Goal: Task Accomplishment & Management: Complete application form

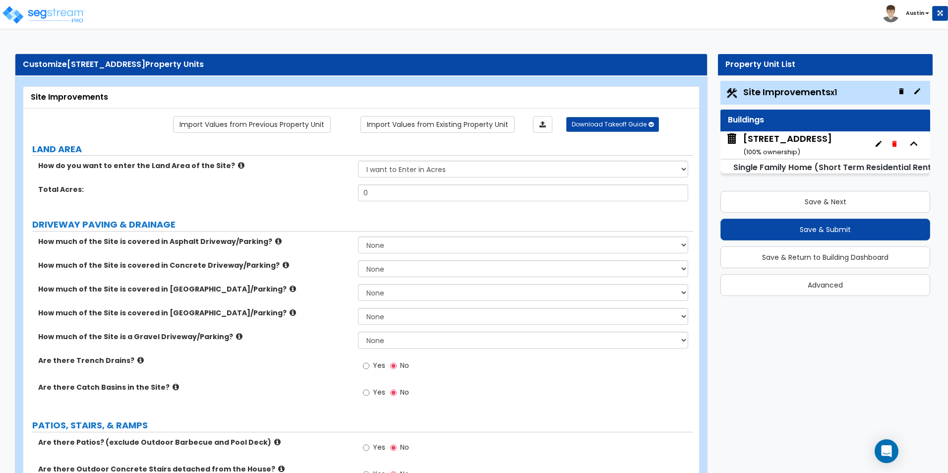
click at [493, 21] on div "Toggle navigation [GEOGRAPHIC_DATA]" at bounding box center [474, 14] width 948 height 29
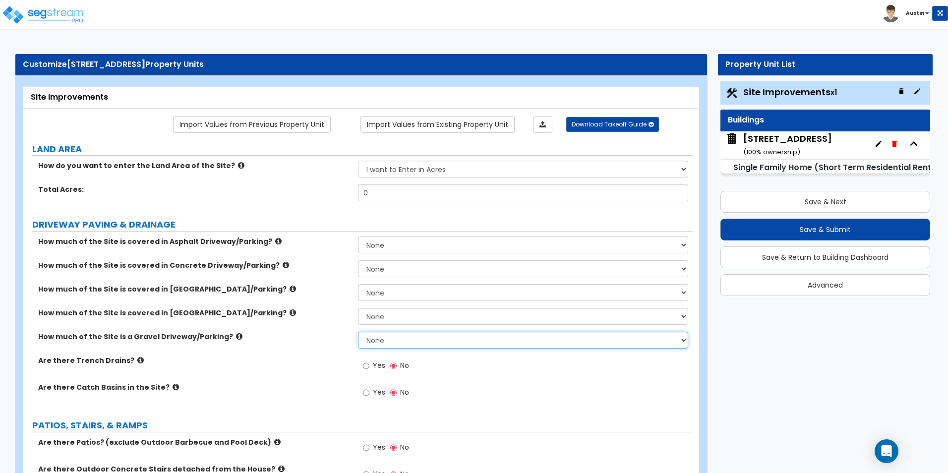
click at [416, 341] on select "None I want to Enter an Approximate Percentage I want to Enter the Square Foota…" at bounding box center [523, 340] width 330 height 17
select select "2"
click at [358, 332] on select "None I want to Enter an Approximate Percentage I want to Enter the Square Foota…" at bounding box center [523, 340] width 330 height 17
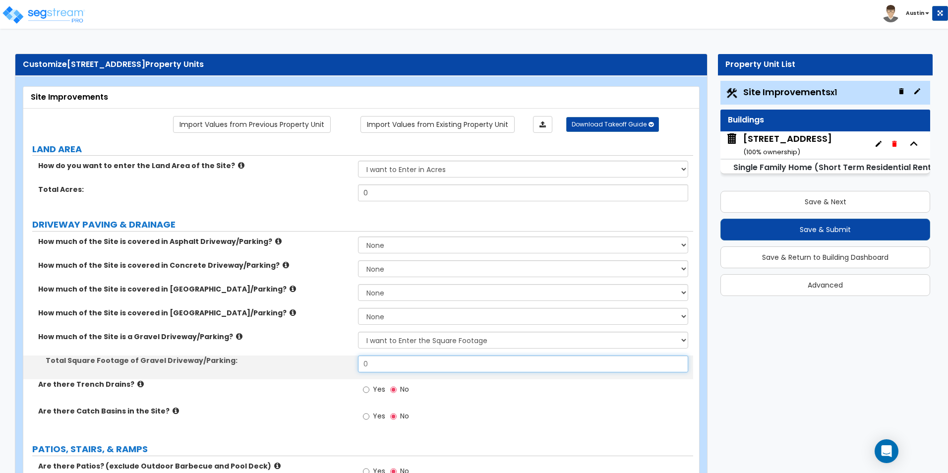
click at [414, 365] on input "0" at bounding box center [523, 364] width 330 height 17
type input "2,000"
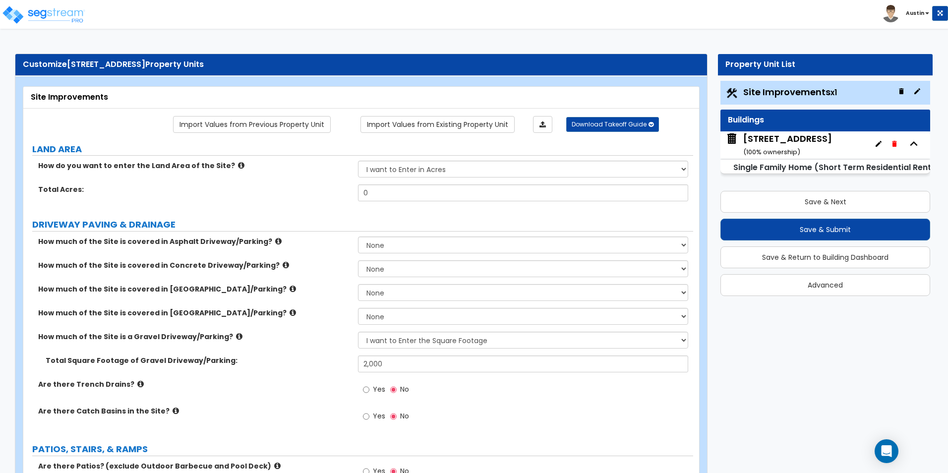
click at [294, 347] on div "How much of the Site is a Gravel Driveway/Parking? None I want to Enter an Appr…" at bounding box center [358, 344] width 670 height 24
click at [394, 193] on input "0" at bounding box center [523, 192] width 330 height 17
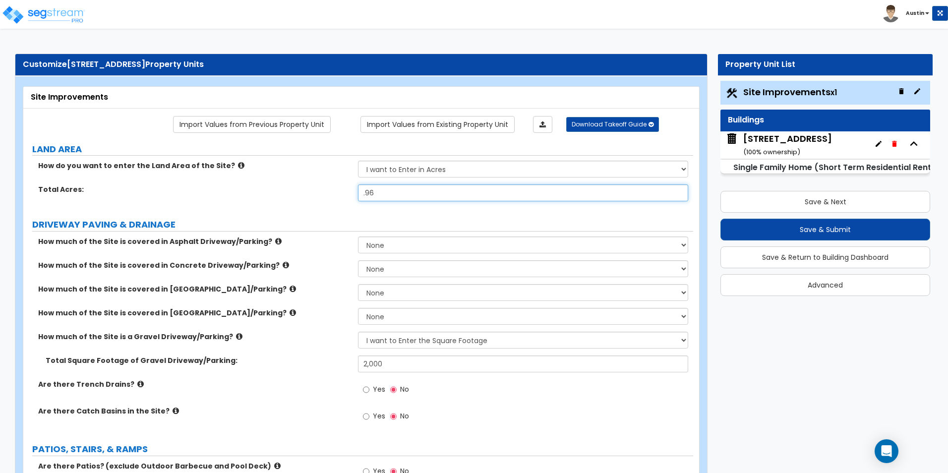
click at [360, 191] on input ".96" at bounding box center [523, 192] width 330 height 17
type input "0.96"
click at [292, 190] on label "Total Acres:" at bounding box center [194, 189] width 312 height 10
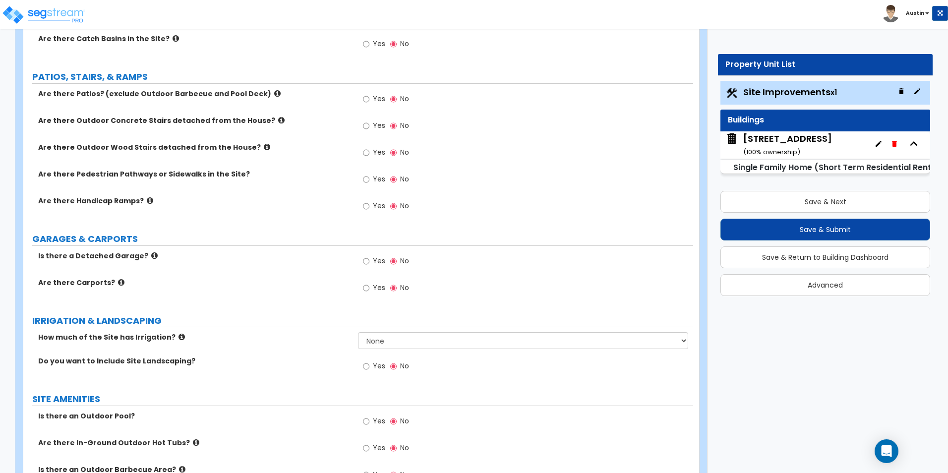
scroll to position [397, 0]
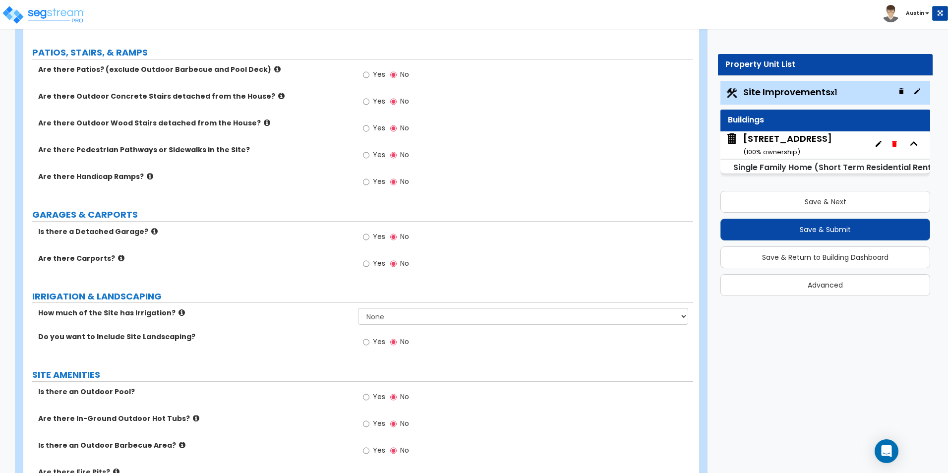
click at [264, 124] on icon at bounding box center [267, 122] width 6 height 7
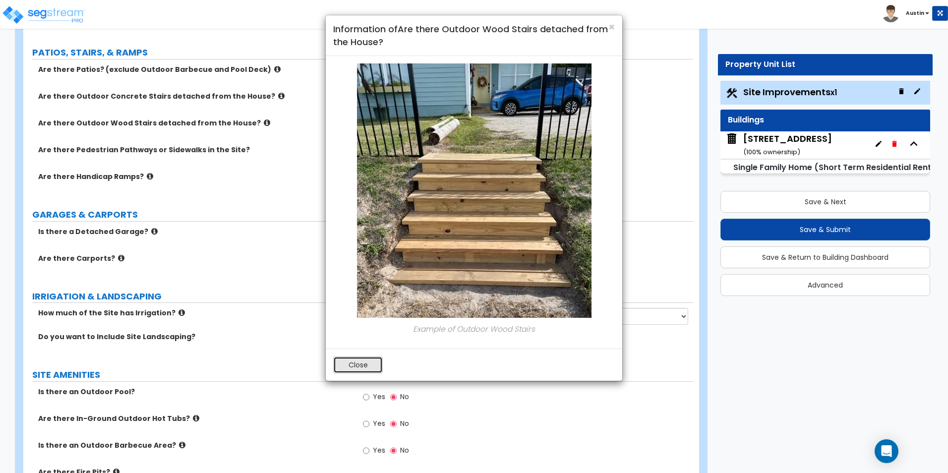
click at [355, 363] on button "Close" at bounding box center [358, 365] width 50 height 17
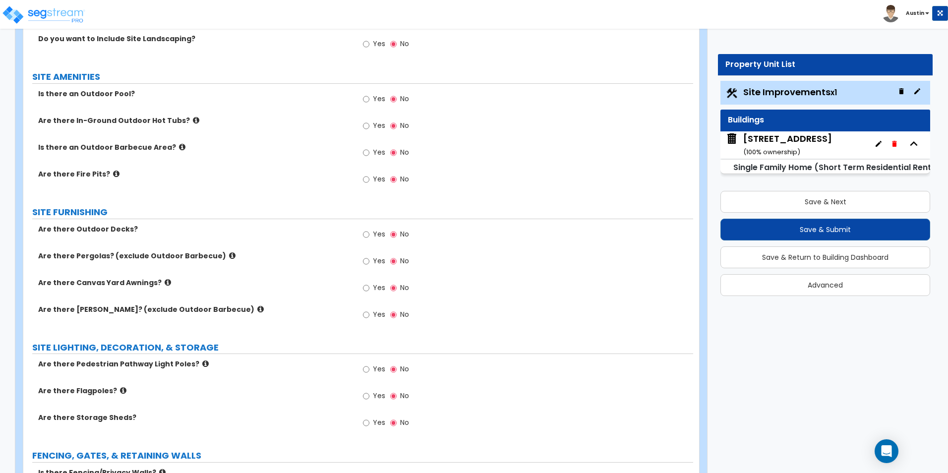
scroll to position [694, 0]
click at [365, 152] on input "Yes" at bounding box center [366, 153] width 6 height 11
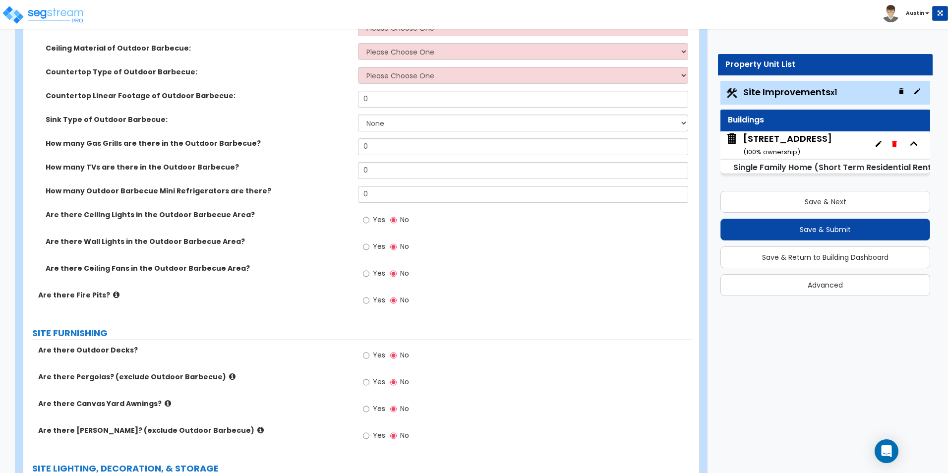
scroll to position [893, 0]
click at [367, 302] on input "Yes" at bounding box center [366, 300] width 6 height 11
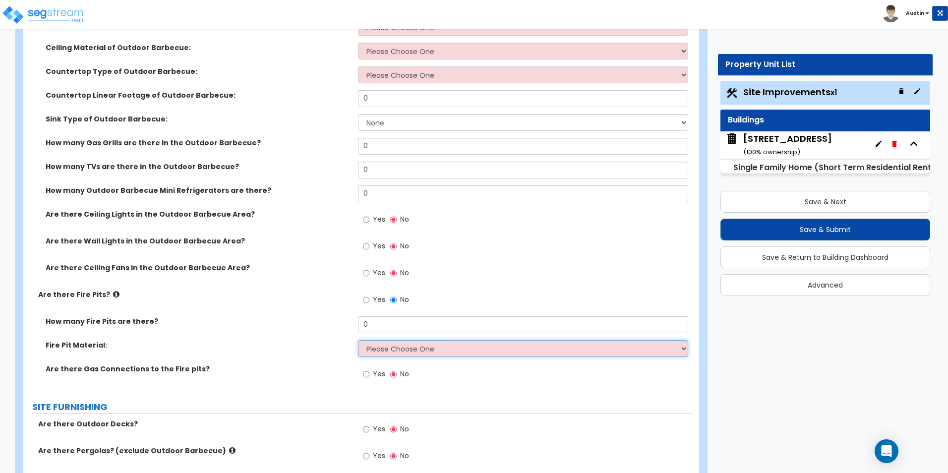
click at [426, 349] on select "Please Choose One Concrete Block Brick Stone" at bounding box center [523, 348] width 330 height 17
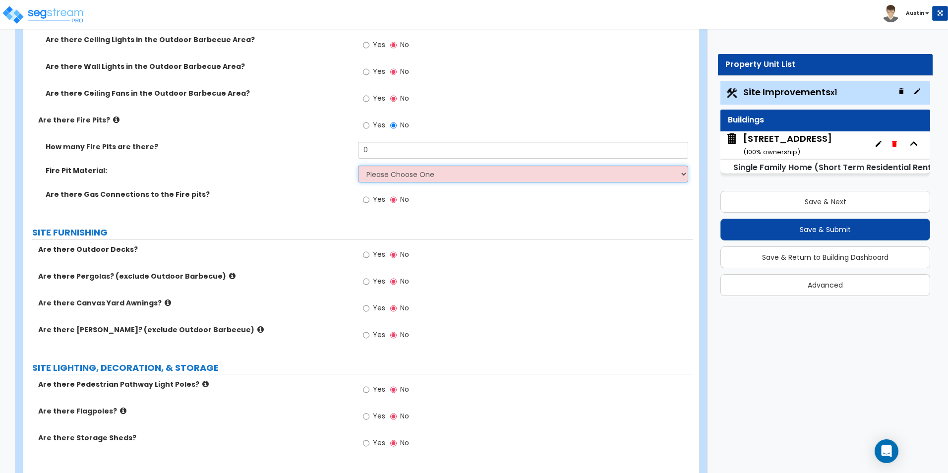
scroll to position [1091, 0]
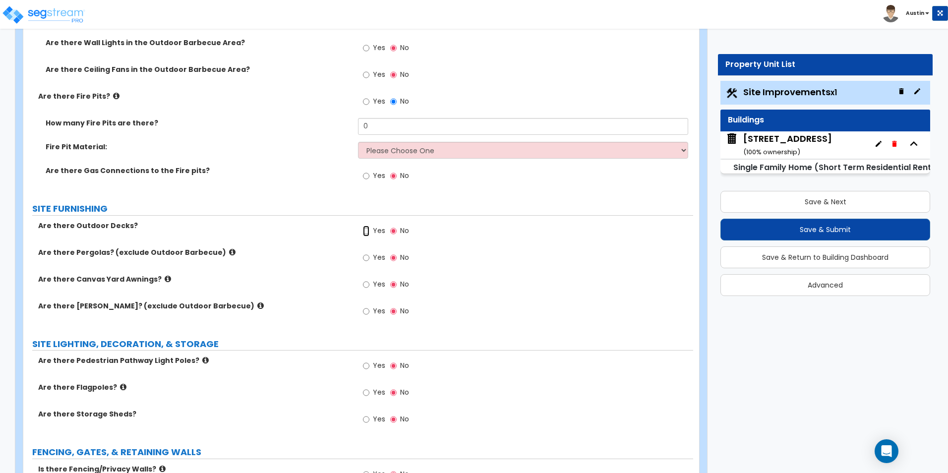
click at [367, 235] on input "Yes" at bounding box center [366, 231] width 6 height 11
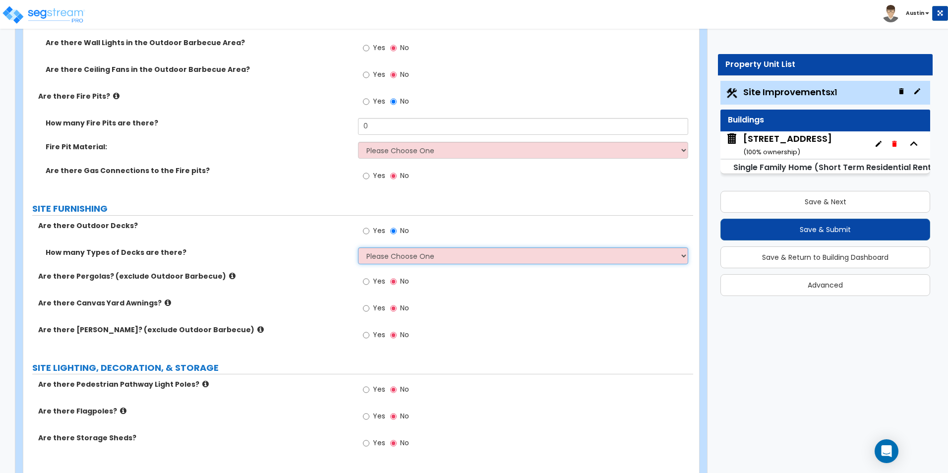
click at [416, 260] on select "Please Choose One 1 2 3 4" at bounding box center [523, 255] width 330 height 17
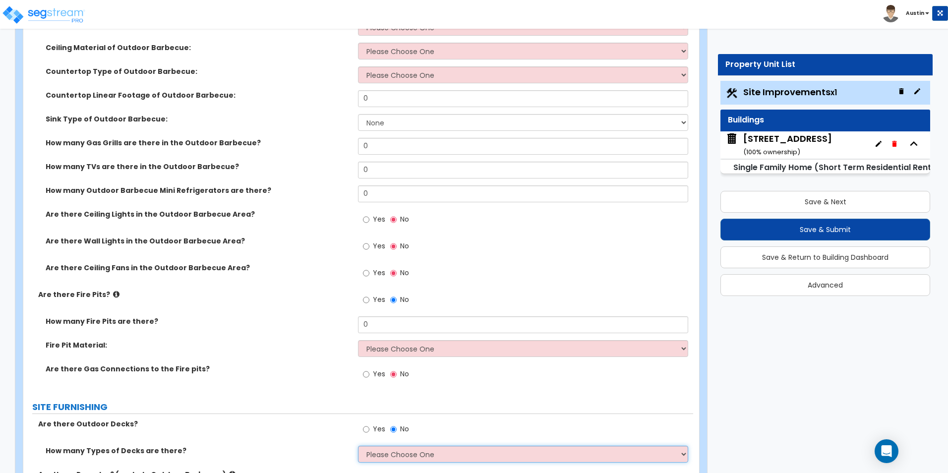
scroll to position [744, 0]
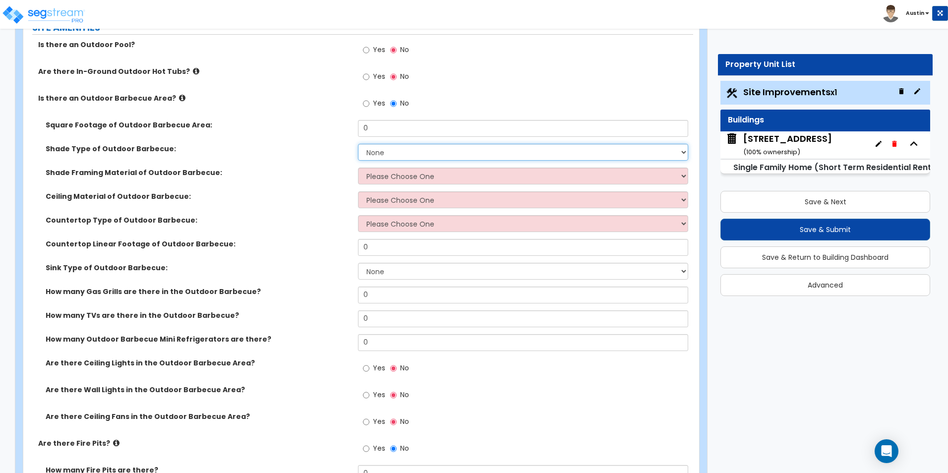
click at [453, 151] on select "None Roof Pergola" at bounding box center [523, 152] width 330 height 17
click at [455, 151] on select "None Roof Pergola" at bounding box center [523, 152] width 330 height 17
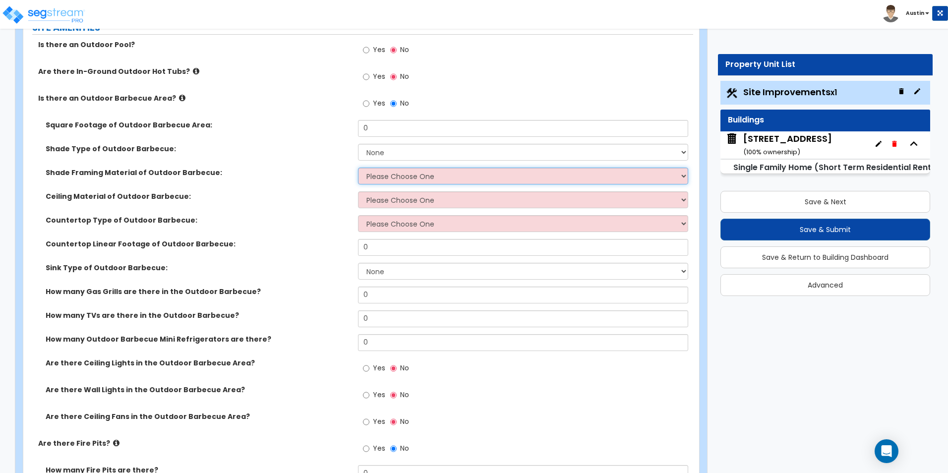
click at [447, 174] on select "Please Choose One Wood Framing Metal Framing" at bounding box center [523, 176] width 330 height 17
click at [439, 203] on select "Please Choose One Drywall Ceiling Open Ceiling" at bounding box center [523, 199] width 330 height 17
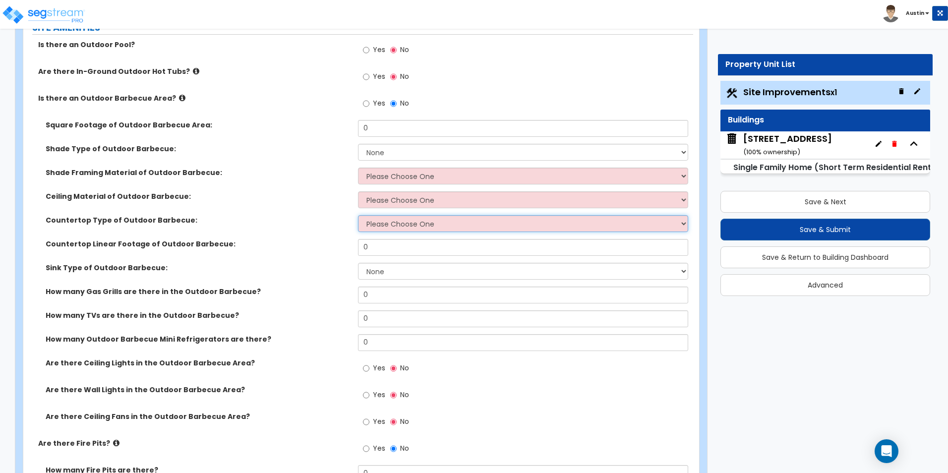
click at [426, 225] on select "Please Choose One Plastic Laminate Solid Surface Stone Quartz Marble" at bounding box center [523, 223] width 330 height 17
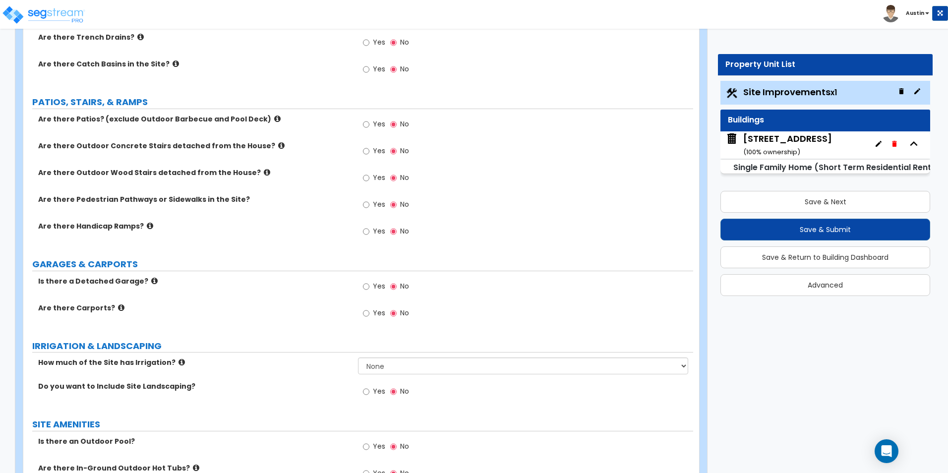
scroll to position [298, 0]
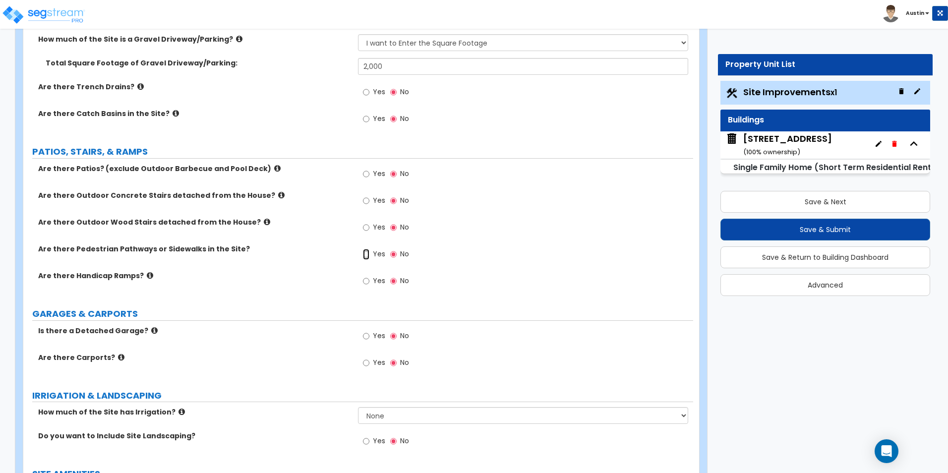
click at [369, 256] on input "Yes" at bounding box center [366, 254] width 6 height 11
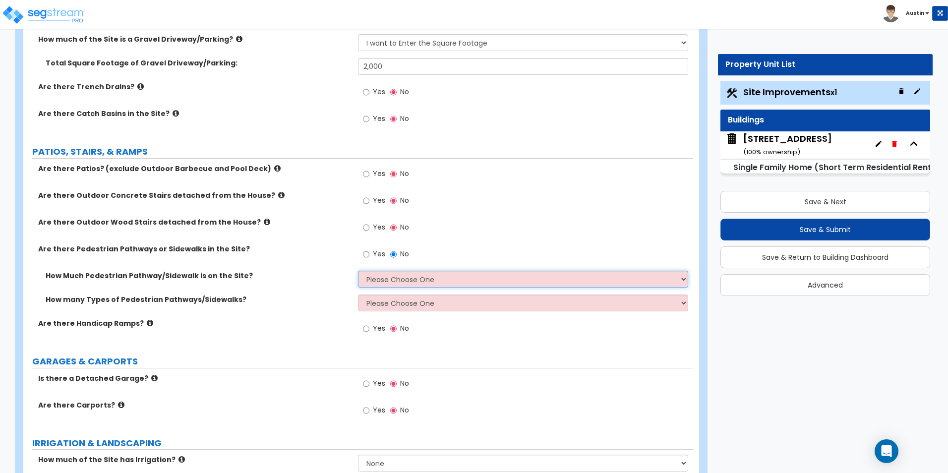
click at [426, 280] on select "Please Choose One I Don't Know, Please Estimate For Me Enter Linear Footage" at bounding box center [523, 279] width 330 height 17
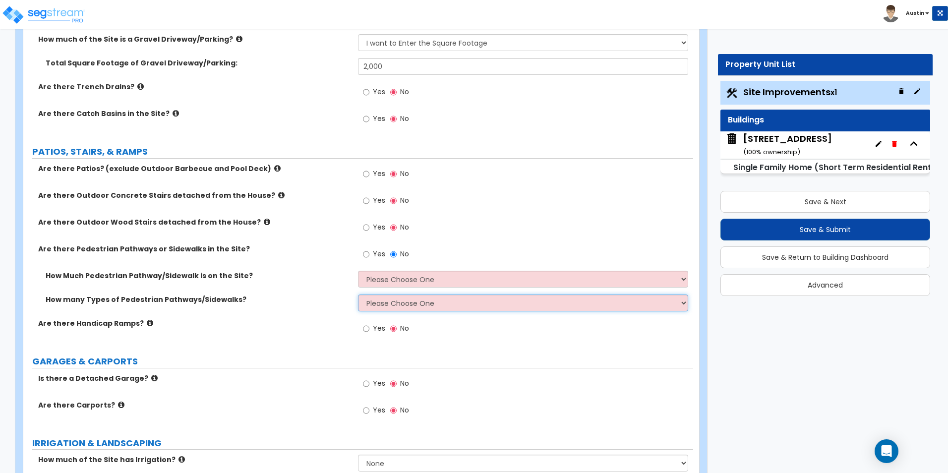
click at [425, 305] on select "Please Choose One 1 2 3" at bounding box center [523, 303] width 330 height 17
select select "1"
click at [358, 295] on select "Please Choose One 1 2 3" at bounding box center [523, 303] width 330 height 17
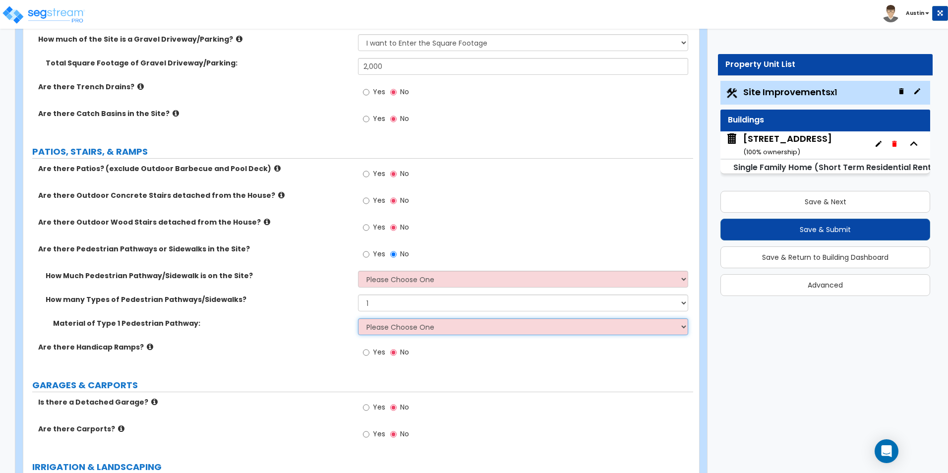
click at [420, 325] on select "Please Choose One Bare Concrete Stamped Concrete Brick Pavers Stone Pavers Wood…" at bounding box center [523, 326] width 330 height 17
select select "5"
click at [358, 318] on select "Please Choose One Bare Concrete Stamped Concrete Brick Pavers Stone Pavers Wood…" at bounding box center [523, 326] width 330 height 17
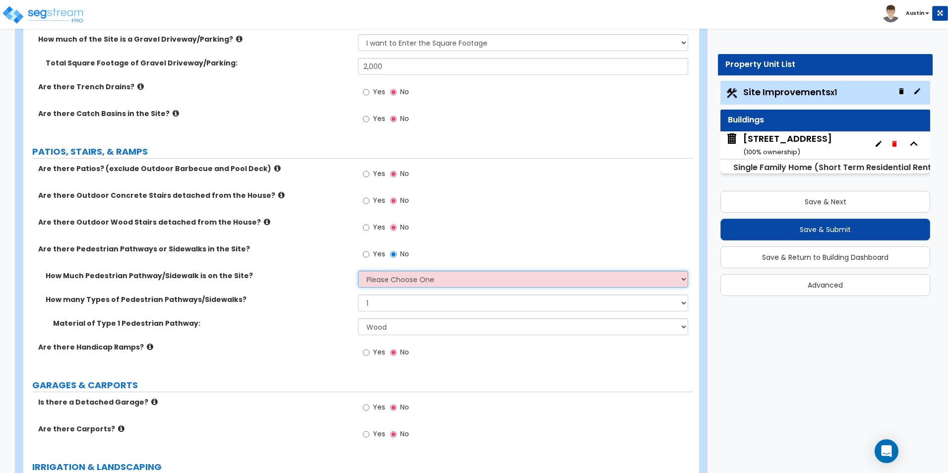
click at [457, 279] on select "Please Choose One I Don't Know, Please Estimate For Me Enter Linear Footage" at bounding box center [523, 279] width 330 height 17
click at [457, 277] on select "Please Choose One I Don't Know, Please Estimate For Me Enter Linear Footage" at bounding box center [523, 279] width 330 height 17
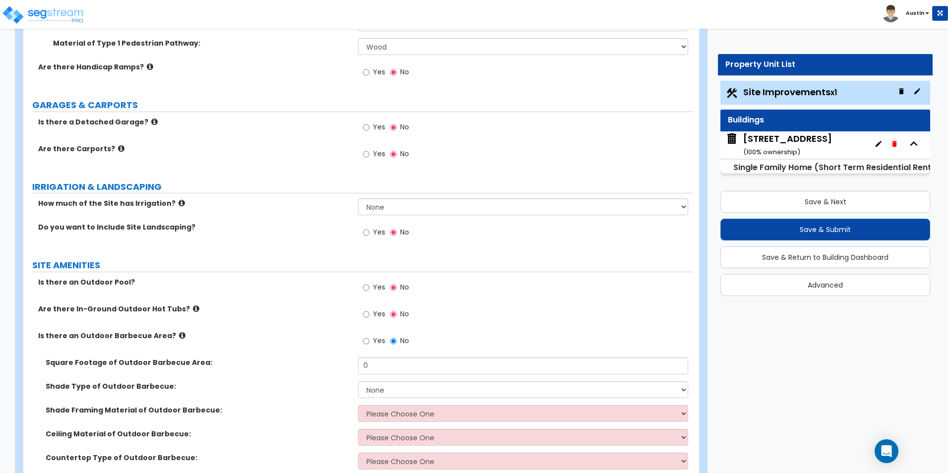
scroll to position [595, 0]
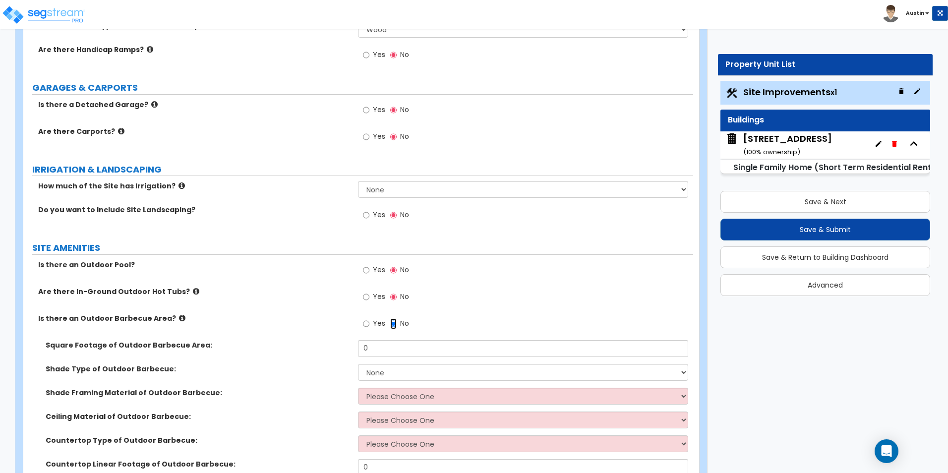
click at [394, 320] on input "No" at bounding box center [393, 323] width 6 height 11
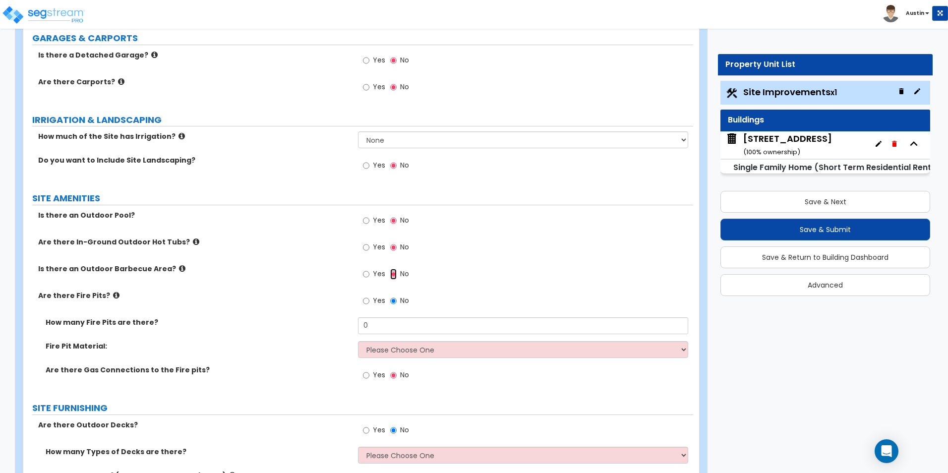
scroll to position [694, 0]
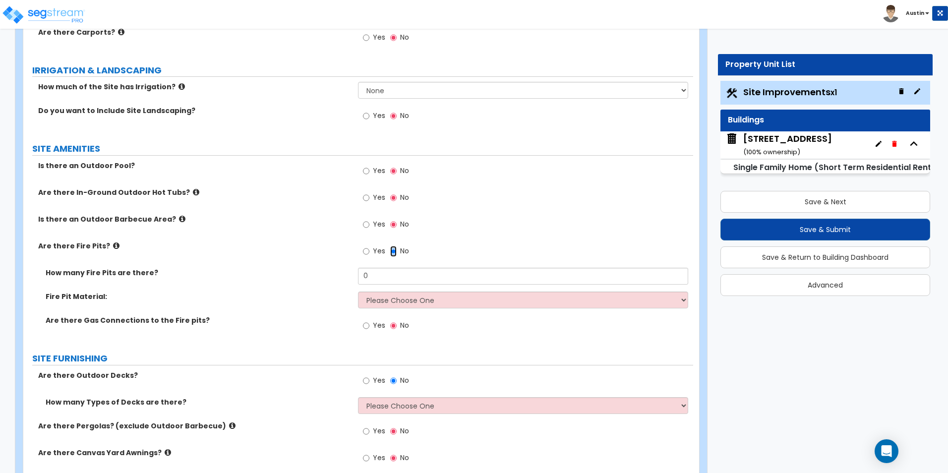
click at [392, 251] on input "No" at bounding box center [393, 251] width 6 height 11
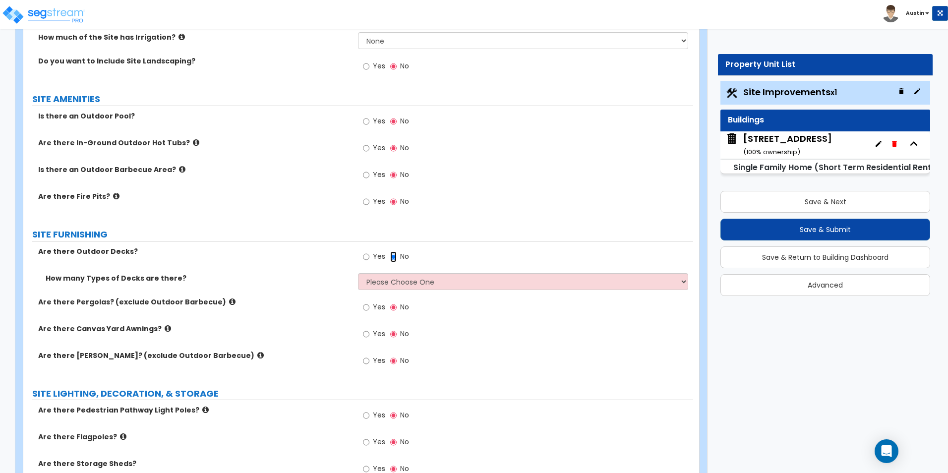
click at [396, 257] on input "No" at bounding box center [393, 256] width 6 height 11
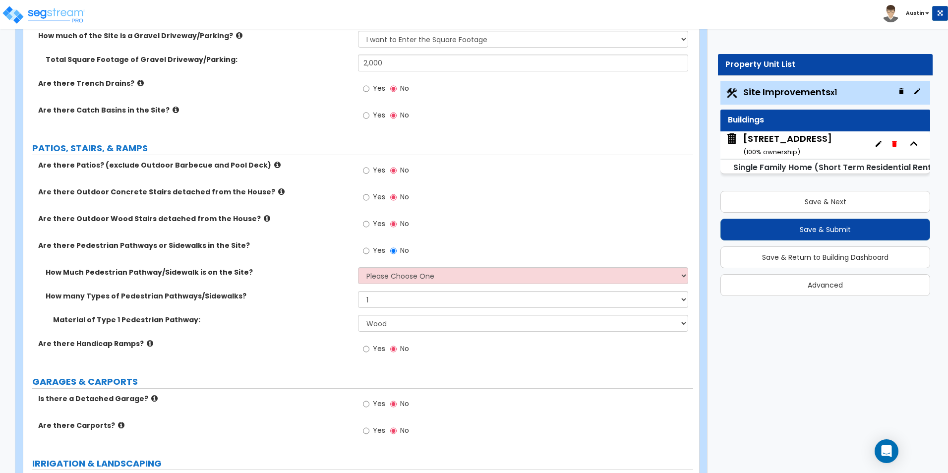
scroll to position [298, 0]
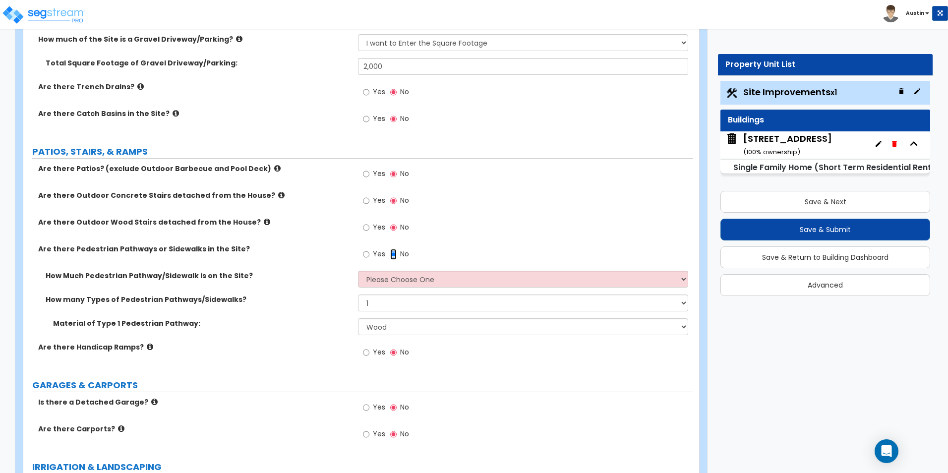
click at [394, 254] on input "No" at bounding box center [393, 254] width 6 height 11
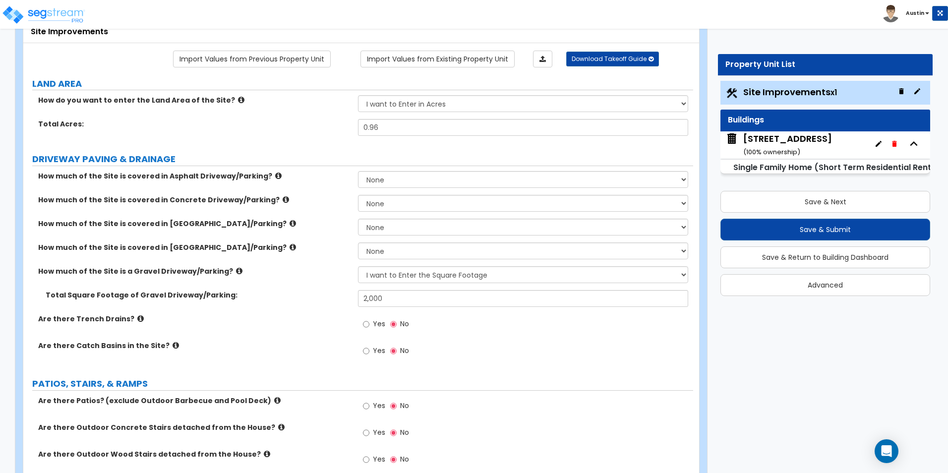
scroll to position [50, 0]
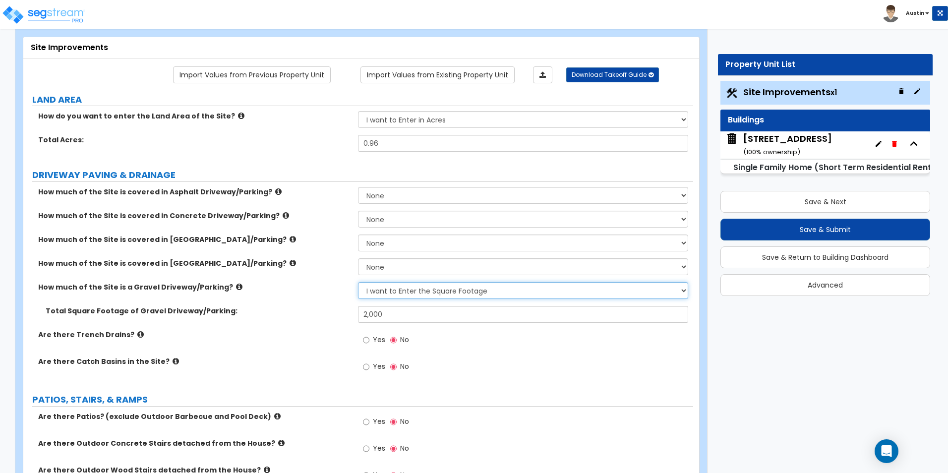
click at [451, 293] on select "None I want to Enter an Approximate Percentage I want to Enter the Square Foota…" at bounding box center [523, 290] width 330 height 17
click at [358, 282] on select "None I want to Enter an Approximate Percentage I want to Enter the Square Foota…" at bounding box center [523, 290] width 330 height 17
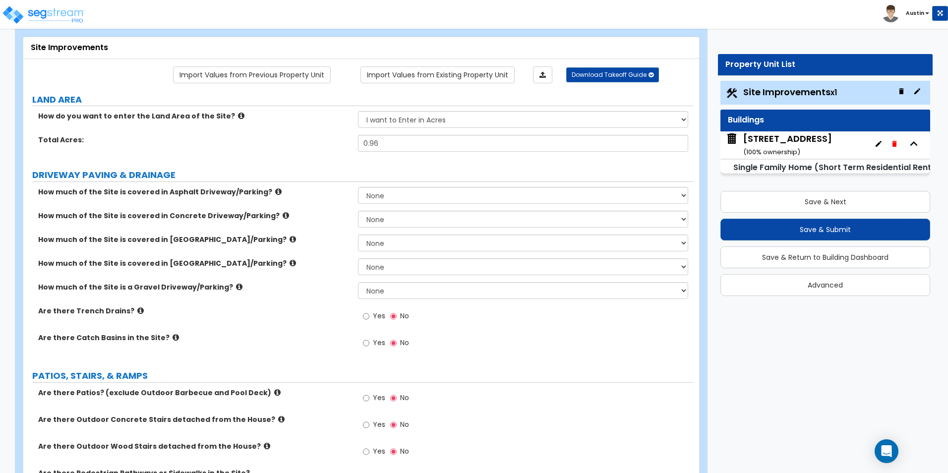
click at [535, 329] on div "Yes No" at bounding box center [525, 319] width 335 height 27
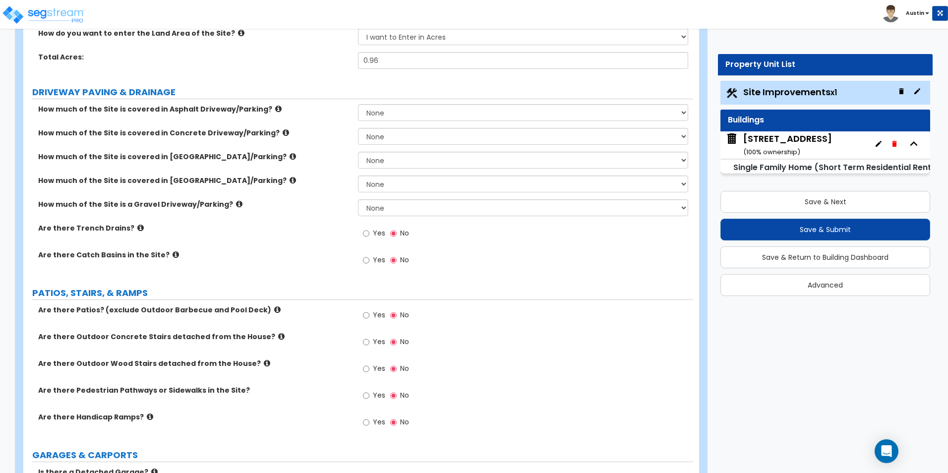
scroll to position [149, 0]
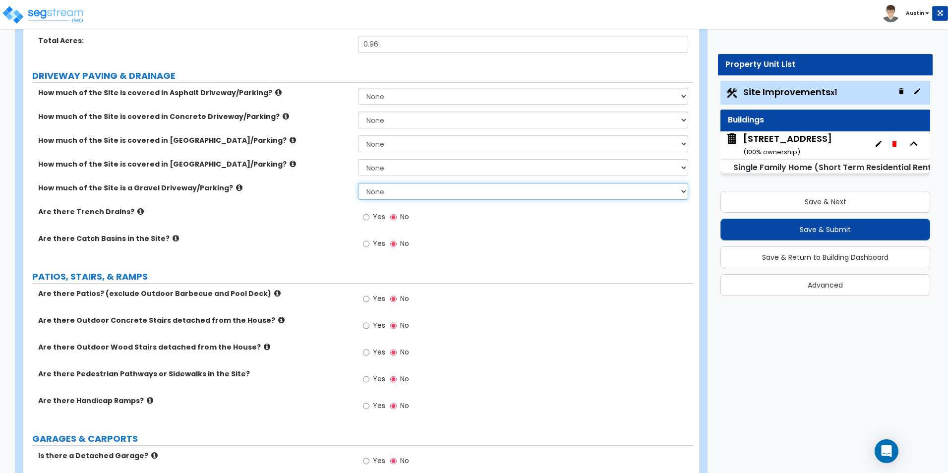
click at [408, 192] on select "None I want to Enter an Approximate Percentage I want to Enter the Square Foota…" at bounding box center [523, 191] width 330 height 17
select select "2"
click at [358, 183] on select "None I want to Enter an Approximate Percentage I want to Enter the Square Foota…" at bounding box center [523, 191] width 330 height 17
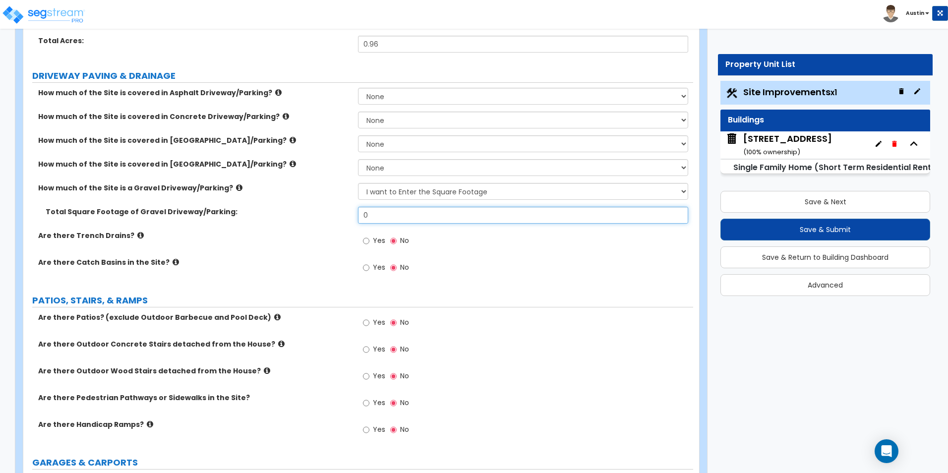
click at [392, 220] on input "0" at bounding box center [523, 215] width 330 height 17
type input "1,400"
click at [450, 242] on div "Yes No" at bounding box center [525, 244] width 335 height 27
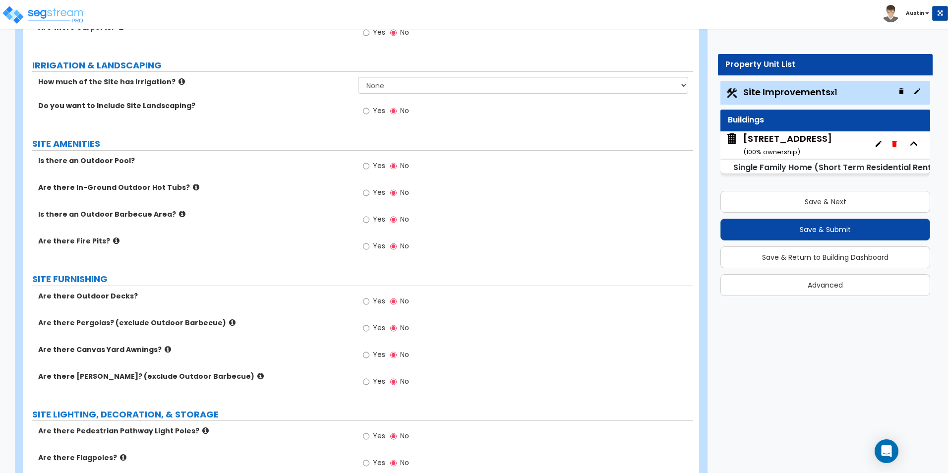
scroll to position [645, 0]
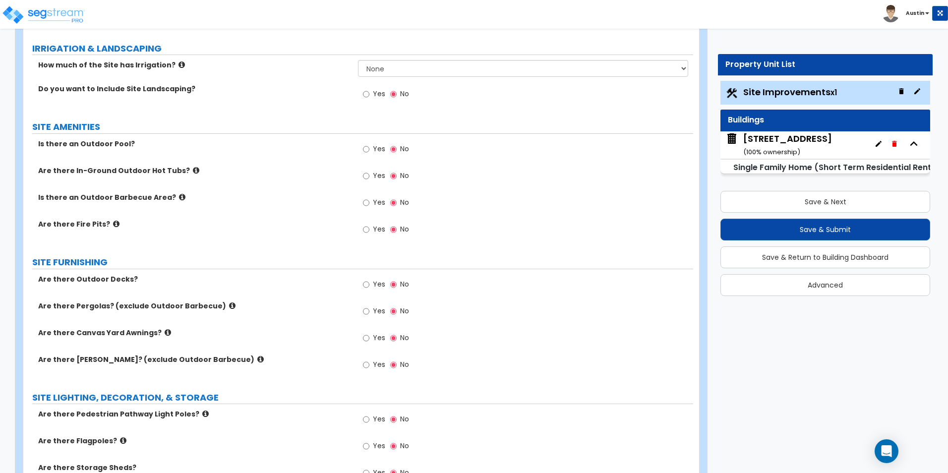
click at [175, 196] on label "Is there an Outdoor Barbecue Area?" at bounding box center [194, 197] width 312 height 10
click at [179, 197] on icon at bounding box center [182, 196] width 6 height 7
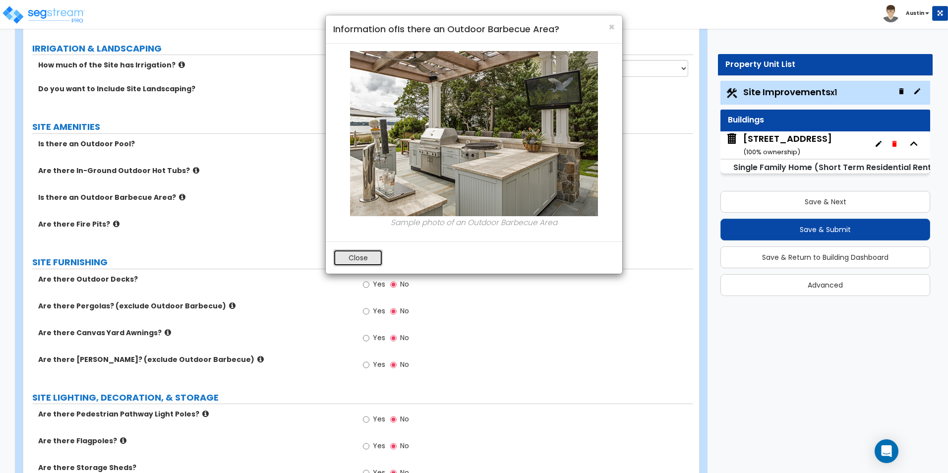
click at [352, 253] on button "Close" at bounding box center [358, 257] width 50 height 17
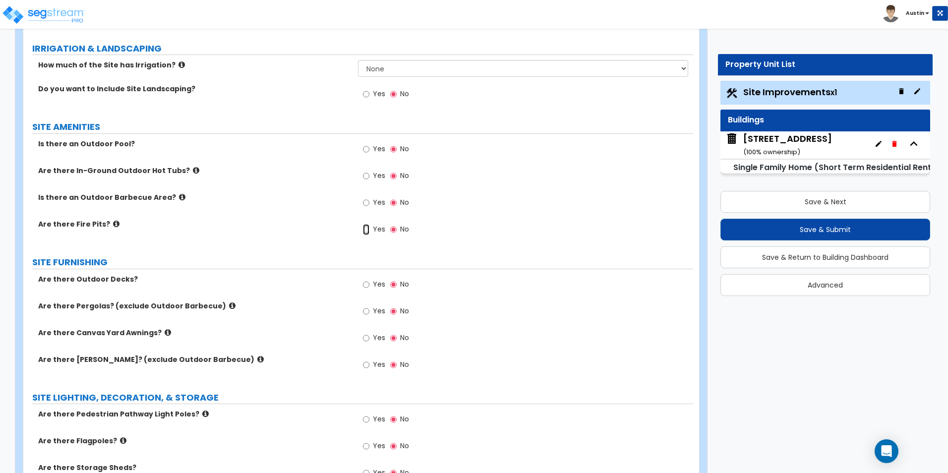
click at [368, 229] on input "Yes" at bounding box center [366, 229] width 6 height 11
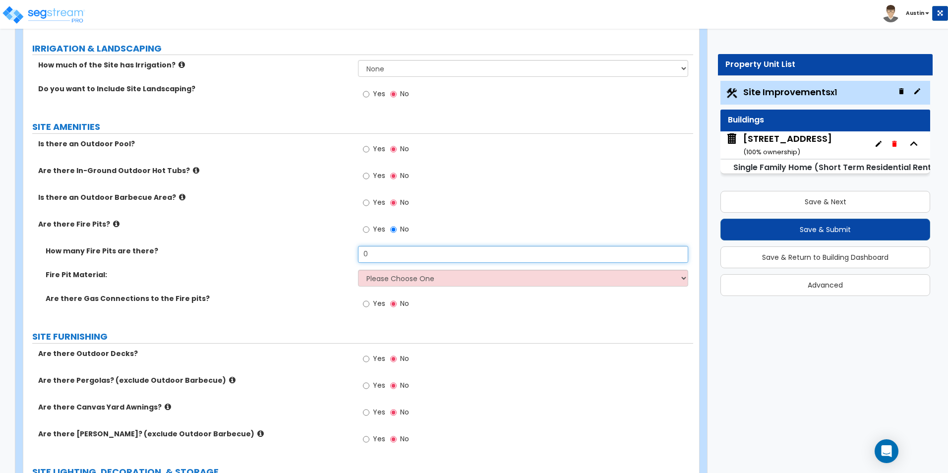
click at [390, 256] on input "0" at bounding box center [523, 254] width 330 height 17
type input "1"
click at [393, 285] on select "Please Choose One Concrete Block Brick Stone" at bounding box center [523, 278] width 330 height 17
click at [358, 270] on select "Please Choose One Concrete Block Brick Stone" at bounding box center [523, 278] width 330 height 17
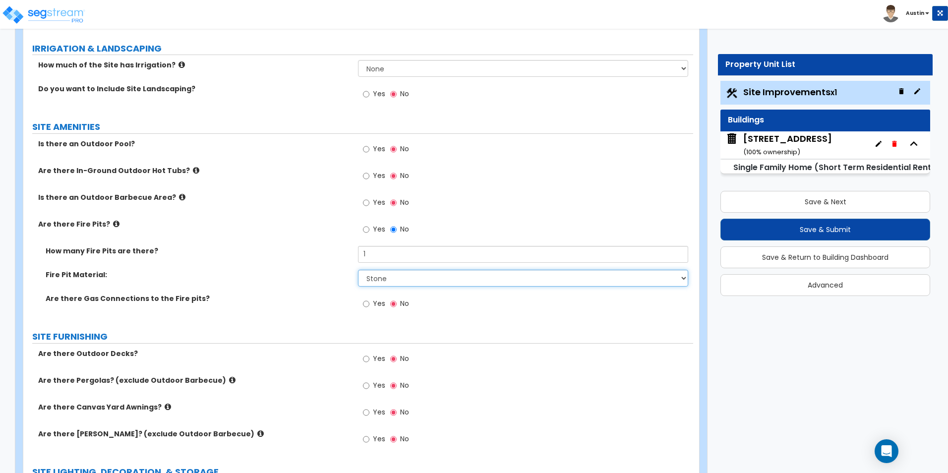
click at [419, 276] on select "Please Choose One Concrete Block Brick Stone" at bounding box center [523, 278] width 330 height 17
click at [358, 270] on select "Please Choose One Concrete Block Brick Stone" at bounding box center [523, 278] width 330 height 17
click at [406, 282] on select "Please Choose One Concrete Block Brick Stone" at bounding box center [523, 278] width 330 height 17
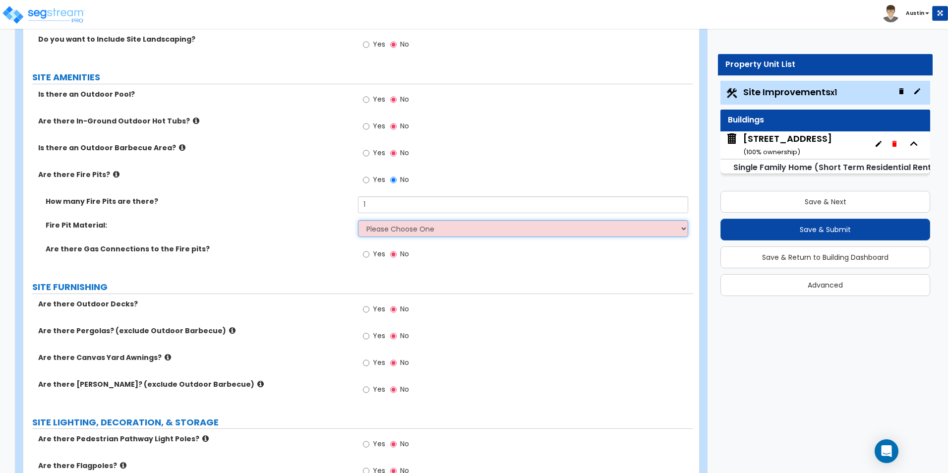
click at [403, 234] on select "Please Choose One Concrete Block Brick Stone" at bounding box center [523, 228] width 330 height 17
select select "1"
click at [358, 220] on select "Please Choose One Concrete Block Brick Stone" at bounding box center [523, 228] width 330 height 17
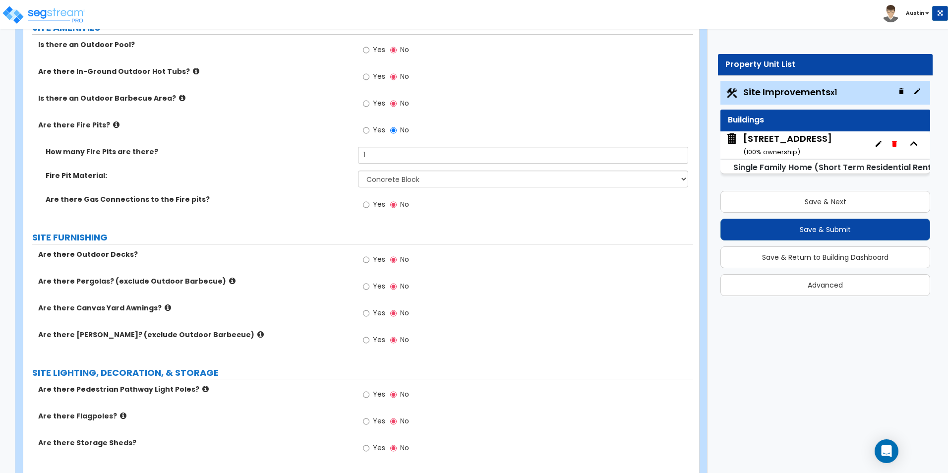
click at [532, 249] on div "Yes No" at bounding box center [525, 262] width 335 height 27
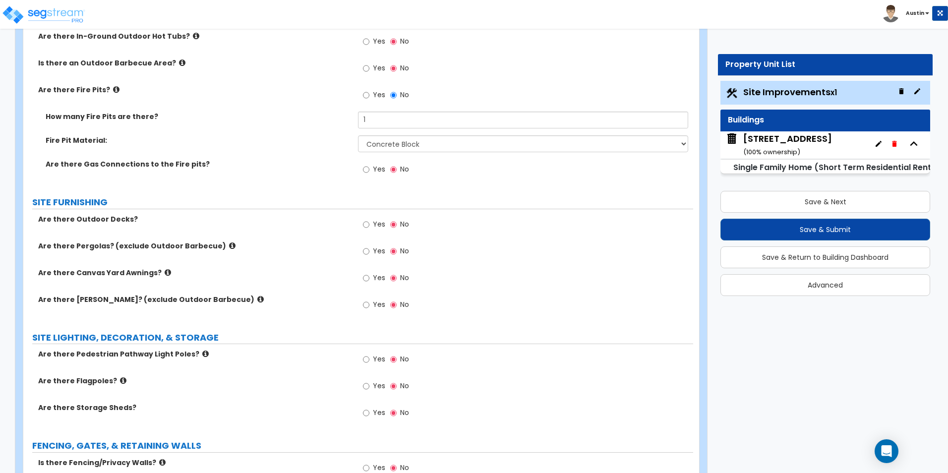
scroll to position [793, 0]
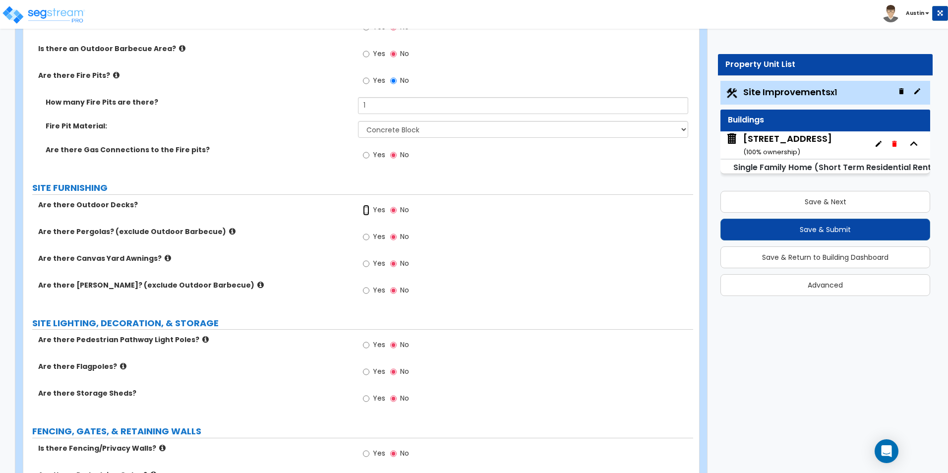
click at [367, 211] on input "Yes" at bounding box center [366, 210] width 6 height 11
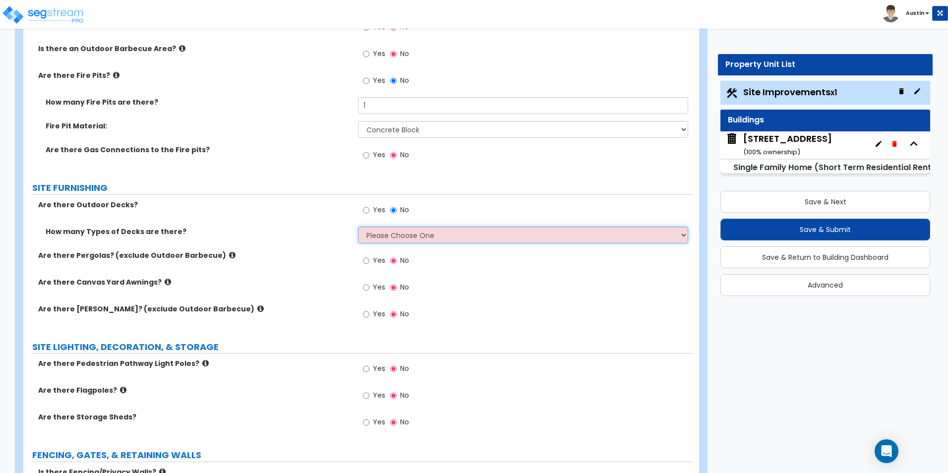
click at [404, 238] on select "Please Choose One 1 2 3 4" at bounding box center [523, 235] width 330 height 17
select select "1"
click at [358, 227] on select "Please Choose One 1 2 3 4" at bounding box center [523, 235] width 330 height 17
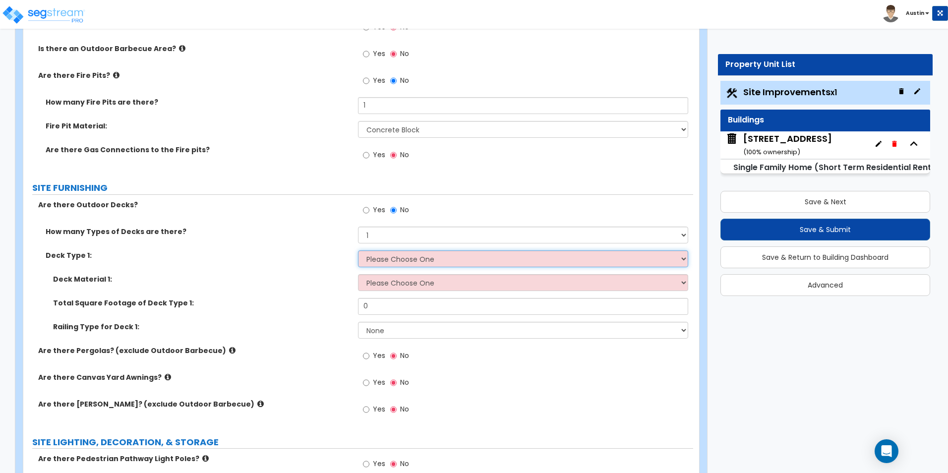
click at [412, 261] on select "Please Choose One Attached to Structure Detached from Structure" at bounding box center [523, 258] width 330 height 17
click at [358, 250] on select "Please Choose One Attached to Structure Detached from Structure" at bounding box center [523, 258] width 330 height 17
click at [415, 263] on select "Please Choose One Attached to Structure Detached from Structure" at bounding box center [523, 258] width 330 height 17
select select "1"
click at [358, 250] on select "Please Choose One Attached to Structure Detached from Structure" at bounding box center [523, 258] width 330 height 17
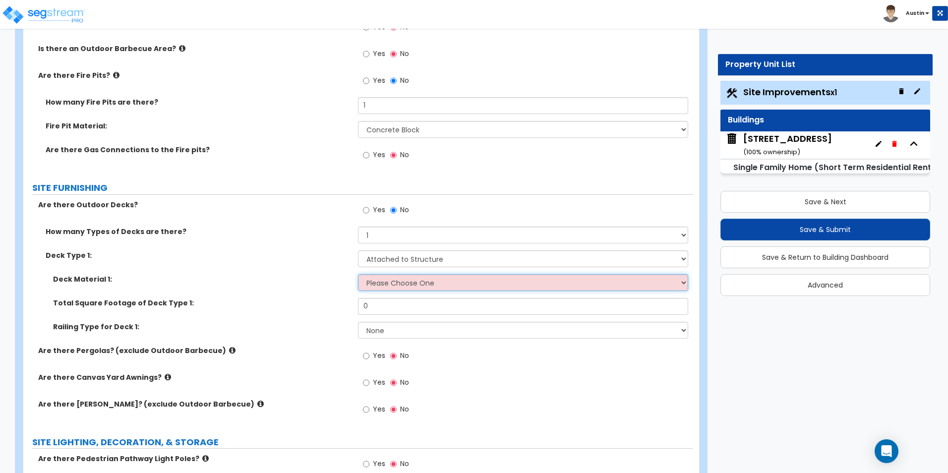
click at [413, 286] on select "Please Choose One Wood Plastic/PVC" at bounding box center [523, 282] width 330 height 17
select select "1"
click at [358, 274] on select "Please Choose One Wood Plastic/PVC" at bounding box center [523, 282] width 330 height 17
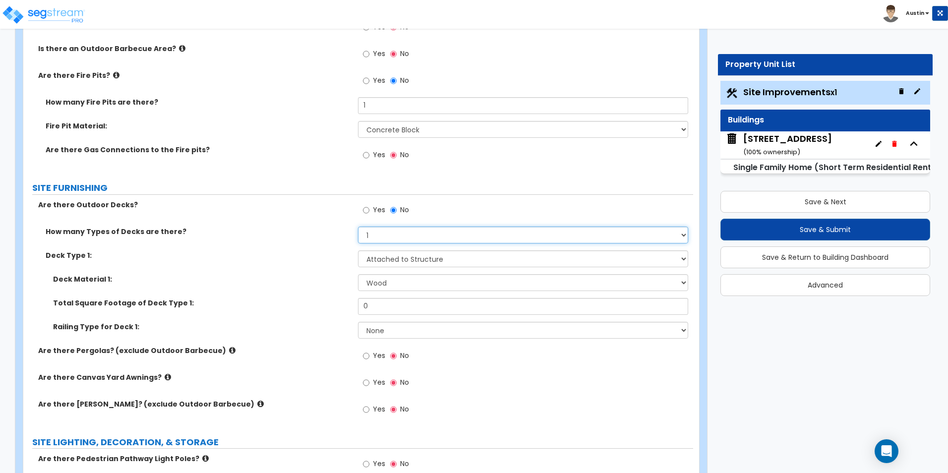
click at [425, 238] on select "Please Choose One 1 2 3 4" at bounding box center [523, 235] width 330 height 17
select select "2"
click at [358, 227] on select "Please Choose One 1 2 3 4" at bounding box center [523, 235] width 330 height 17
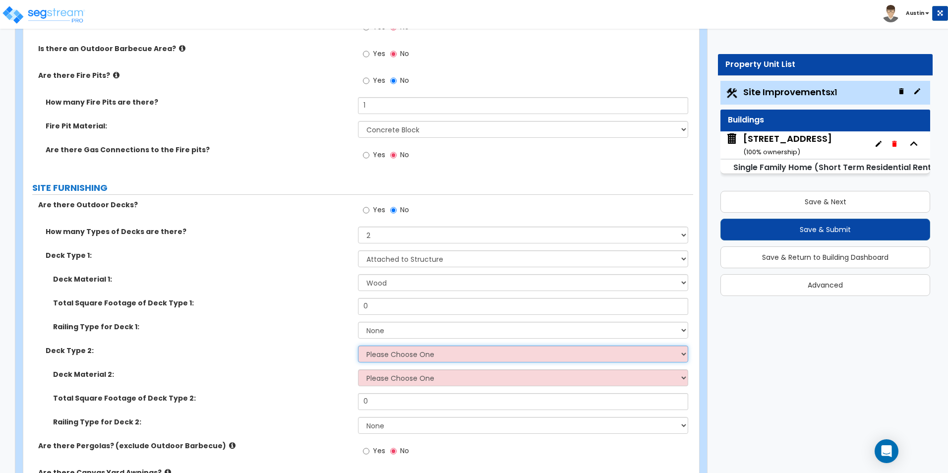
click at [425, 348] on select "Please Choose One Attached to Structure Detached from Structure" at bounding box center [523, 354] width 330 height 17
select select "2"
click at [358, 346] on select "Please Choose One Attached to Structure Detached from Structure" at bounding box center [523, 354] width 330 height 17
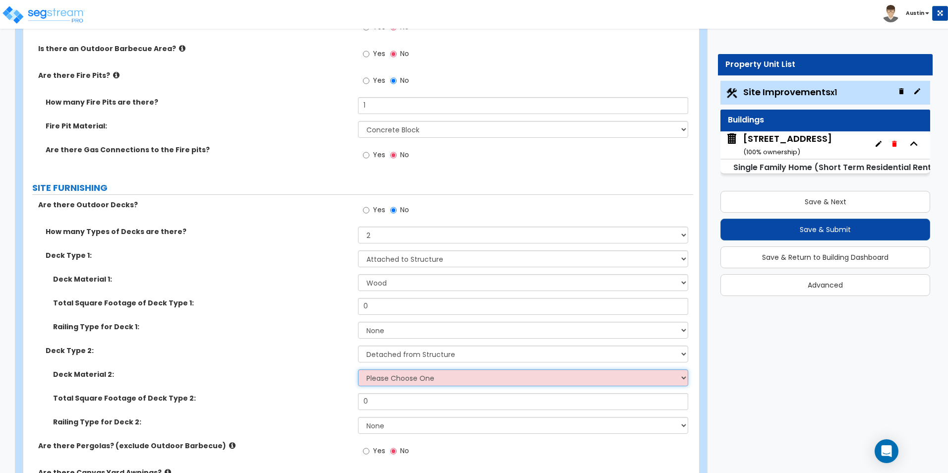
click at [430, 374] on select "Please Choose One Wood Plastic/PVC" at bounding box center [523, 377] width 330 height 17
select select "1"
click at [358, 369] on select "Please Choose One Wood Plastic/PVC" at bounding box center [523, 377] width 330 height 17
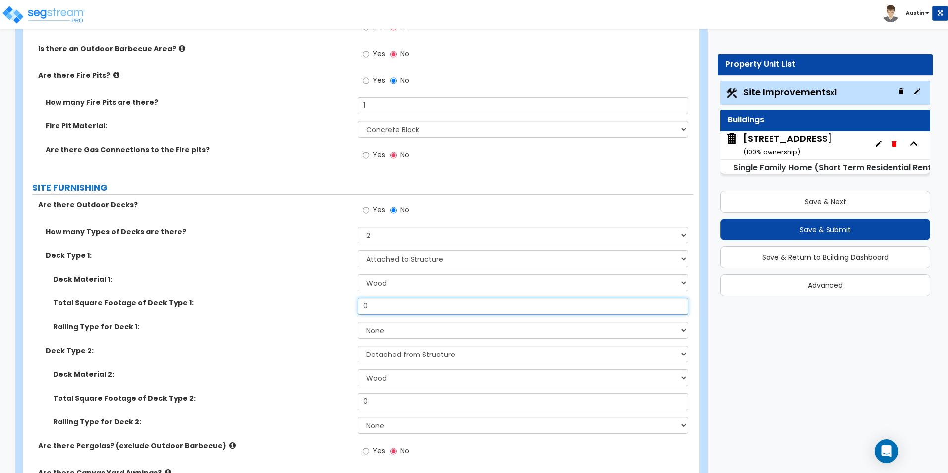
click at [405, 308] on input "0" at bounding box center [523, 306] width 330 height 17
type input "240"
click at [400, 329] on select "None Wood Plastic" at bounding box center [523, 330] width 330 height 17
select select "1"
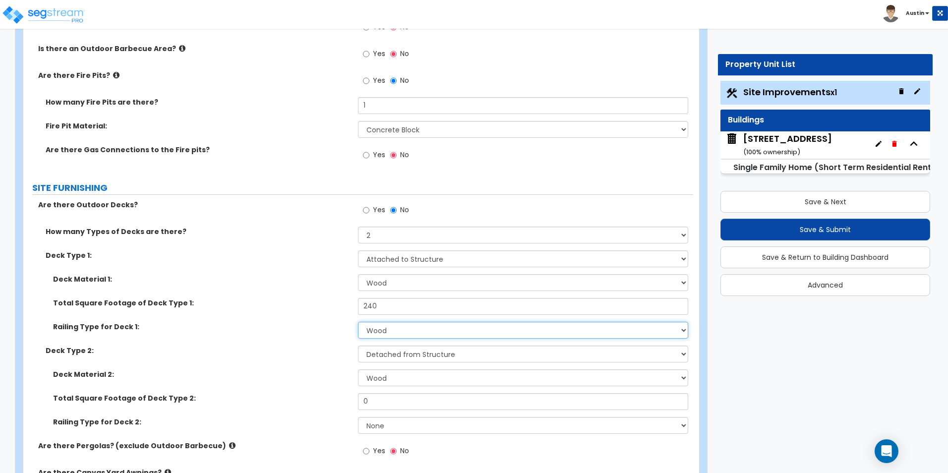
click at [358, 322] on select "None Wood Plastic" at bounding box center [523, 330] width 330 height 17
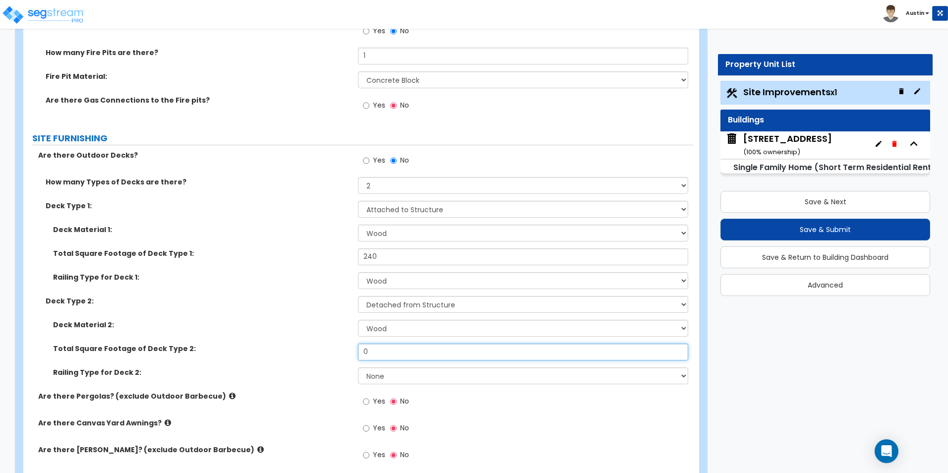
click at [406, 358] on input "0" at bounding box center [523, 352] width 330 height 17
type input "190"
click at [405, 375] on select "None Wood Plastic" at bounding box center [523, 375] width 330 height 17
select select "1"
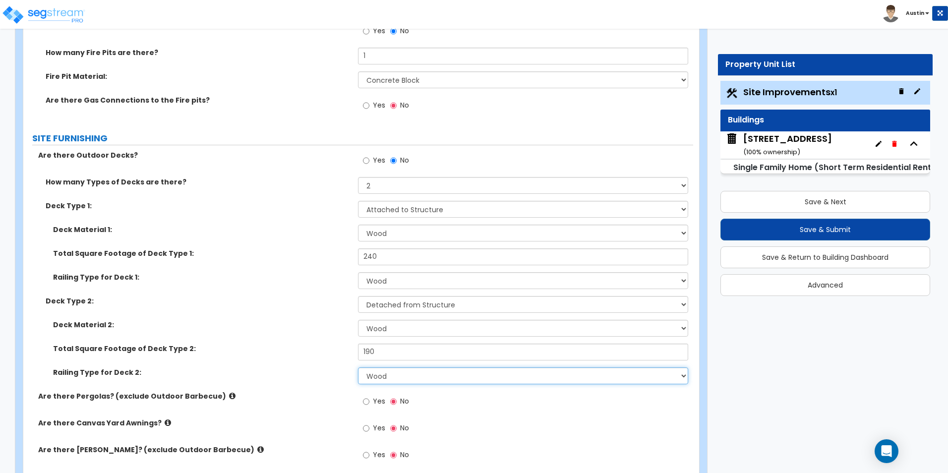
click at [358, 367] on select "None Wood Plastic" at bounding box center [523, 375] width 330 height 17
click at [755, 353] on div "Customize 116 Creekridge Road Property Units Site Improvements Import Values fr…" at bounding box center [474, 129] width 948 height 1857
click at [428, 350] on input "190" at bounding box center [523, 352] width 330 height 17
type input "200"
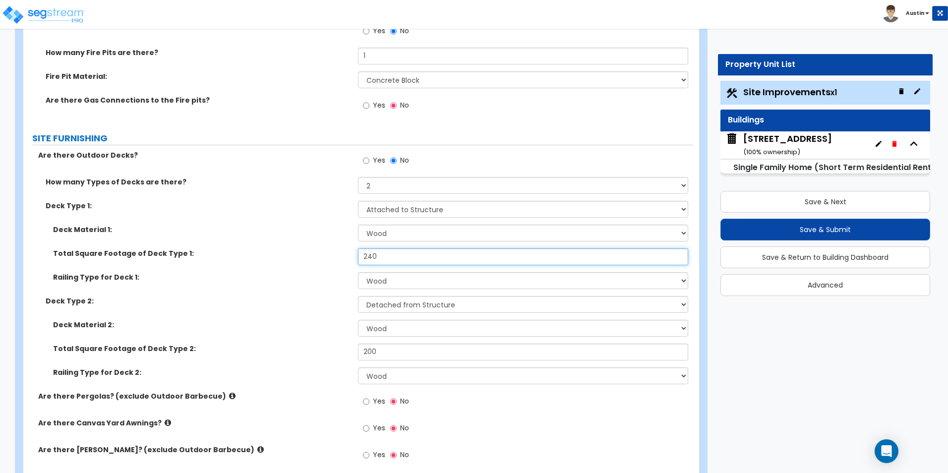
click at [385, 254] on input "240" at bounding box center [523, 256] width 330 height 17
type input "250"
click at [263, 229] on label "Deck Material 1:" at bounding box center [202, 230] width 298 height 10
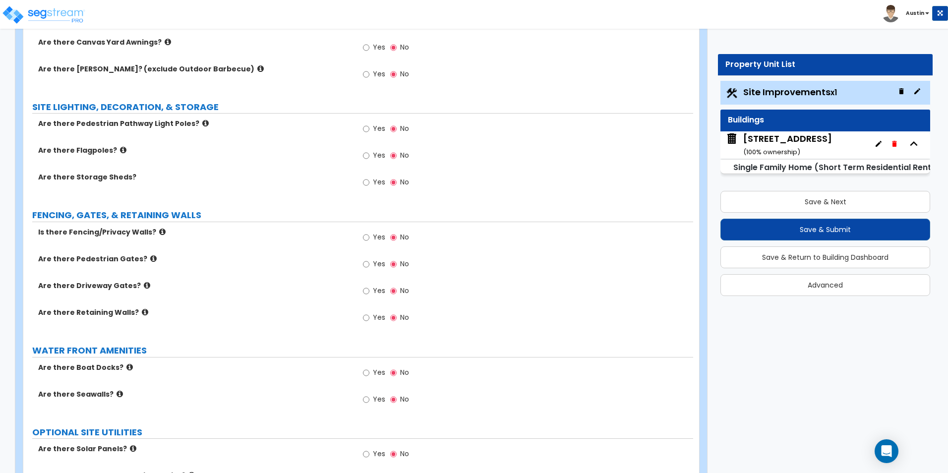
scroll to position [1240, 0]
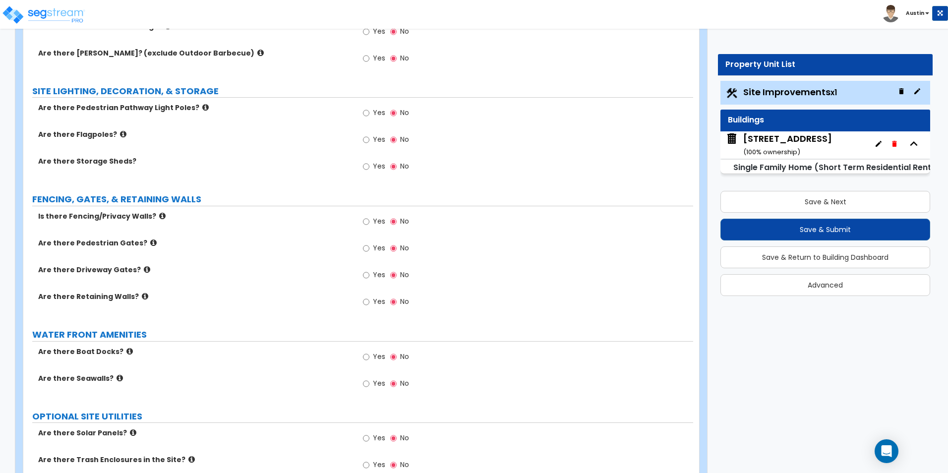
click at [142, 297] on icon at bounding box center [145, 296] width 6 height 7
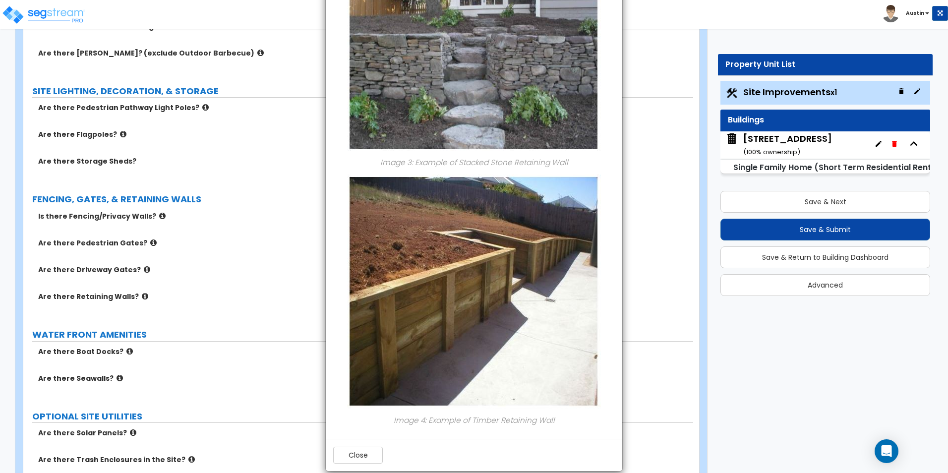
scroll to position [716, 0]
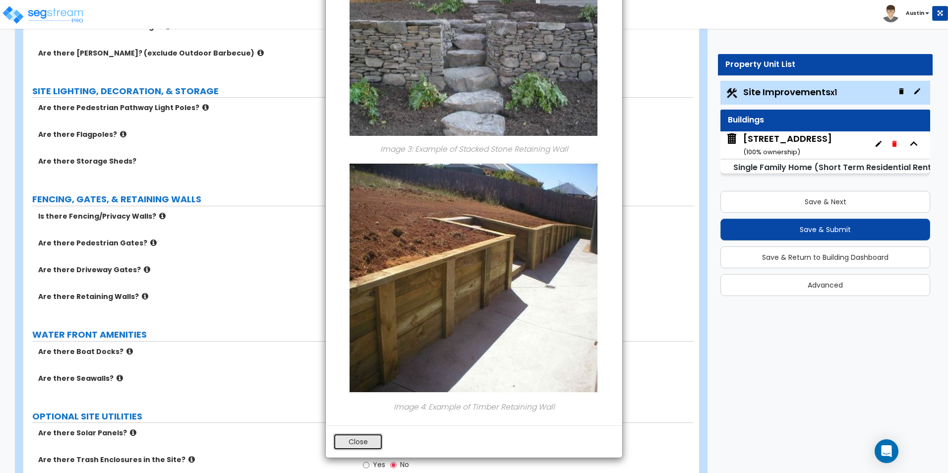
click at [357, 439] on button "Close" at bounding box center [358, 441] width 50 height 17
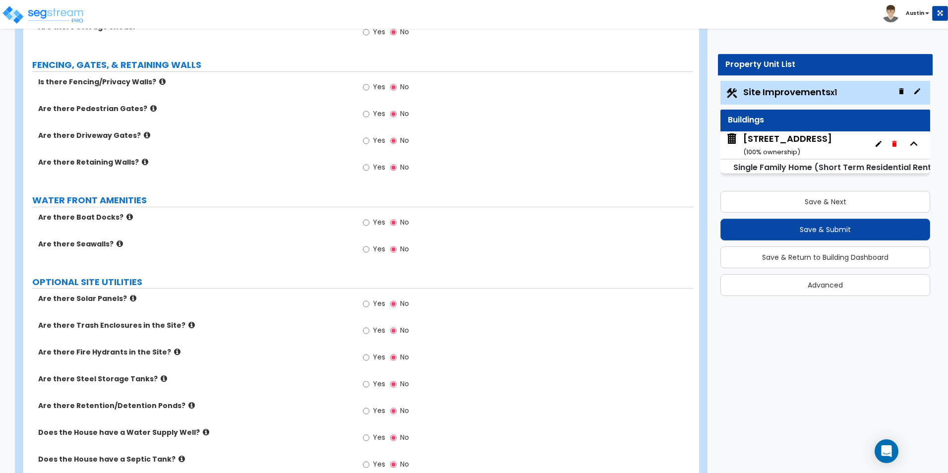
scroll to position [1428, 0]
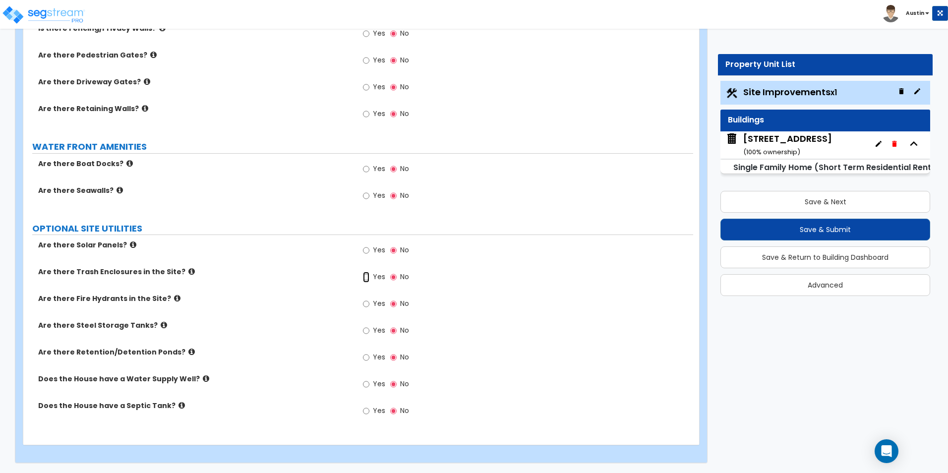
click at [365, 276] on input "Yes" at bounding box center [366, 277] width 6 height 11
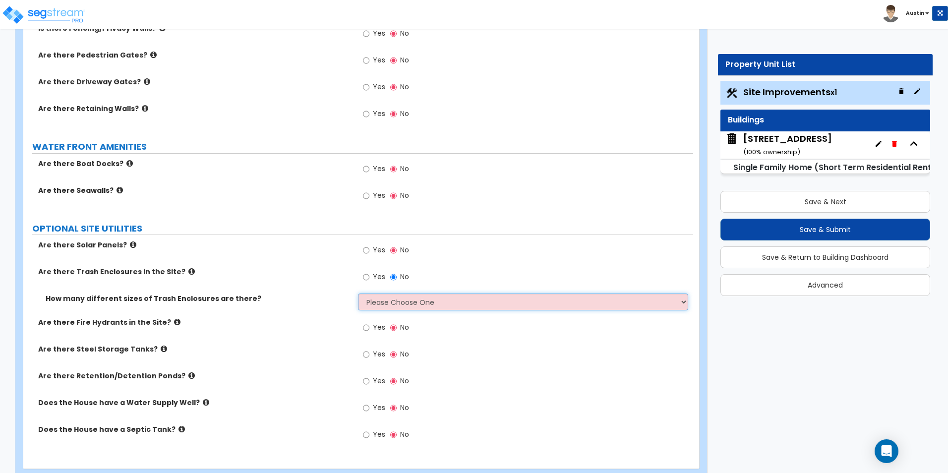
click at [426, 303] on select "Please Choose One 1 2 3" at bounding box center [523, 302] width 330 height 17
select select "1"
click at [358, 294] on select "Please Choose One 1 2 3" at bounding box center [523, 302] width 330 height 17
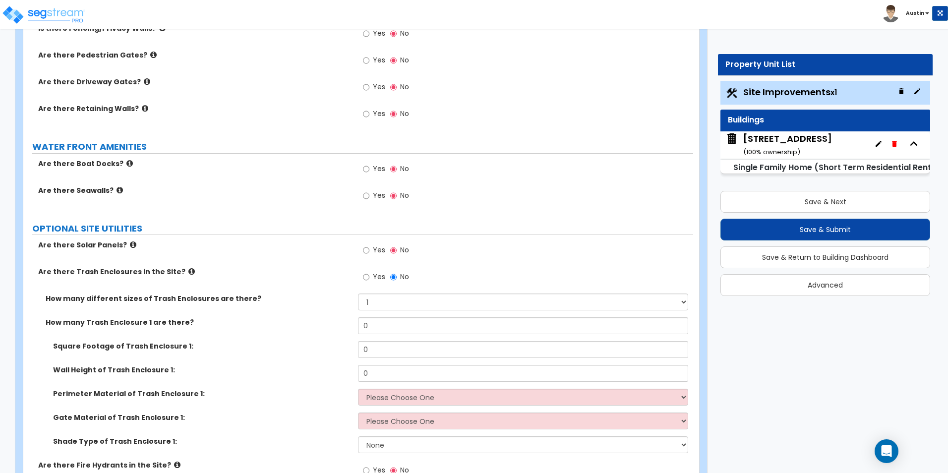
click at [400, 277] on span "No" at bounding box center [404, 277] width 9 height 10
click at [397, 277] on input "No" at bounding box center [393, 277] width 6 height 11
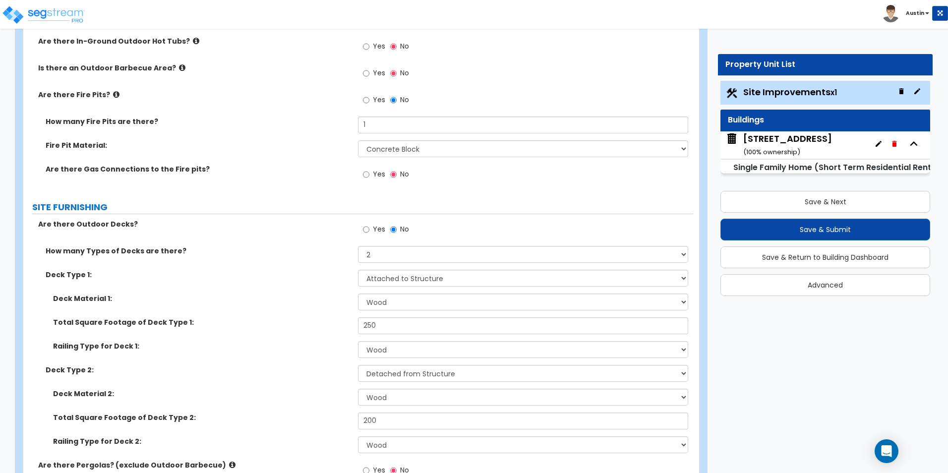
scroll to position [634, 0]
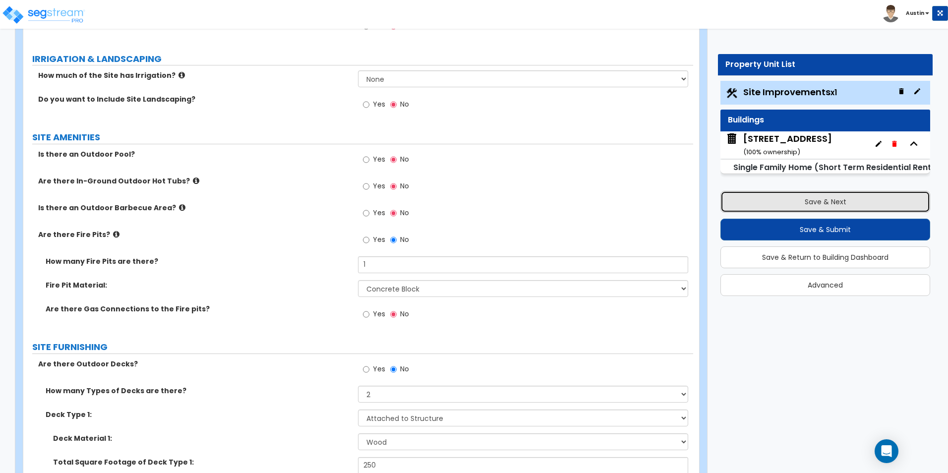
drag, startPoint x: 802, startPoint y: 204, endPoint x: 796, endPoint y: 204, distance: 6.0
click at [802, 204] on button "Save & Next" at bounding box center [826, 202] width 210 height 22
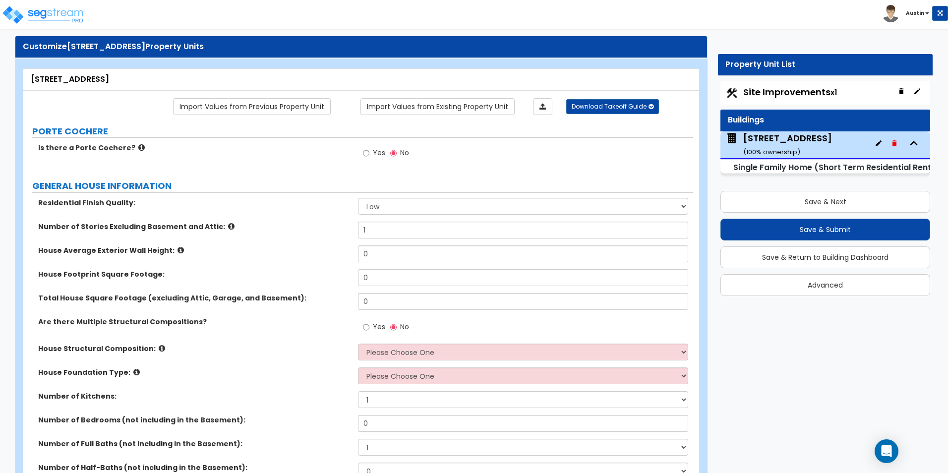
scroll to position [0, 0]
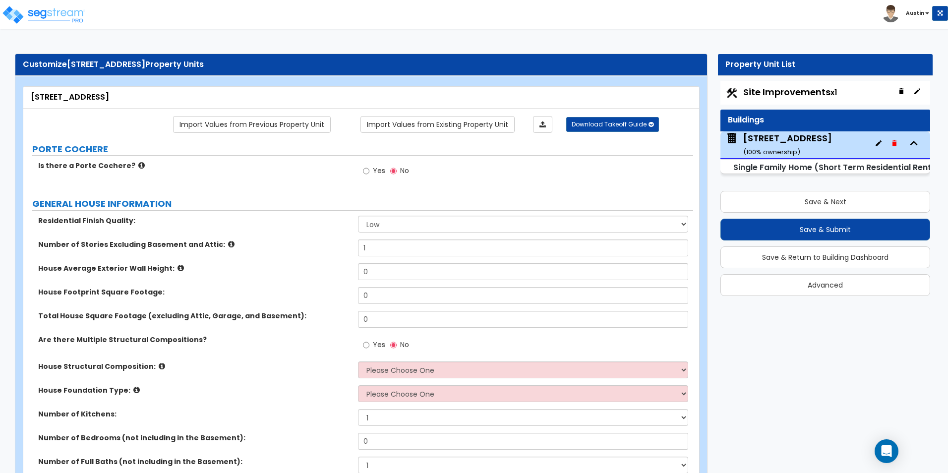
click at [138, 166] on icon at bounding box center [141, 165] width 6 height 7
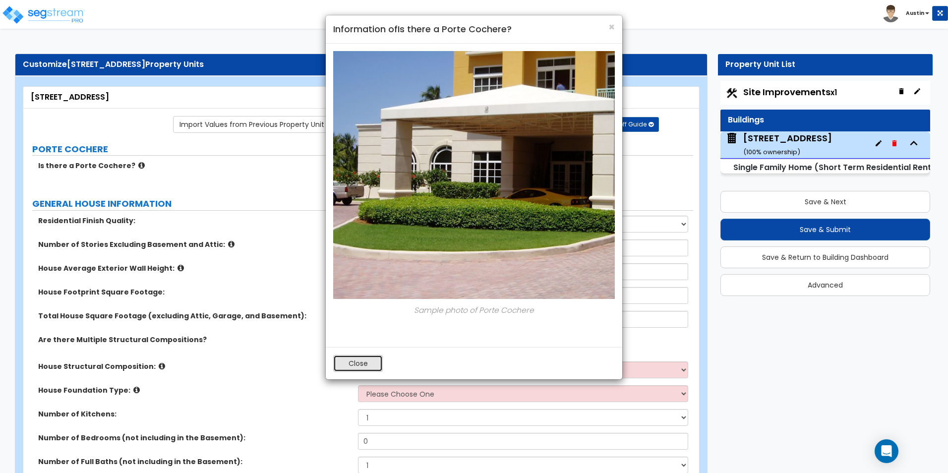
click at [364, 366] on button "Close" at bounding box center [358, 363] width 50 height 17
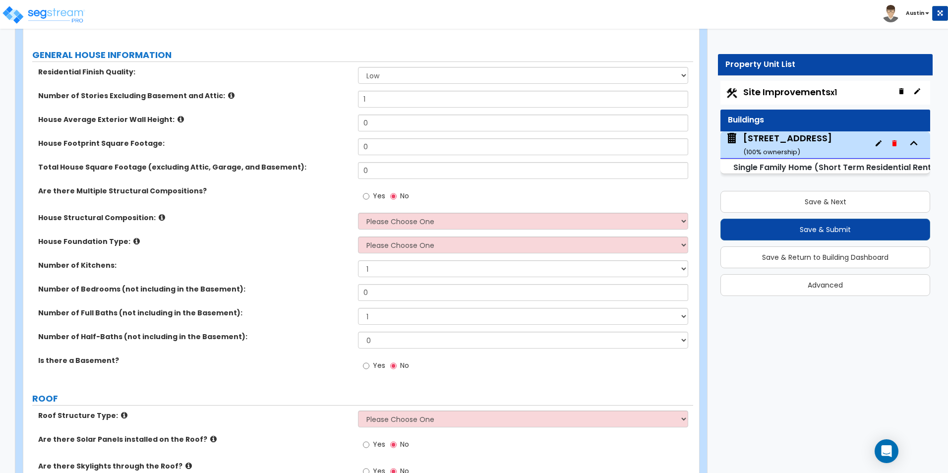
scroll to position [99, 0]
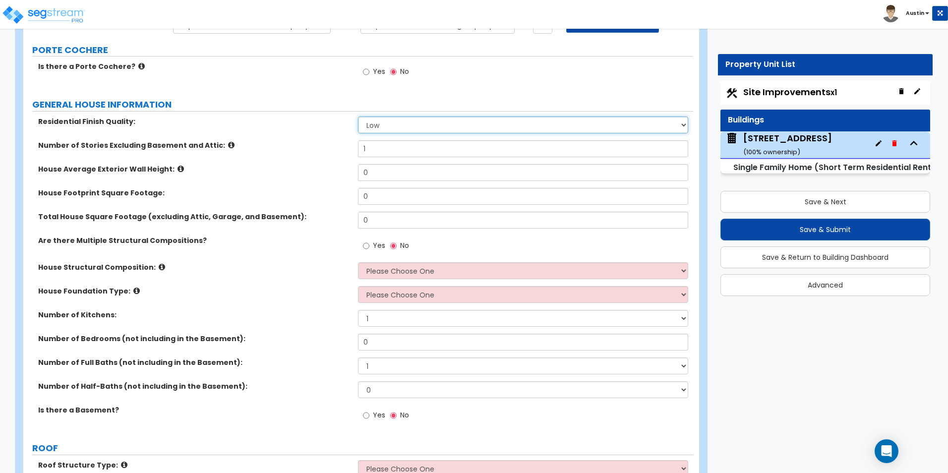
click at [410, 123] on select "Low Average High" at bounding box center [523, 125] width 330 height 17
click at [411, 127] on select "Low Average High" at bounding box center [523, 125] width 330 height 17
click at [415, 152] on input "1" at bounding box center [523, 148] width 330 height 17
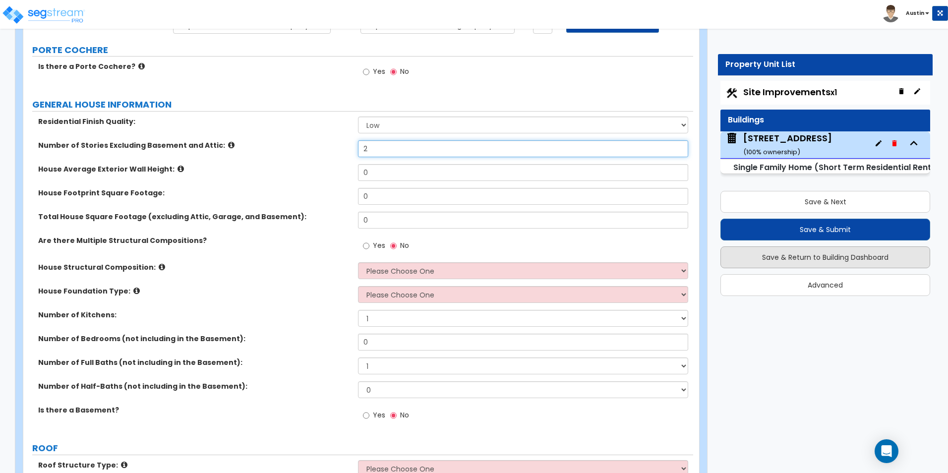
type input "2"
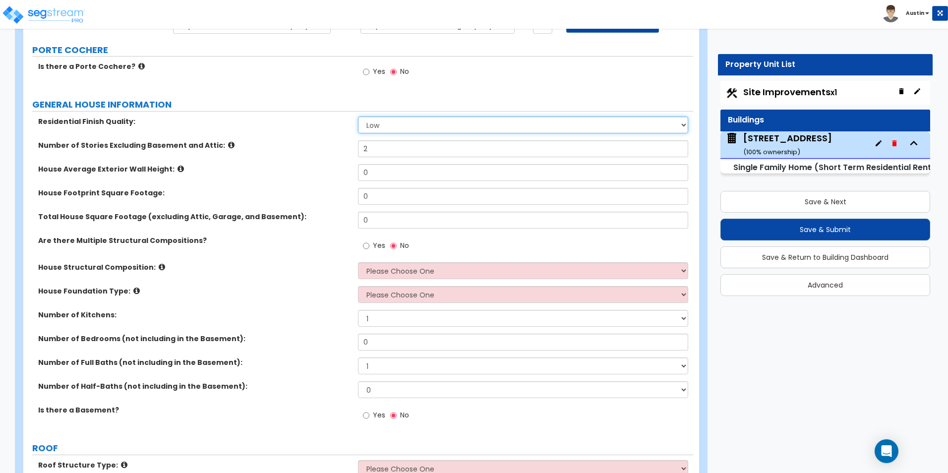
click at [394, 128] on select "Low Average High" at bounding box center [523, 125] width 330 height 17
select select "2"
click at [358, 117] on select "Low Average High" at bounding box center [523, 125] width 330 height 17
click at [304, 148] on label "Number of Stories Excluding Basement and Attic:" at bounding box center [194, 145] width 312 height 10
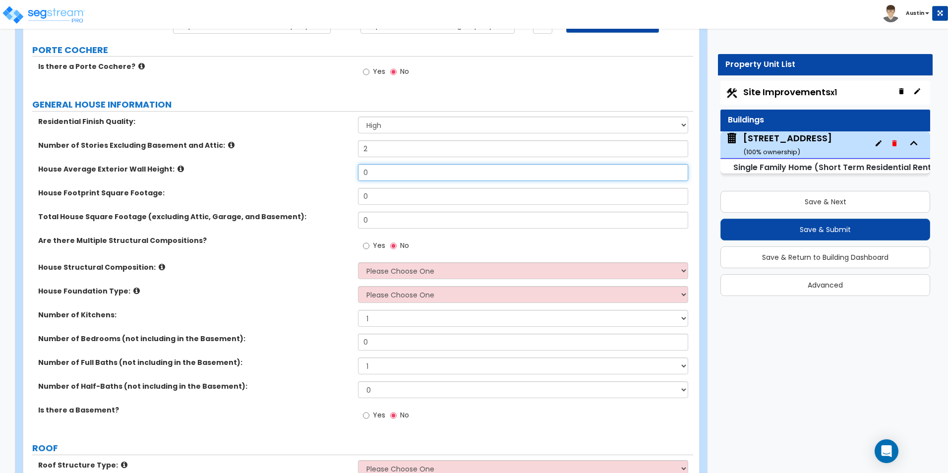
click at [385, 168] on input "0" at bounding box center [523, 172] width 330 height 17
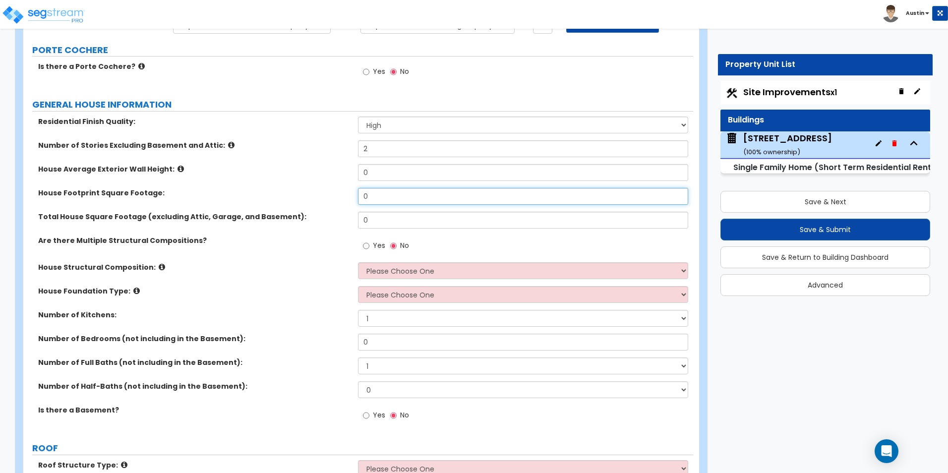
click at [390, 201] on input "0" at bounding box center [523, 196] width 330 height 17
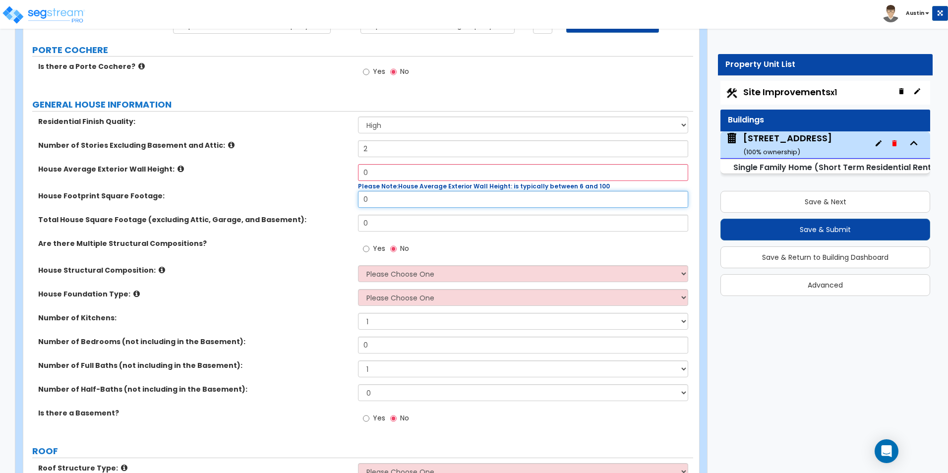
click at [390, 201] on input "0" at bounding box center [523, 199] width 330 height 17
type input "2,136"
click at [394, 176] on input "0" at bounding box center [523, 172] width 330 height 17
click at [382, 175] on input "0" at bounding box center [523, 172] width 330 height 17
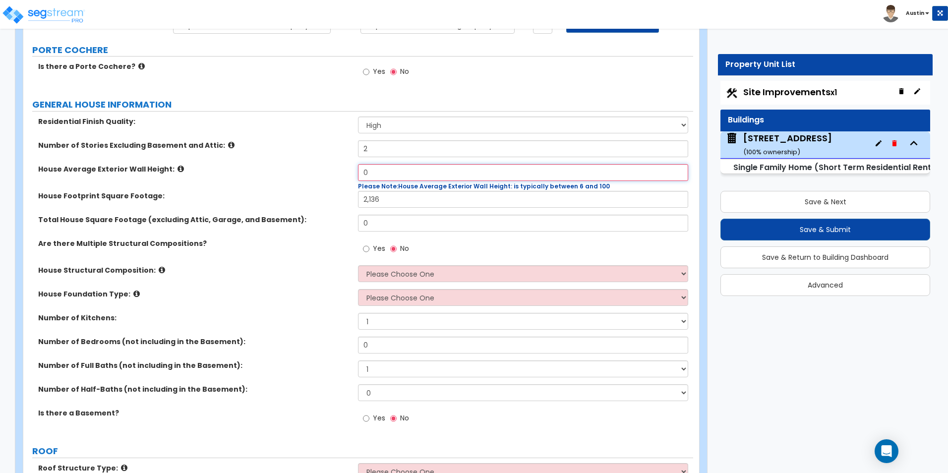
click at [382, 175] on input "0" at bounding box center [523, 172] width 330 height 17
type input "8"
click at [298, 170] on label "House Average Exterior Wall Height:" at bounding box center [194, 169] width 312 height 10
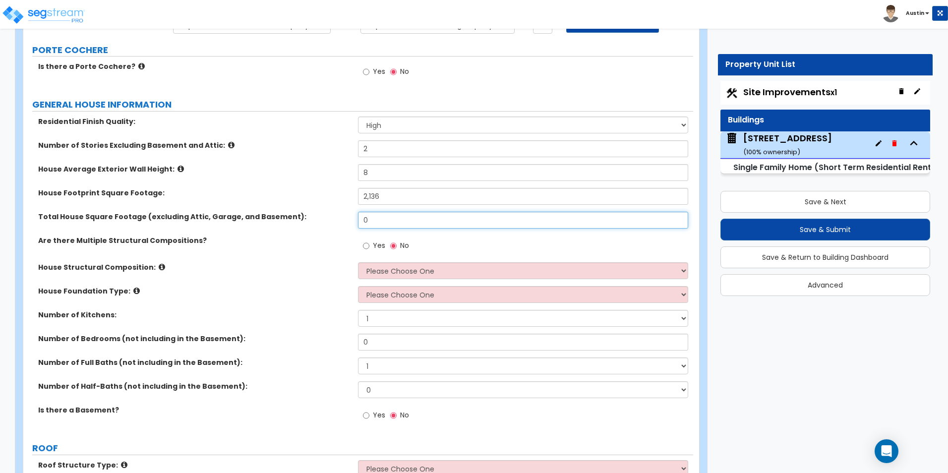
click at [399, 220] on input "0" at bounding box center [523, 220] width 330 height 17
type input "2,136"
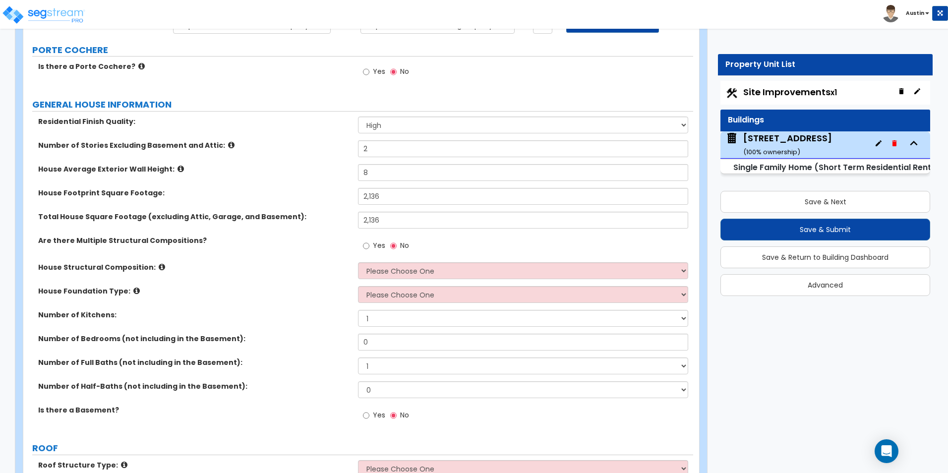
click at [340, 215] on label "Total House Square Footage (excluding Attic, Garage, and Basement):" at bounding box center [194, 217] width 312 height 10
click at [426, 269] on select "Please Choose One Reinforced Concrete Structural Steel Brick Masonry CMU Masonr…" at bounding box center [523, 270] width 330 height 17
click at [303, 284] on div "House Structural Composition: Please Choose One Reinforced Concrete Structural …" at bounding box center [358, 274] width 670 height 24
click at [410, 295] on select "Please Choose One Crawl Space Pier-Elevated First floor Slab on Grade" at bounding box center [523, 294] width 330 height 17
click at [240, 291] on label "House Foundation Type:" at bounding box center [194, 291] width 312 height 10
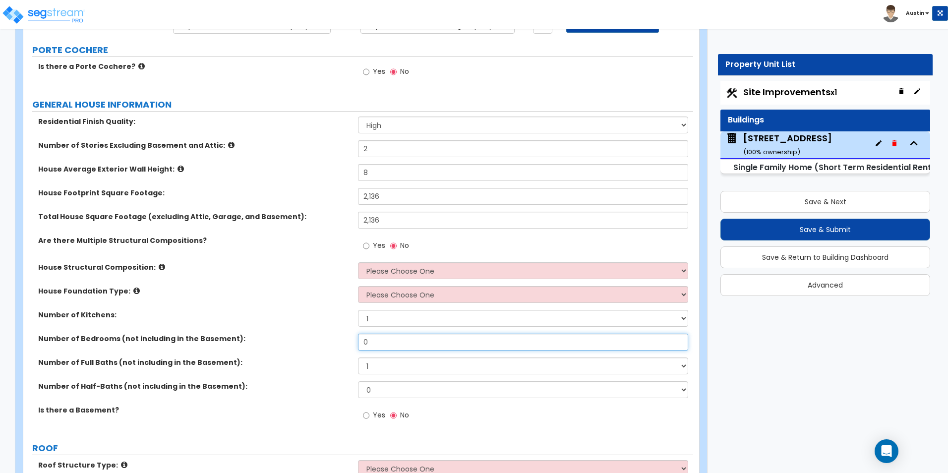
click at [408, 348] on input "0" at bounding box center [523, 342] width 330 height 17
type input "2"
click at [383, 370] on select "1 2 3 4 5 6 7 8 9 10" at bounding box center [523, 366] width 330 height 17
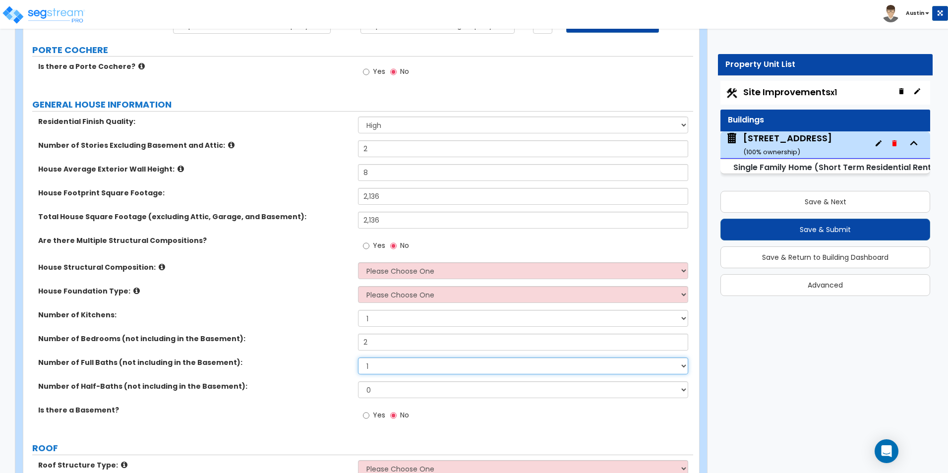
click at [383, 370] on select "1 2 3 4 5 6 7 8 9 10" at bounding box center [523, 366] width 330 height 17
click at [383, 367] on select "1 2 3 4 5 6 7 8 9 10" at bounding box center [523, 366] width 330 height 17
click at [387, 367] on select "1 2 3 4 5 6 7 8 9 10" at bounding box center [523, 366] width 330 height 17
select select "3"
click at [358, 358] on select "1 2 3 4 5 6 7 8 9 10" at bounding box center [523, 366] width 330 height 17
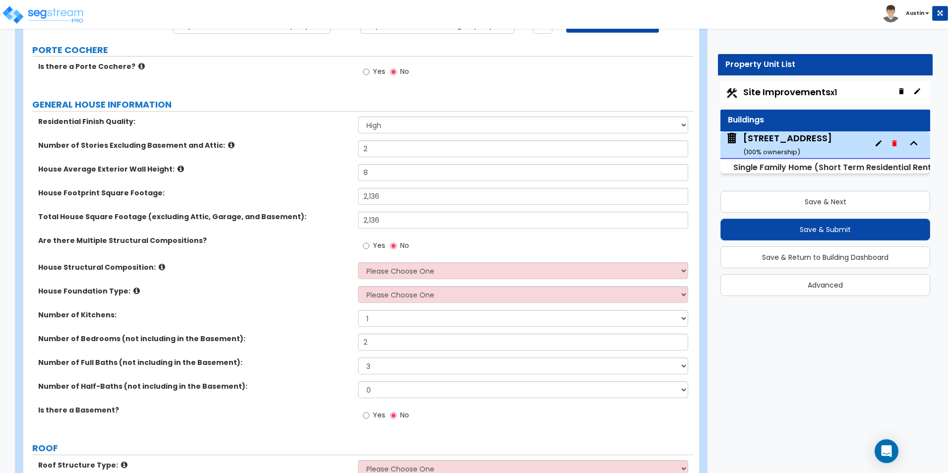
click at [315, 343] on label "Number of Bedrooms (not including in the Basement):" at bounding box center [194, 339] width 312 height 10
click at [479, 276] on select "Please Choose One Reinforced Concrete Structural Steel Brick Masonry CMU Masonr…" at bounding box center [523, 270] width 330 height 17
click at [424, 273] on select "Please Choose One Reinforced Concrete Structural Steel Brick Masonry CMU Masonr…" at bounding box center [523, 270] width 330 height 17
click at [421, 292] on select "Please Choose One Crawl Space Pier-Elevated First floor Slab on Grade" at bounding box center [523, 294] width 330 height 17
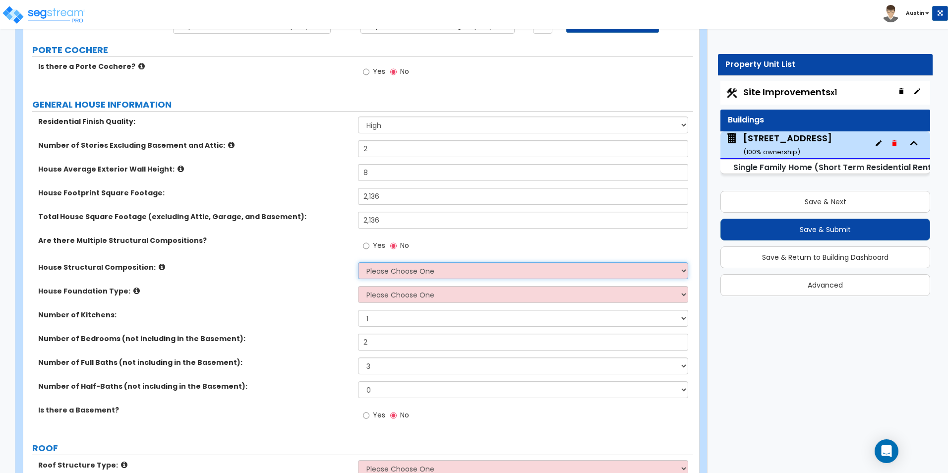
click at [416, 270] on select "Please Choose One Reinforced Concrete Structural Steel Brick Masonry CMU Masonr…" at bounding box center [523, 270] width 330 height 17
select select "7"
click at [358, 262] on select "Please Choose One Reinforced Concrete Structural Steel Brick Masonry CMU Masonr…" at bounding box center [523, 270] width 330 height 17
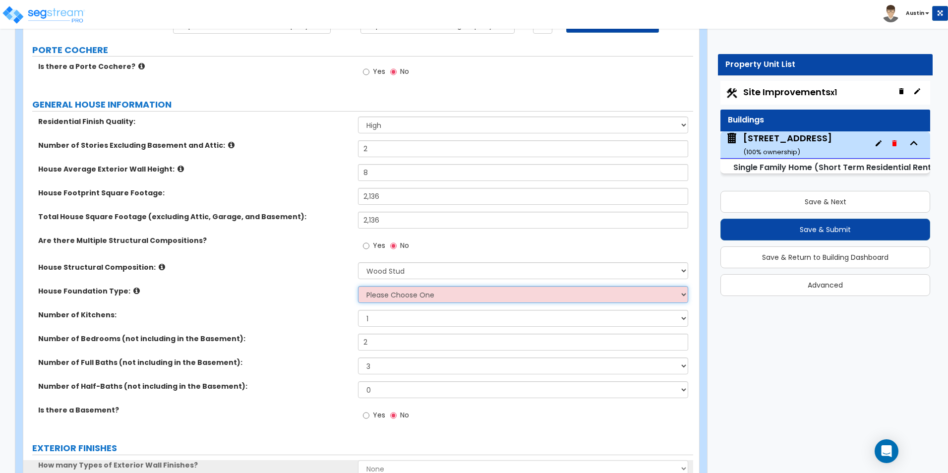
click at [409, 298] on select "Please Choose One Crawl Space Pier-Elevated First floor Slab on Grade" at bounding box center [523, 294] width 330 height 17
select select "2"
click at [358, 286] on select "Please Choose One Crawl Space Pier-Elevated First floor Slab on Grade" at bounding box center [523, 294] width 330 height 17
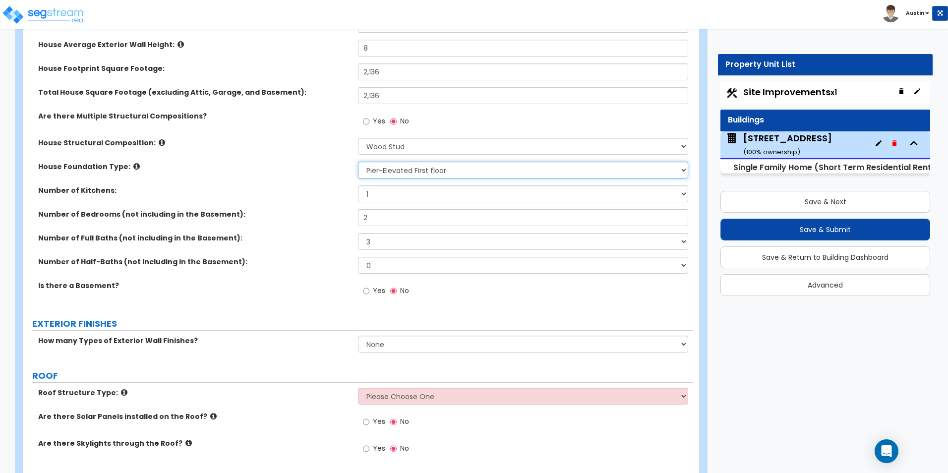
scroll to position [248, 0]
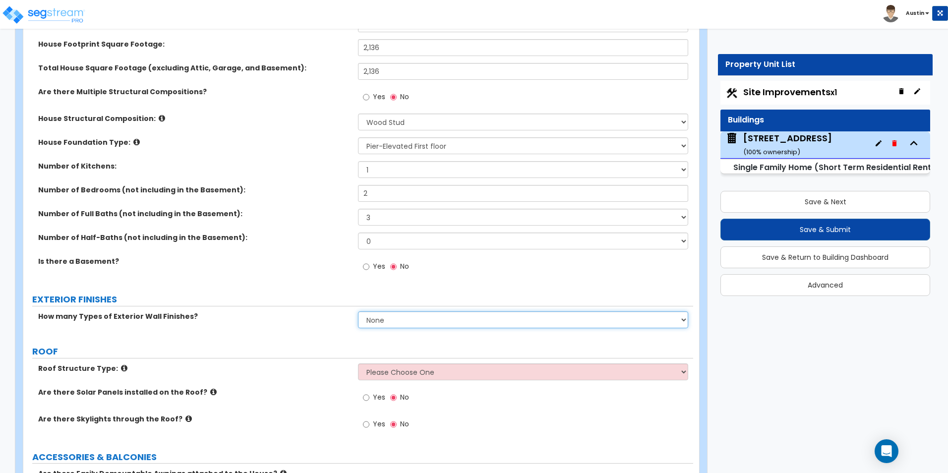
click at [436, 322] on select "None 1 2 3" at bounding box center [523, 319] width 330 height 17
click at [358, 311] on select "None 1 2 3" at bounding box center [523, 319] width 330 height 17
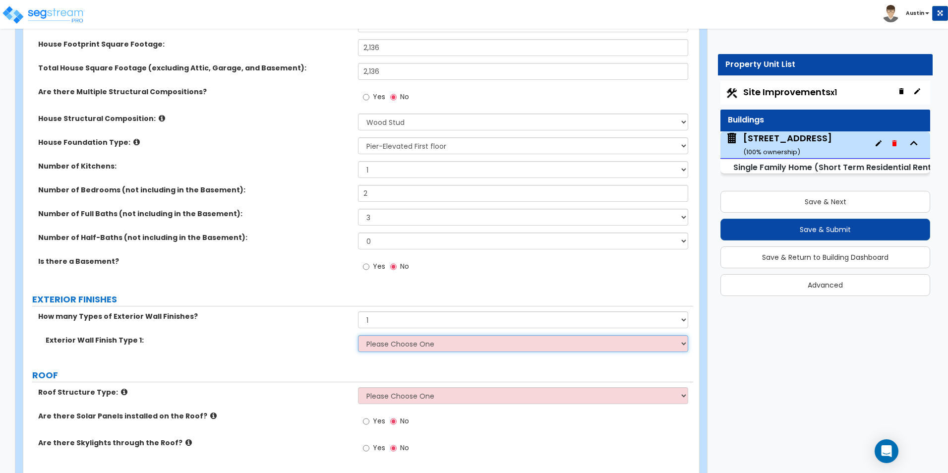
click at [393, 340] on select "Please Choose One No Finish/Shared Wall No Wall Brick Finish Stone Finish Wood …" at bounding box center [523, 343] width 330 height 17
click at [398, 340] on select "Please Choose One No Finish/Shared Wall No Wall Brick Finish Stone Finish Wood …" at bounding box center [523, 343] width 330 height 17
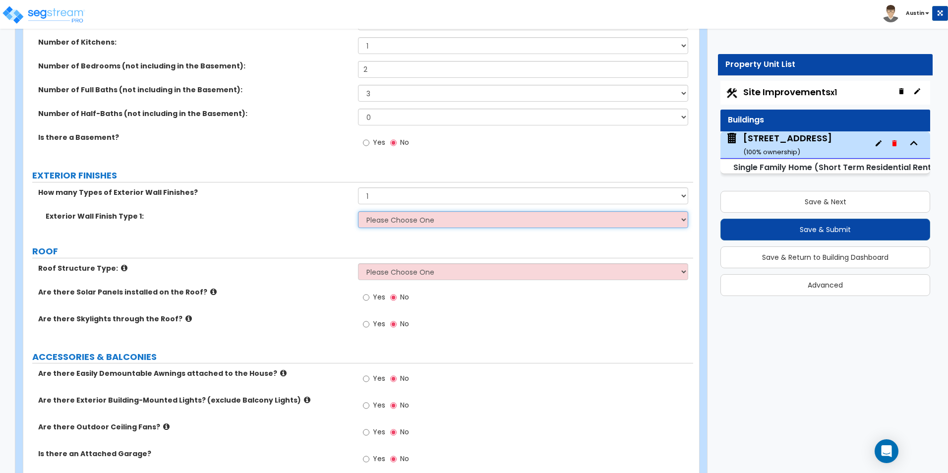
scroll to position [397, 0]
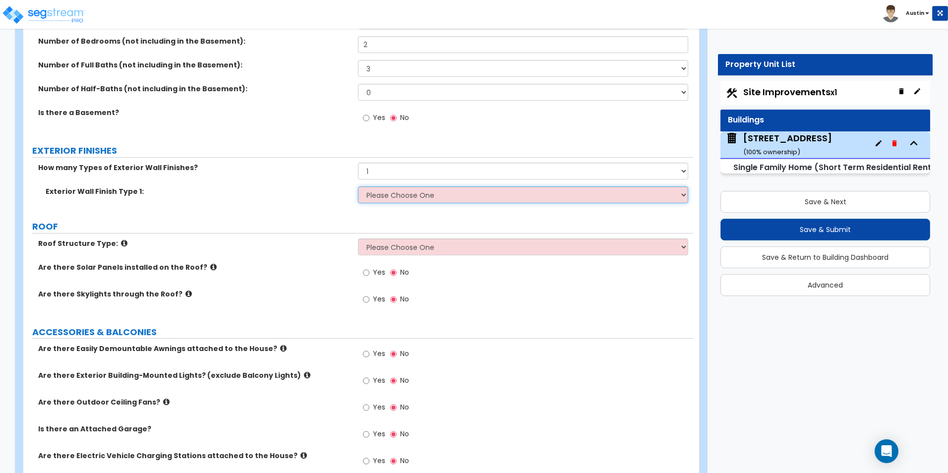
click at [401, 188] on select "Please Choose One No Finish/Shared Wall No Wall Brick Finish Stone Finish Wood …" at bounding box center [523, 194] width 330 height 17
click at [401, 193] on select "Please Choose One No Finish/Shared Wall No Wall Brick Finish Stone Finish Wood …" at bounding box center [523, 194] width 330 height 17
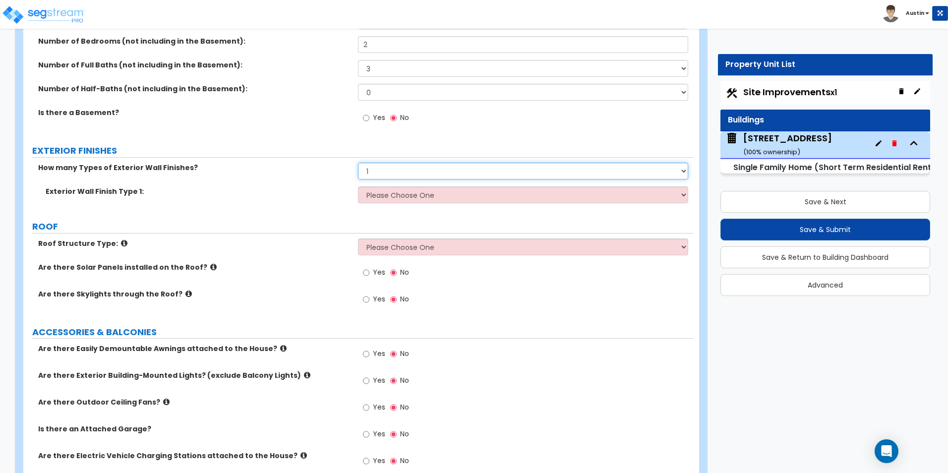
click at [392, 178] on select "None 1 2 3" at bounding box center [523, 171] width 330 height 17
click at [462, 172] on select "None 1 2 3" at bounding box center [523, 171] width 330 height 17
select select "0"
click at [358, 163] on select "None 1 2 3" at bounding box center [523, 171] width 330 height 17
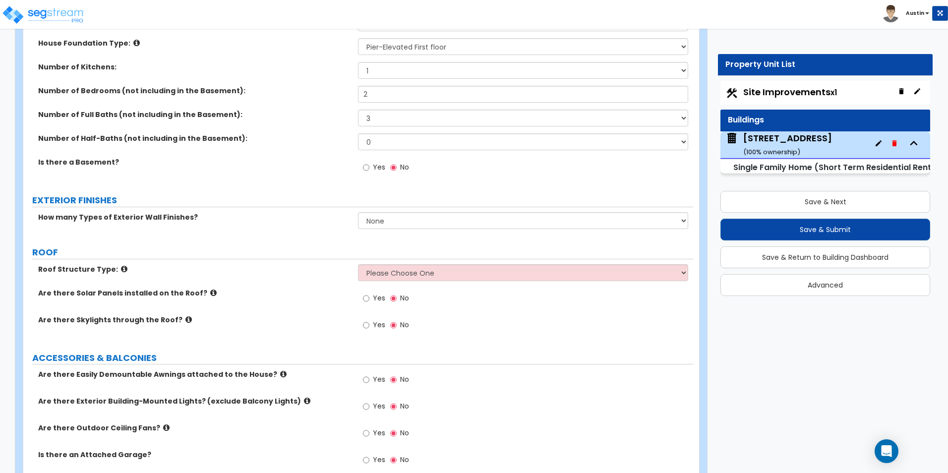
scroll to position [298, 0]
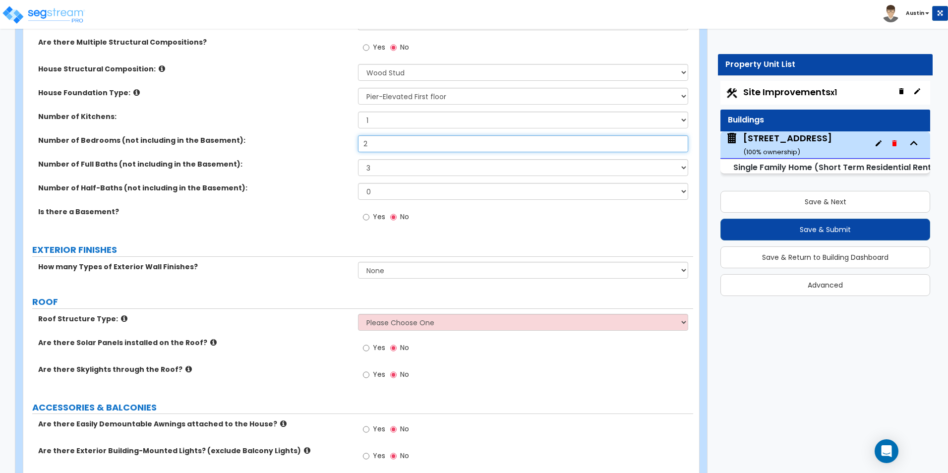
click at [380, 151] on input "2" at bounding box center [523, 143] width 330 height 17
type input "3"
click at [268, 134] on div "Number of Kitchens: 1 2 3" at bounding box center [358, 124] width 670 height 24
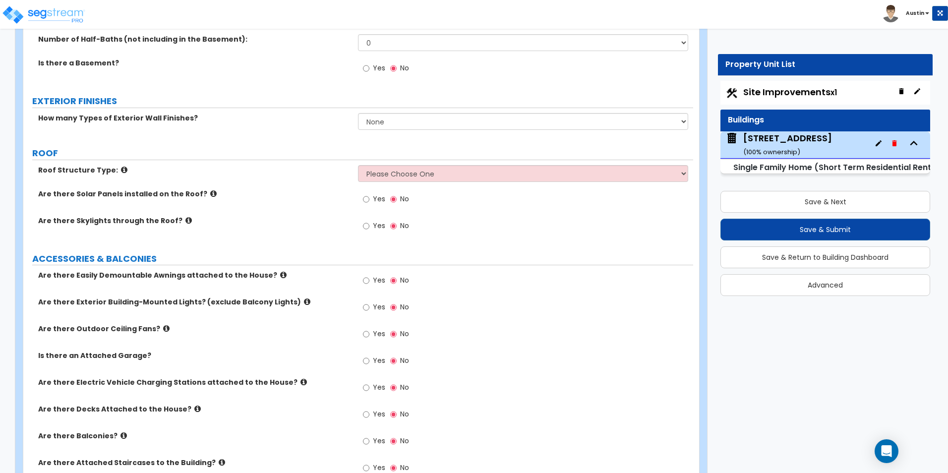
scroll to position [397, 0]
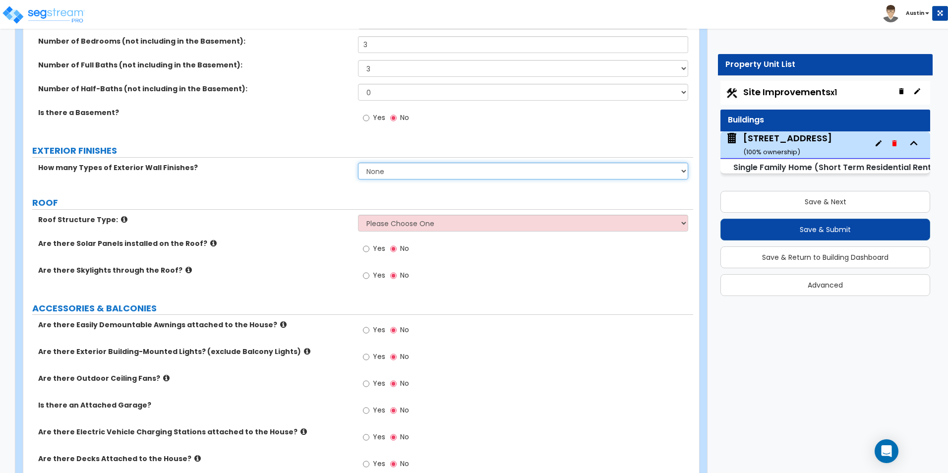
click at [399, 163] on select "None 1 2 3" at bounding box center [523, 171] width 330 height 17
select select "1"
click at [358, 163] on select "None 1 2 3" at bounding box center [523, 171] width 330 height 17
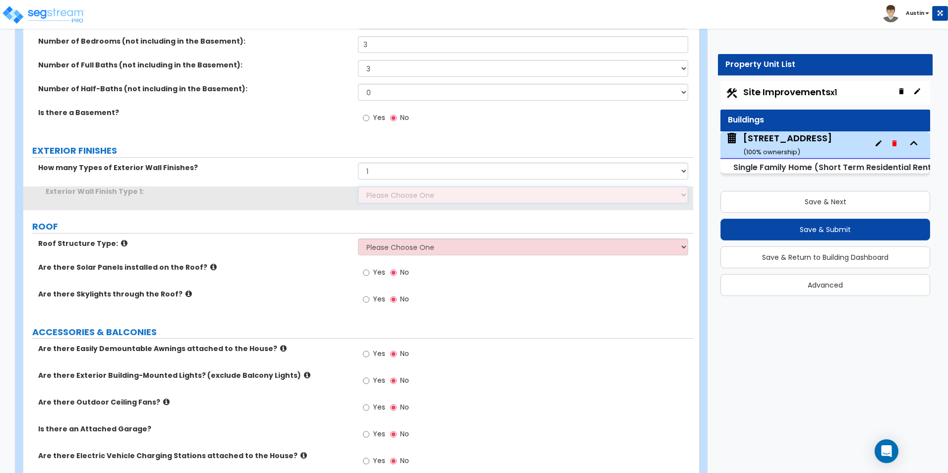
click at [405, 194] on select "Please Choose One No Finish/Shared Wall No Wall Brick Finish Stone Finish Wood …" at bounding box center [523, 194] width 330 height 17
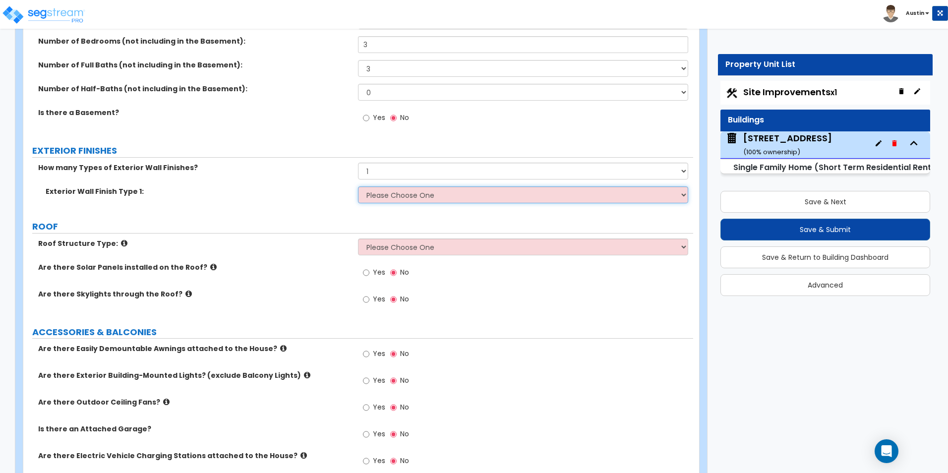
click at [400, 192] on select "Please Choose One No Finish/Shared Wall No Wall Brick Finish Stone Finish Wood …" at bounding box center [523, 194] width 330 height 17
click at [440, 201] on select "Please Choose One No Finish/Shared Wall No Wall Brick Finish Stone Finish Wood …" at bounding box center [523, 194] width 330 height 17
click at [455, 191] on select "Please Choose One No Finish/Shared Wall No Wall Brick Finish Stone Finish Wood …" at bounding box center [523, 194] width 330 height 17
select select "4"
click at [358, 186] on select "Please Choose One No Finish/Shared Wall No Wall Brick Finish Stone Finish Wood …" at bounding box center [523, 194] width 330 height 17
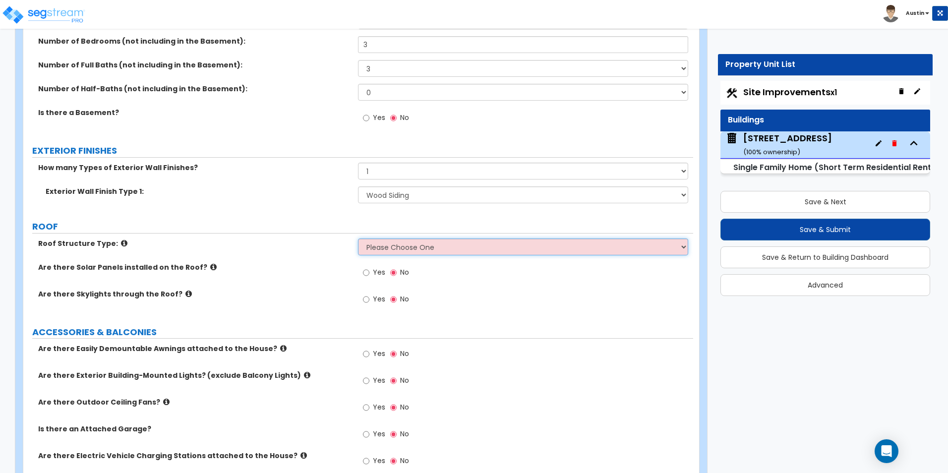
click at [441, 249] on select "Please Choose One Gable Roof Flat Roof Hybrid Gable & Flat Roof" at bounding box center [523, 247] width 330 height 17
click at [425, 244] on select "Please Choose One Gable Roof Flat Roof Hybrid Gable & Flat Roof" at bounding box center [523, 247] width 330 height 17
select select "1"
click at [358, 239] on select "Please Choose One Gable Roof Flat Roof Hybrid Gable & Flat Roof" at bounding box center [523, 247] width 330 height 17
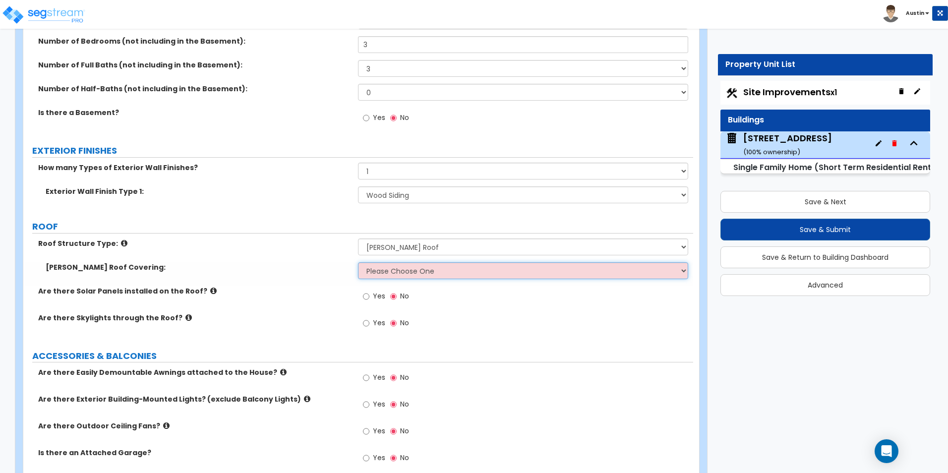
click at [398, 268] on select "Please Choose One Asphalt Shingle Clay Tile Wood Shingle Metal Shingle Standing…" at bounding box center [523, 270] width 330 height 17
click at [405, 272] on select "Please Choose One Asphalt Shingle Clay Tile Wood Shingle Metal Shingle Standing…" at bounding box center [523, 270] width 330 height 17
select select "1"
click at [358, 262] on select "Please Choose One Asphalt Shingle Clay Tile Wood Shingle Metal Shingle Standing…" at bounding box center [523, 270] width 330 height 17
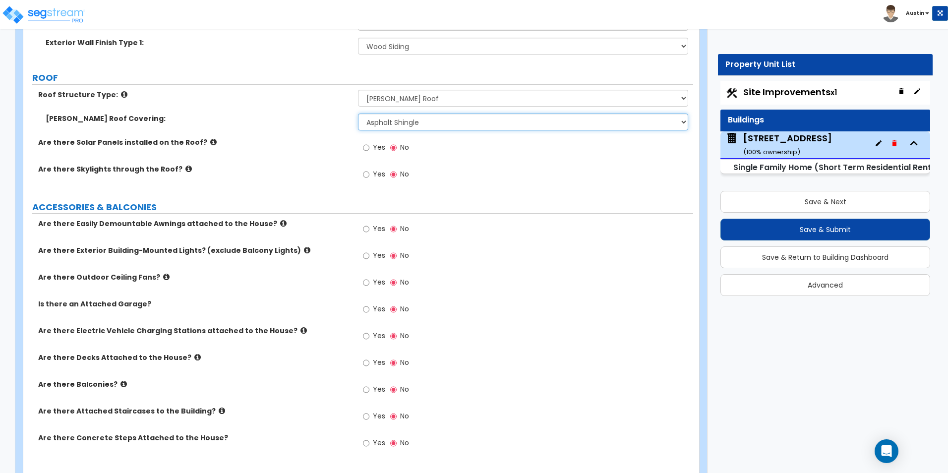
scroll to position [595, 0]
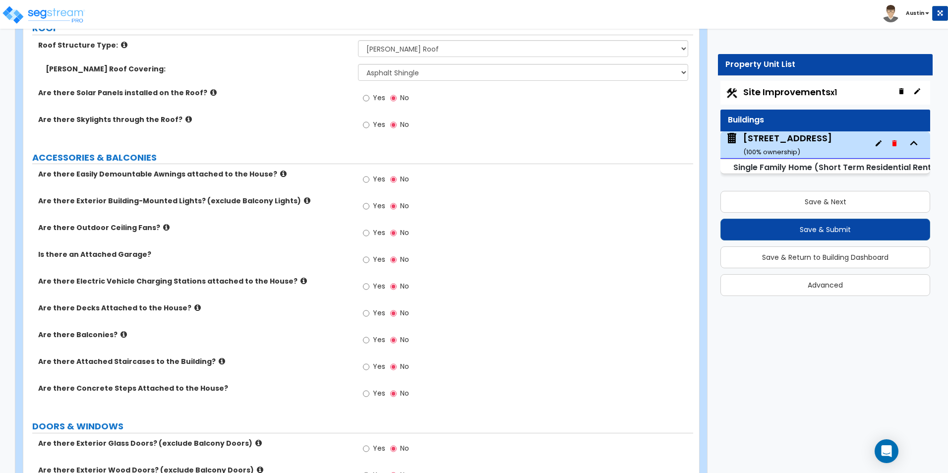
click at [304, 200] on icon at bounding box center [307, 200] width 6 height 7
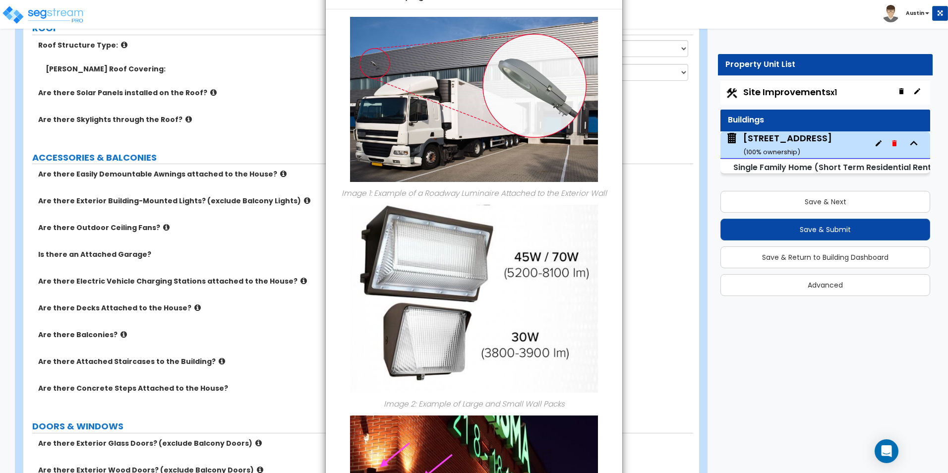
scroll to position [0, 0]
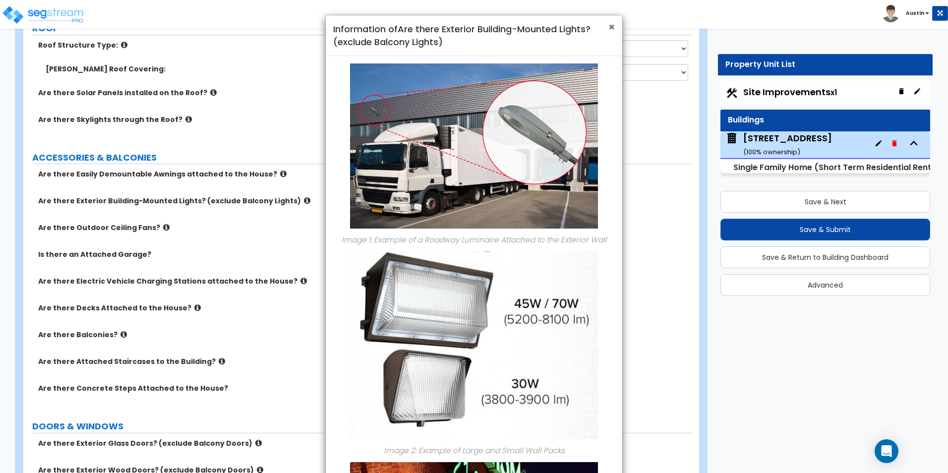
click at [611, 27] on span "×" at bounding box center [611, 27] width 6 height 14
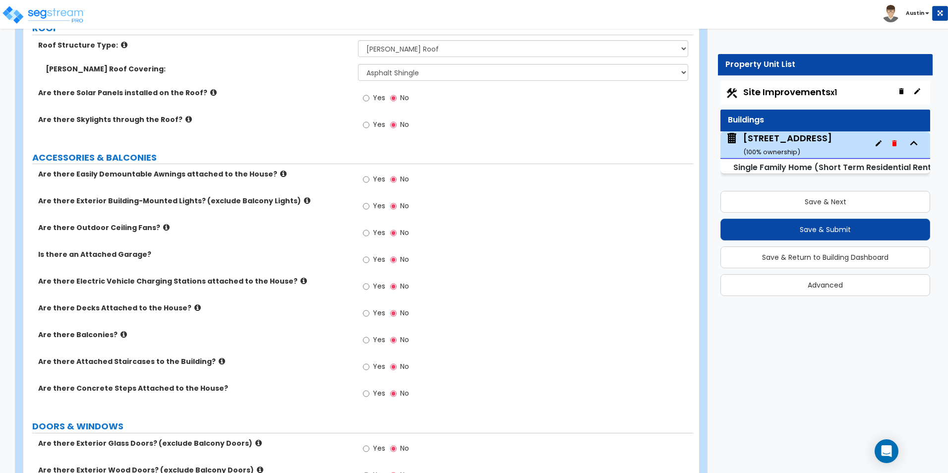
click at [371, 203] on label "Yes" at bounding box center [374, 207] width 22 height 17
click at [369, 203] on input "Yes" at bounding box center [366, 206] width 6 height 11
radio input "true"
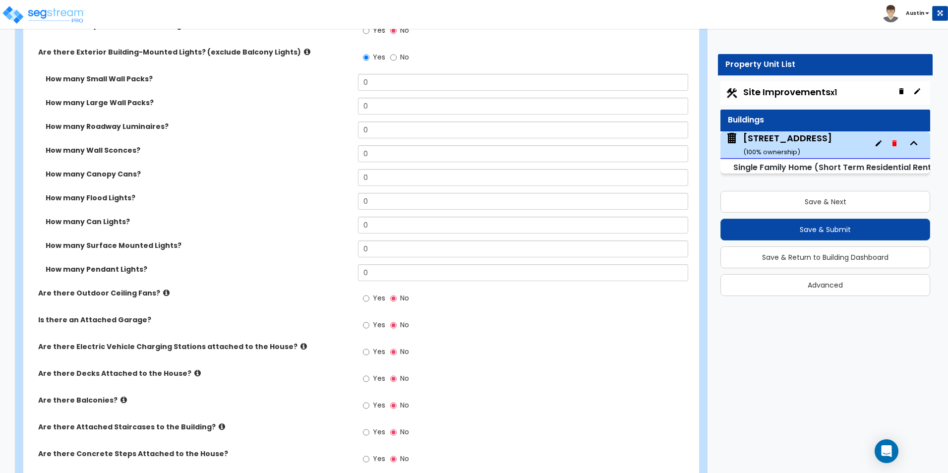
scroll to position [793, 0]
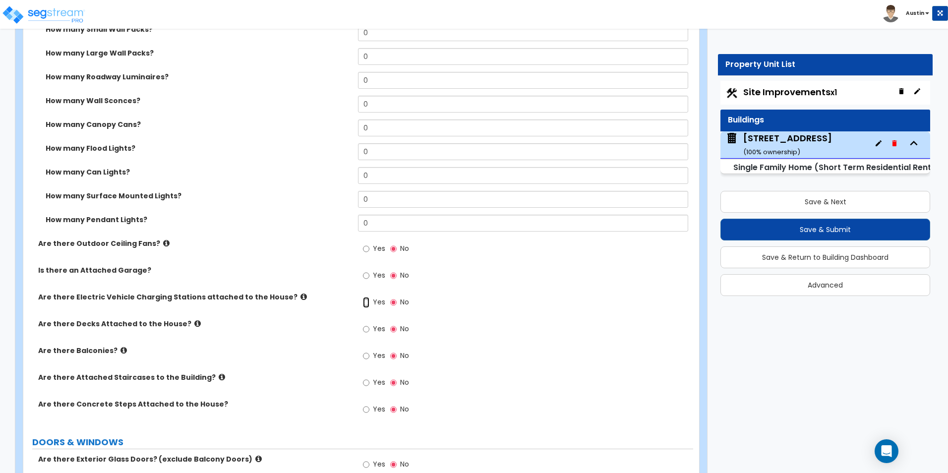
click at [364, 304] on input "Yes" at bounding box center [366, 302] width 6 height 11
radio input "true"
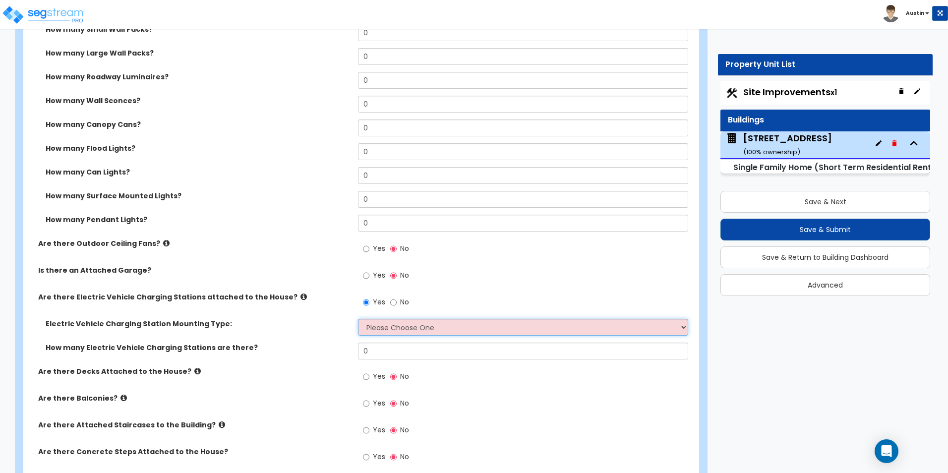
click at [402, 320] on select "Please Choose One Freestanding Wall-mounted" at bounding box center [523, 327] width 330 height 17
click at [404, 323] on select "Please Choose One Freestanding Wall-mounted" at bounding box center [523, 327] width 330 height 17
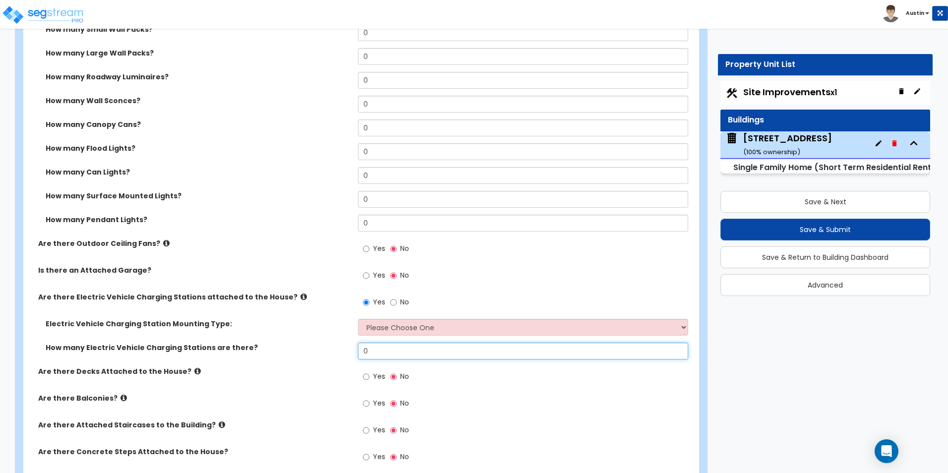
click at [398, 351] on input "0" at bounding box center [523, 351] width 330 height 17
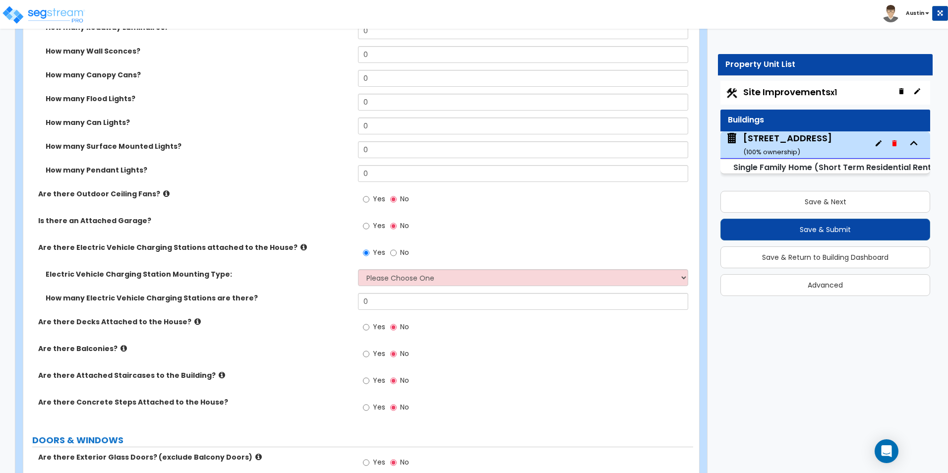
click at [374, 331] on span "Yes" at bounding box center [379, 327] width 12 height 10
click at [369, 331] on input "Yes" at bounding box center [366, 327] width 6 height 11
radio input "true"
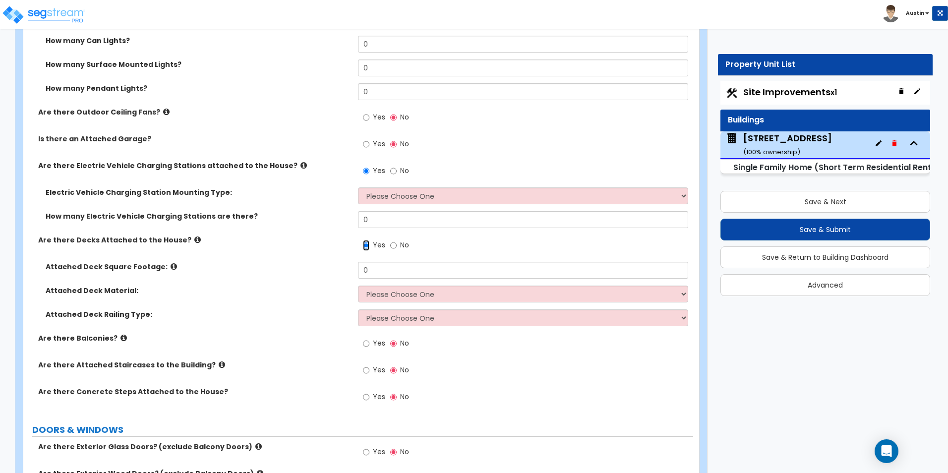
scroll to position [942, 0]
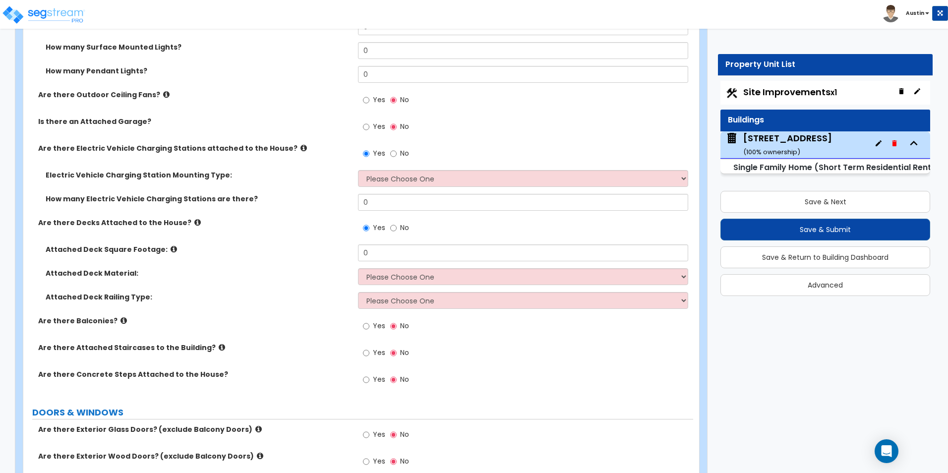
click at [376, 356] on span "Yes" at bounding box center [379, 353] width 12 height 10
click at [369, 356] on input "Yes" at bounding box center [366, 353] width 6 height 11
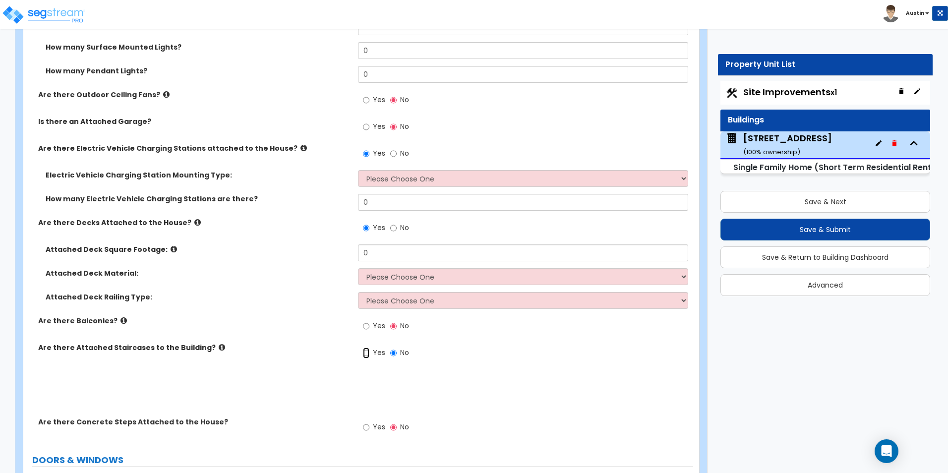
radio input "true"
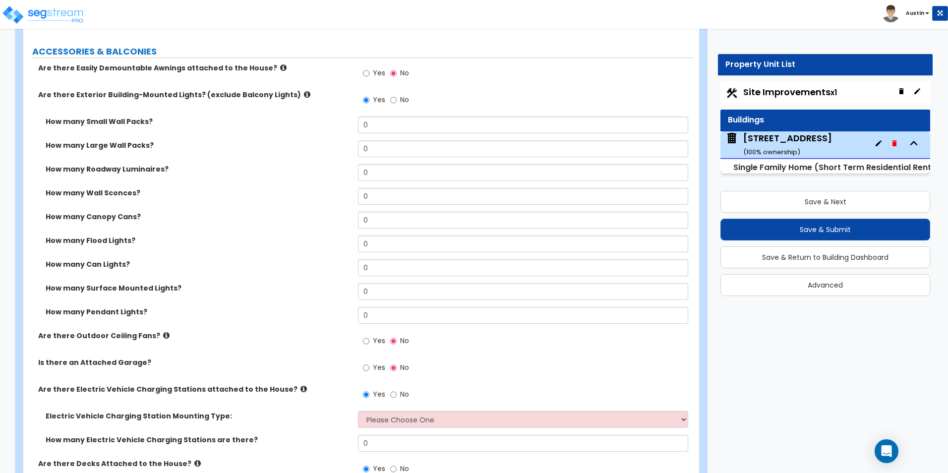
scroll to position [694, 0]
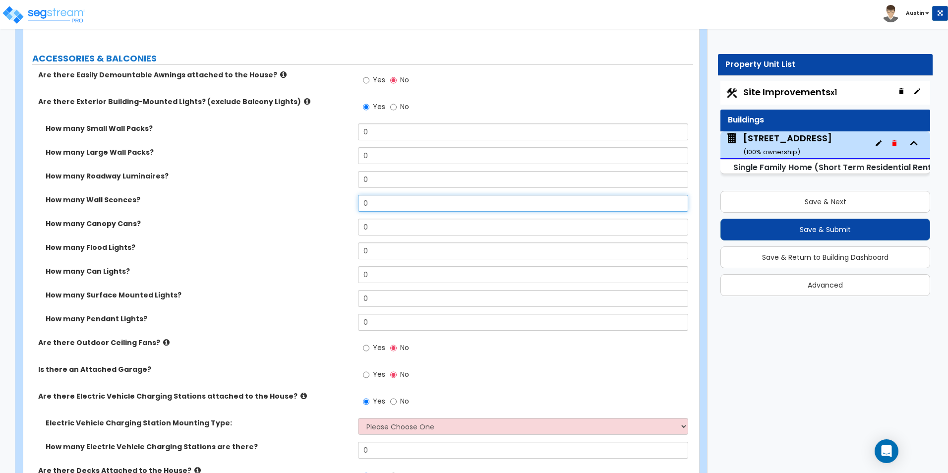
click at [373, 203] on input "0" at bounding box center [523, 203] width 330 height 17
type input "3"
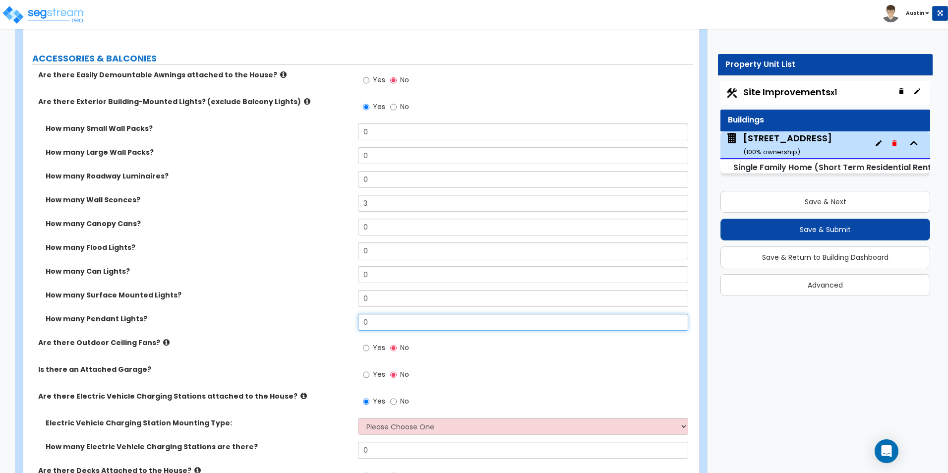
click at [373, 320] on input "0" at bounding box center [523, 322] width 330 height 17
type input "2"
click at [325, 295] on label "How many Surface Mounted Lights?" at bounding box center [198, 295] width 305 height 10
click at [304, 103] on icon at bounding box center [307, 101] width 6 height 7
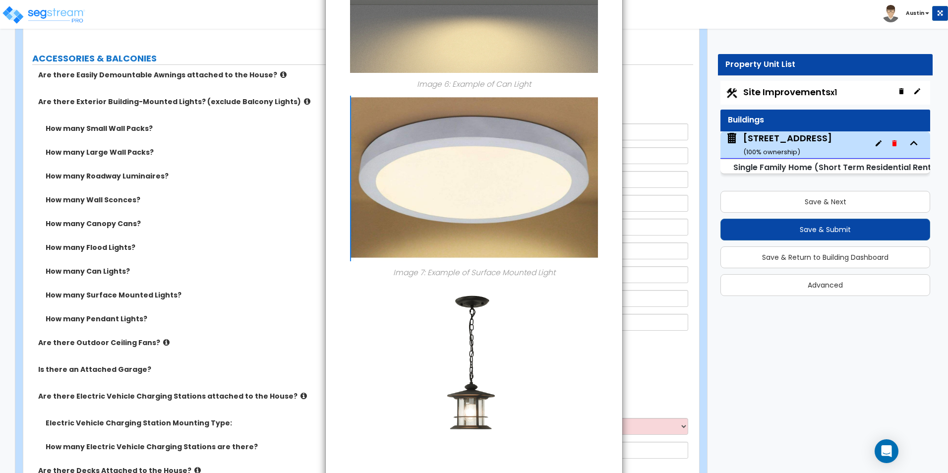
scroll to position [1214, 0]
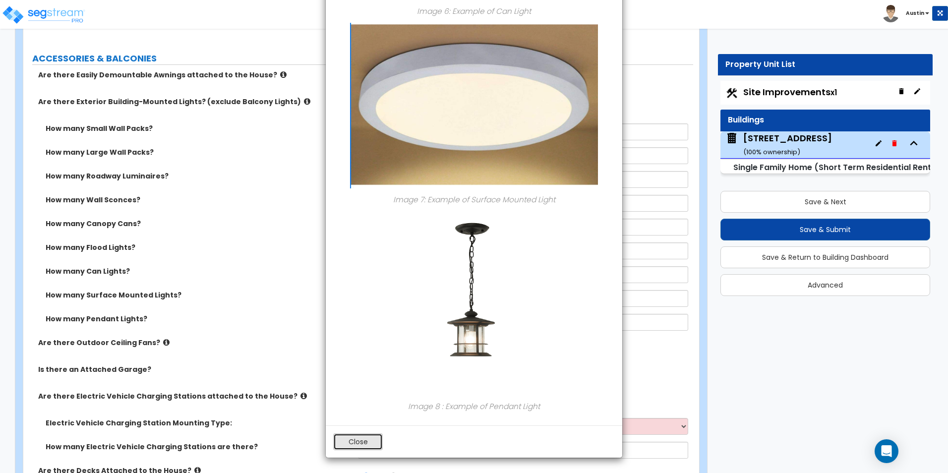
click at [354, 436] on button "Close" at bounding box center [358, 441] width 50 height 17
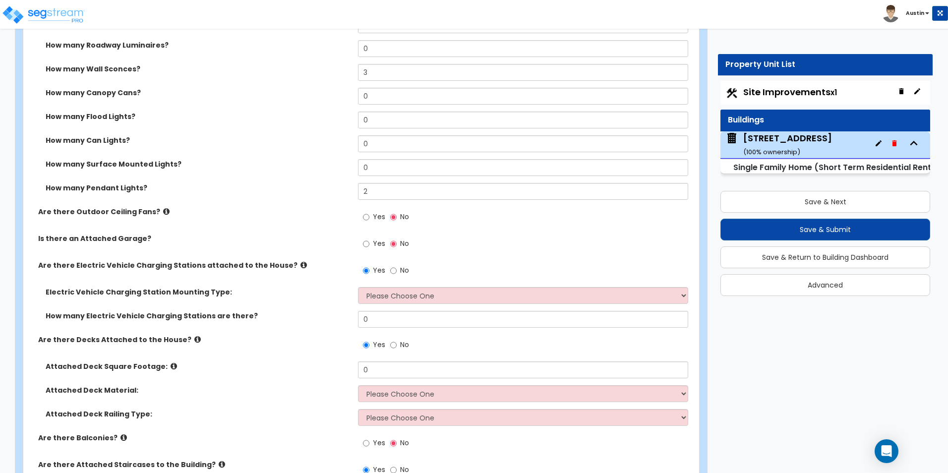
scroll to position [843, 0]
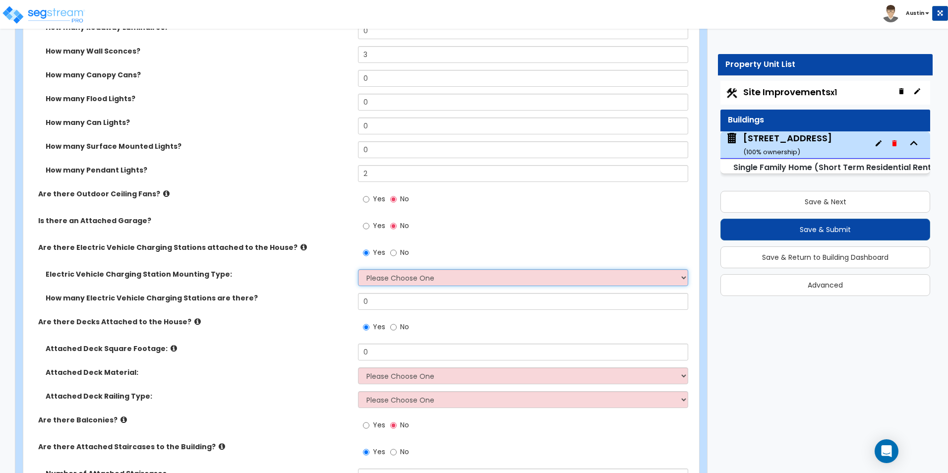
click at [412, 280] on select "Please Choose One Freestanding Wall-mounted" at bounding box center [523, 277] width 330 height 17
click at [305, 325] on label "Are there Decks Attached to the House?" at bounding box center [194, 322] width 312 height 10
click at [454, 279] on select "Please Choose One Freestanding Wall-mounted" at bounding box center [523, 277] width 330 height 17
select select "2"
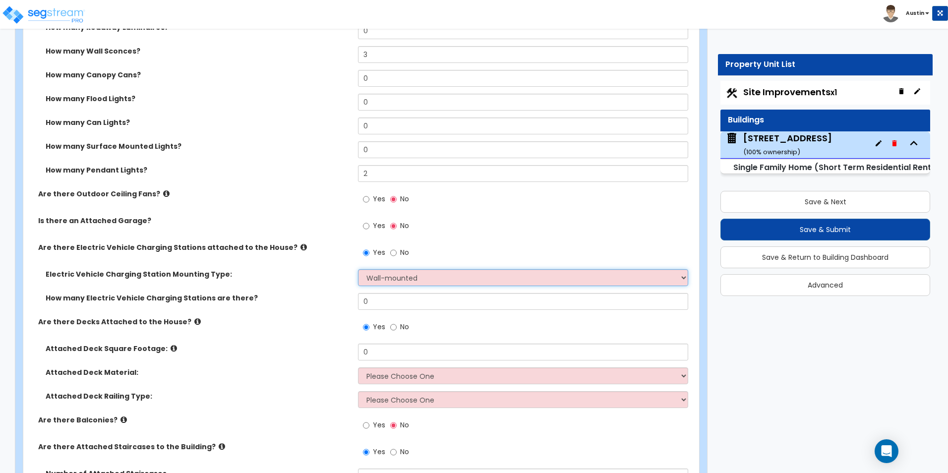
click at [358, 269] on select "Please Choose One Freestanding Wall-mounted" at bounding box center [523, 277] width 330 height 17
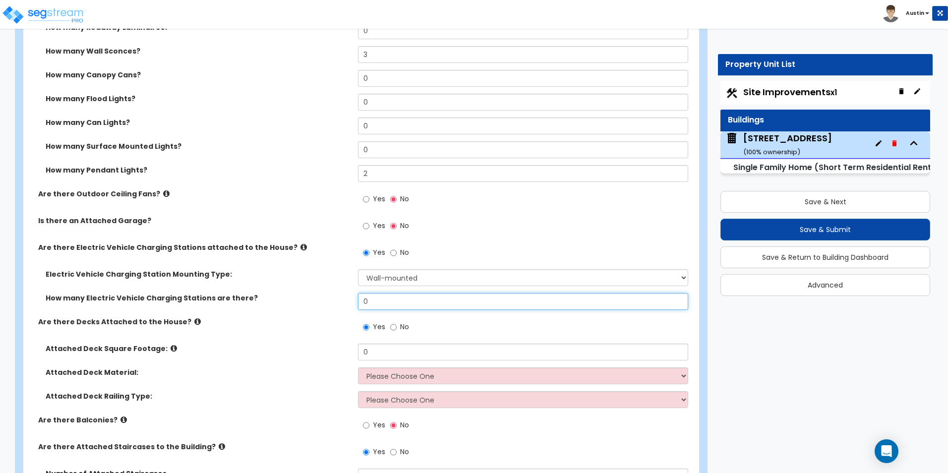
click at [434, 301] on input "0" at bounding box center [523, 301] width 330 height 17
type input "1"
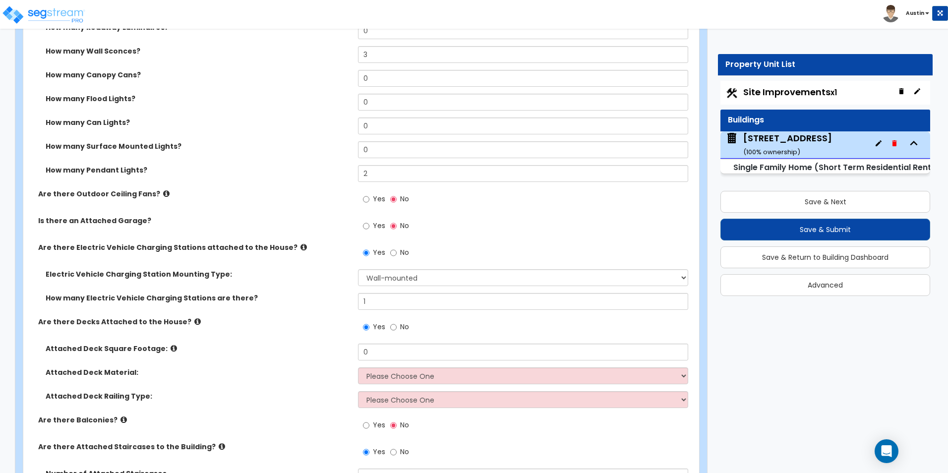
click at [308, 292] on div "Electric Vehicle Charging Station Mounting Type: Please Choose One Freestanding…" at bounding box center [358, 281] width 670 height 24
click at [301, 246] on icon at bounding box center [304, 246] width 6 height 7
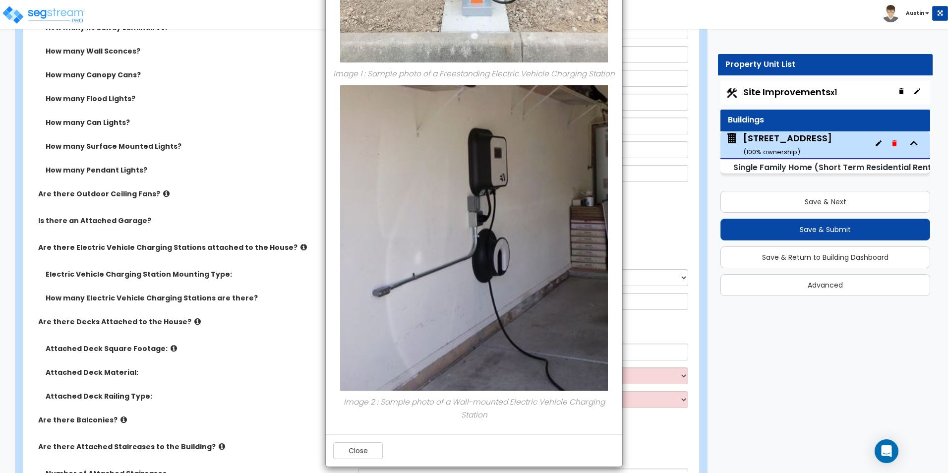
scroll to position [0, 0]
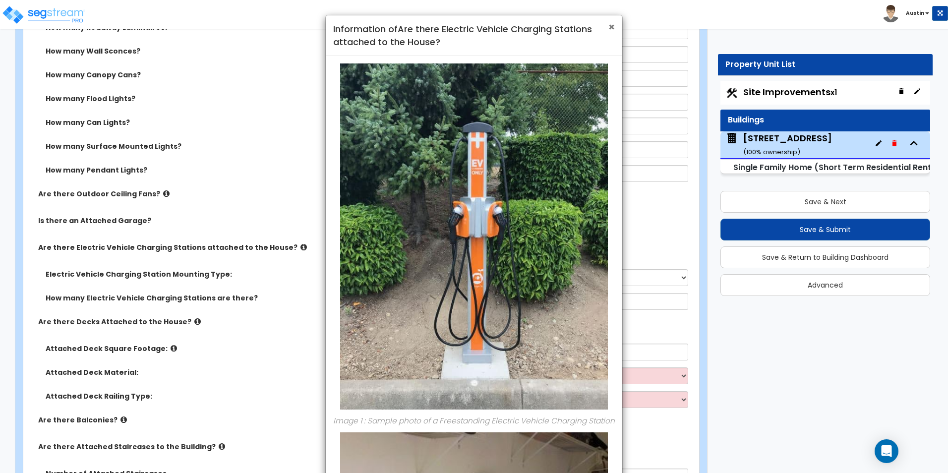
click at [611, 25] on span "×" at bounding box center [611, 27] width 6 height 14
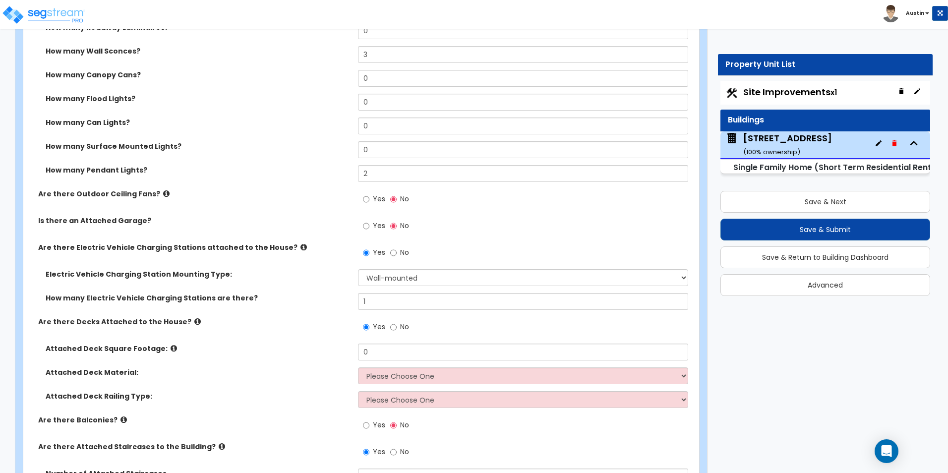
click at [258, 324] on label "Are there Decks Attached to the House?" at bounding box center [194, 322] width 312 height 10
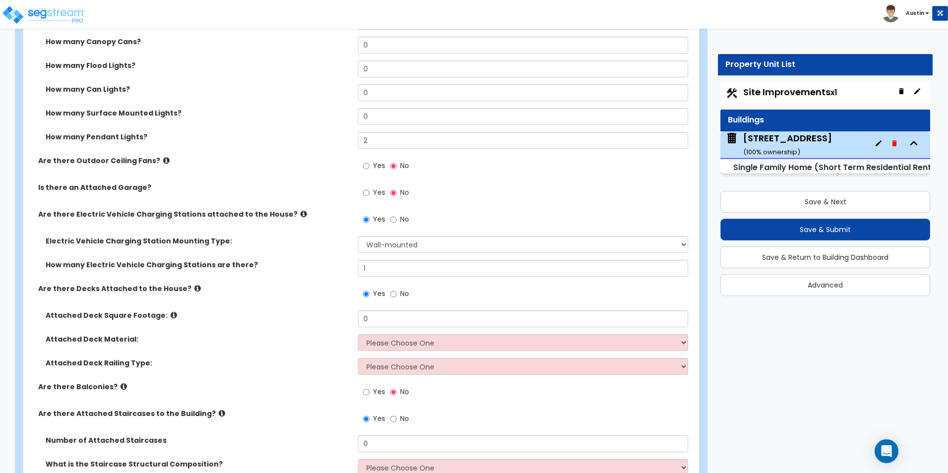
scroll to position [893, 0]
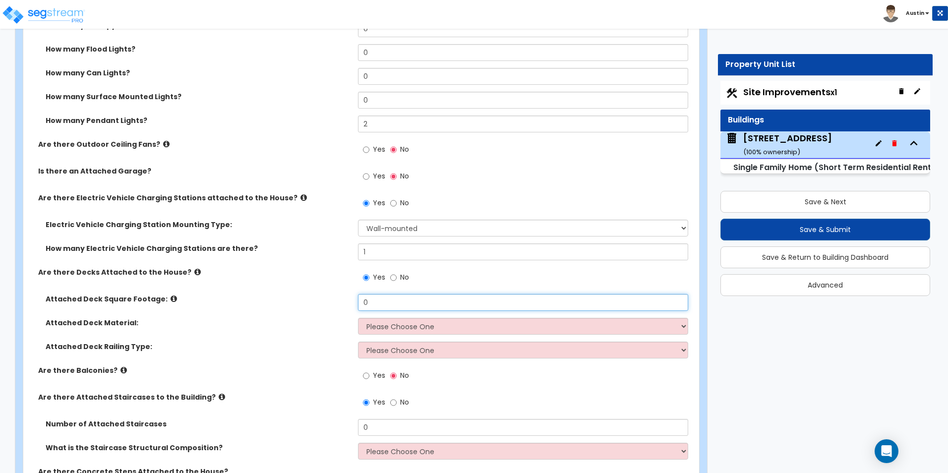
click at [387, 303] on input "0" at bounding box center [523, 302] width 330 height 17
type input "2"
type input "450"
click at [392, 328] on select "Please Choose One Wood Plastic/PVC" at bounding box center [523, 326] width 330 height 17
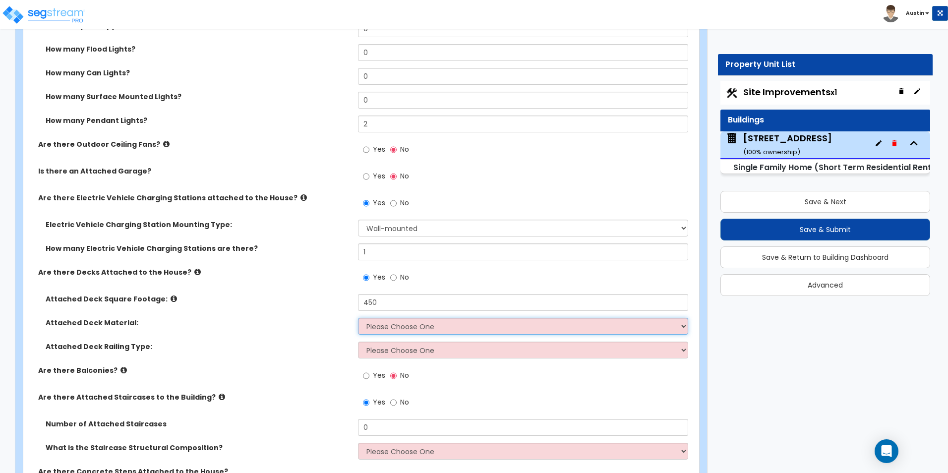
select select "1"
click at [358, 318] on select "Please Choose One Wood Plastic/PVC" at bounding box center [523, 326] width 330 height 17
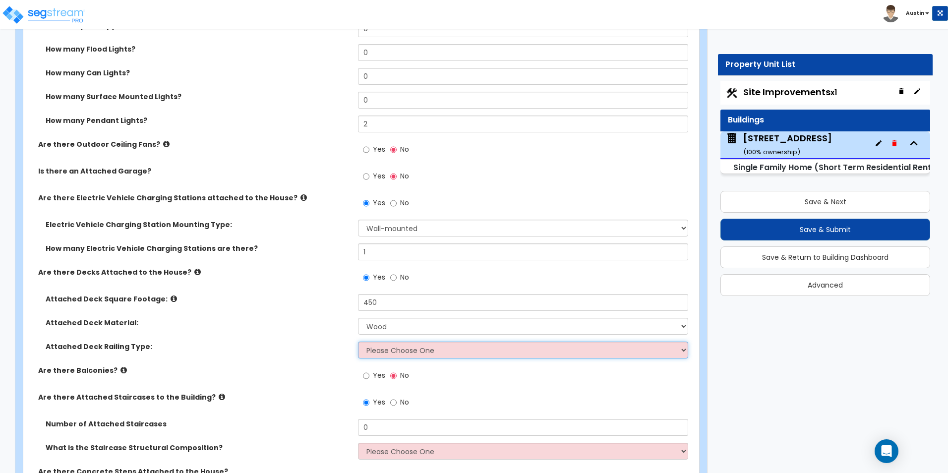
click at [403, 353] on select "Please Choose One Wood Plastic" at bounding box center [523, 350] width 330 height 17
select select "1"
click at [358, 342] on select "Please Choose One Wood Plastic" at bounding box center [523, 350] width 330 height 17
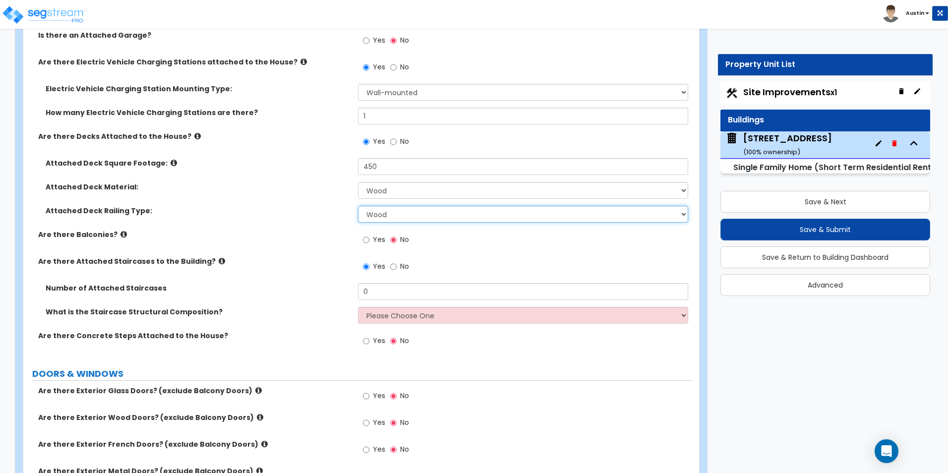
scroll to position [1041, 0]
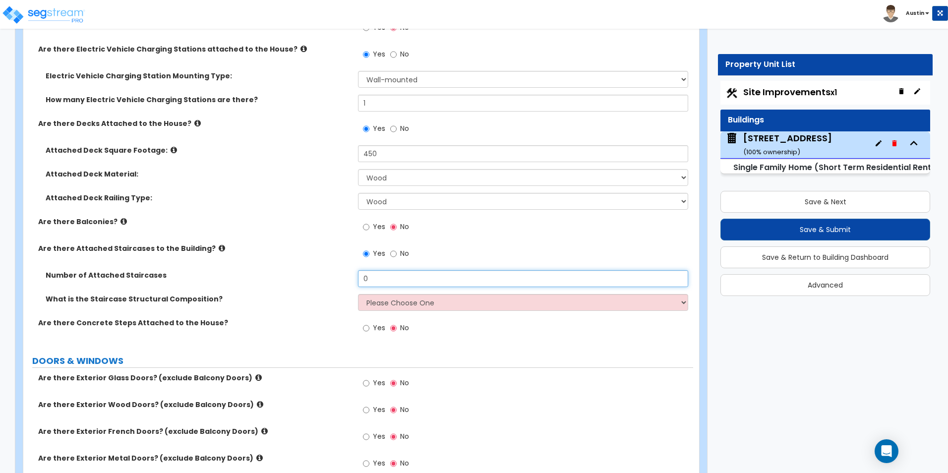
click at [408, 282] on input "0" at bounding box center [523, 278] width 330 height 17
click at [412, 272] on input "0" at bounding box center [523, 278] width 330 height 17
type input "2"
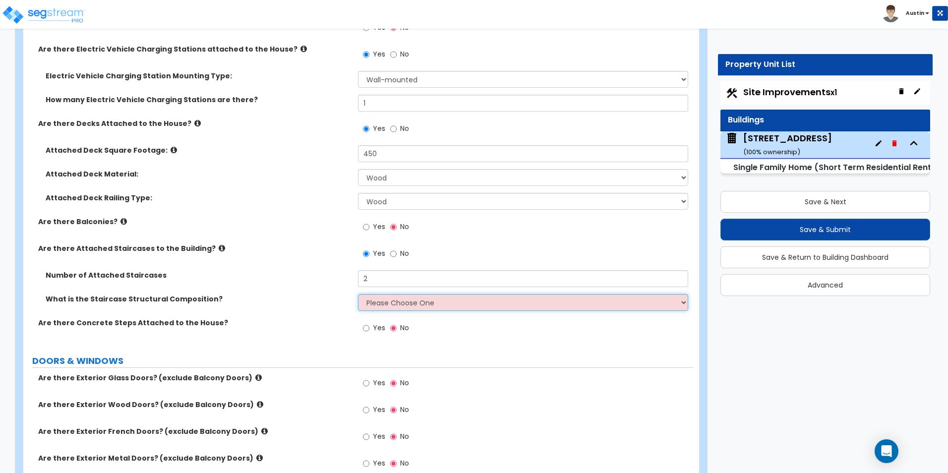
click at [414, 296] on select "Please Choose One Reinforced Concrete Structural Steel Wood" at bounding box center [523, 302] width 330 height 17
select select "7"
click at [358, 294] on select "Please Choose One Reinforced Concrete Structural Steel Wood" at bounding box center [523, 302] width 330 height 17
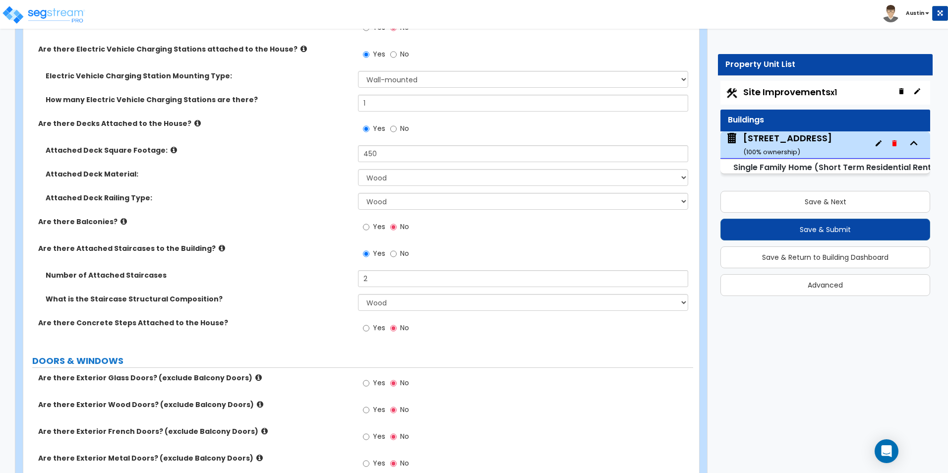
click at [262, 284] on div "Number of Attached Staircases 2" at bounding box center [358, 282] width 670 height 24
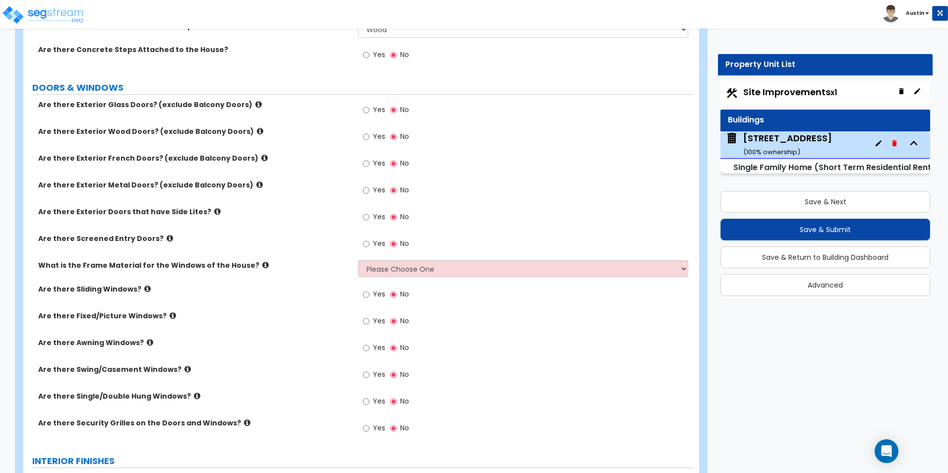
scroll to position [1339, 0]
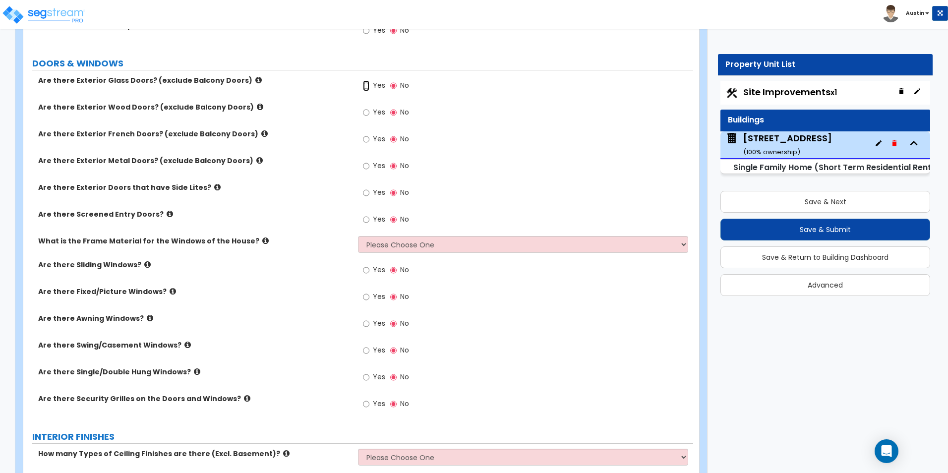
click at [365, 85] on input "Yes" at bounding box center [366, 85] width 6 height 11
radio input "true"
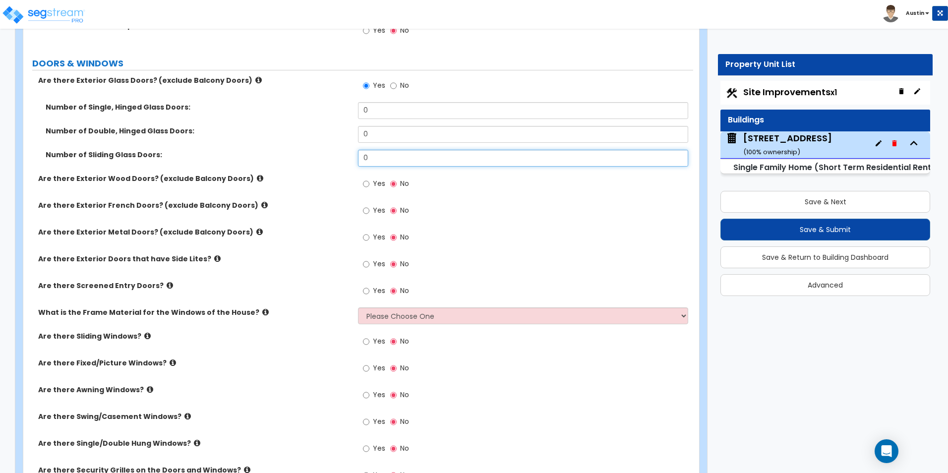
click at [405, 160] on input "0" at bounding box center [523, 158] width 330 height 17
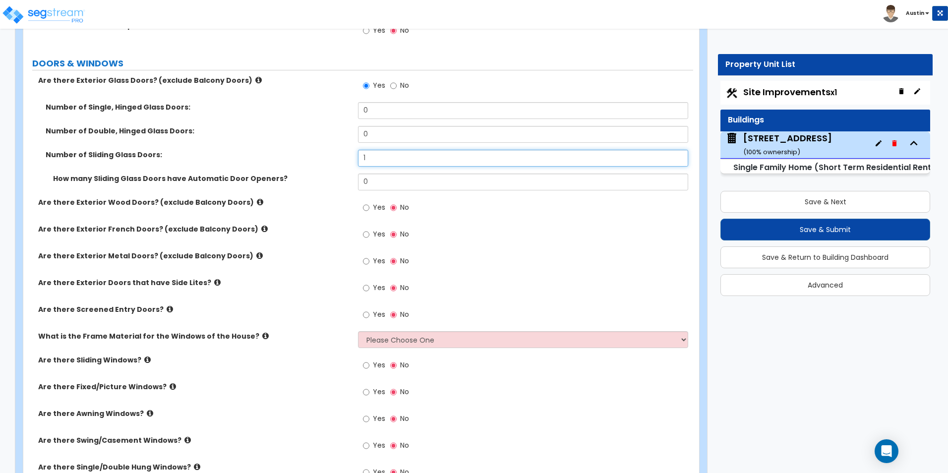
type input "1"
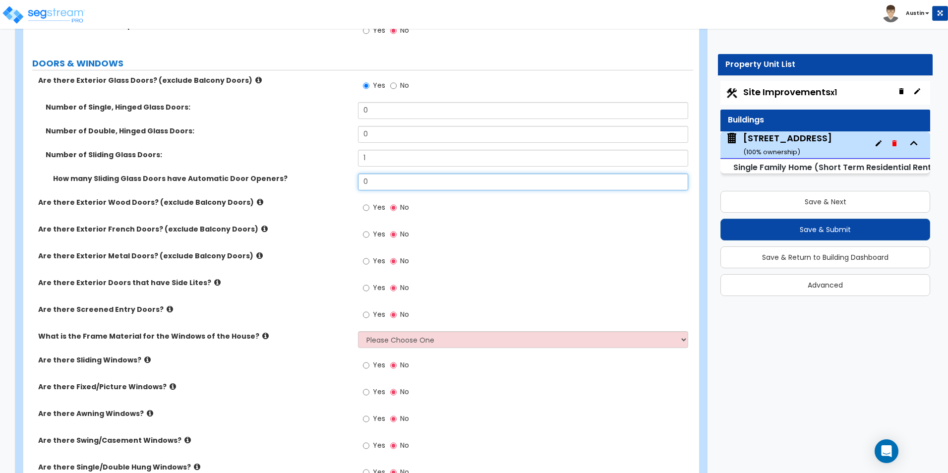
click at [400, 174] on input "0" at bounding box center [523, 182] width 330 height 17
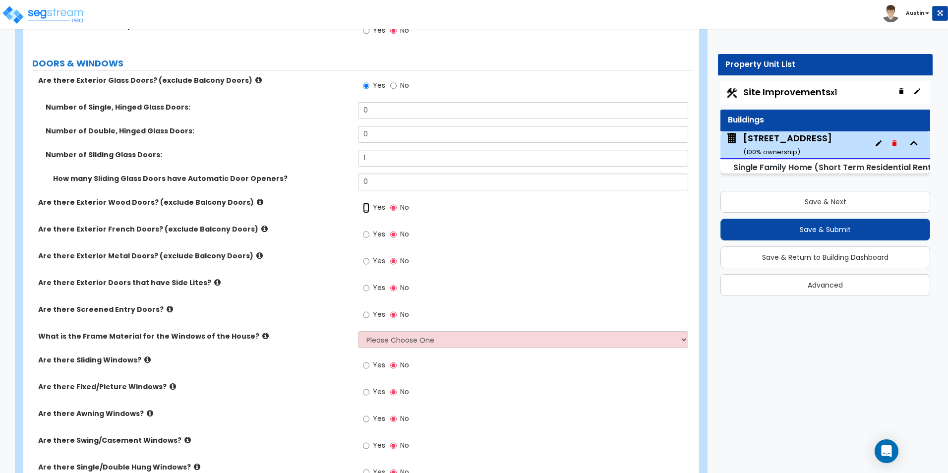
click at [367, 208] on input "Yes" at bounding box center [366, 207] width 6 height 11
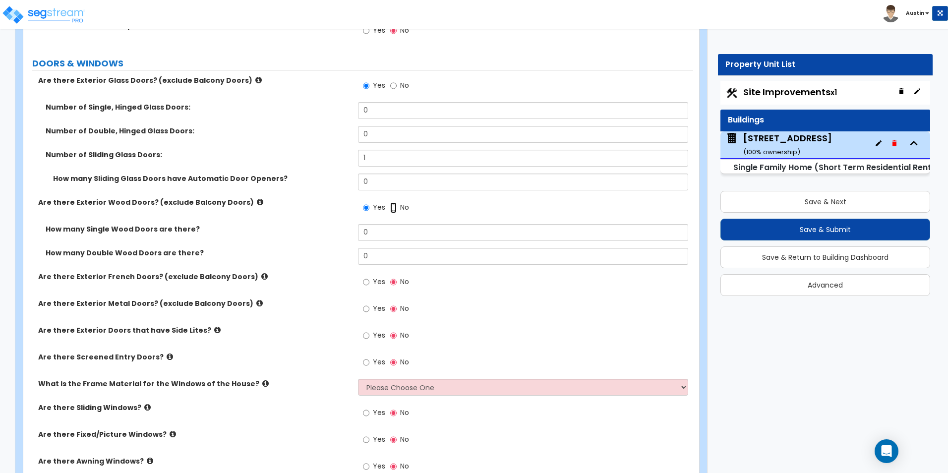
click at [395, 205] on input "No" at bounding box center [393, 207] width 6 height 11
radio input "false"
radio input "true"
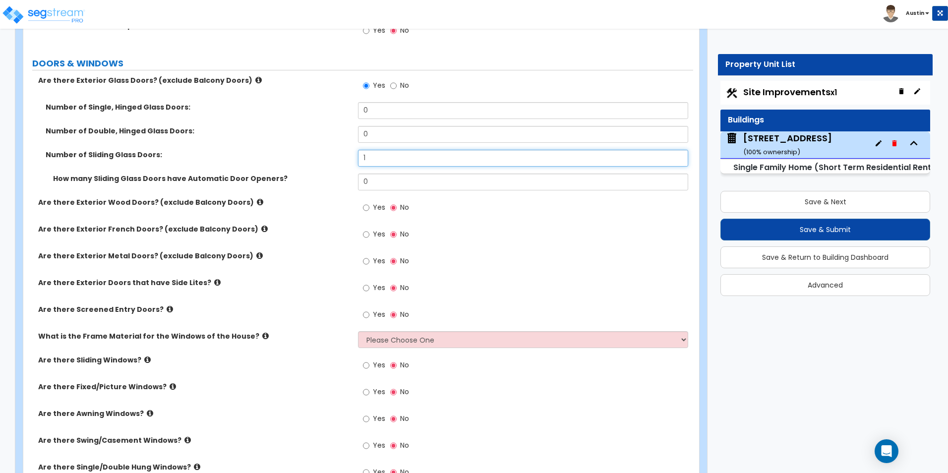
click at [366, 159] on input "1" at bounding box center [523, 158] width 330 height 17
type input "2"
click at [328, 179] on label "How many Sliding Glass Doors have Automatic Door Openers?" at bounding box center [202, 179] width 298 height 10
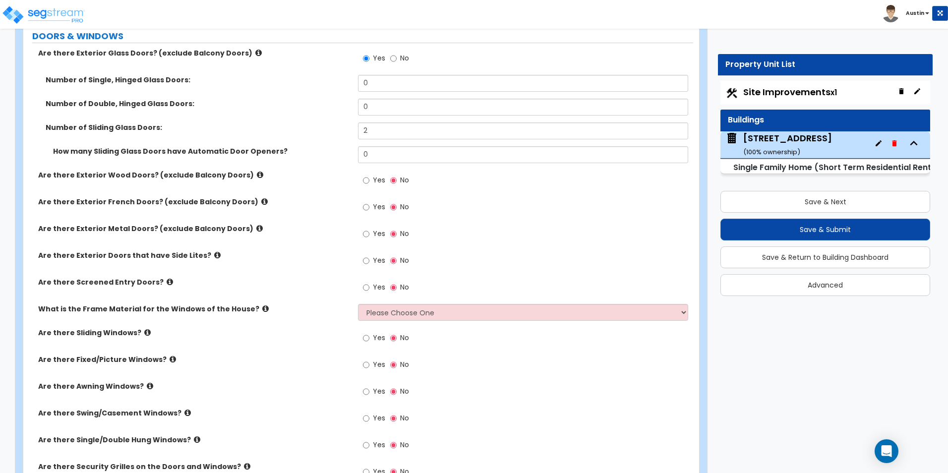
scroll to position [1389, 0]
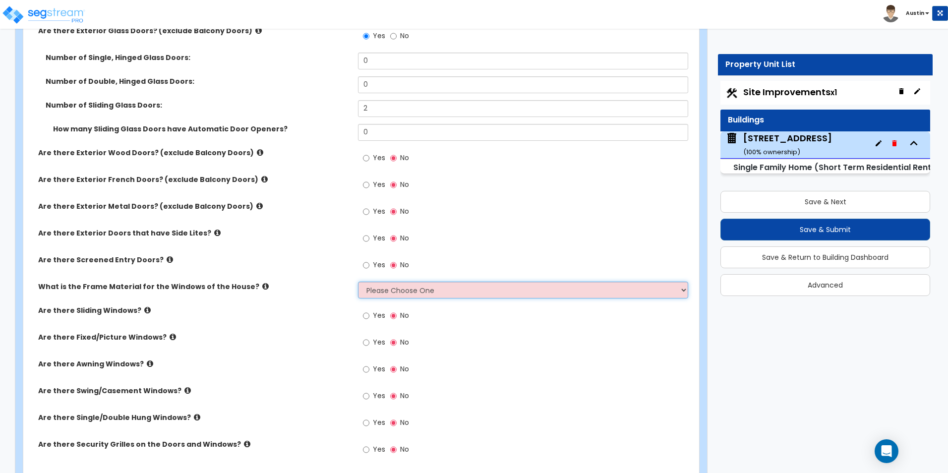
click at [413, 293] on select "Please Choose One Vinyl Aluminum Wood" at bounding box center [523, 290] width 330 height 17
select select "1"
click at [358, 282] on select "Please Choose One Vinyl Aluminum Wood" at bounding box center [523, 290] width 330 height 17
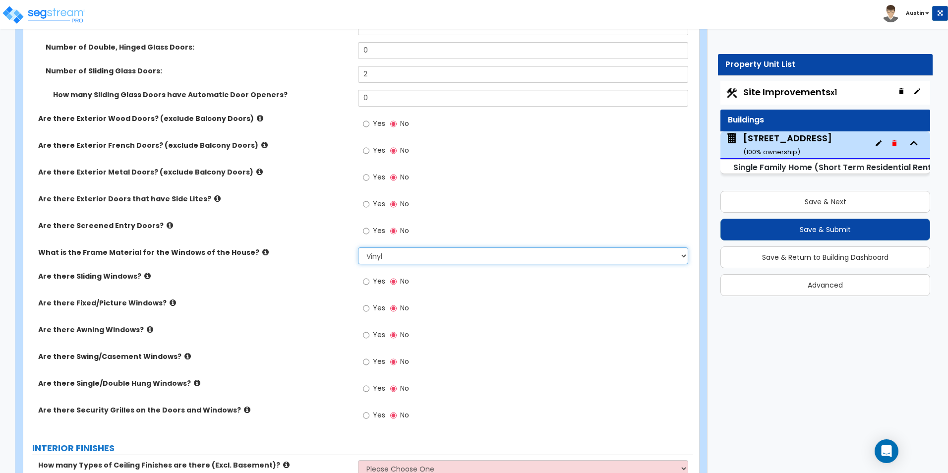
scroll to position [1438, 0]
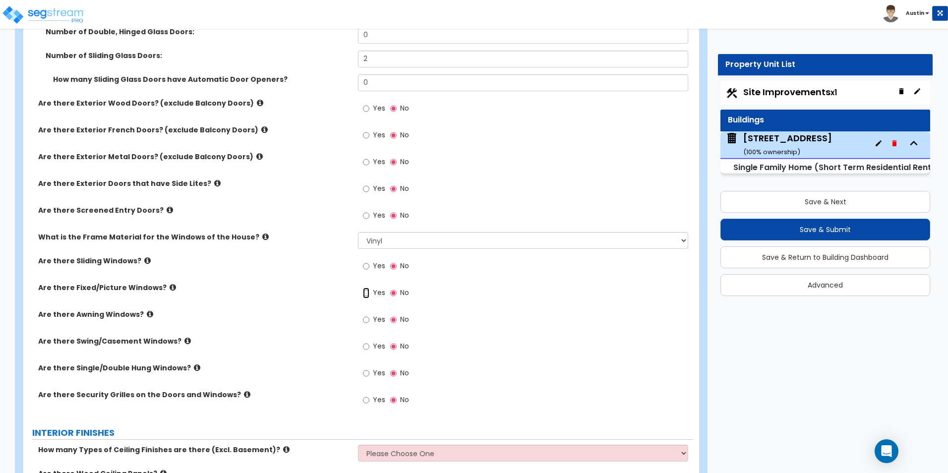
click at [367, 294] on input "Yes" at bounding box center [366, 293] width 6 height 11
radio input "true"
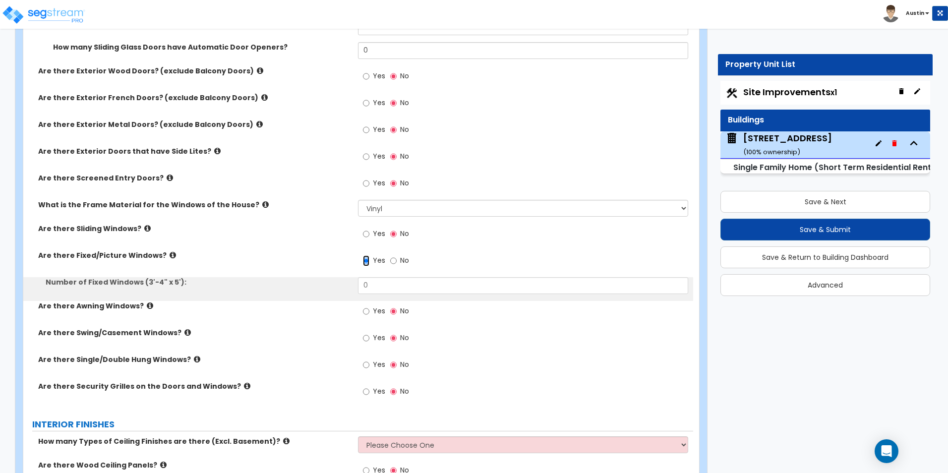
scroll to position [1488, 0]
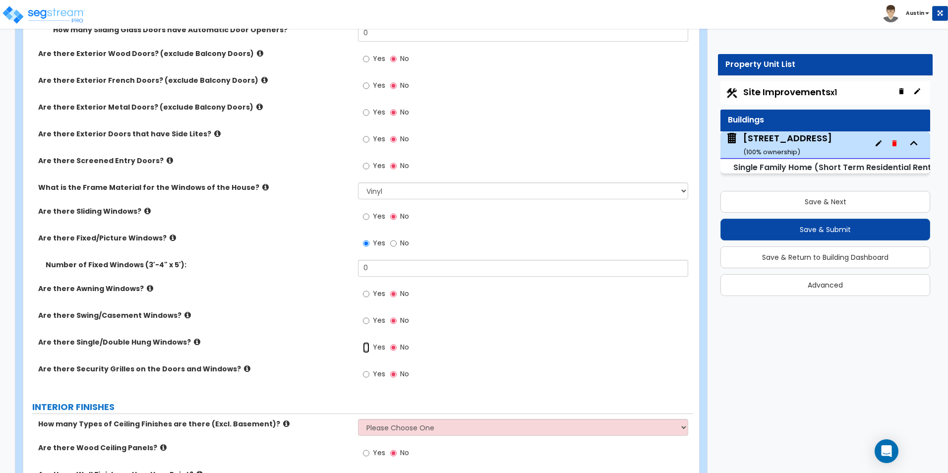
click at [366, 344] on input "Yes" at bounding box center [366, 347] width 6 height 11
radio input "true"
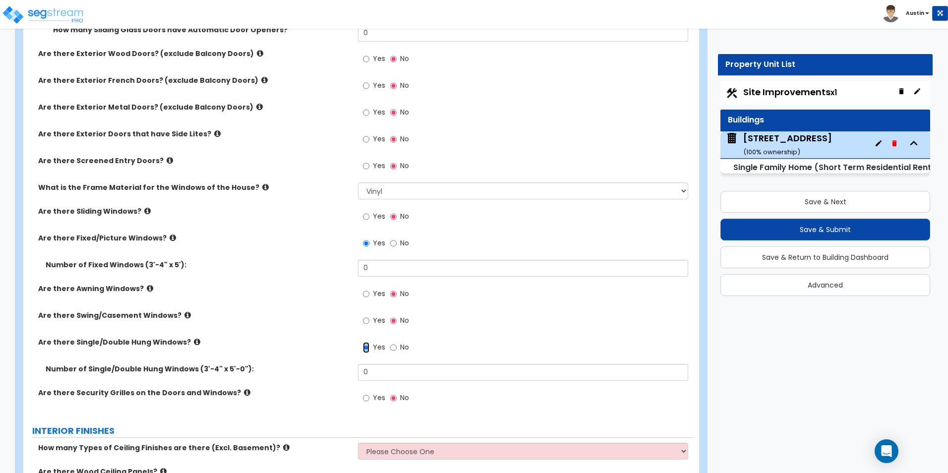
click at [366, 344] on input "Yes" at bounding box center [366, 347] width 6 height 11
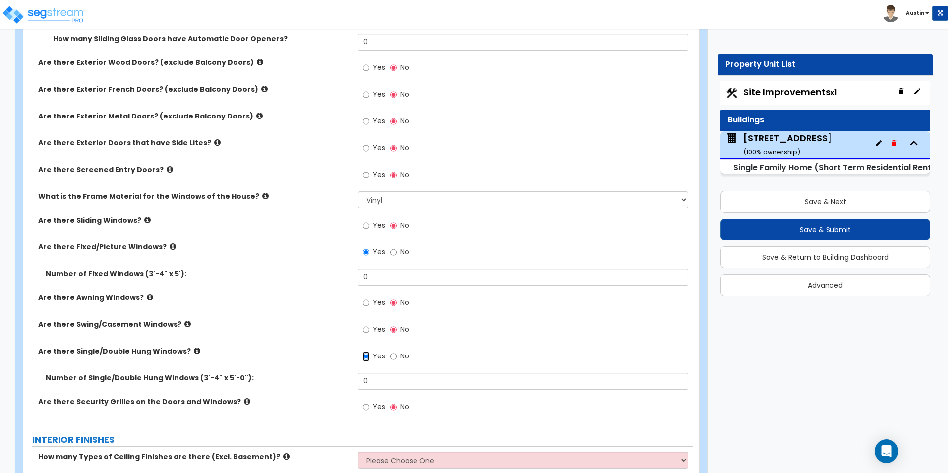
scroll to position [1536, 0]
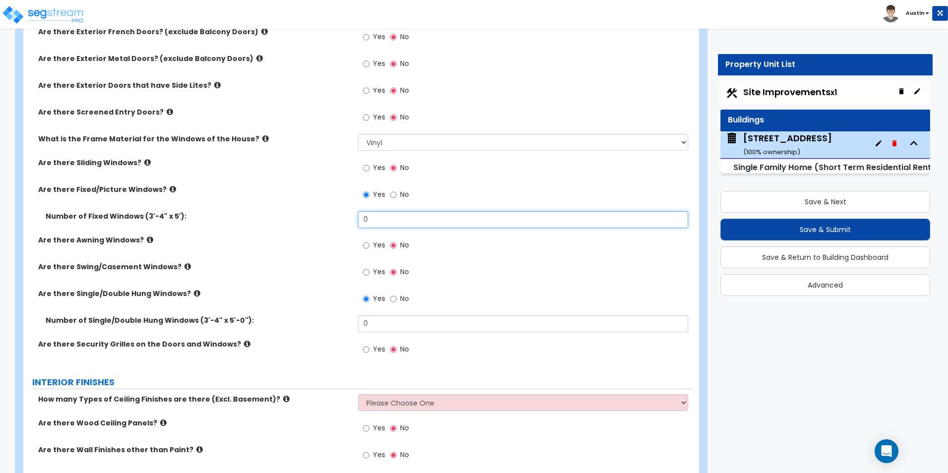
click at [410, 219] on input "0" at bounding box center [523, 219] width 330 height 17
type input "6"
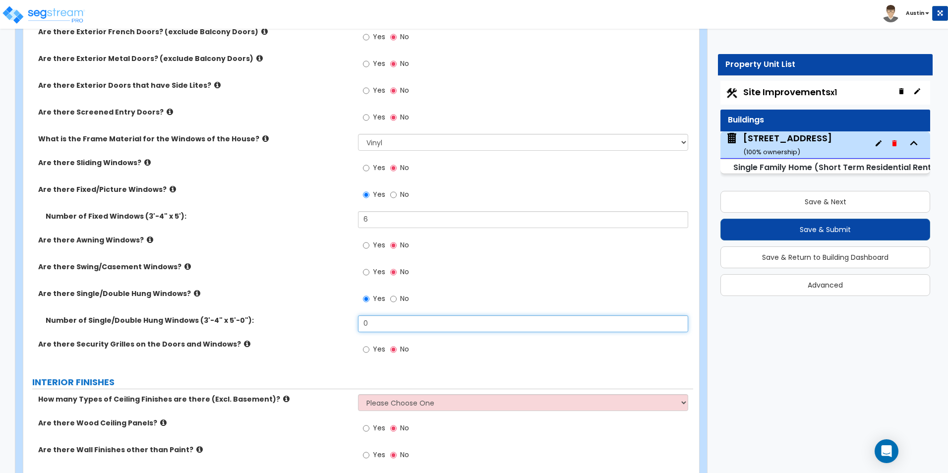
click at [425, 327] on input "0" at bounding box center [523, 323] width 330 height 17
type input "10"
click at [550, 271] on div "Yes No" at bounding box center [525, 275] width 335 height 27
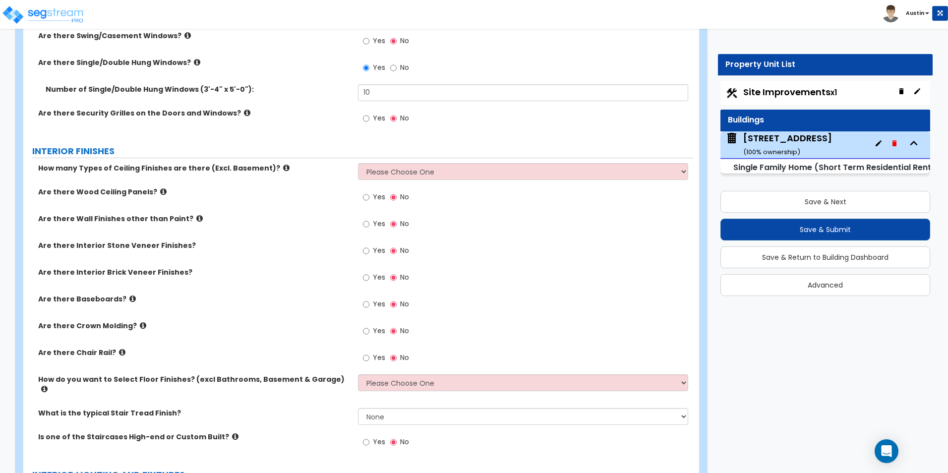
scroll to position [1784, 0]
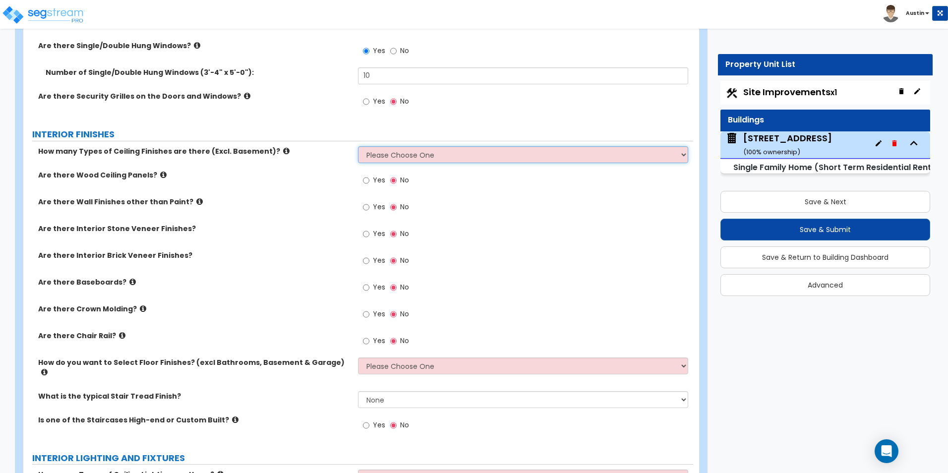
click at [440, 159] on select "Please Choose One 1 2 3" at bounding box center [523, 154] width 330 height 17
select select "2"
click at [358, 146] on select "Please Choose One 1 2 3" at bounding box center [523, 154] width 330 height 17
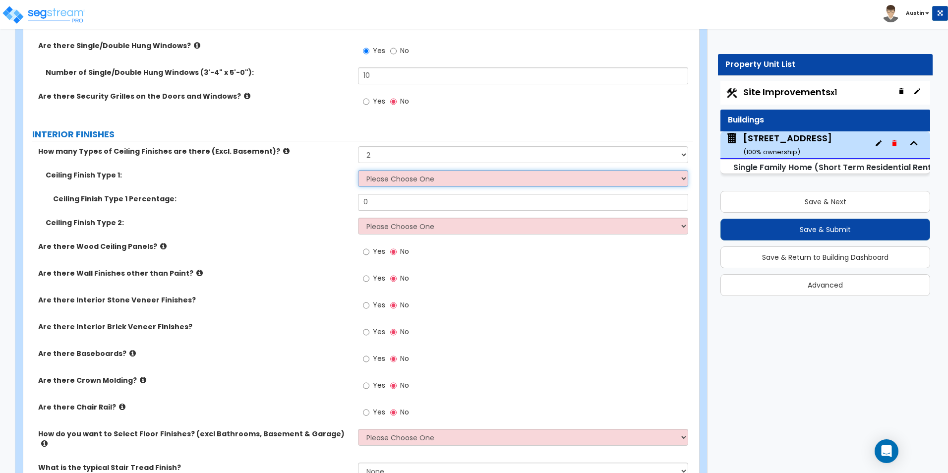
click at [421, 181] on select "Please Choose One Drop Ceiling Drywall Ceiling Open Ceiling" at bounding box center [523, 178] width 330 height 17
select select "2"
click at [358, 170] on select "Please Choose One Drop Ceiling Drywall Ceiling Open Ceiling" at bounding box center [523, 178] width 330 height 17
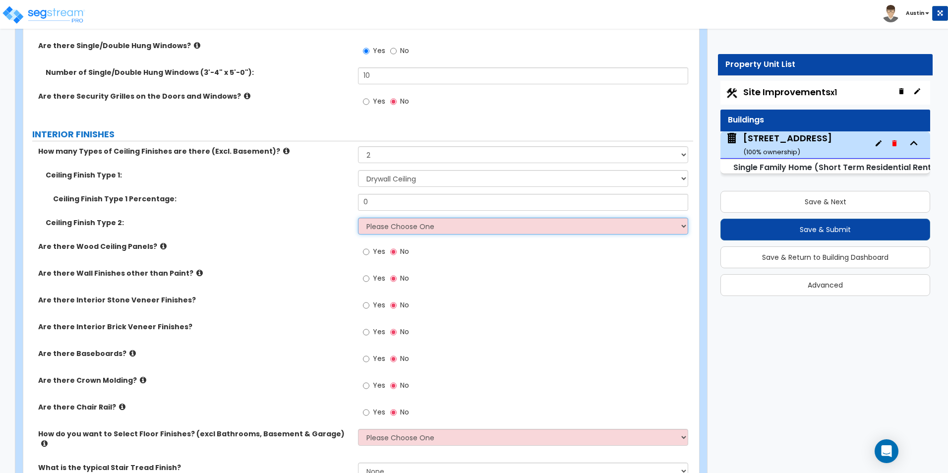
click at [419, 220] on select "Please Choose One Drop Ceiling Drywall Ceiling Open Ceiling" at bounding box center [523, 226] width 330 height 17
click at [478, 227] on select "Please Choose One Drop Ceiling Drywall Ceiling Open Ceiling" at bounding box center [523, 226] width 330 height 17
click at [365, 251] on input "Yes" at bounding box center [366, 251] width 6 height 11
radio input "true"
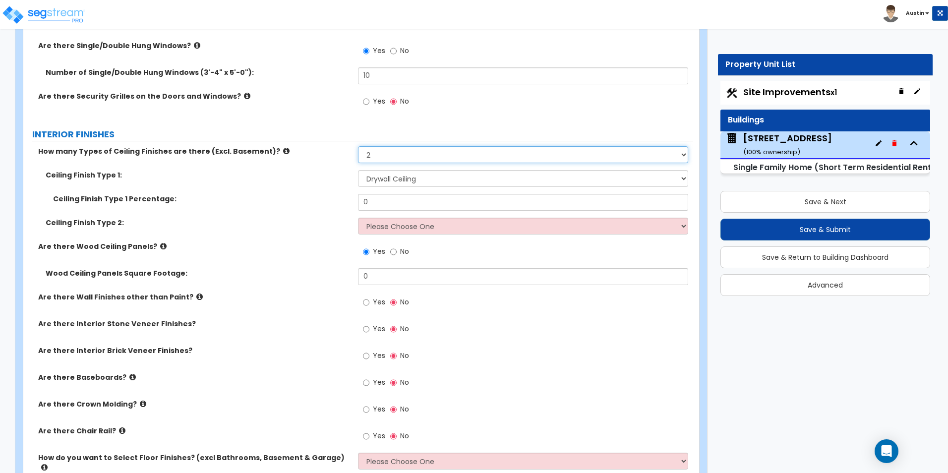
click at [387, 153] on select "Please Choose One 1 2 3" at bounding box center [523, 154] width 330 height 17
click at [387, 156] on select "Please Choose One 1 2 3" at bounding box center [523, 154] width 330 height 17
select select "1"
click at [358, 146] on select "Please Choose One 1 2 3" at bounding box center [523, 154] width 330 height 17
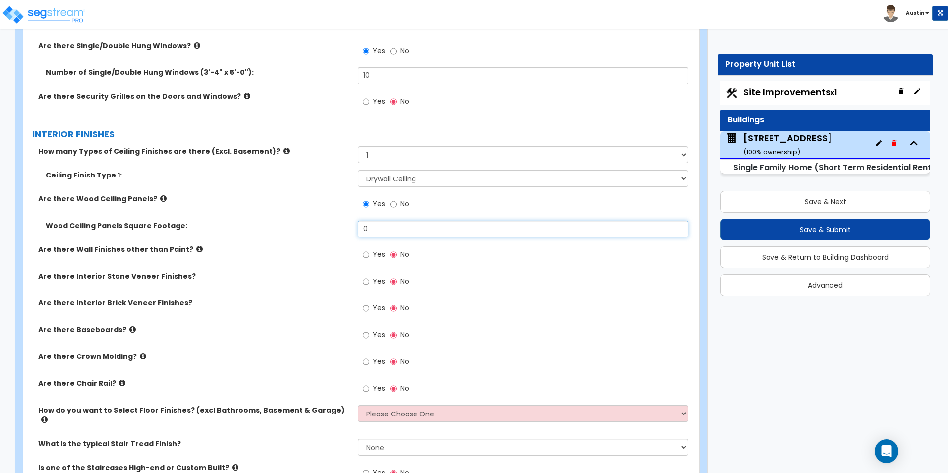
click at [392, 227] on input "0" at bounding box center [523, 229] width 330 height 17
click at [415, 230] on input "0" at bounding box center [523, 229] width 330 height 17
click at [319, 213] on div "Are there Wood Ceiling Panels? Yes No" at bounding box center [358, 207] width 670 height 27
click at [373, 251] on span "Yes" at bounding box center [379, 254] width 12 height 10
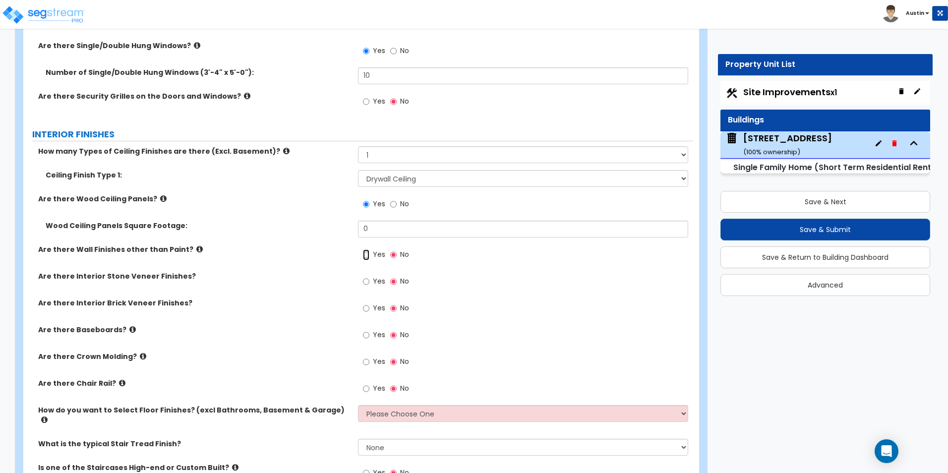
click at [369, 251] on input "Yes" at bounding box center [366, 254] width 6 height 11
radio input "true"
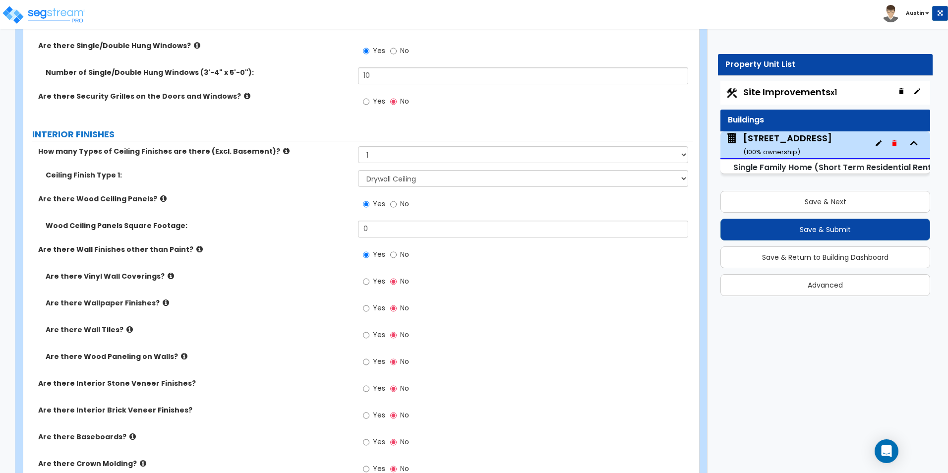
click at [373, 362] on span "Yes" at bounding box center [379, 362] width 12 height 10
click at [369, 362] on input "Yes" at bounding box center [366, 362] width 6 height 11
radio input "true"
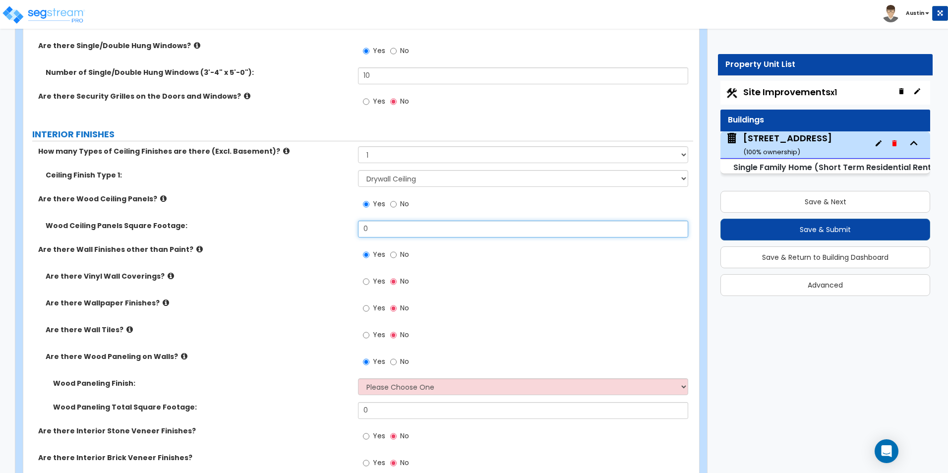
click at [381, 226] on input "0" at bounding box center [523, 229] width 330 height 17
type input "250"
click at [284, 188] on div "Ceiling Finish Type 1: Please Choose One Drop Ceiling Drywall Ceiling Open Ceil…" at bounding box center [358, 182] width 670 height 24
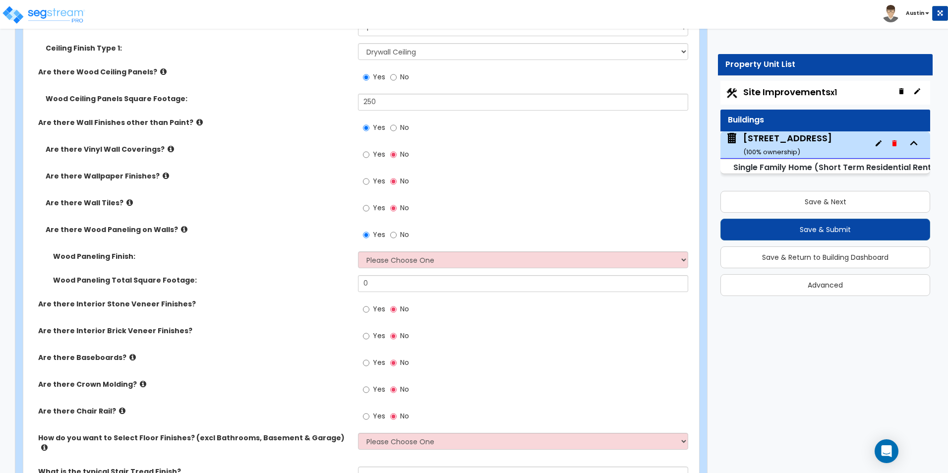
scroll to position [1933, 0]
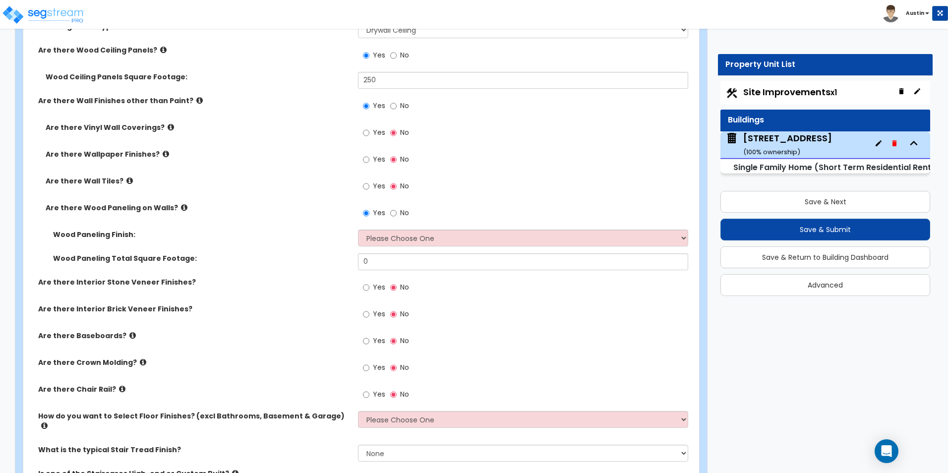
click at [371, 288] on label "Yes" at bounding box center [374, 288] width 22 height 17
click at [369, 288] on input "Yes" at bounding box center [366, 287] width 6 height 11
radio input "true"
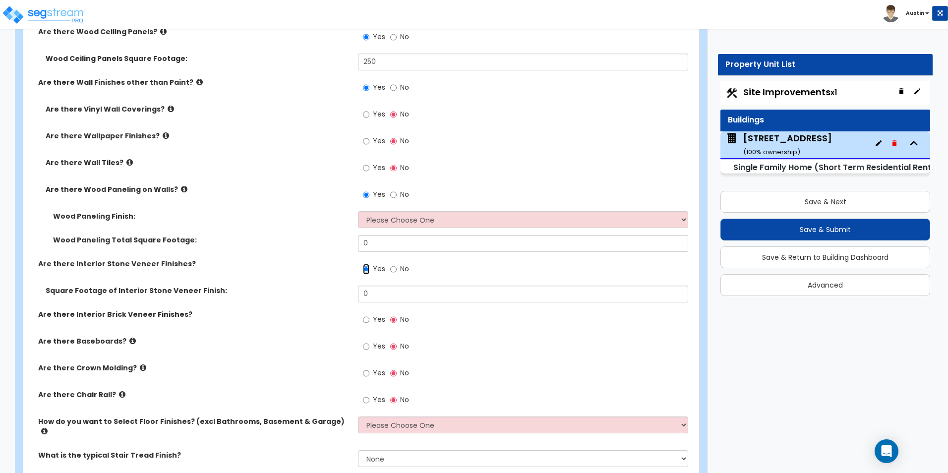
scroll to position [1983, 0]
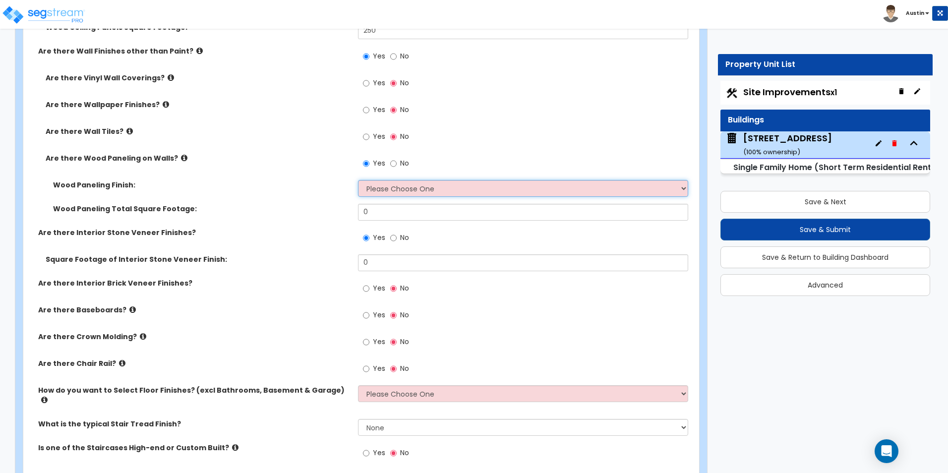
click at [428, 194] on select "Please Choose One Birch Mahogany Oak or Cherry Rosewood Teak I Don't Know, Plea…" at bounding box center [523, 188] width 330 height 17
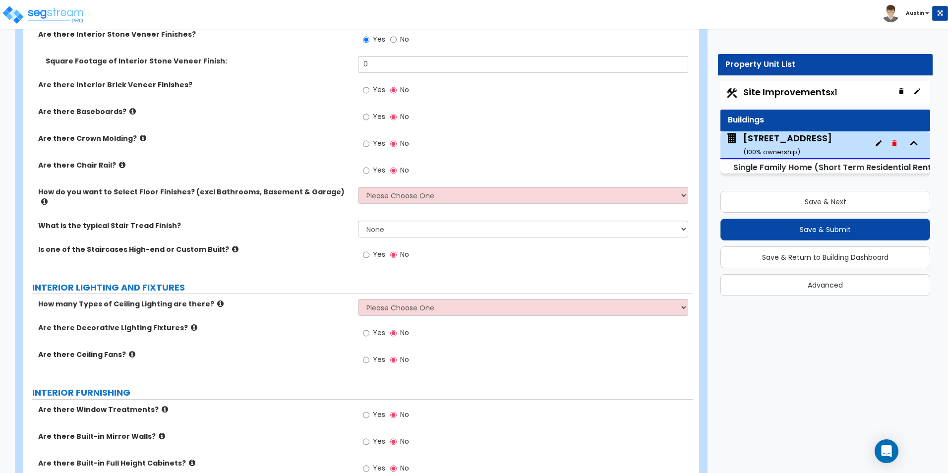
scroll to position [2131, 0]
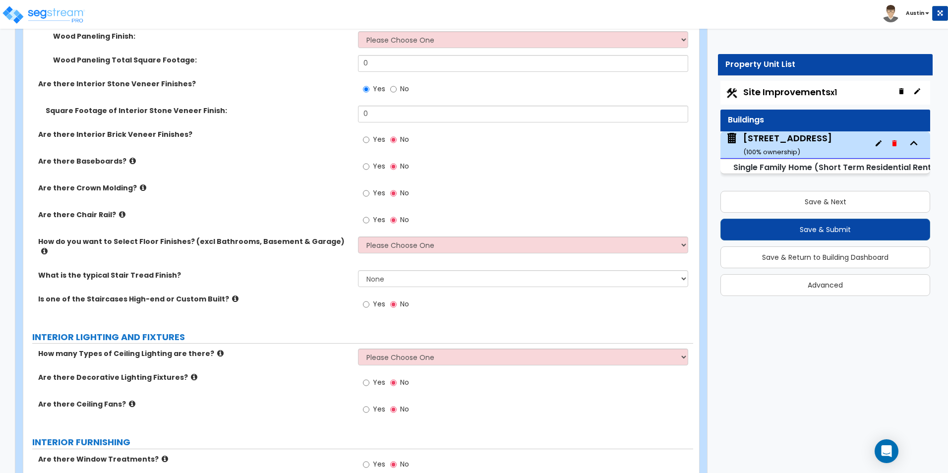
click at [379, 164] on span "Yes" at bounding box center [379, 166] width 12 height 10
click at [369, 164] on input "Yes" at bounding box center [366, 166] width 6 height 11
radio input "true"
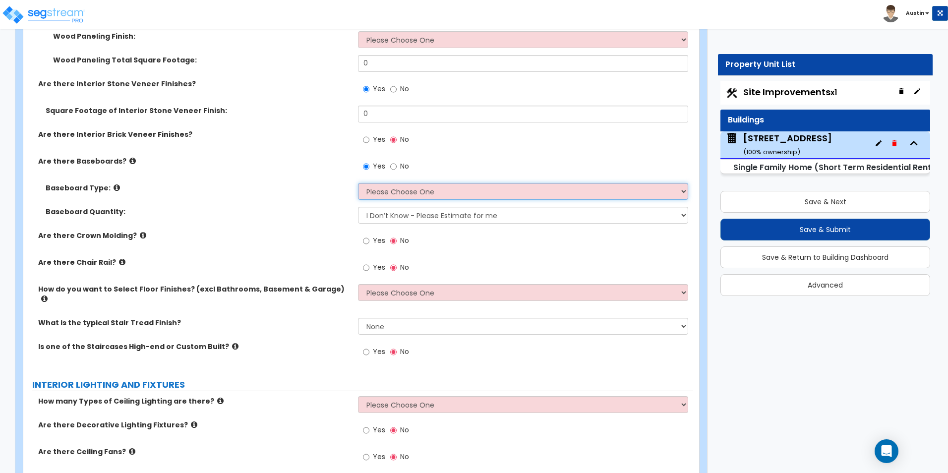
click at [443, 189] on select "Please Choose One Wood Vinyl Carpet Tile" at bounding box center [523, 191] width 330 height 17
select select "1"
click at [358, 183] on select "Please Choose One Wood Vinyl Carpet Tile" at bounding box center [523, 191] width 330 height 17
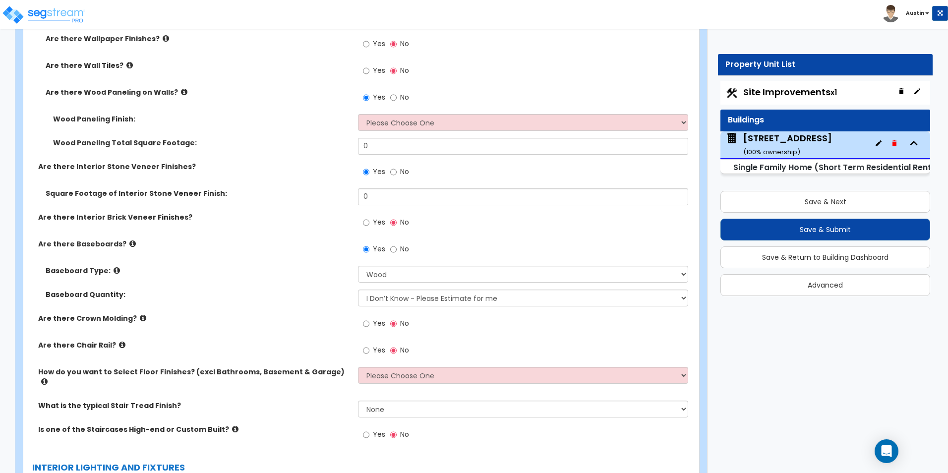
scroll to position [2032, 0]
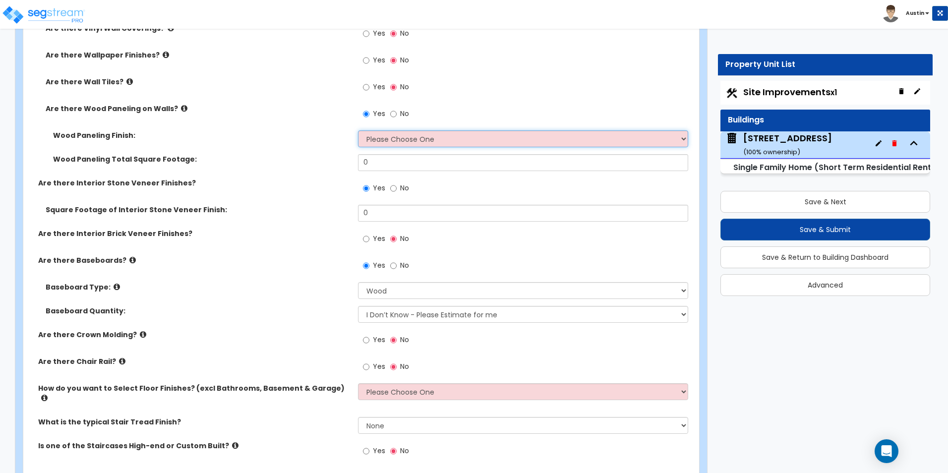
click at [395, 138] on select "Please Choose One Birch Mahogany Oak or Cherry Rosewood Teak I Don't Know, Plea…" at bounding box center [523, 138] width 330 height 17
select select "6"
click at [358, 130] on select "Please Choose One Birch Mahogany Oak or Cherry Rosewood Teak I Don't Know, Plea…" at bounding box center [523, 138] width 330 height 17
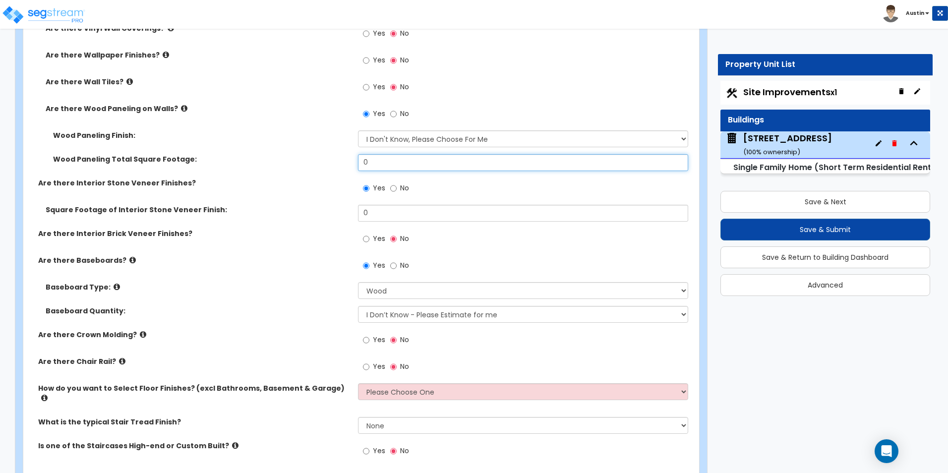
click at [392, 162] on input "0" at bounding box center [523, 162] width 330 height 17
type input "600"
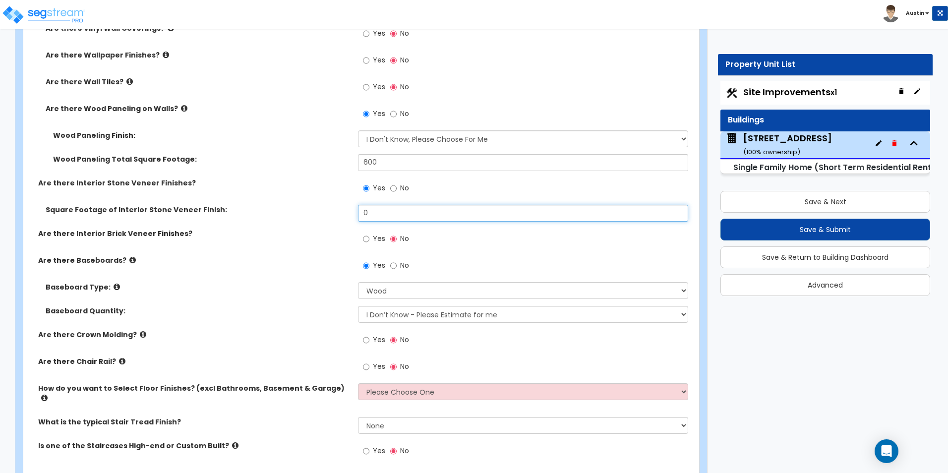
click at [476, 218] on input "0" at bounding box center [523, 213] width 330 height 17
type input "120"
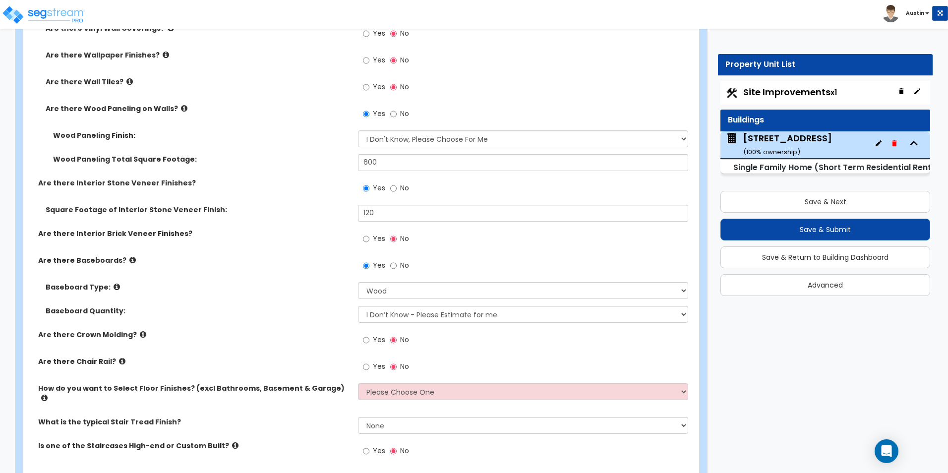
click at [288, 172] on div "Wood Paneling Total Square Footage: 600" at bounding box center [358, 166] width 670 height 24
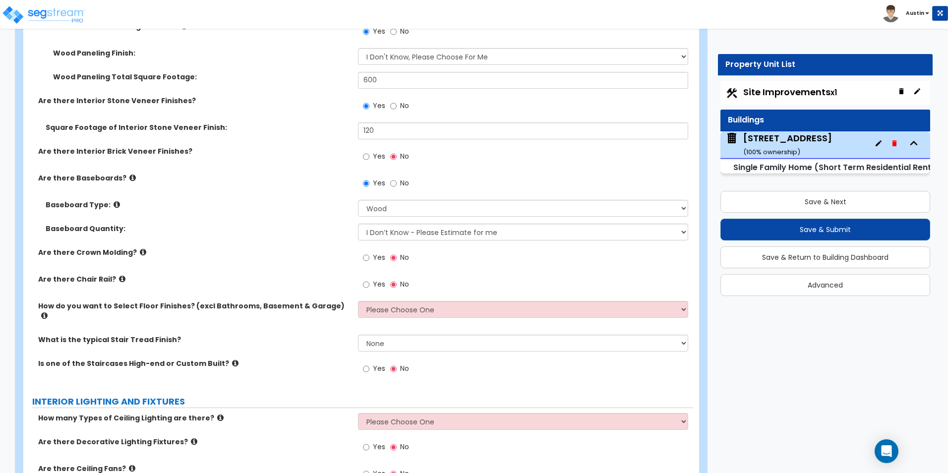
scroll to position [2131, 0]
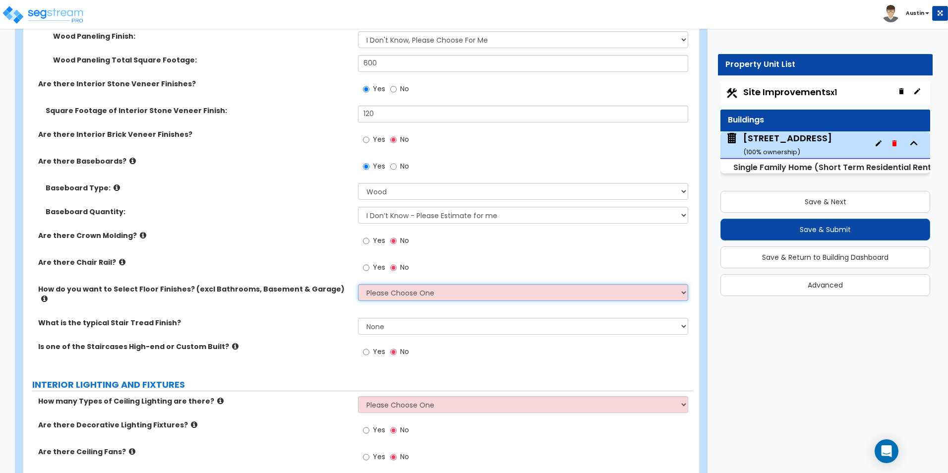
click at [488, 291] on select "Please Choose One I want to Select Floor Finishes for the Areas of the House I …" at bounding box center [523, 292] width 330 height 17
select select "1"
click at [358, 284] on select "Please Choose One I want to Select Floor Finishes for the Areas of the House I …" at bounding box center [523, 292] width 330 height 17
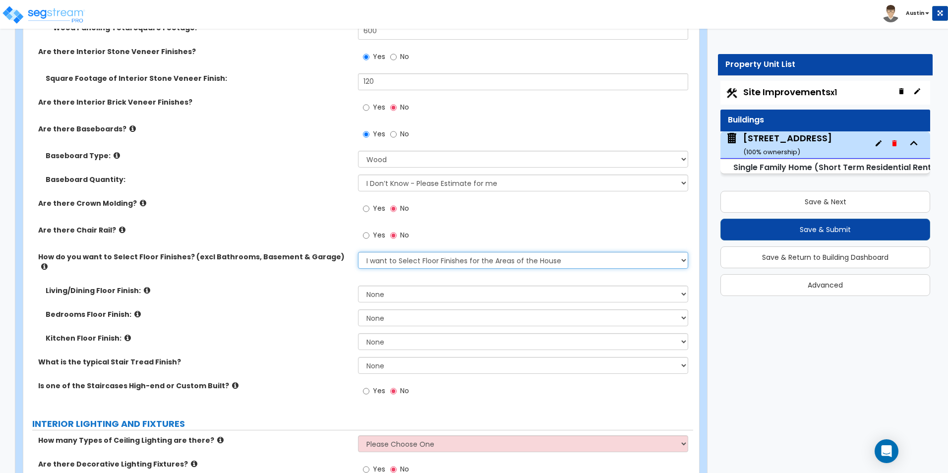
scroll to position [2181, 0]
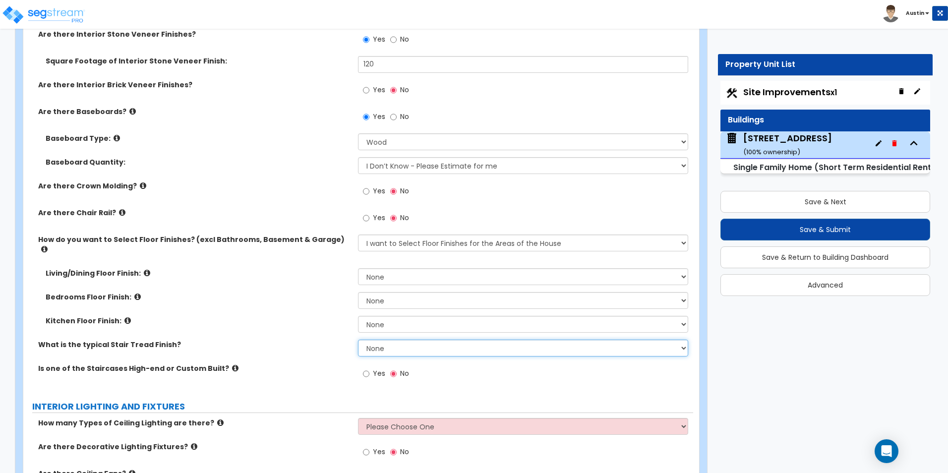
click at [420, 340] on select "None Tile Wood Laminate VCT Sheet Carpet Sheet Vinyl Carpet Tile" at bounding box center [523, 348] width 330 height 17
select select "2"
click at [358, 340] on select "None Tile Wood Laminate VCT Sheet Carpet Sheet Vinyl Carpet Tile" at bounding box center [523, 348] width 330 height 17
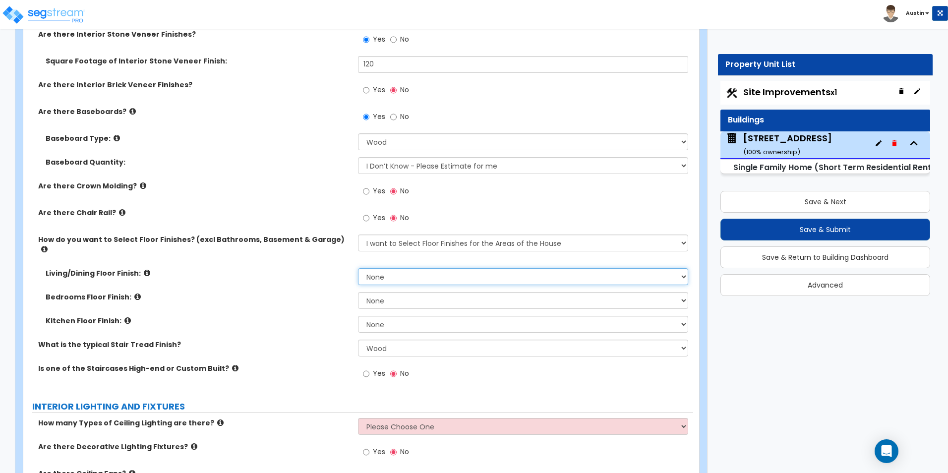
click at [424, 268] on select "None Tile Flooring Hardwood Flooring Resilient Laminate Flooring VCT Flooring S…" at bounding box center [523, 276] width 330 height 17
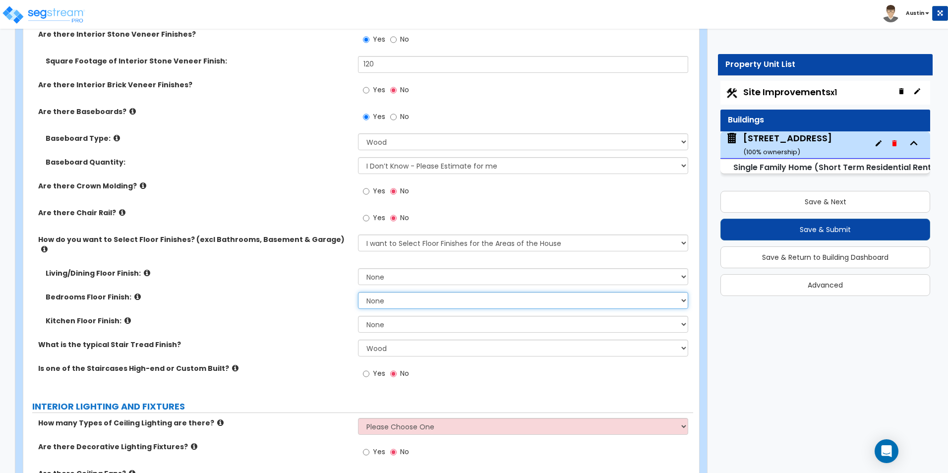
click at [409, 292] on select "None Tile Flooring Hardwood Flooring Resilient Laminate Flooring VCT Flooring S…" at bounding box center [523, 300] width 330 height 17
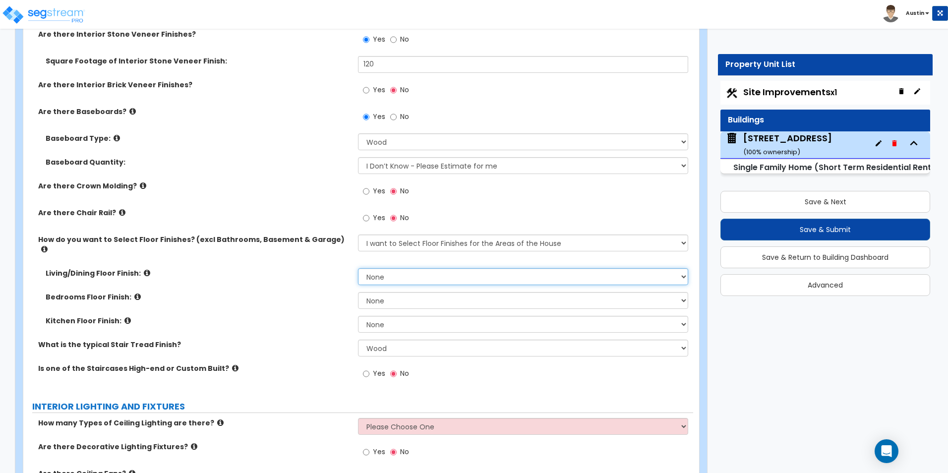
click at [418, 274] on select "None Tile Flooring Hardwood Flooring Resilient Laminate Flooring VCT Flooring S…" at bounding box center [523, 276] width 330 height 17
click at [436, 269] on select "None Tile Flooring Hardwood Flooring Resilient Laminate Flooring VCT Flooring S…" at bounding box center [523, 276] width 330 height 17
click at [479, 270] on select "None Tile Flooring Hardwood Flooring Resilient Laminate Flooring VCT Flooring S…" at bounding box center [523, 276] width 330 height 17
select select "3"
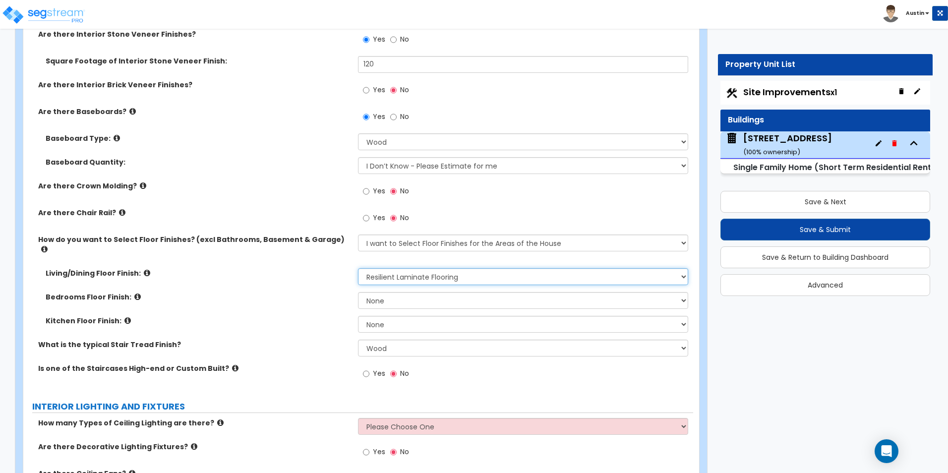
click at [358, 268] on select "None Tile Flooring Hardwood Flooring Resilient Laminate Flooring VCT Flooring S…" at bounding box center [523, 276] width 330 height 17
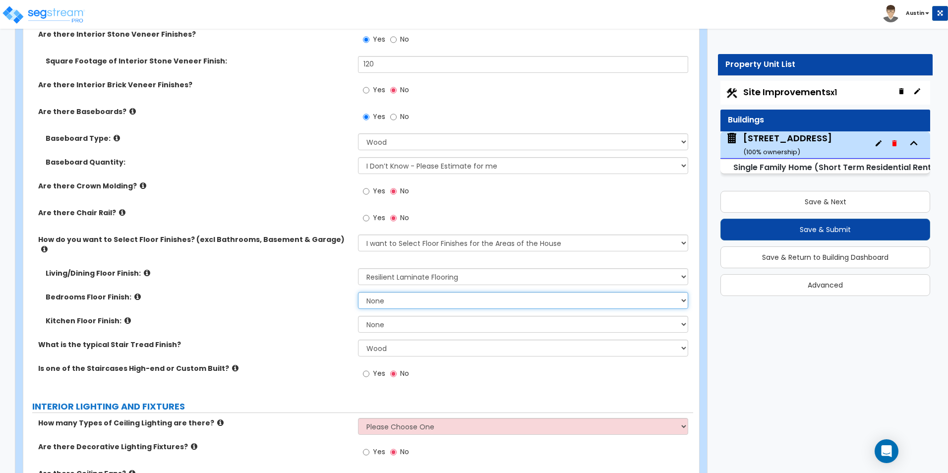
click at [440, 292] on select "None Tile Flooring Hardwood Flooring Resilient Laminate Flooring VCT Flooring S…" at bounding box center [523, 300] width 330 height 17
select select "3"
click at [358, 292] on select "None Tile Flooring Hardwood Flooring Resilient Laminate Flooring VCT Flooring S…" at bounding box center [523, 300] width 330 height 17
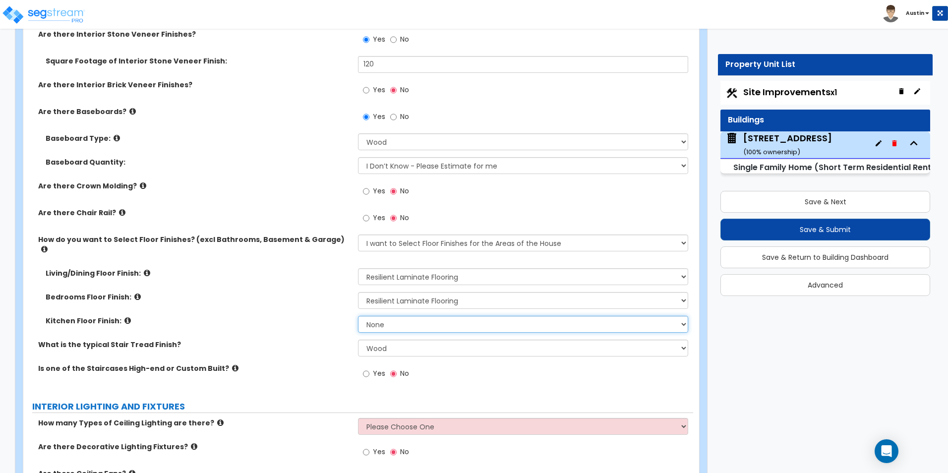
click at [438, 316] on select "None Tile Flooring Hardwood Flooring Resilient Laminate Flooring VCT Flooring S…" at bounding box center [523, 324] width 330 height 17
select select "3"
click at [358, 316] on select "None Tile Flooring Hardwood Flooring Resilient Laminate Flooring VCT Flooring S…" at bounding box center [523, 324] width 330 height 17
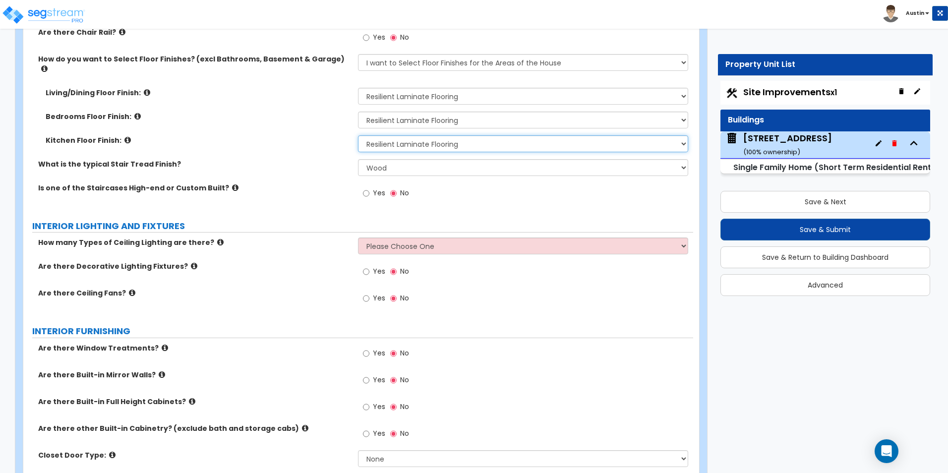
scroll to position [2379, 0]
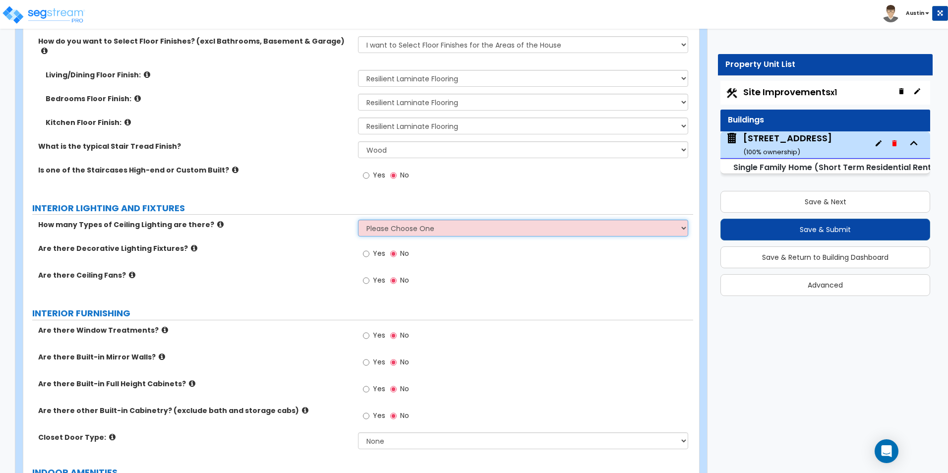
click at [411, 225] on select "Please Choose One 1 2 3" at bounding box center [523, 228] width 330 height 17
select select "2"
click at [358, 220] on select "Please Choose One 1 2 3" at bounding box center [523, 228] width 330 height 17
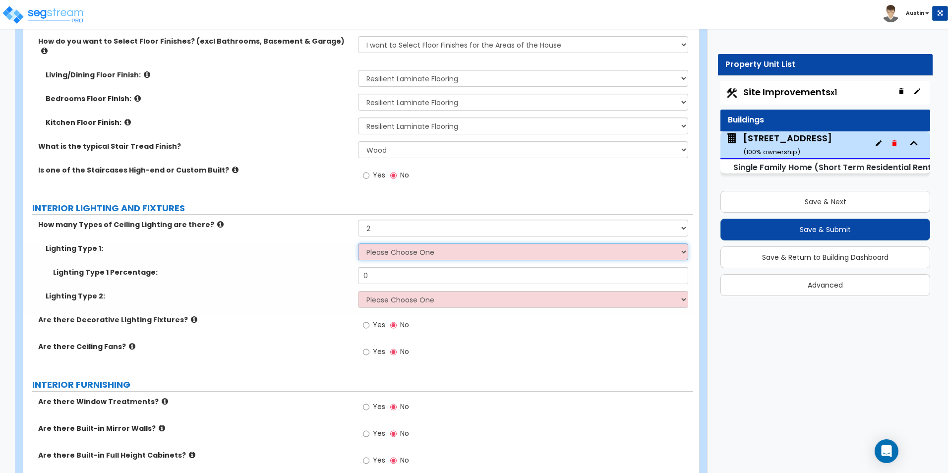
click at [423, 243] on select "Please Choose One LED Surface-Mounted LED Recessed Fluorescent Surface-Mounted …" at bounding box center [523, 251] width 330 height 17
click at [442, 244] on select "Please Choose One LED Surface-Mounted LED Recessed Fluorescent Surface-Mounted …" at bounding box center [523, 251] width 330 height 17
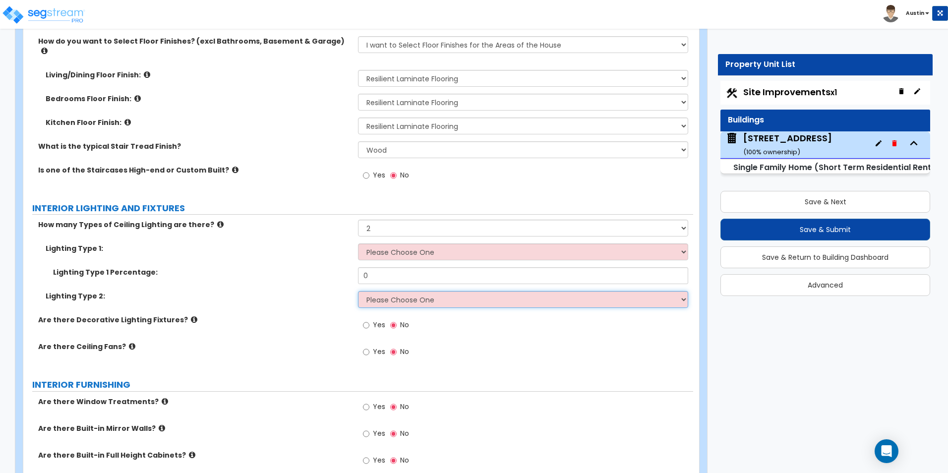
click at [420, 291] on select "Please Choose One LED Surface-Mounted LED Recessed Fluorescent Surface-Mounted …" at bounding box center [523, 299] width 330 height 17
click at [375, 320] on span "Yes" at bounding box center [379, 325] width 12 height 10
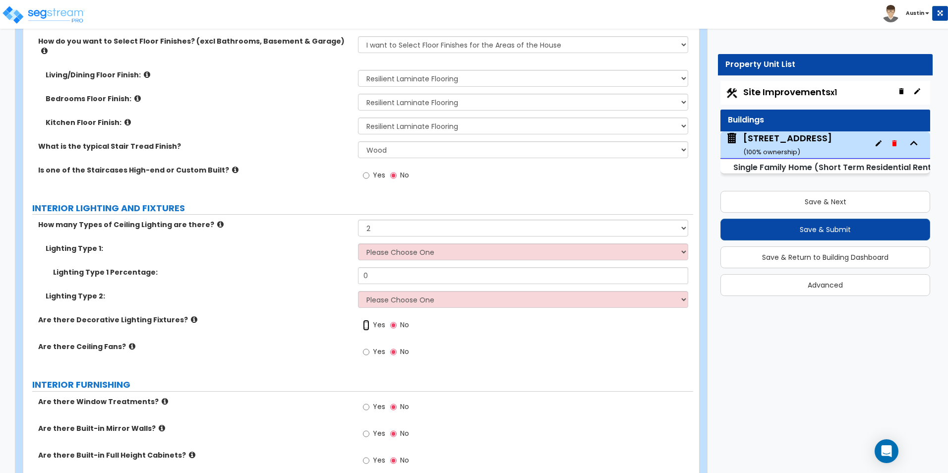
click at [369, 320] on input "Yes" at bounding box center [366, 325] width 6 height 11
radio input "true"
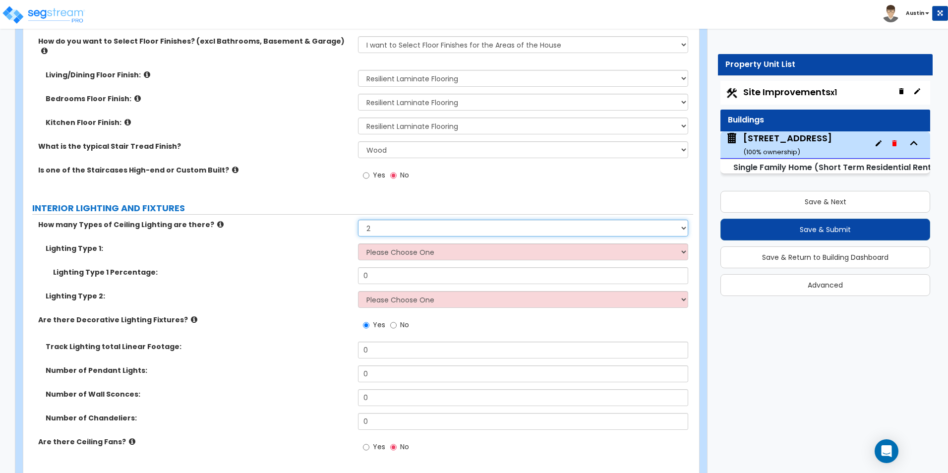
click at [383, 220] on select "Please Choose One 1 2 3" at bounding box center [523, 228] width 330 height 17
select select "1"
click at [358, 220] on select "Please Choose One 1 2 3" at bounding box center [523, 228] width 330 height 17
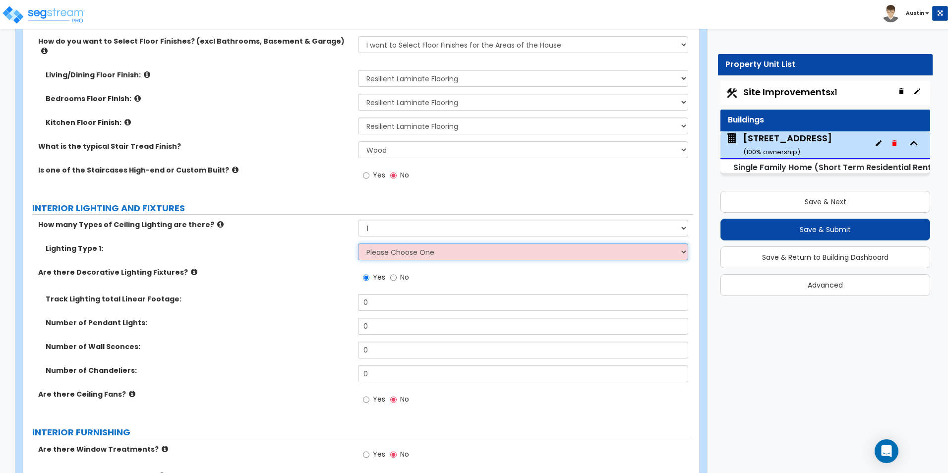
click at [395, 246] on select "Please Choose One LED Surface-Mounted LED Recessed Fluorescent Surface-Mounted …" at bounding box center [523, 251] width 330 height 17
click at [408, 243] on select "Please Choose One LED Surface-Mounted LED Recessed Fluorescent Surface-Mounted …" at bounding box center [523, 251] width 330 height 17
click at [480, 243] on select "Please Choose One LED Surface-Mounted LED Recessed Fluorescent Surface-Mounted …" at bounding box center [523, 251] width 330 height 17
select select "2"
click at [358, 243] on select "Please Choose One LED Surface-Mounted LED Recessed Fluorescent Surface-Mounted …" at bounding box center [523, 251] width 330 height 17
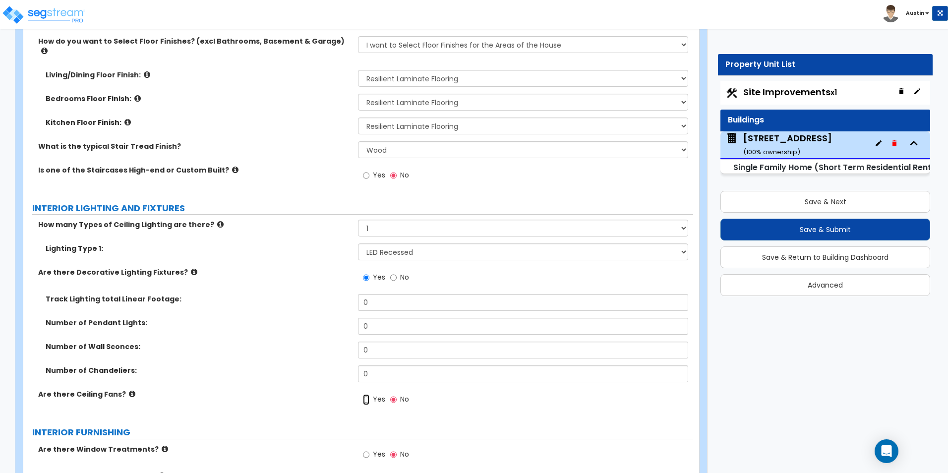
click at [366, 394] on input "Yes" at bounding box center [366, 399] width 6 height 11
radio input "true"
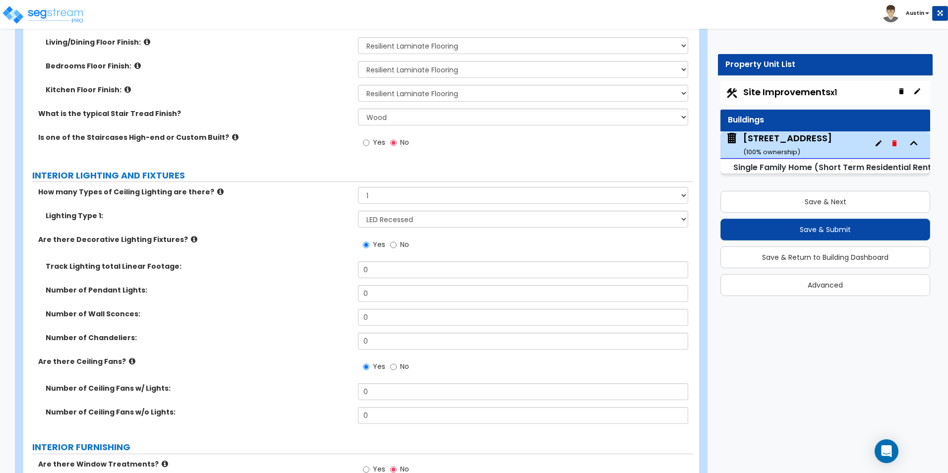
scroll to position [2429, 0]
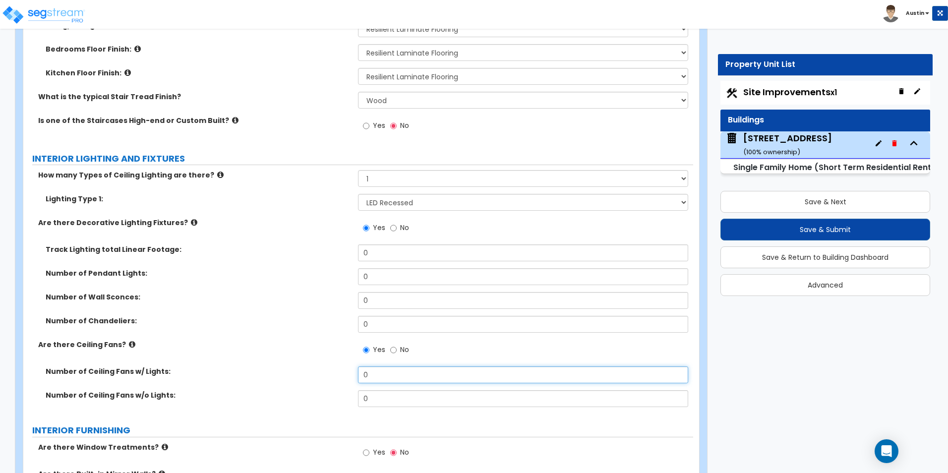
click at [403, 370] on input "0" at bounding box center [523, 374] width 330 height 17
type input "3"
click at [205, 316] on label "Number of Chandeliers:" at bounding box center [198, 321] width 305 height 10
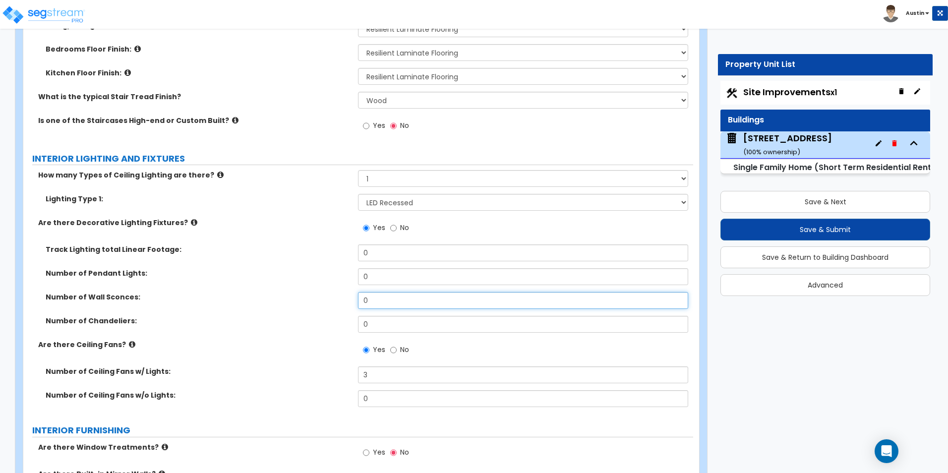
click at [391, 292] on input "0" at bounding box center [523, 300] width 330 height 17
type input "1"
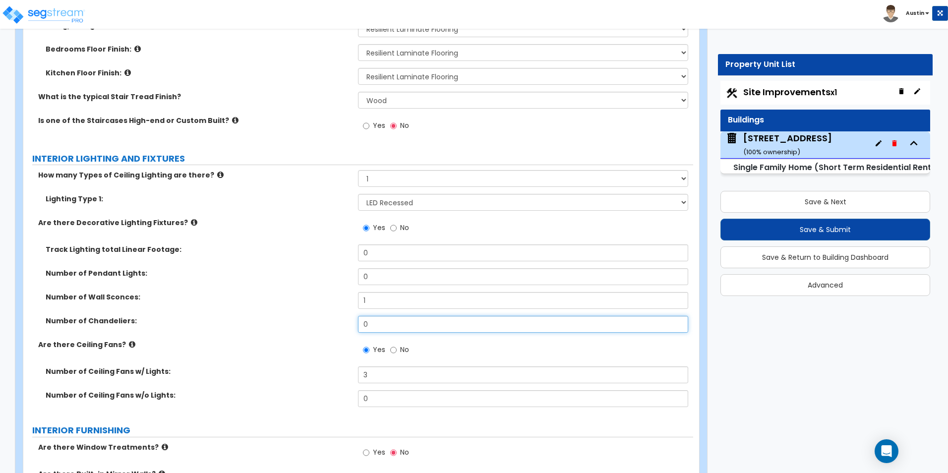
click at [385, 316] on input "0" at bounding box center [523, 324] width 330 height 17
type input "1"
click at [191, 219] on icon at bounding box center [194, 222] width 6 height 7
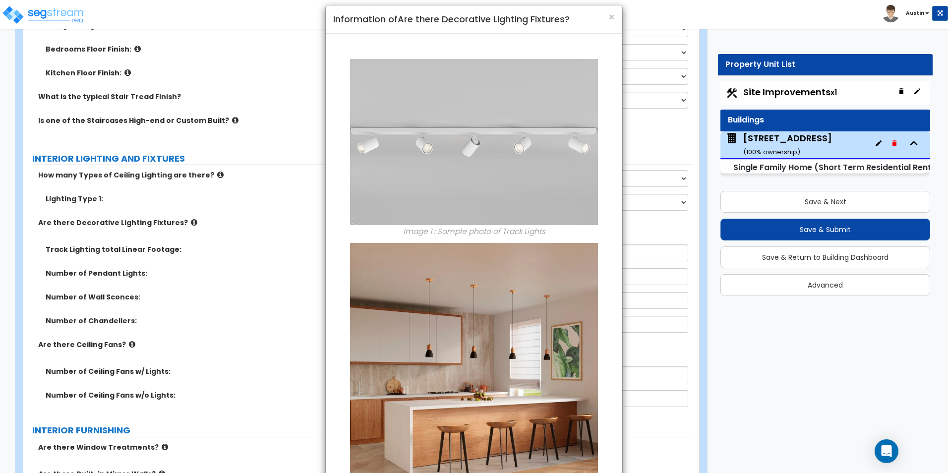
scroll to position [0, 0]
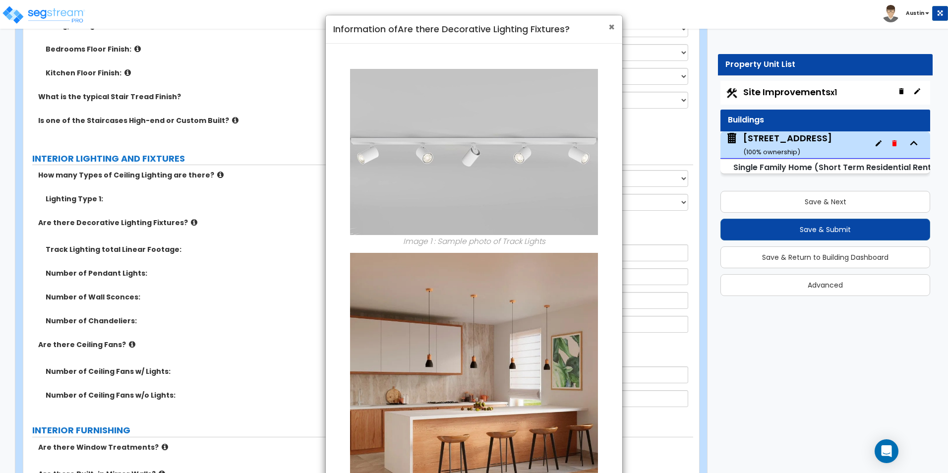
click at [613, 30] on span "×" at bounding box center [611, 27] width 6 height 14
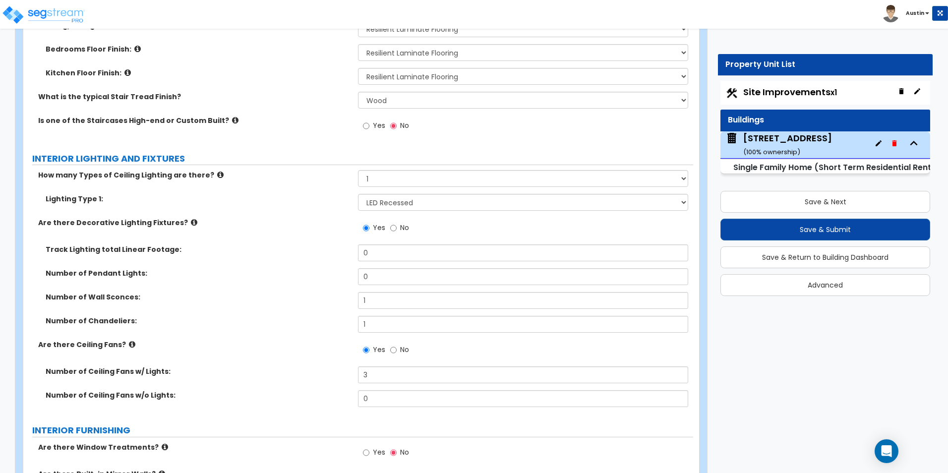
click at [191, 219] on icon at bounding box center [194, 222] width 6 height 7
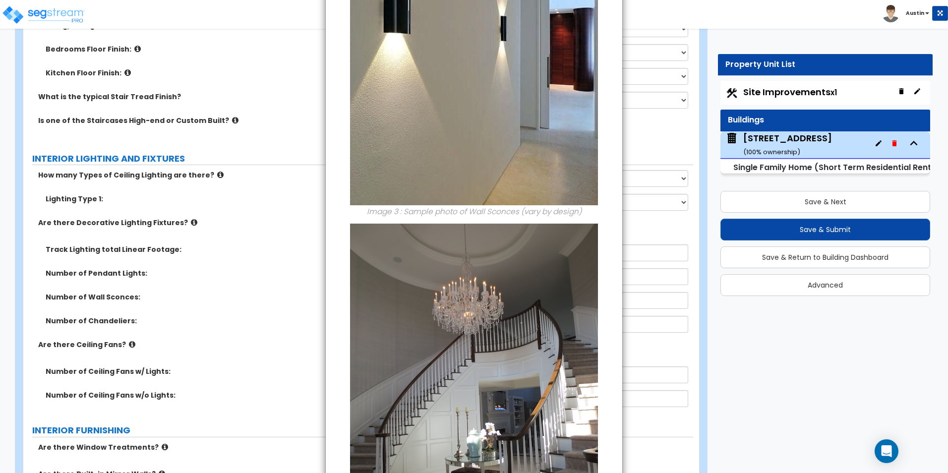
scroll to position [772, 0]
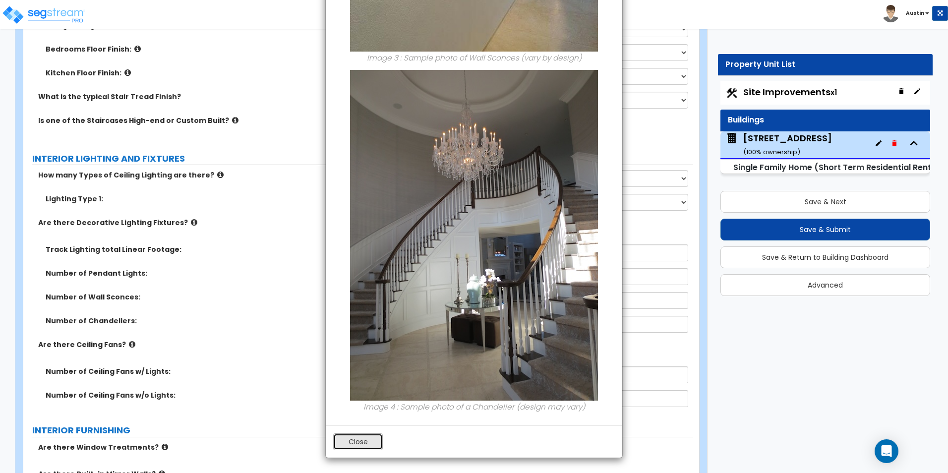
click at [366, 441] on button "Close" at bounding box center [358, 441] width 50 height 17
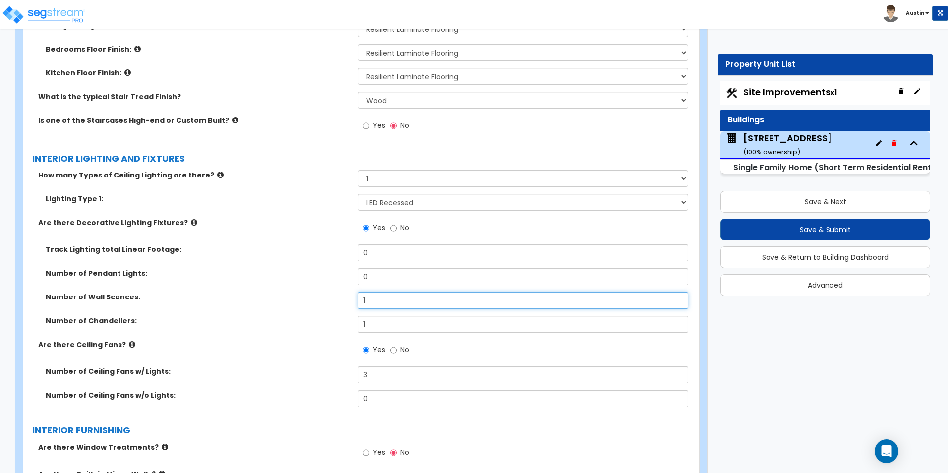
click at [396, 292] on input "1" at bounding box center [523, 300] width 330 height 17
type input "2"
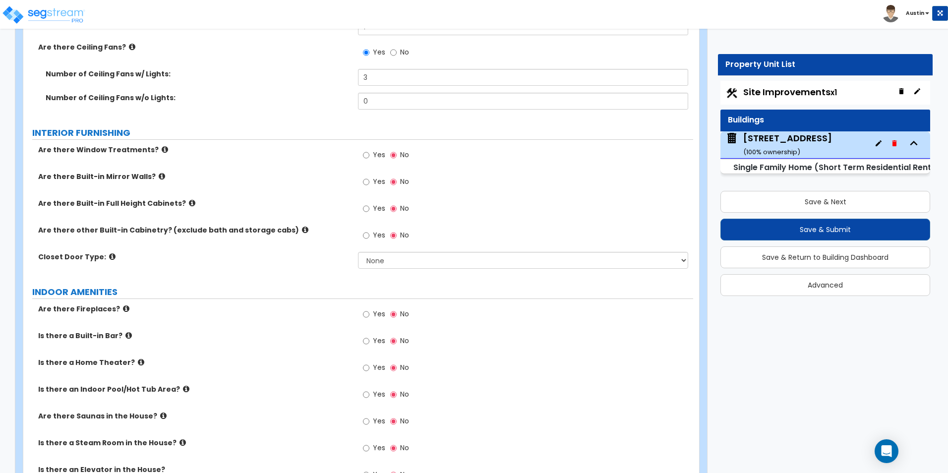
scroll to position [2677, 0]
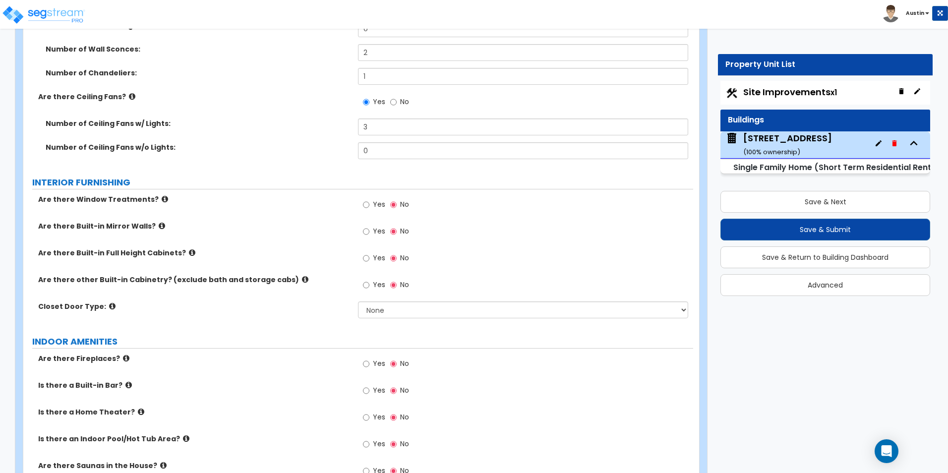
click at [377, 199] on span "Yes" at bounding box center [379, 204] width 12 height 10
click at [369, 199] on input "Yes" at bounding box center [366, 204] width 6 height 11
radio input "true"
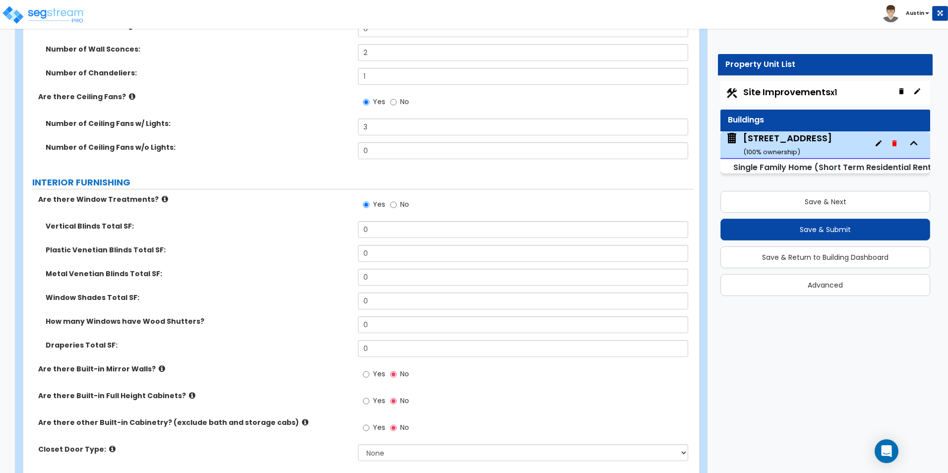
click at [186, 391] on label "Are there Built-in Full Height Cabinets?" at bounding box center [194, 396] width 312 height 10
click at [189, 392] on icon at bounding box center [192, 395] width 6 height 7
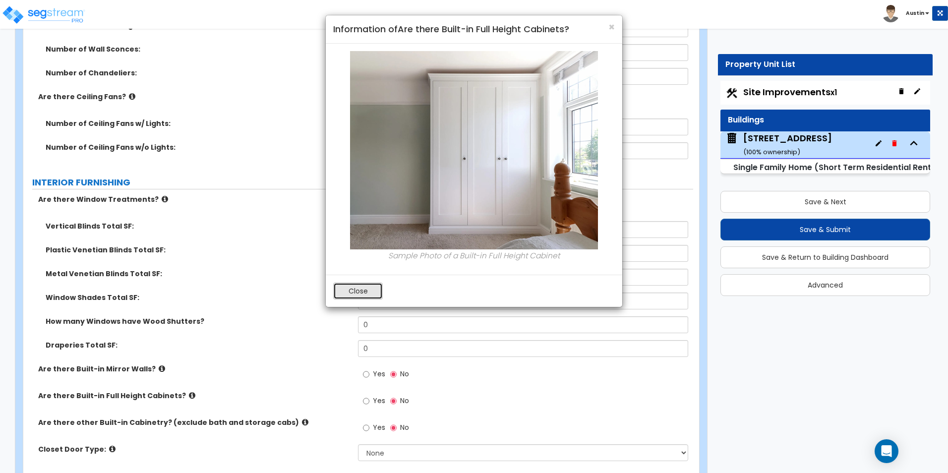
click at [353, 290] on button "Close" at bounding box center [358, 291] width 50 height 17
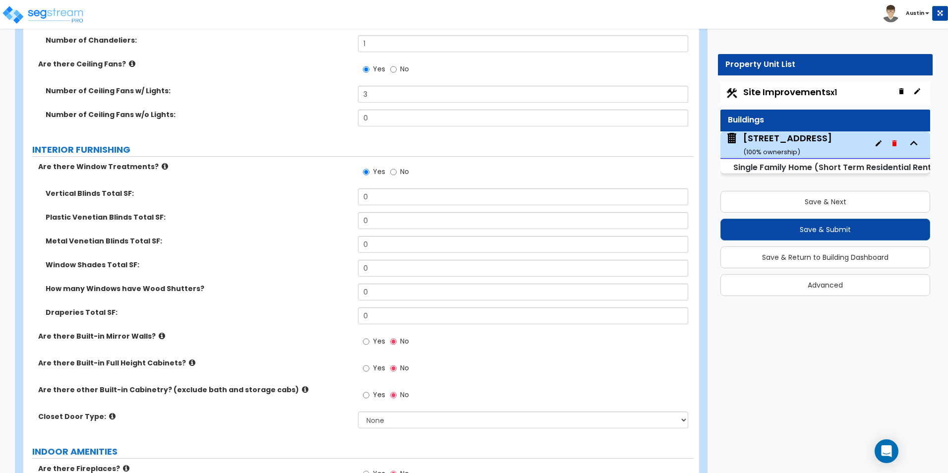
scroll to position [2727, 0]
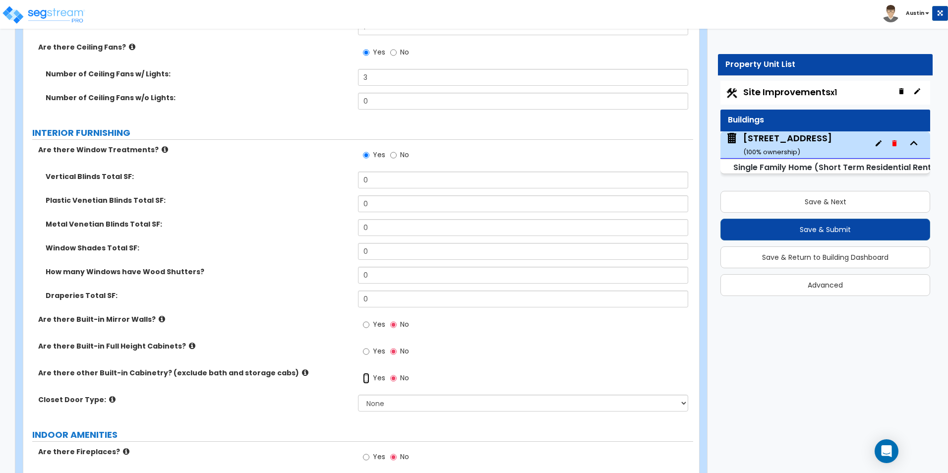
click at [364, 373] on input "Yes" at bounding box center [366, 378] width 6 height 11
radio input "true"
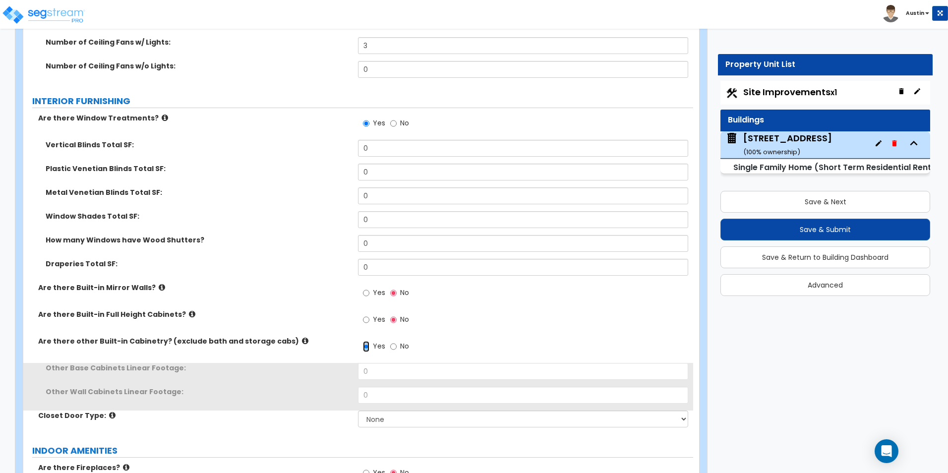
scroll to position [2776, 0]
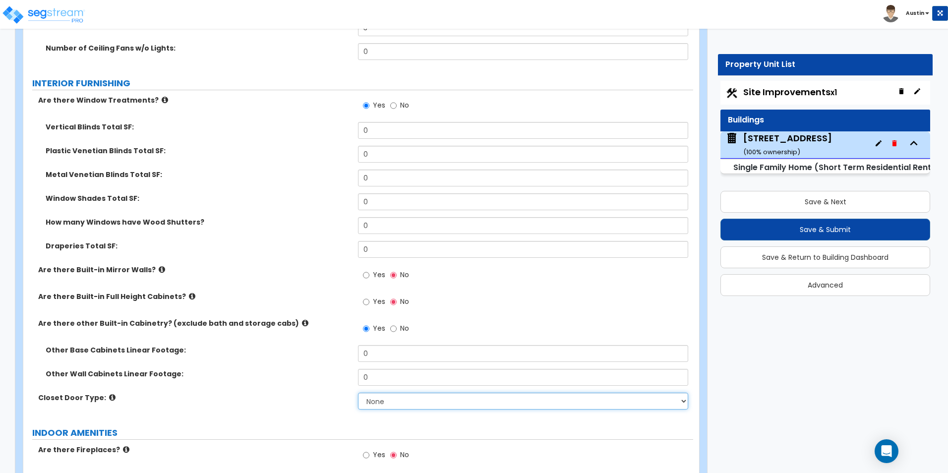
click at [403, 393] on select "None Bi-fold Louvered Doors Bi-fold Panel Doors Sliding Doors Hinged Wood Door" at bounding box center [523, 401] width 330 height 17
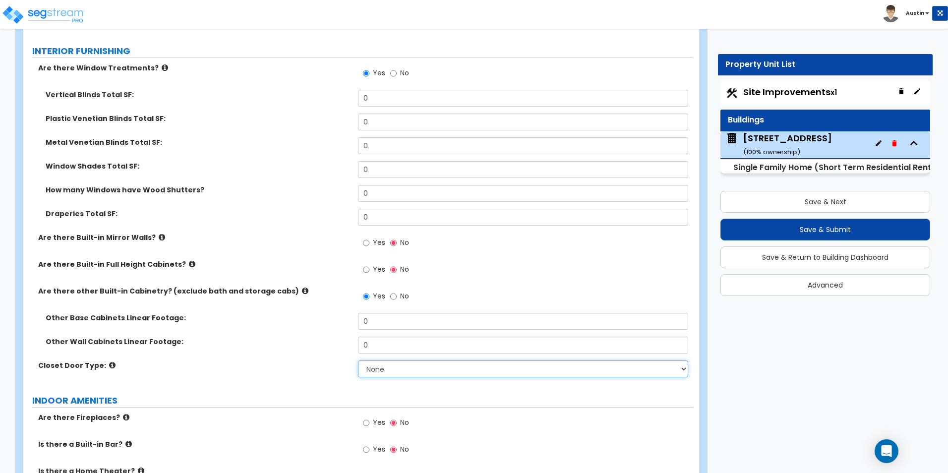
scroll to position [2826, 0]
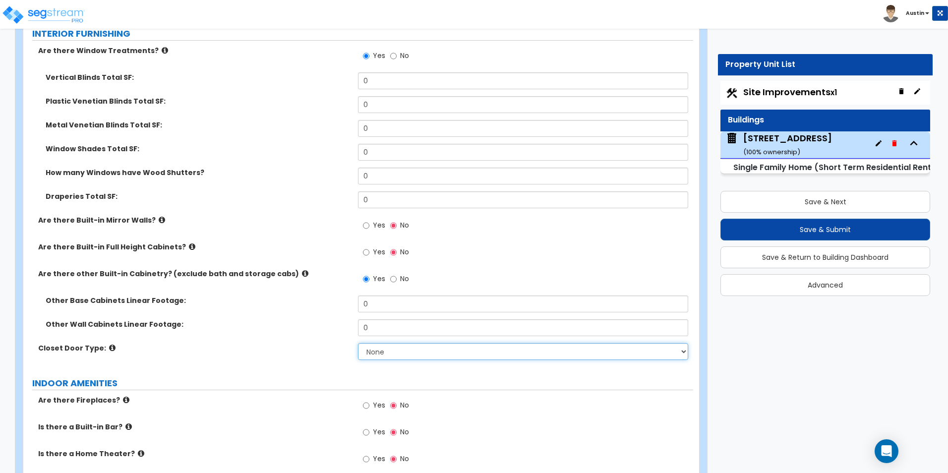
click at [427, 346] on select "None Bi-fold Louvered Doors Bi-fold Panel Doors Sliding Doors Hinged Wood Door" at bounding box center [523, 351] width 330 height 17
select select "1"
click at [358, 343] on select "None Bi-fold Louvered Doors Bi-fold Panel Doors Sliding Doors Hinged Wood Door" at bounding box center [523, 351] width 330 height 17
click at [321, 343] on label "Closet Door Type:" at bounding box center [194, 348] width 312 height 10
click at [109, 344] on icon at bounding box center [112, 347] width 6 height 7
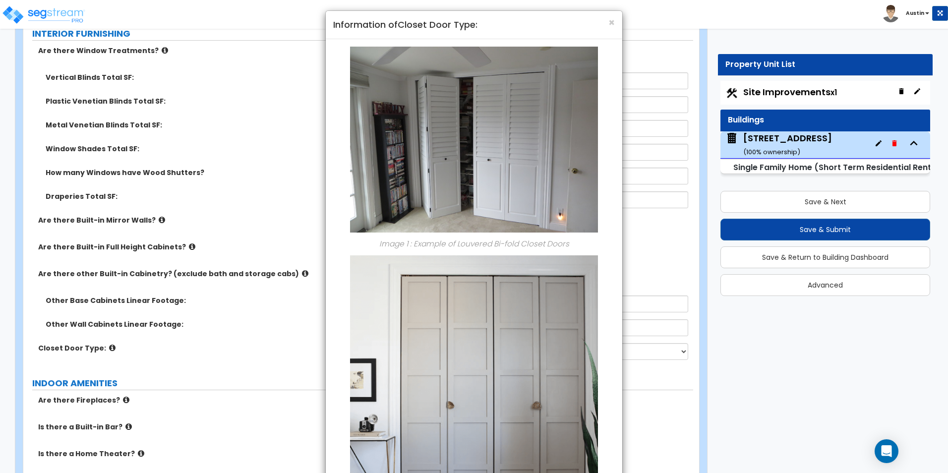
scroll to position [0, 0]
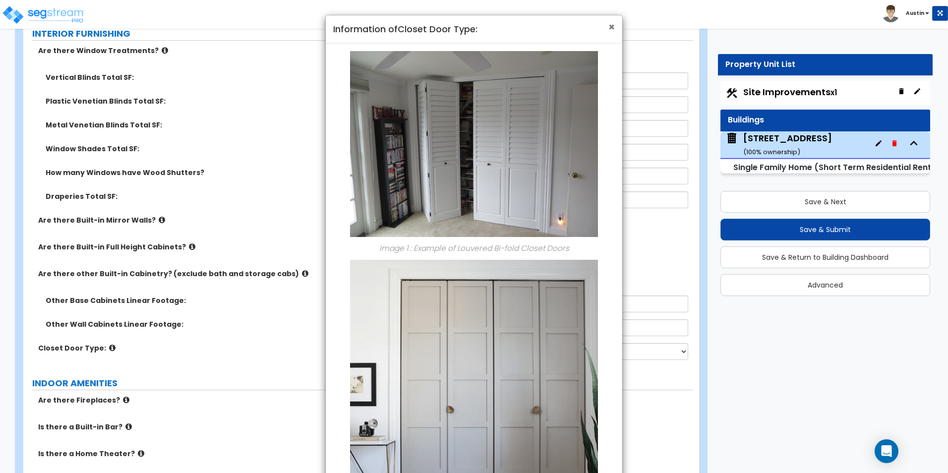
click at [608, 28] on span "×" at bounding box center [611, 27] width 6 height 14
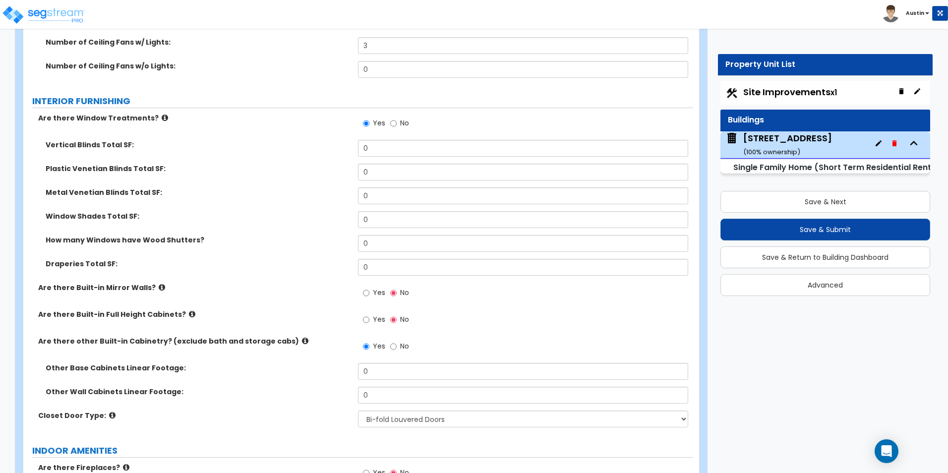
scroll to position [2776, 0]
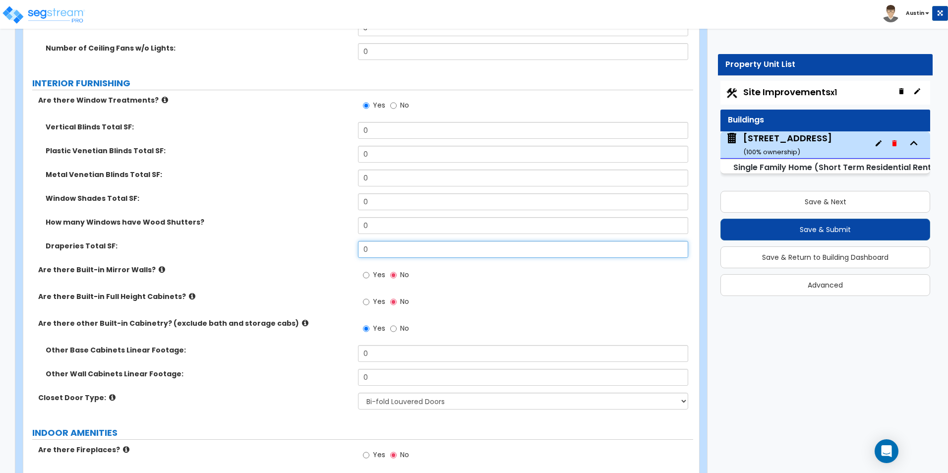
click at [426, 241] on input "0" at bounding box center [523, 249] width 330 height 17
type input "75"
click at [258, 241] on label "Draperies Total SF:" at bounding box center [198, 246] width 305 height 10
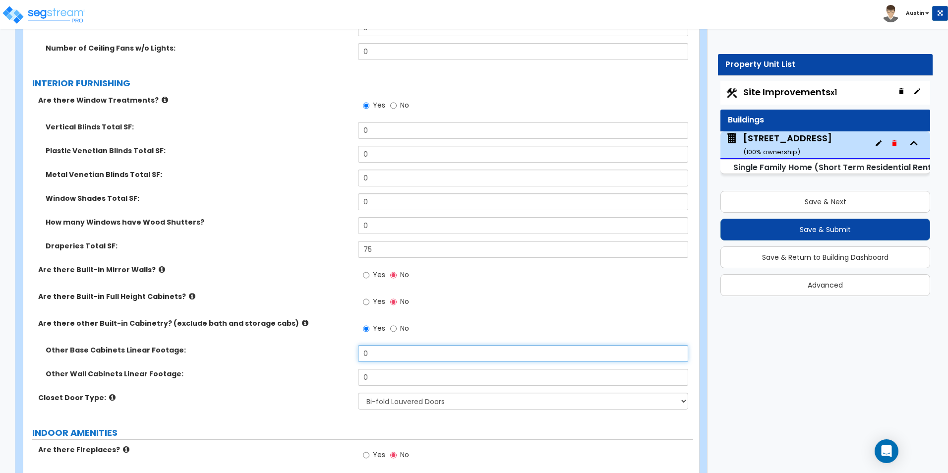
click at [401, 346] on input "0" at bounding box center [523, 353] width 330 height 17
type input "10"
click at [310, 335] on div "Are there other Built-in Cabinetry? (exclude bath and storage cabs) Yes No" at bounding box center [358, 331] width 670 height 27
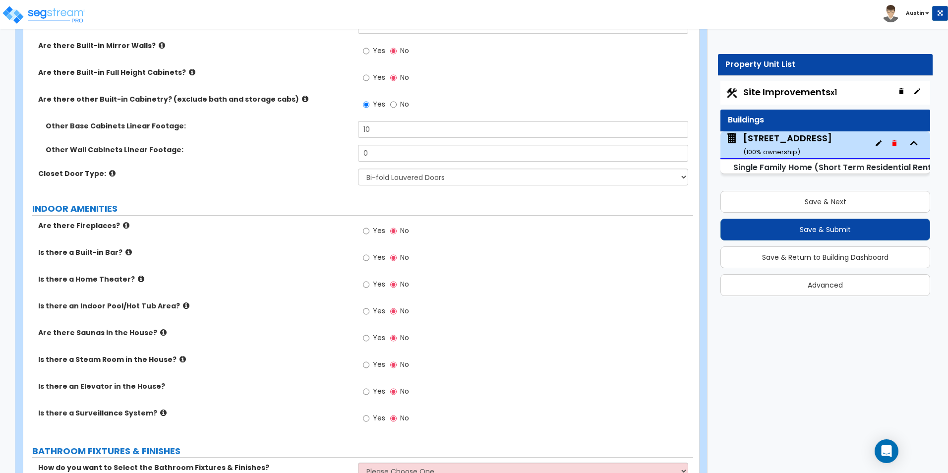
scroll to position [3074, 0]
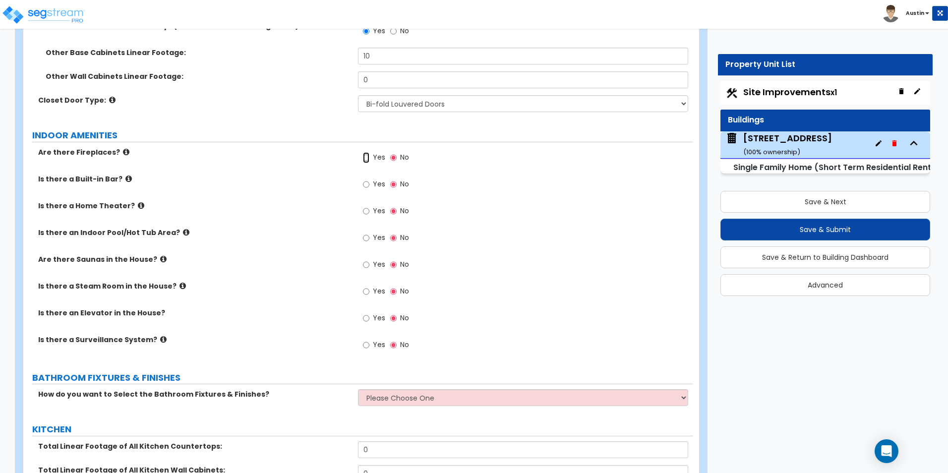
click at [368, 152] on input "Yes" at bounding box center [366, 157] width 6 height 11
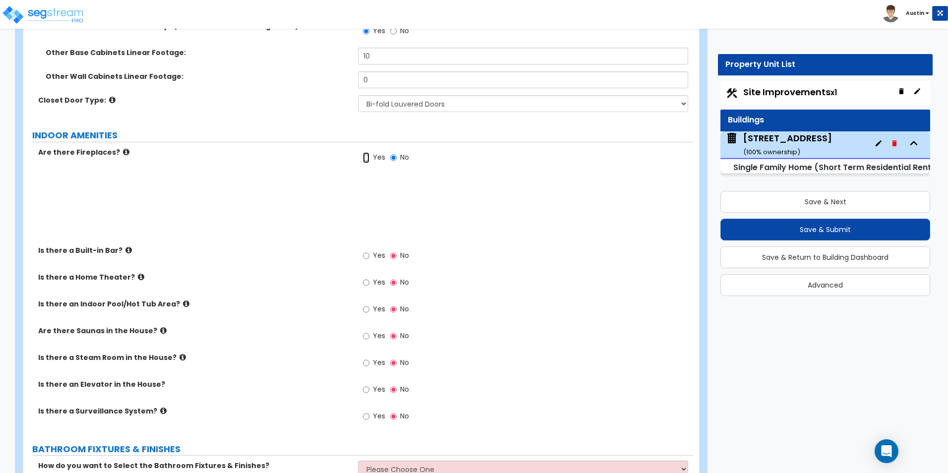
radio input "true"
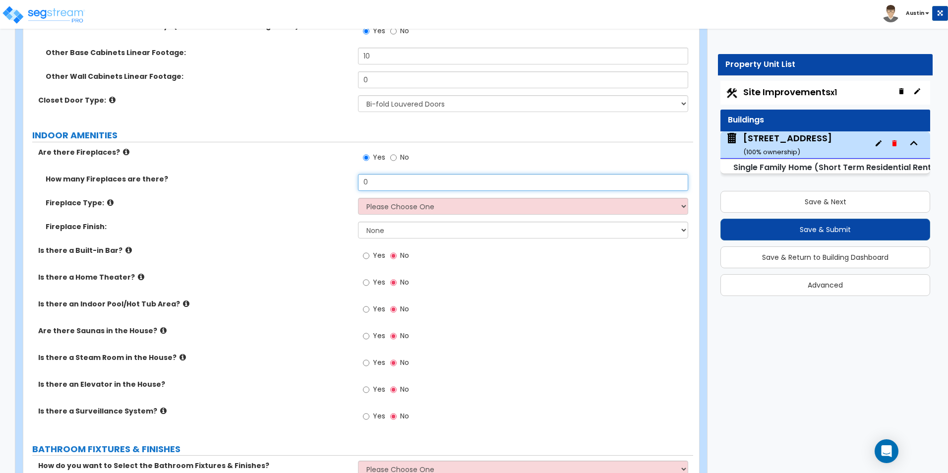
click at [379, 174] on input "0" at bounding box center [523, 182] width 330 height 17
type input "1"
click at [390, 198] on select "Please Choose One Built-in Electric Fireplace Built-in Gas Fireplace Built-in W…" at bounding box center [523, 206] width 330 height 17
click at [391, 198] on select "Please Choose One Built-in Electric Fireplace Built-in Gas Fireplace Built-in W…" at bounding box center [523, 206] width 330 height 17
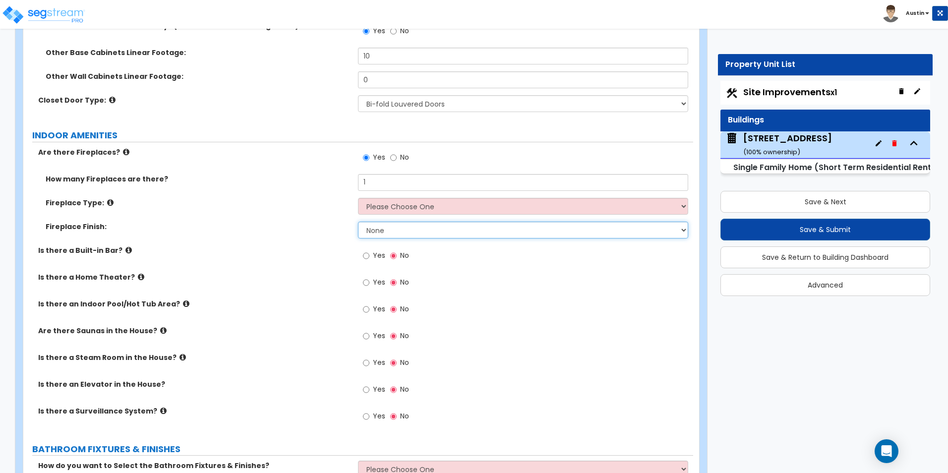
click at [394, 223] on select "None Brick Stone Tile Painted Molding" at bounding box center [523, 230] width 330 height 17
select select "2"
click at [358, 222] on select "None Brick Stone Tile Painted Molding" at bounding box center [523, 230] width 330 height 17
click at [393, 200] on select "Please Choose One Built-in Electric Fireplace Built-in Gas Fireplace Built-in W…" at bounding box center [523, 206] width 330 height 17
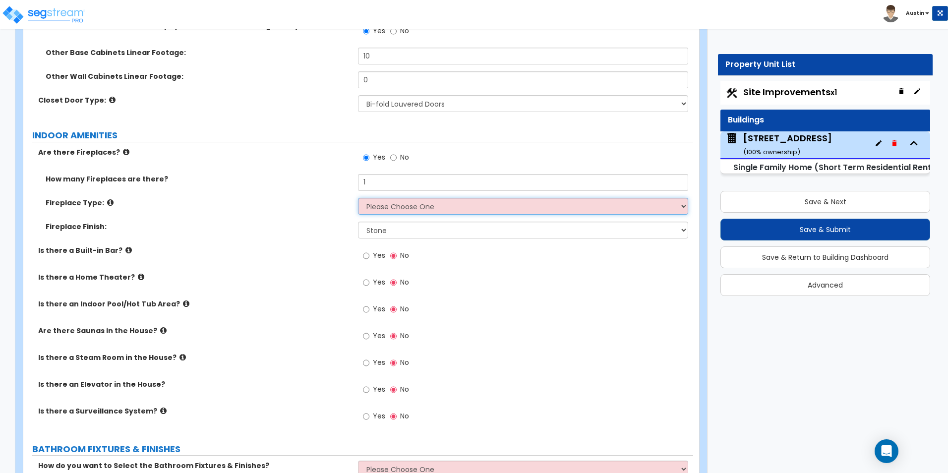
click at [393, 200] on select "Please Choose One Built-in Electric Fireplace Built-in Gas Fireplace Built-in W…" at bounding box center [523, 206] width 330 height 17
click at [429, 200] on select "Please Choose One Built-in Electric Fireplace Built-in Gas Fireplace Built-in W…" at bounding box center [523, 206] width 330 height 17
click at [180, 354] on icon at bounding box center [183, 357] width 6 height 7
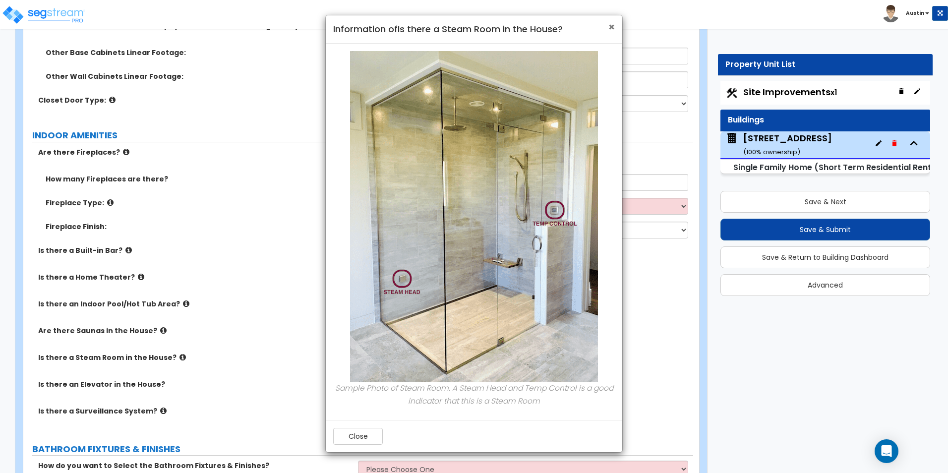
click at [608, 29] on span "×" at bounding box center [611, 27] width 6 height 14
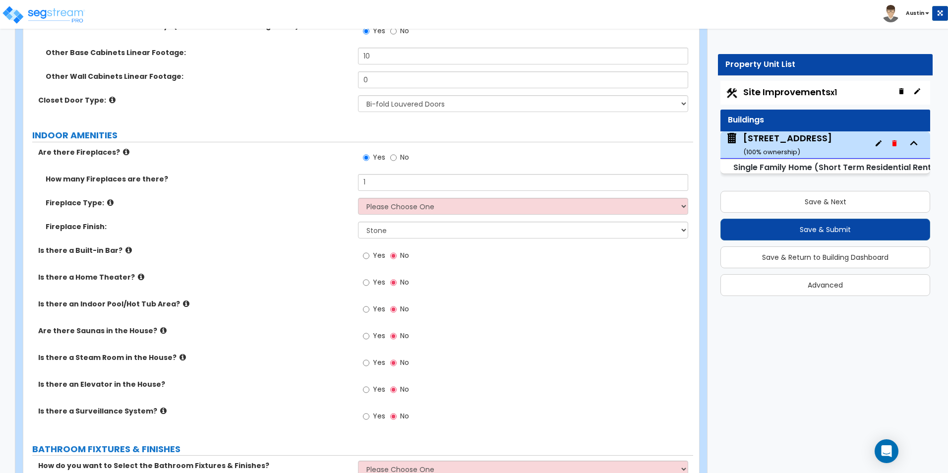
click at [160, 327] on icon at bounding box center [163, 330] width 6 height 7
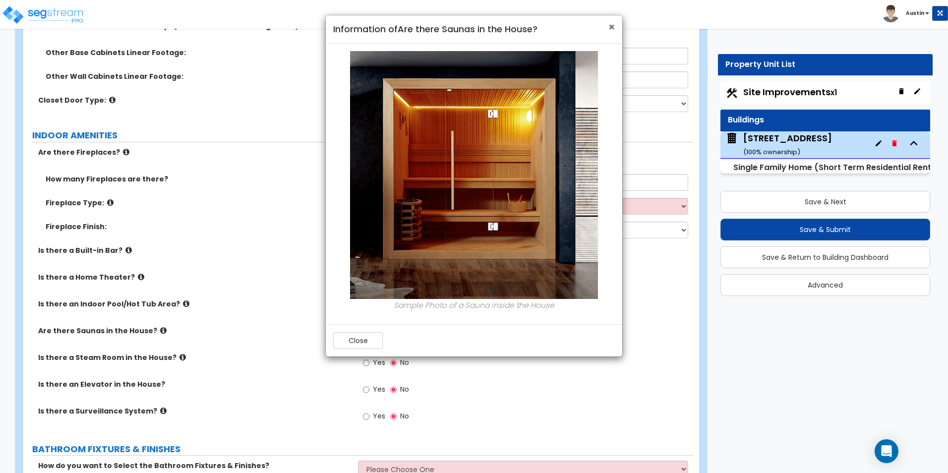
click at [612, 28] on span "×" at bounding box center [611, 27] width 6 height 14
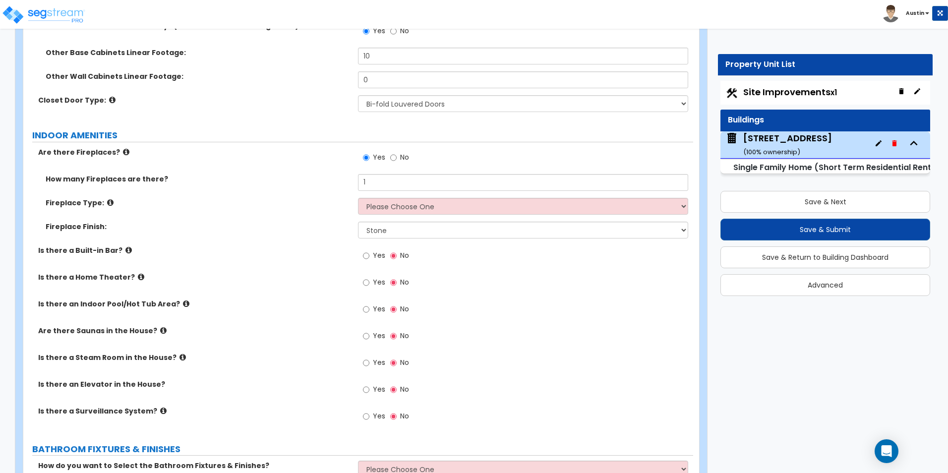
click at [138, 273] on icon at bounding box center [141, 276] width 6 height 7
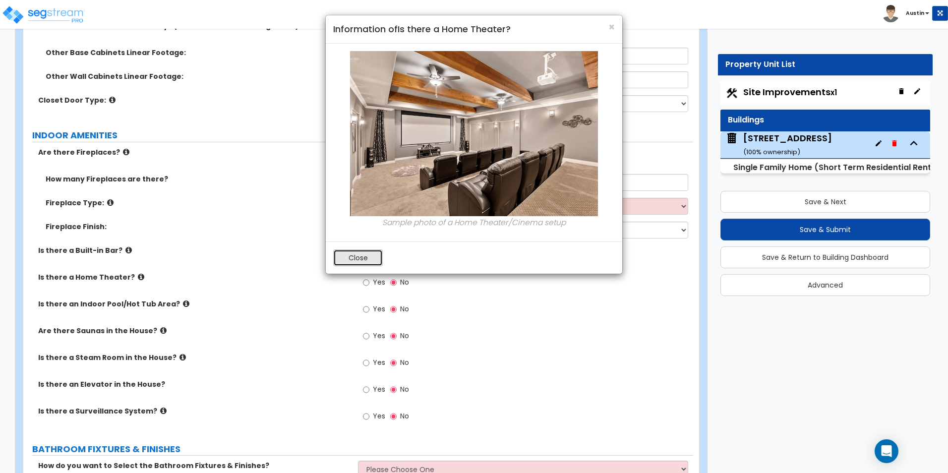
click at [354, 254] on button "Close" at bounding box center [358, 257] width 50 height 17
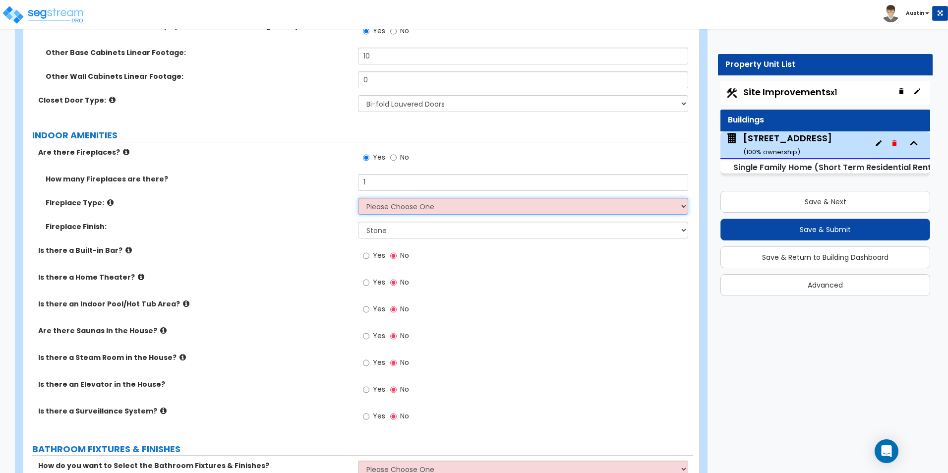
click at [405, 198] on select "Please Choose One Built-in Electric Fireplace Built-in Gas Fireplace Built-in W…" at bounding box center [523, 206] width 330 height 17
select select "1"
click at [358, 198] on select "Please Choose One Built-in Electric Fireplace Built-in Gas Fireplace Built-in W…" at bounding box center [523, 206] width 330 height 17
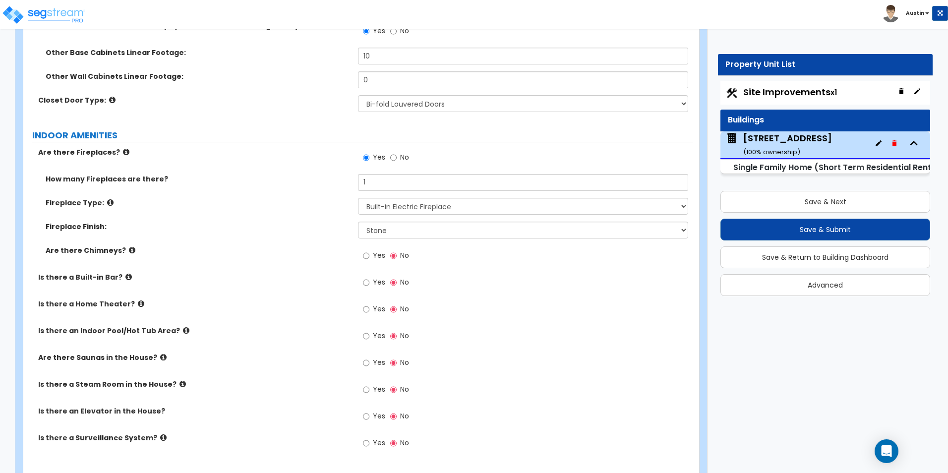
click at [362, 246] on div "Yes No" at bounding box center [386, 256] width 56 height 23
click at [365, 250] on input "Yes" at bounding box center [366, 255] width 6 height 11
radio input "true"
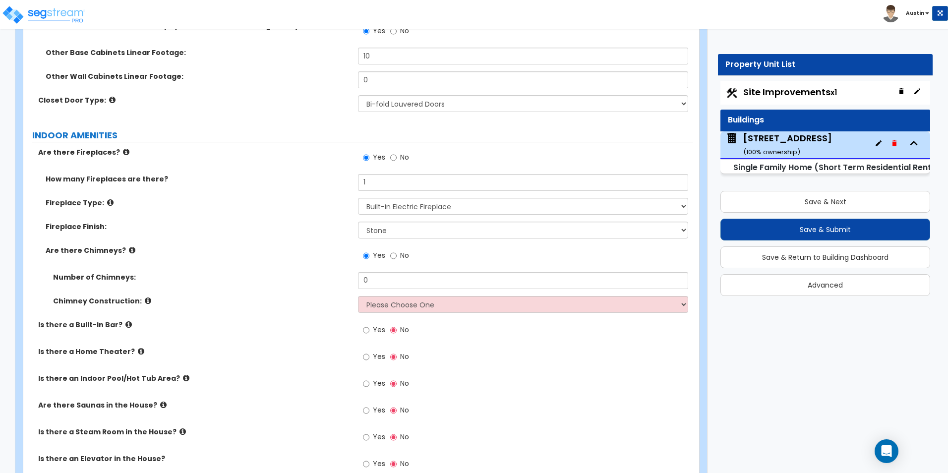
click at [394, 279] on div "Number of Chimneys: 0" at bounding box center [358, 284] width 670 height 24
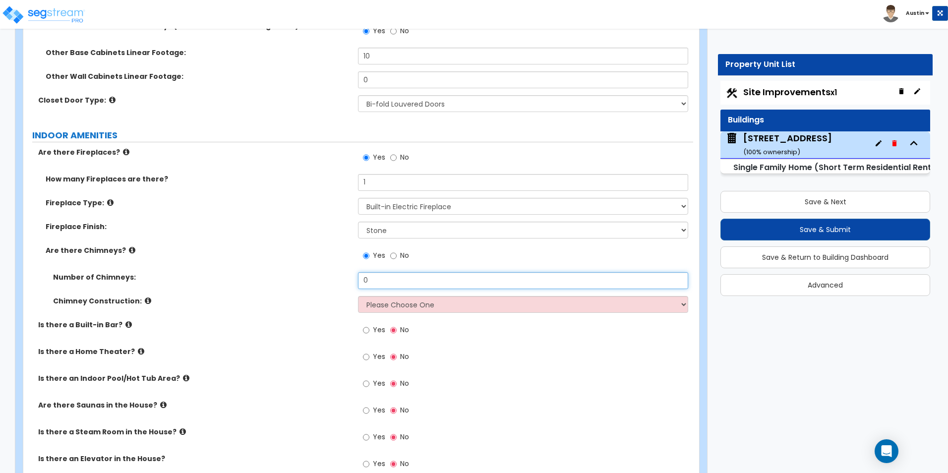
click at [409, 272] on input "0" at bounding box center [523, 280] width 330 height 17
type input "1"
click at [406, 296] on select "Please Choose One Brick Construction Cinder Block Construction Stone Constructi…" at bounding box center [523, 304] width 330 height 17
select select "3"
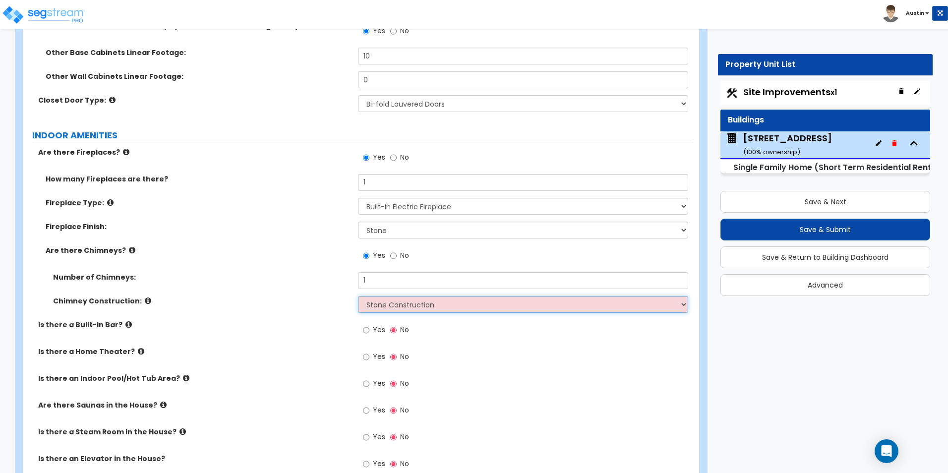
click at [358, 296] on select "Please Choose One Brick Construction Cinder Block Construction Stone Constructi…" at bounding box center [523, 304] width 330 height 17
click at [282, 259] on div "Are there Chimneys? Yes No" at bounding box center [358, 258] width 670 height 27
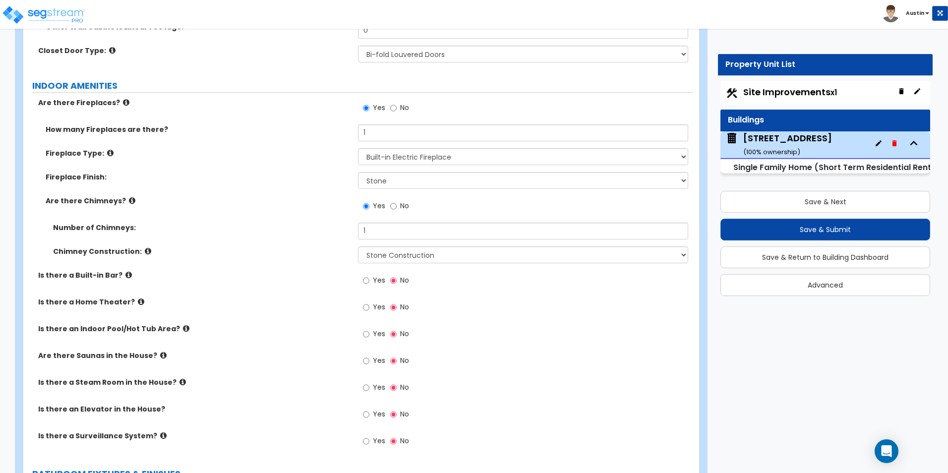
click at [638, 313] on div "Yes No" at bounding box center [525, 310] width 335 height 27
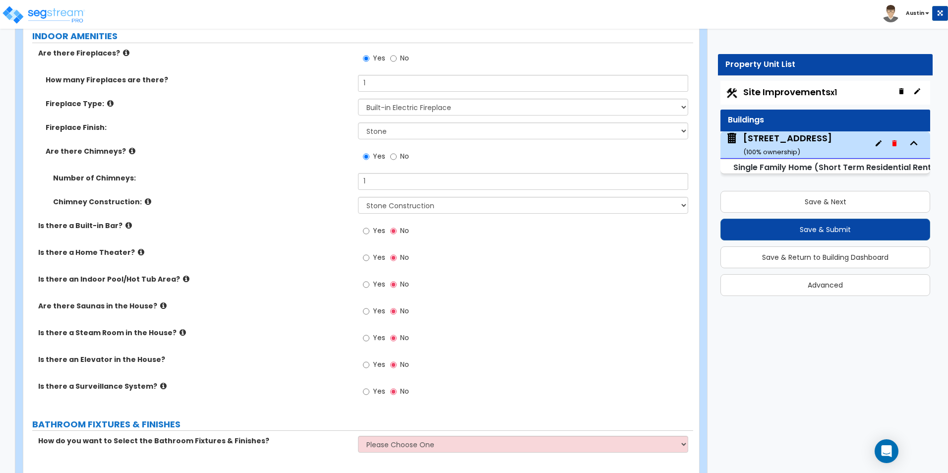
click at [183, 275] on icon at bounding box center [186, 278] width 6 height 7
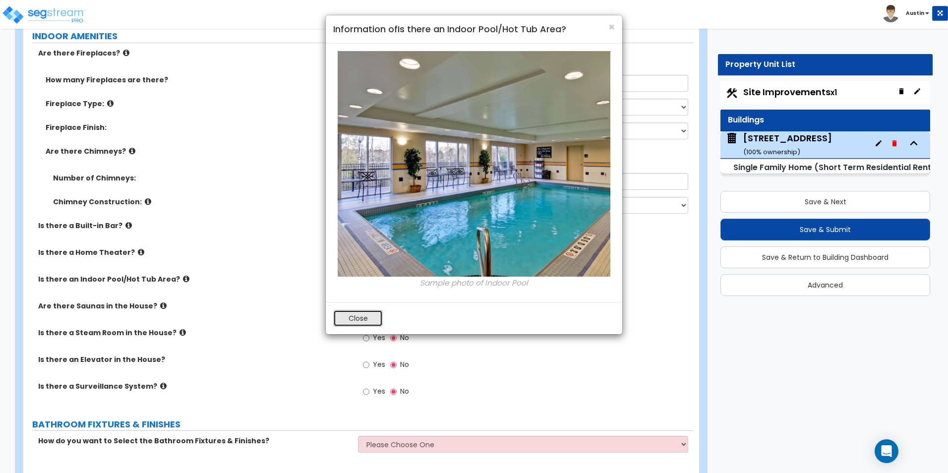
click at [362, 313] on button "Close" at bounding box center [358, 318] width 50 height 17
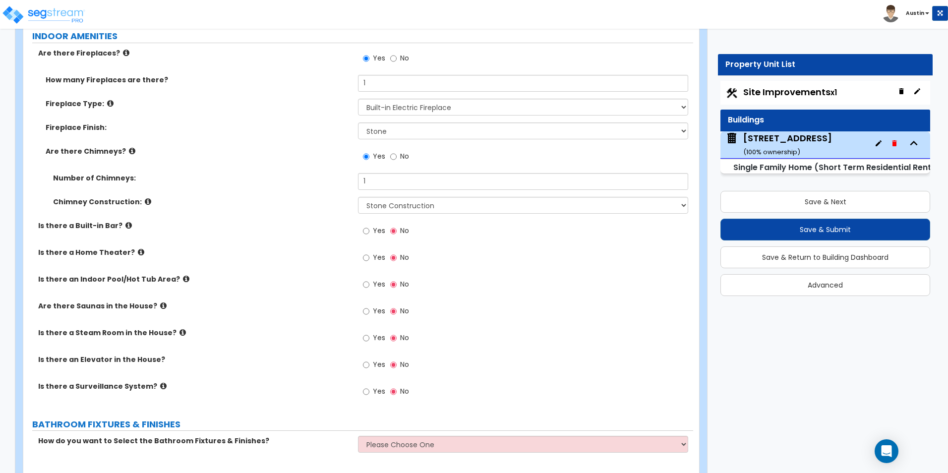
click at [160, 302] on icon at bounding box center [163, 305] width 6 height 7
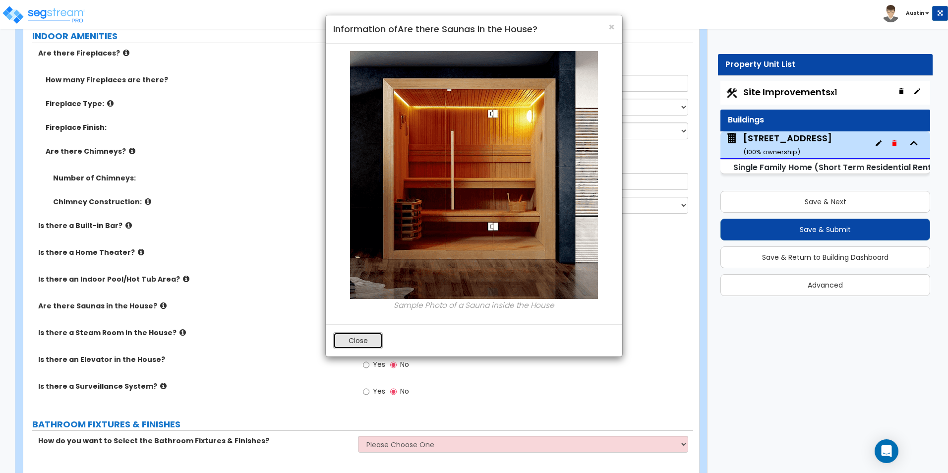
click at [366, 339] on button "Close" at bounding box center [358, 340] width 50 height 17
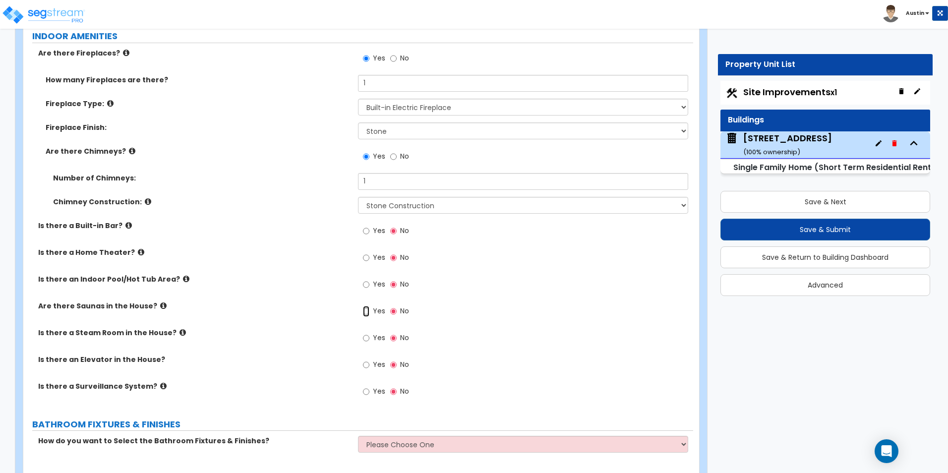
click at [367, 306] on input "Yes" at bounding box center [366, 311] width 6 height 11
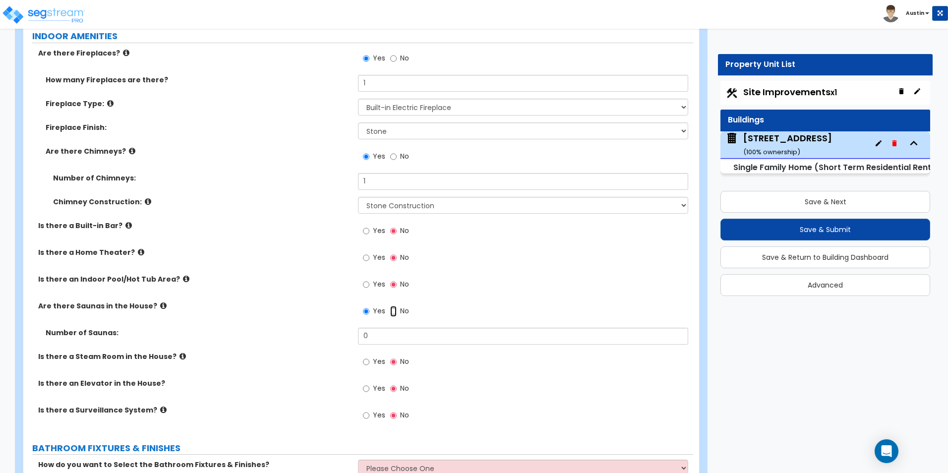
click at [391, 306] on input "No" at bounding box center [393, 311] width 6 height 11
radio input "false"
radio input "true"
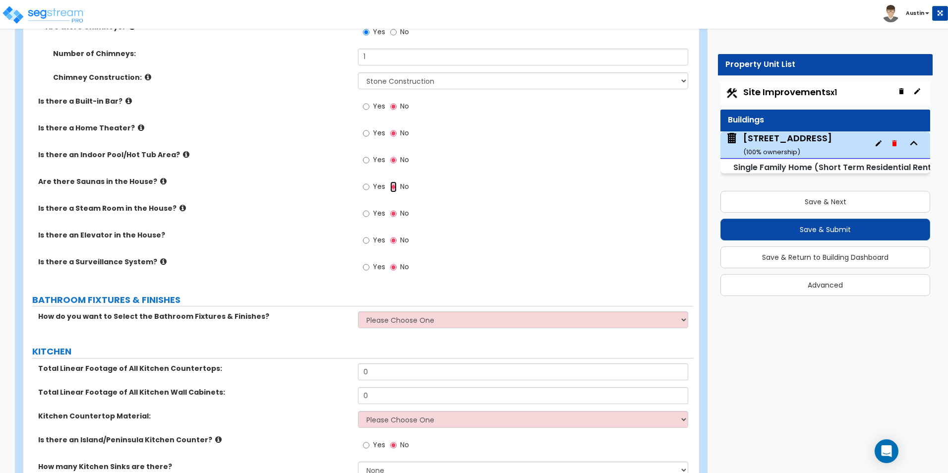
scroll to position [3322, 0]
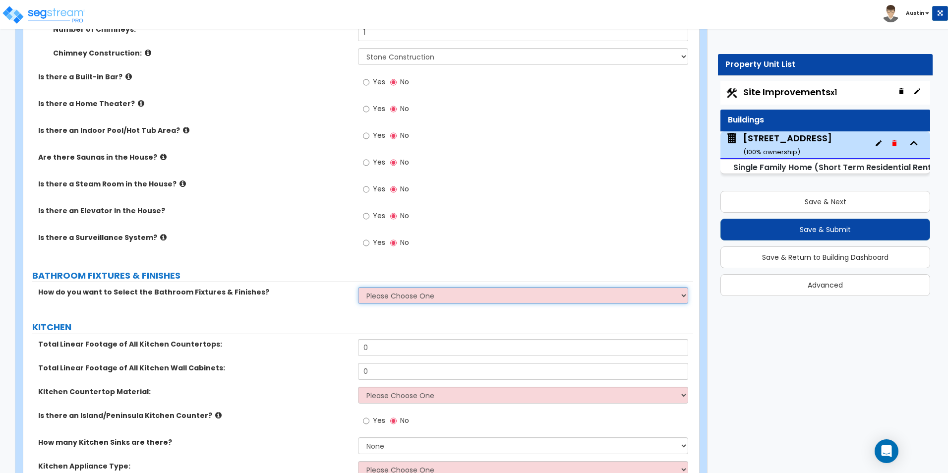
click at [424, 288] on select "Please Choose One I want to Select Fixtures and Finishes only for one Bath and …" at bounding box center [523, 295] width 330 height 17
click at [420, 290] on select "Please Choose One I want to Select Fixtures and Finishes only for one Bath and …" at bounding box center [523, 295] width 330 height 17
select select "1"
click at [358, 287] on select "Please Choose One I want to Select Fixtures and Finishes only for one Bath and …" at bounding box center [523, 295] width 330 height 17
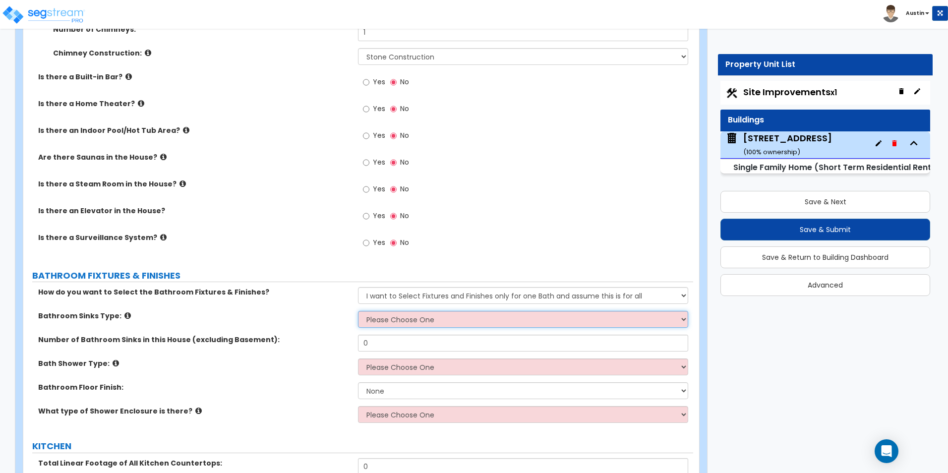
click at [470, 311] on select "Please Choose One Wall-mounted Pedestal-mounted Vanity-mounted" at bounding box center [523, 319] width 330 height 17
click at [471, 311] on select "Please Choose One Wall-mounted Pedestal-mounted Vanity-mounted" at bounding box center [523, 319] width 330 height 17
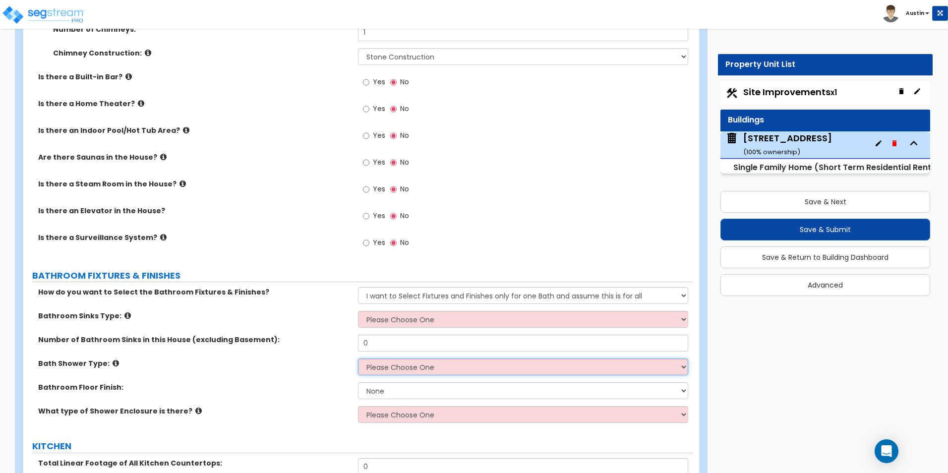
click at [411, 363] on select "Please Choose One Standalone Shower Bathtub - Shower Combination" at bounding box center [523, 367] width 330 height 17
click at [416, 359] on select "Please Choose One Standalone Shower Bathtub - Shower Combination" at bounding box center [523, 367] width 330 height 17
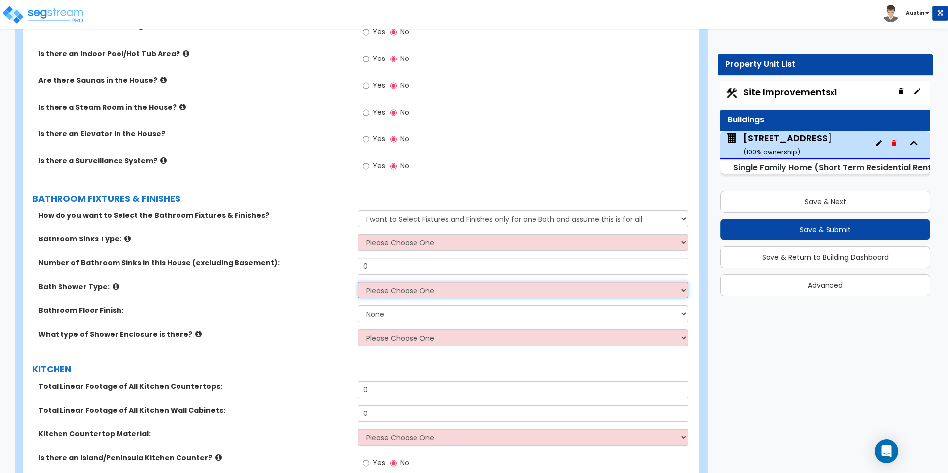
scroll to position [3396, 0]
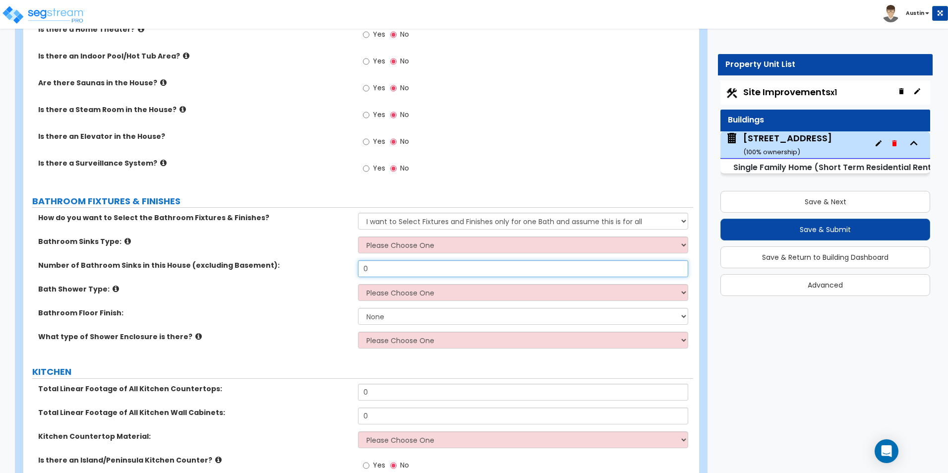
click at [395, 260] on input "0" at bounding box center [523, 268] width 330 height 17
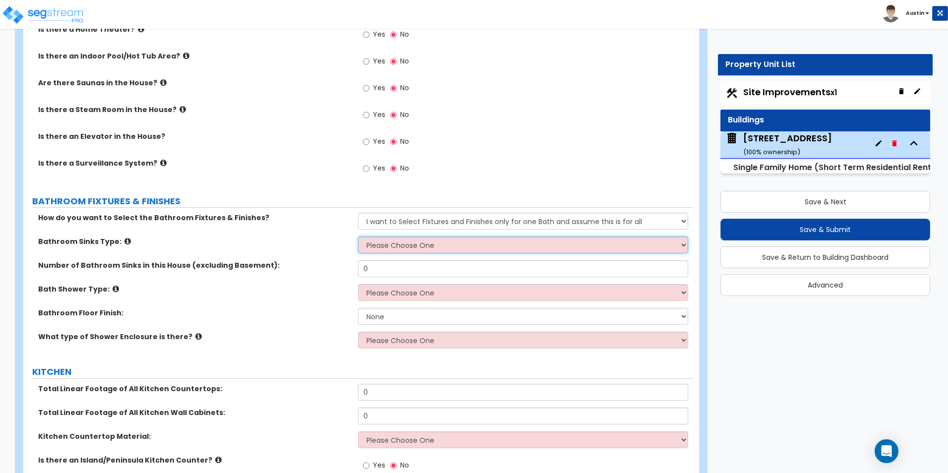
click at [406, 237] on select "Please Choose One Wall-mounted Pedestal-mounted Vanity-mounted" at bounding box center [523, 245] width 330 height 17
select select "3"
click at [358, 237] on select "Please Choose One Wall-mounted Pedestal-mounted Vanity-mounted" at bounding box center [523, 245] width 330 height 17
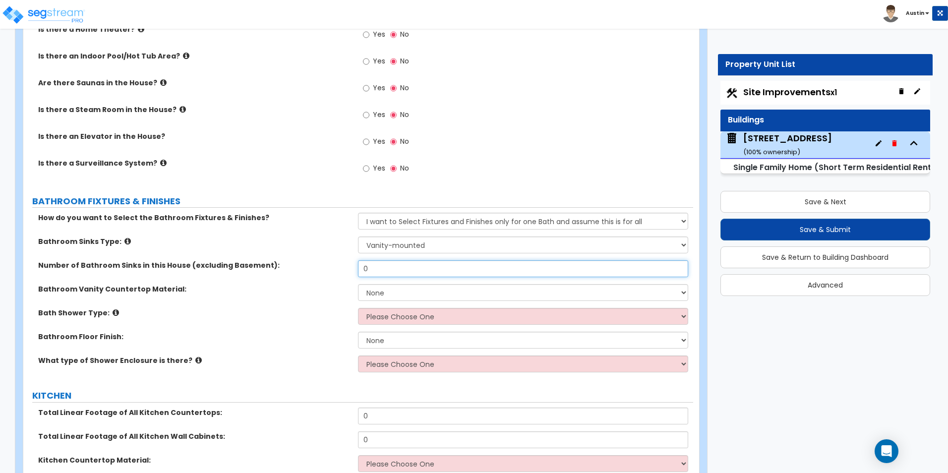
click at [404, 264] on input "0" at bounding box center [523, 268] width 330 height 17
type input "3"
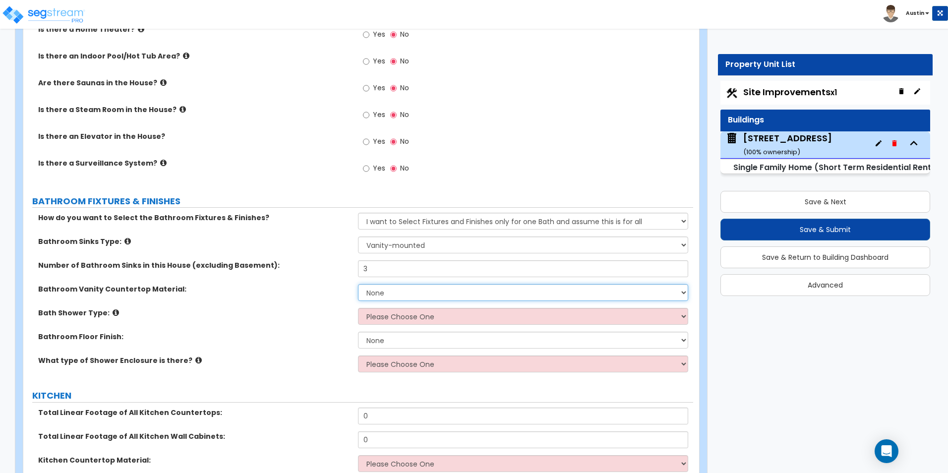
click at [404, 284] on select "None Plastic Laminate Solid Surface Stone Quartz Marble Tile Wood Stainless Ste…" at bounding box center [523, 292] width 330 height 17
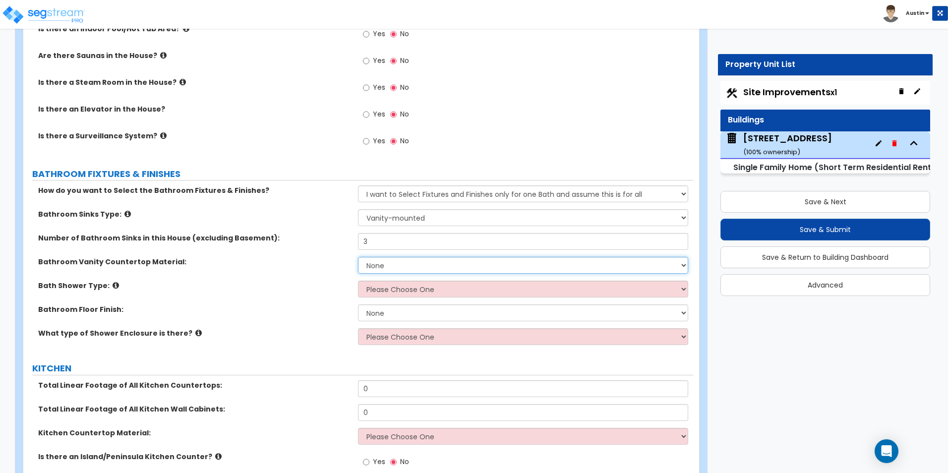
scroll to position [3446, 0]
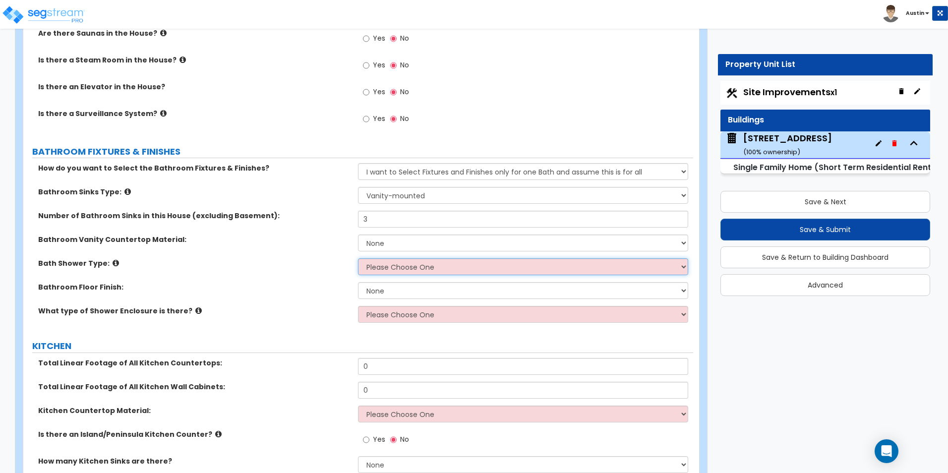
click at [440, 258] on select "Please Choose One Standalone Shower Bathtub - Shower Combination" at bounding box center [523, 266] width 330 height 17
select select "1"
click at [358, 258] on select "Please Choose One Standalone Shower Bathtub - Shower Combination" at bounding box center [523, 266] width 330 height 17
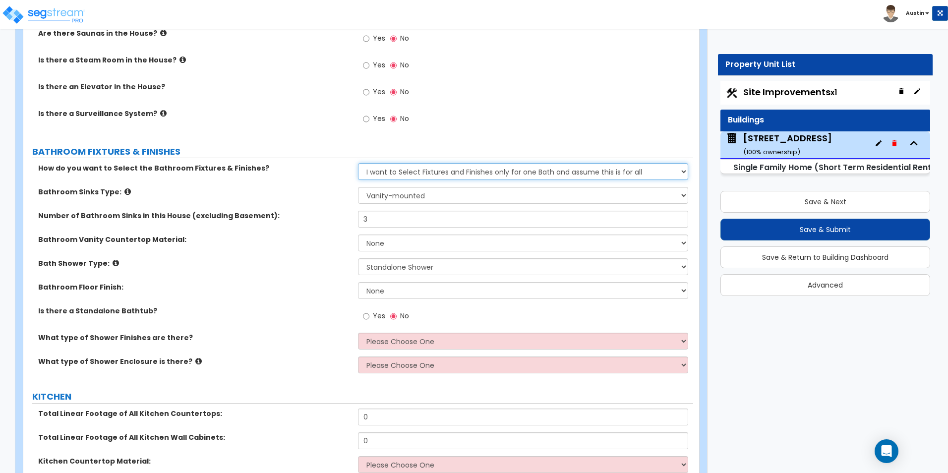
click at [458, 165] on select "Please Choose One I want to Select Fixtures and Finishes only for one Bath and …" at bounding box center [523, 171] width 330 height 17
select select "2"
click at [358, 163] on select "Please Choose One I want to Select Fixtures and Finishes only for one Bath and …" at bounding box center [523, 171] width 330 height 17
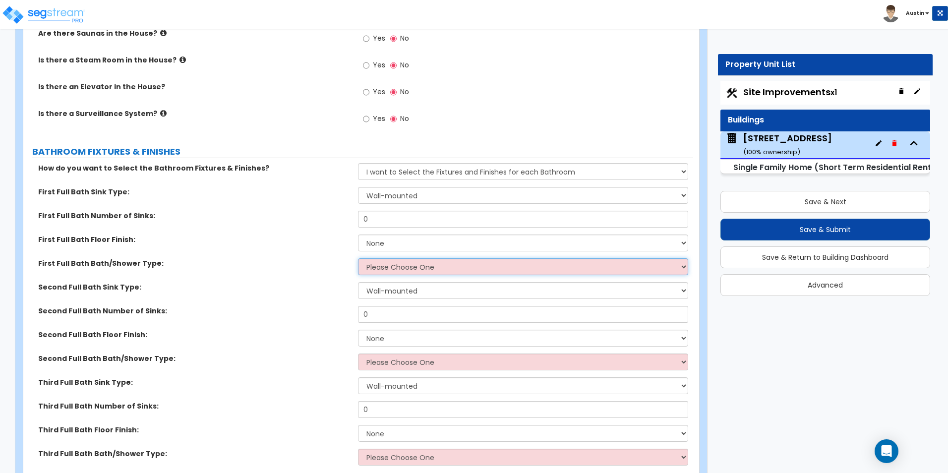
click at [399, 259] on select "Please Choose One Standalone Shower Bathtub - Shower Combo" at bounding box center [523, 266] width 330 height 17
select select "1"
click at [358, 258] on select "Please Choose One Standalone Shower Bathtub - Shower Combo" at bounding box center [523, 266] width 330 height 17
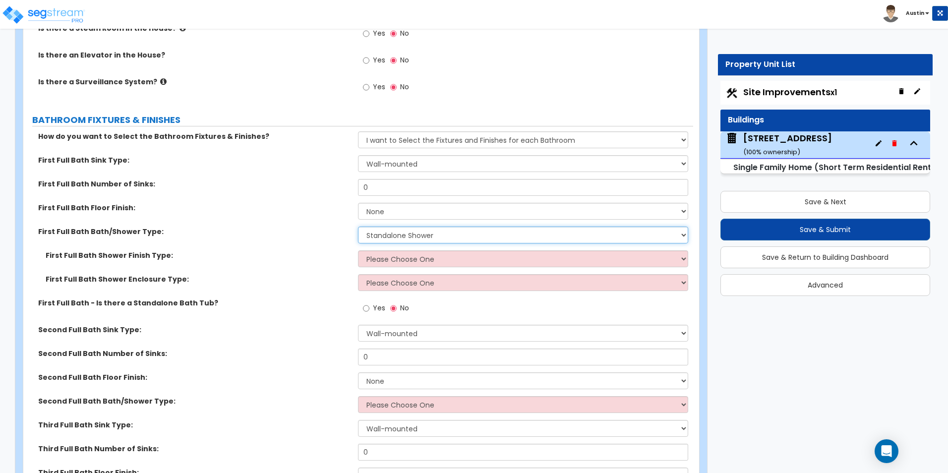
scroll to position [3495, 0]
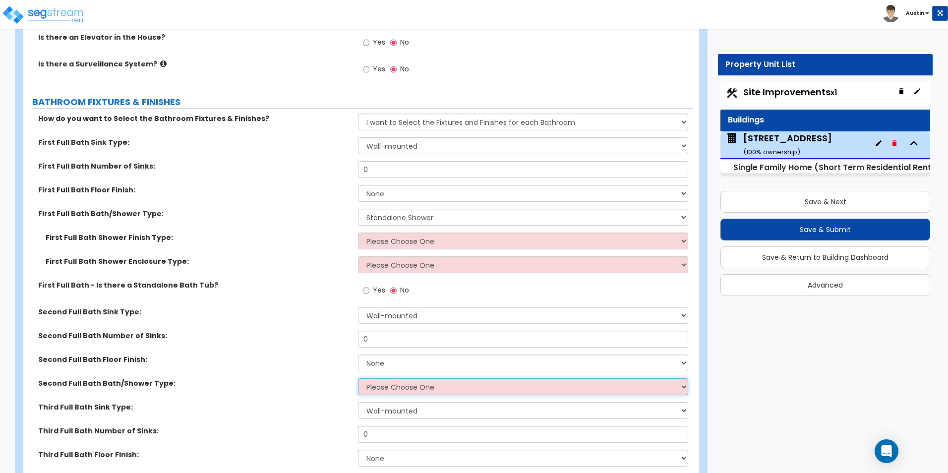
click at [419, 382] on select "Please Choose One Standalone Shower Bathtub - Shower Combo" at bounding box center [523, 386] width 330 height 17
select select "1"
click at [358, 378] on select "Please Choose One Standalone Shower Bathtub - Shower Combo" at bounding box center [523, 386] width 330 height 17
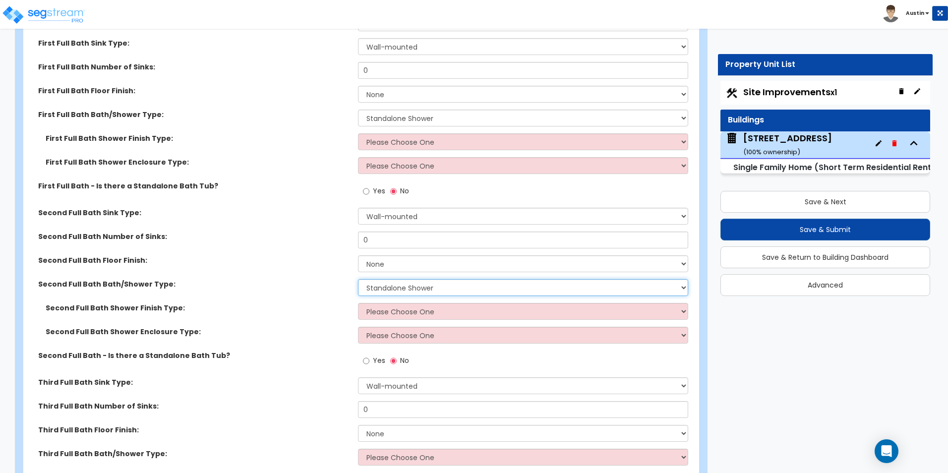
scroll to position [3644, 0]
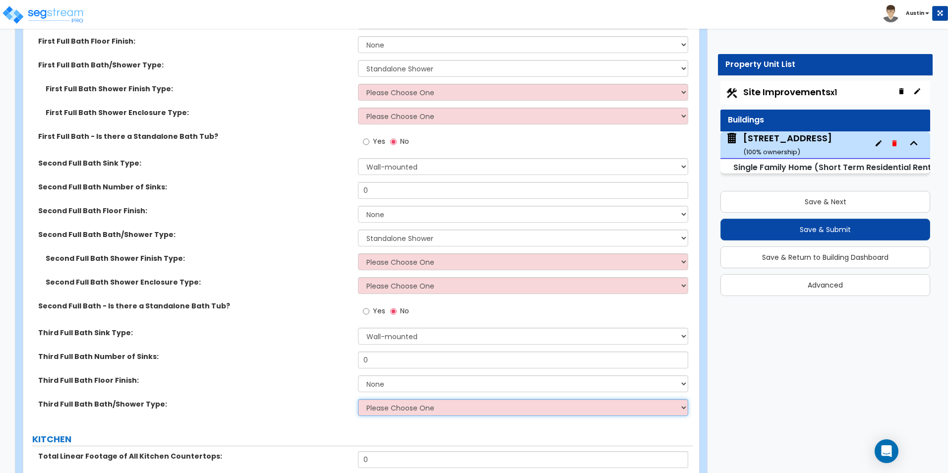
click at [399, 401] on select "Please Choose One Standalone Shower Bathtub - Shower Combo" at bounding box center [523, 407] width 330 height 17
select select "2"
click at [358, 399] on select "Please Choose One Standalone Shower Bathtub - Shower Combo" at bounding box center [523, 407] width 330 height 17
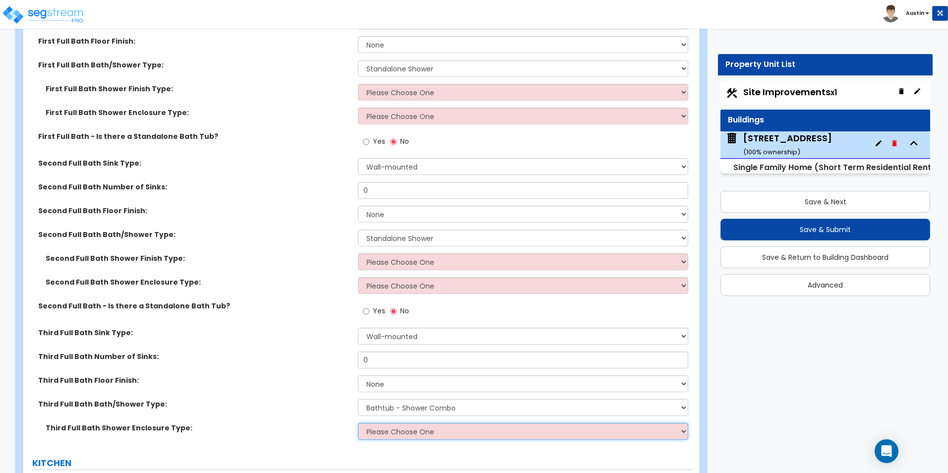
click at [422, 425] on select "Please Choose One Curtain & Rod Glass Sliding Doors Glass Hinged Doors" at bounding box center [523, 431] width 330 height 17
select select "1"
click at [358, 423] on select "Please Choose One Curtain & Rod Glass Sliding Doors Glass Hinged Doors" at bounding box center [523, 431] width 330 height 17
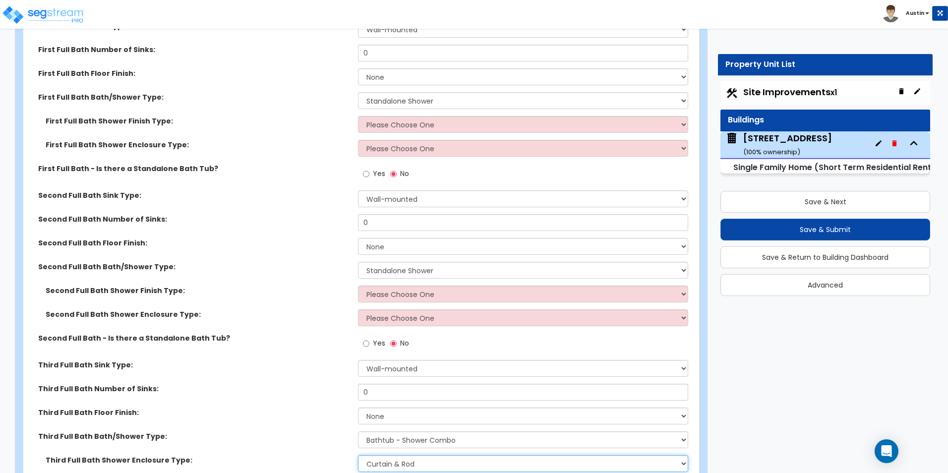
scroll to position [3594, 0]
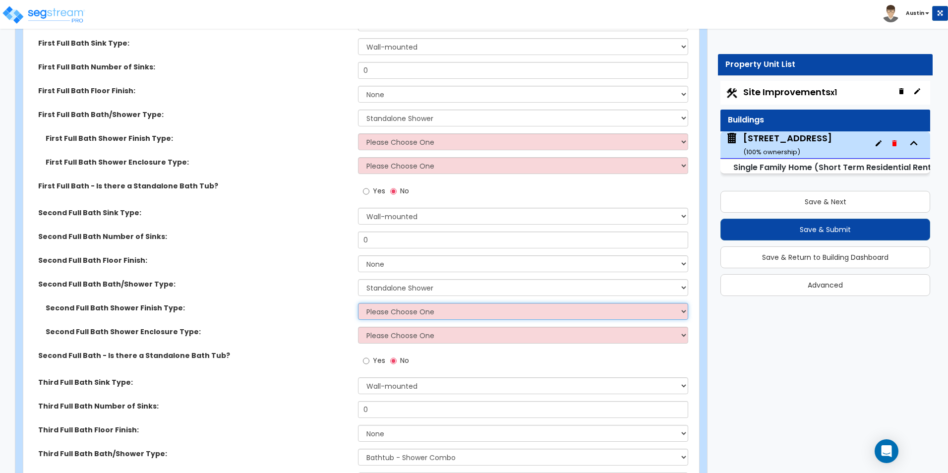
click at [425, 303] on select "Please Choose One Plastic Tile Stone" at bounding box center [523, 311] width 330 height 17
select select "2"
click at [358, 303] on select "Please Choose One Plastic Tile Stone" at bounding box center [523, 311] width 330 height 17
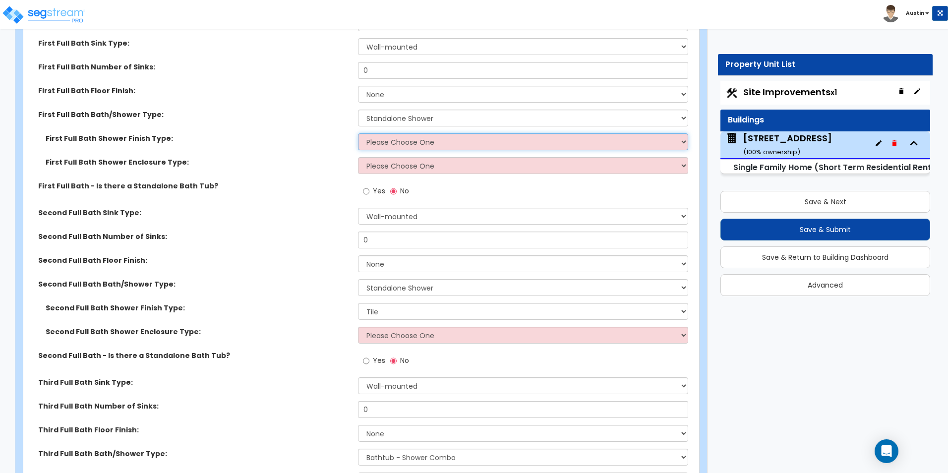
click at [435, 135] on select "Please Choose One Plastic Tile Stone" at bounding box center [523, 141] width 330 height 17
select select "2"
click at [358, 133] on select "Please Choose One Plastic Tile Stone" at bounding box center [523, 141] width 330 height 17
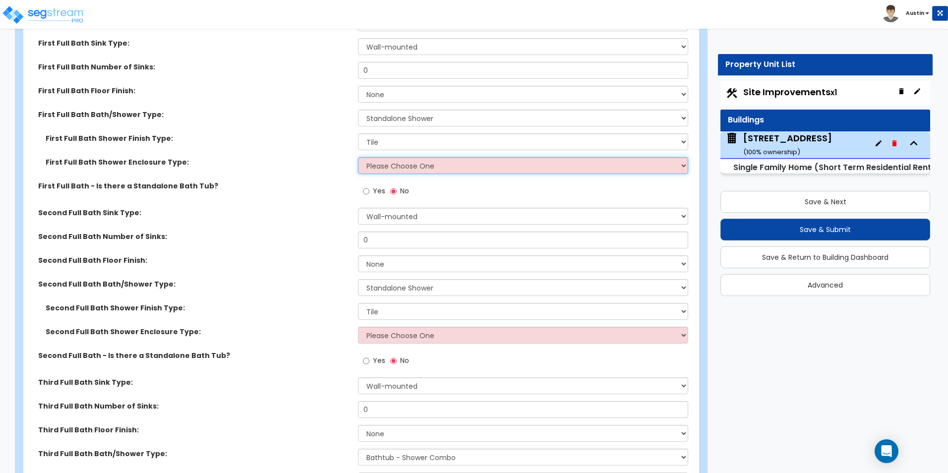
click at [407, 157] on select "Please Choose One Curtain & Rod Glass Sliding Doors Glass Hinged Doors" at bounding box center [523, 165] width 330 height 17
click at [402, 157] on select "Please Choose One Curtain & Rod Glass Sliding Doors Glass Hinged Doors" at bounding box center [523, 165] width 330 height 17
select select "2"
click at [358, 157] on select "Please Choose One Curtain & Rod Glass Sliding Doors Glass Hinged Doors" at bounding box center [523, 165] width 330 height 17
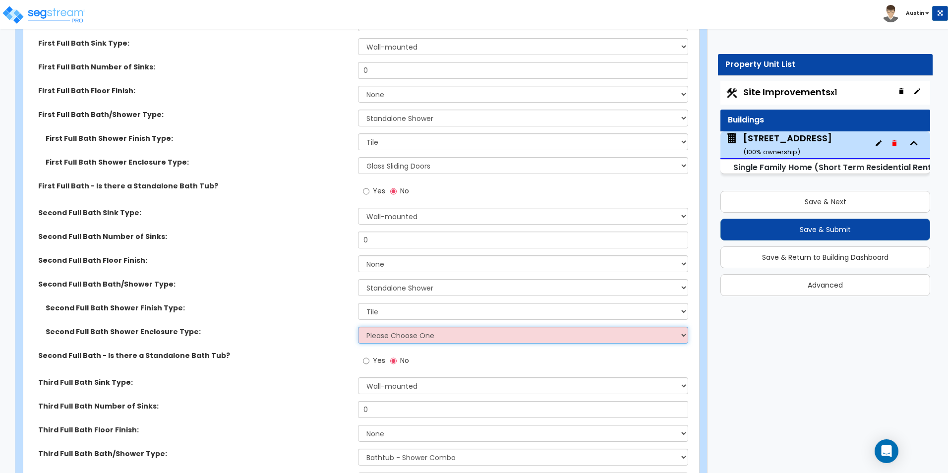
click at [399, 327] on select "Please Choose One Curtain & Rod Glass Sliding Doors Glass Hinged Doors" at bounding box center [523, 335] width 330 height 17
select select "3"
click at [358, 327] on select "Please Choose One Curtain & Rod Glass Sliding Doors Glass Hinged Doors" at bounding box center [523, 335] width 330 height 17
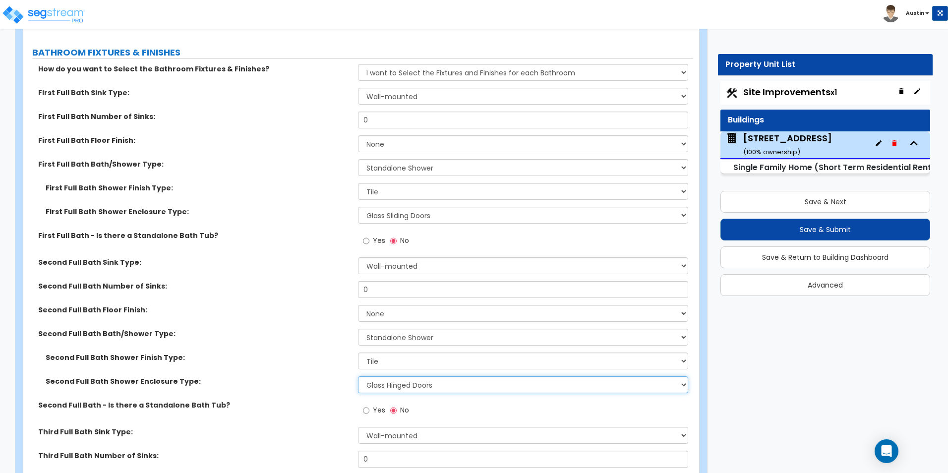
scroll to position [3495, 0]
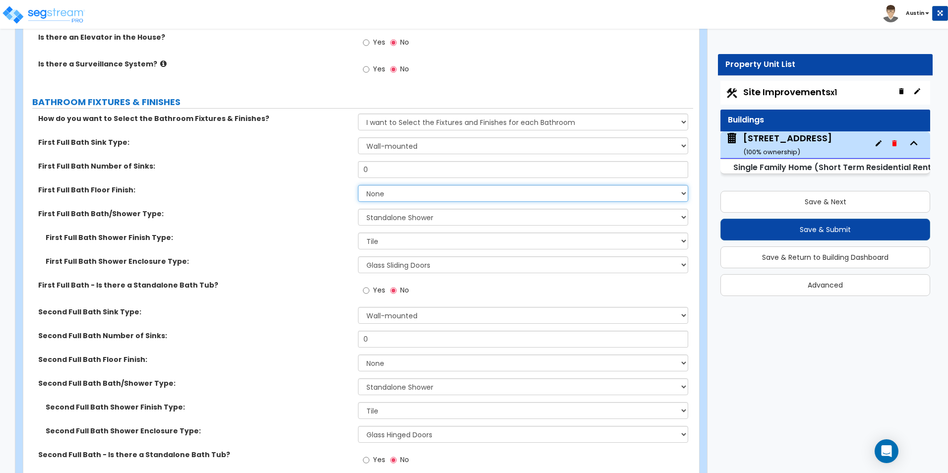
click at [398, 189] on select "None Tile Flooring Hardwood Flooring Resilient Laminate Flooring VCT Flooring S…" at bounding box center [523, 193] width 330 height 17
select select "1"
click at [358, 185] on select "None Tile Flooring Hardwood Flooring Resilient Laminate Flooring VCT Flooring S…" at bounding box center [523, 193] width 330 height 17
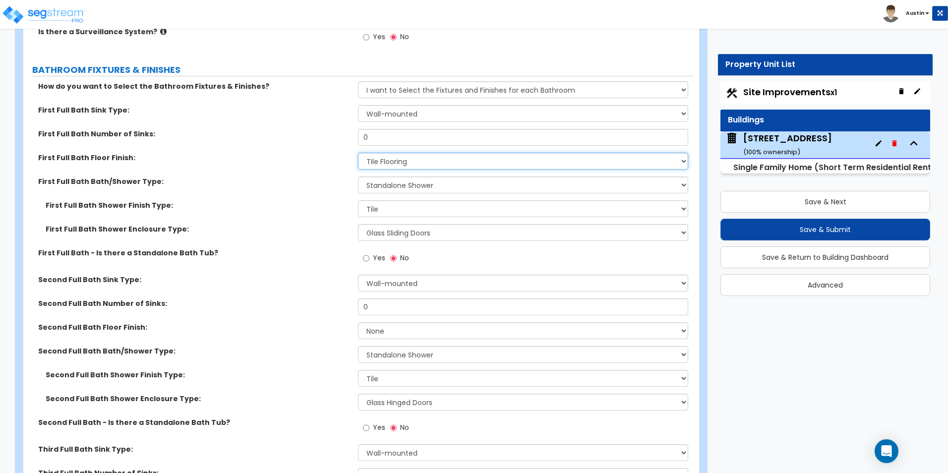
scroll to position [3545, 0]
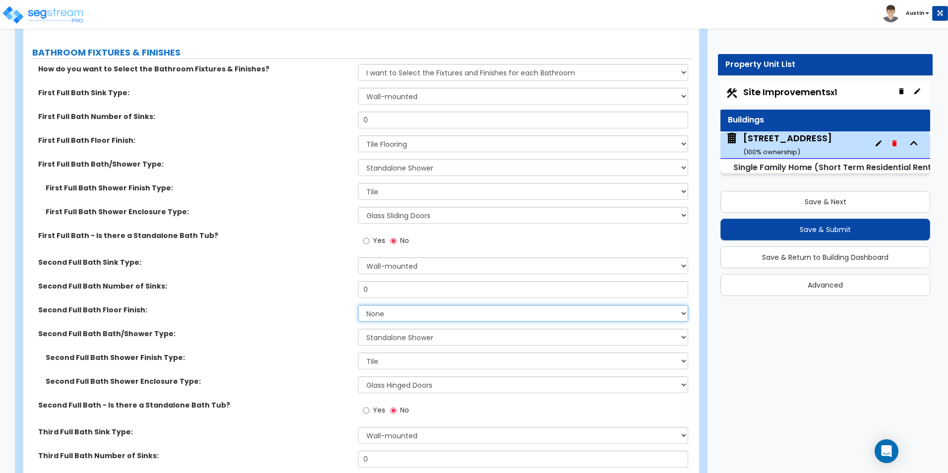
click at [400, 305] on select "None Tile Flooring Hardwood Flooring Resilient Laminate Flooring VCT Flooring S…" at bounding box center [523, 313] width 330 height 17
select select "1"
click at [358, 305] on select "None Tile Flooring Hardwood Flooring Resilient Laminate Flooring VCT Flooring S…" at bounding box center [523, 313] width 330 height 17
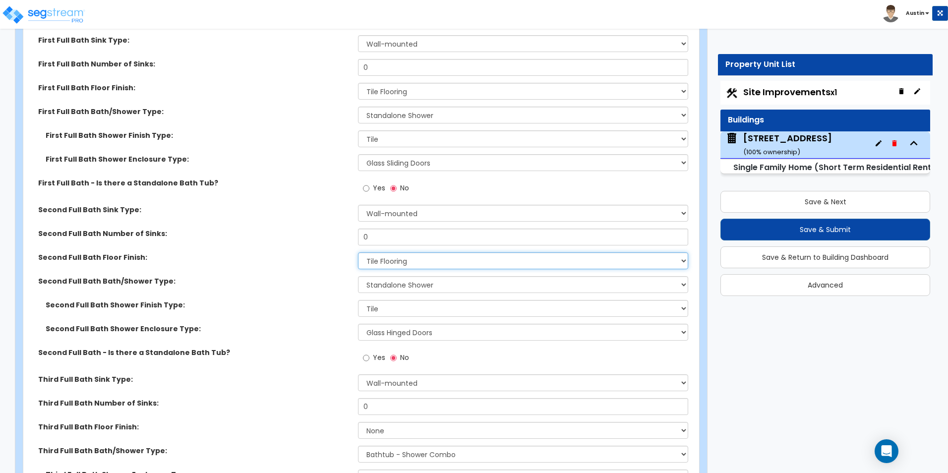
scroll to position [3644, 0]
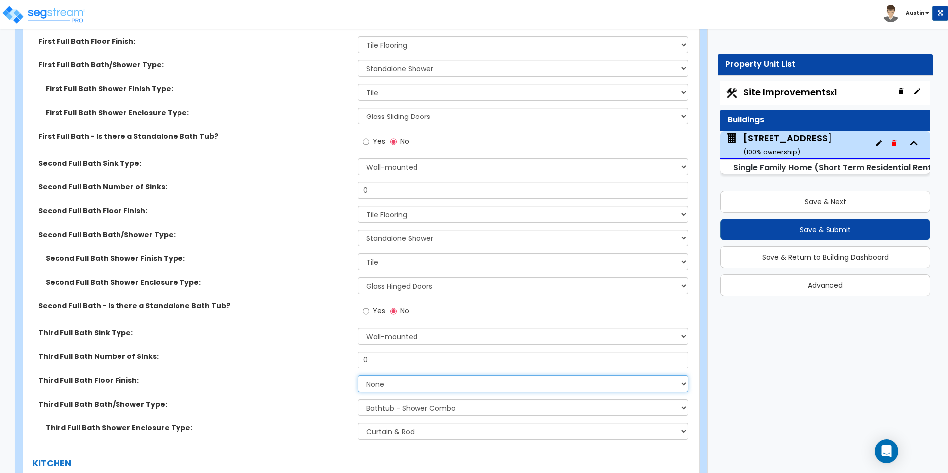
click at [409, 375] on select "None Tile Flooring Hardwood Flooring Resilient Laminate Flooring VCT Flooring S…" at bounding box center [523, 383] width 330 height 17
select select "1"
click at [358, 375] on select "None Tile Flooring Hardwood Flooring Resilient Laminate Flooring VCT Flooring S…" at bounding box center [523, 383] width 330 height 17
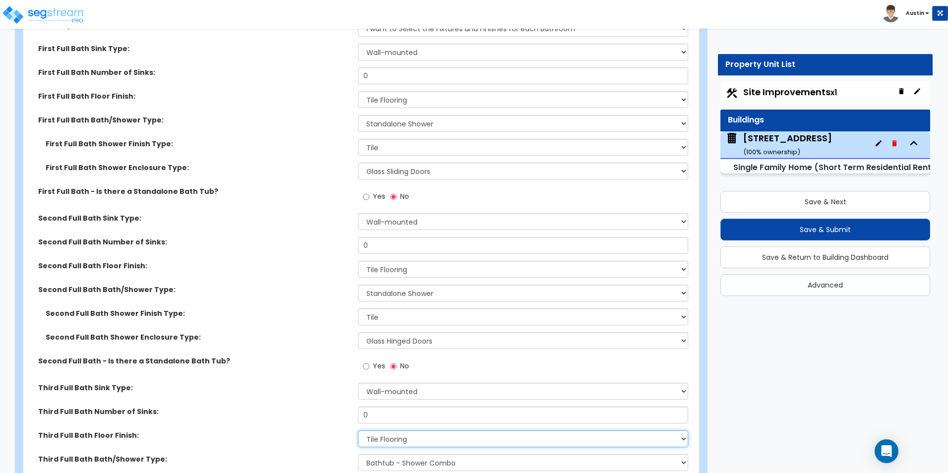
scroll to position [3545, 0]
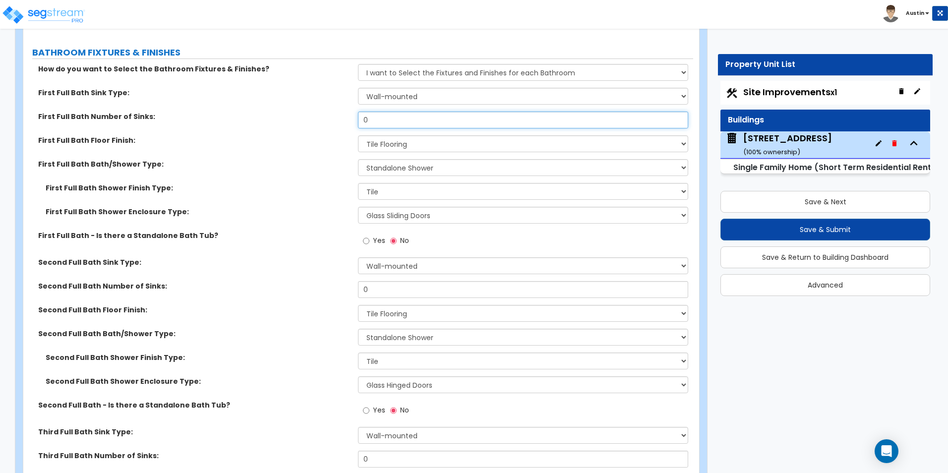
click at [396, 114] on input "0" at bounding box center [523, 120] width 330 height 17
type input "1"
click at [334, 135] on label "First Full Bath Floor Finish:" at bounding box center [194, 140] width 312 height 10
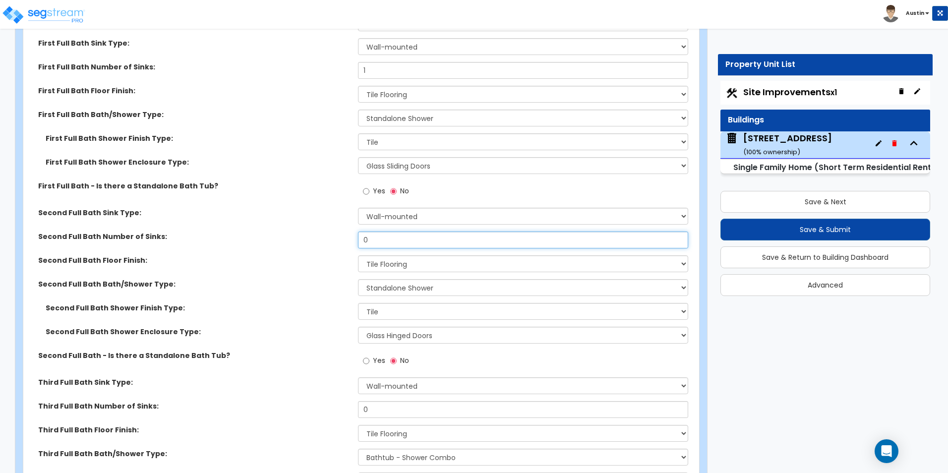
click at [396, 236] on input "0" at bounding box center [523, 240] width 330 height 17
type input "1"
click at [261, 243] on div "Second Full Bath Number of Sinks: 1" at bounding box center [358, 244] width 670 height 24
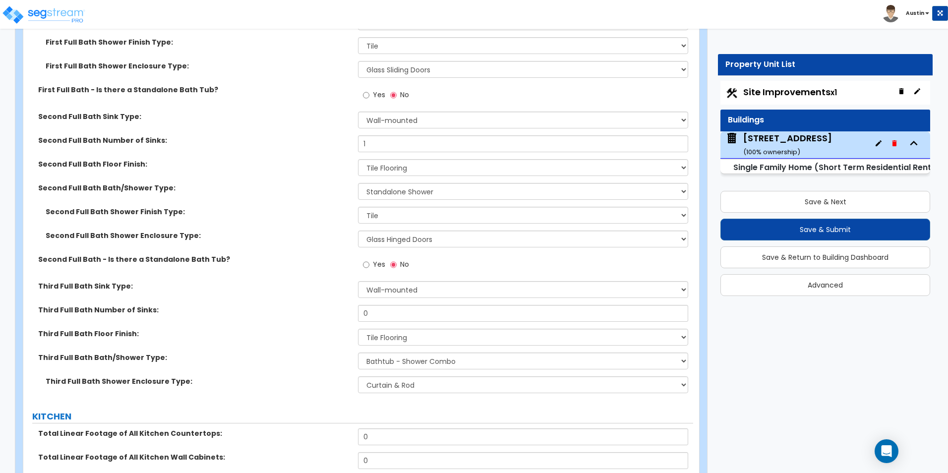
scroll to position [3694, 0]
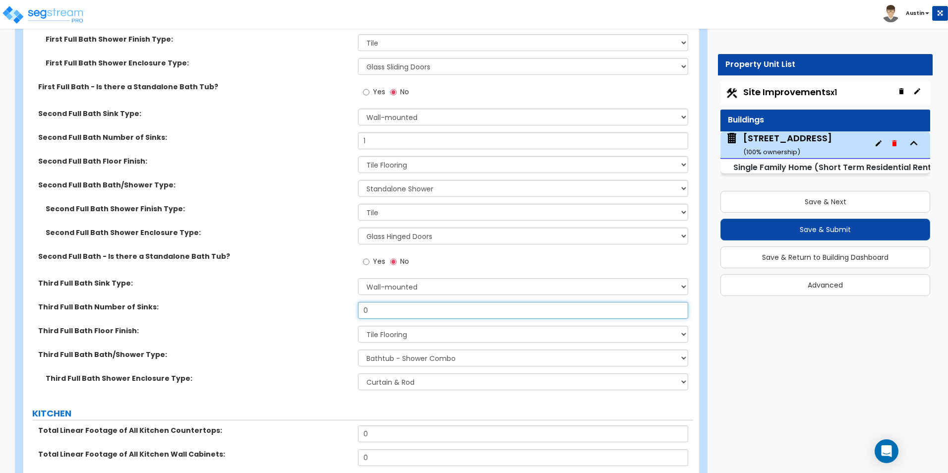
click at [387, 302] on input "0" at bounding box center [523, 310] width 330 height 17
type input "1"
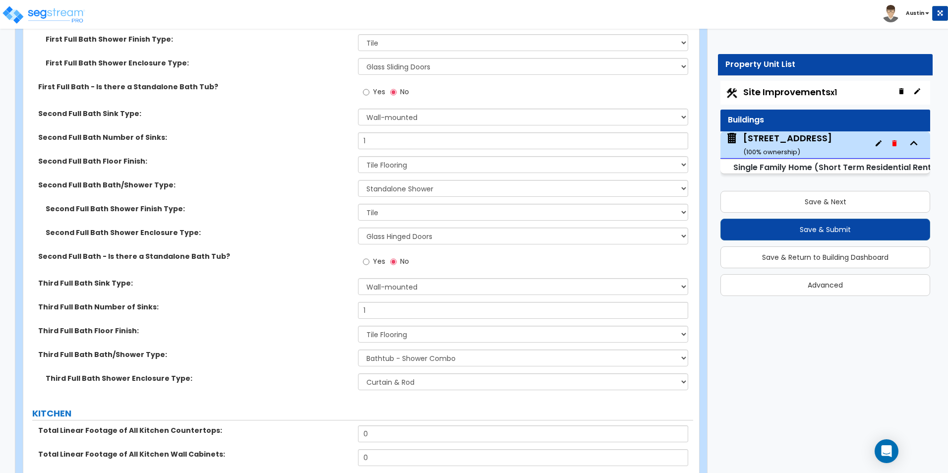
click at [293, 302] on label "Third Full Bath Number of Sinks:" at bounding box center [194, 307] width 312 height 10
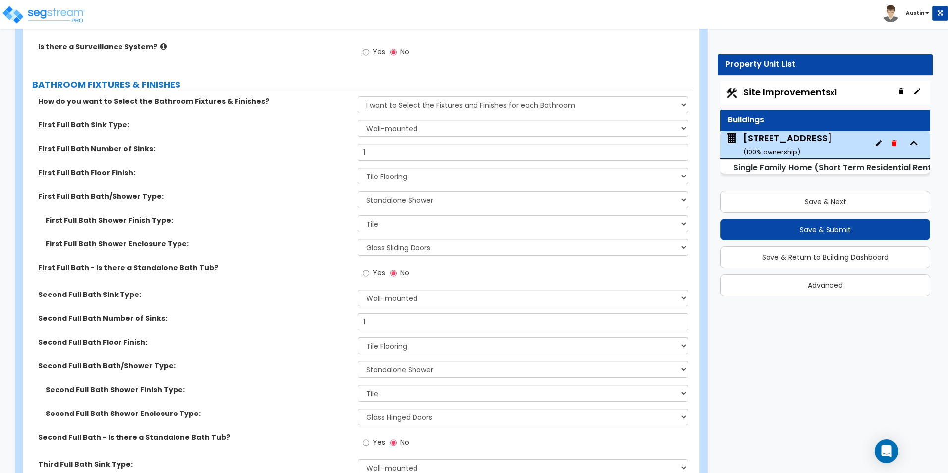
scroll to position [3495, 0]
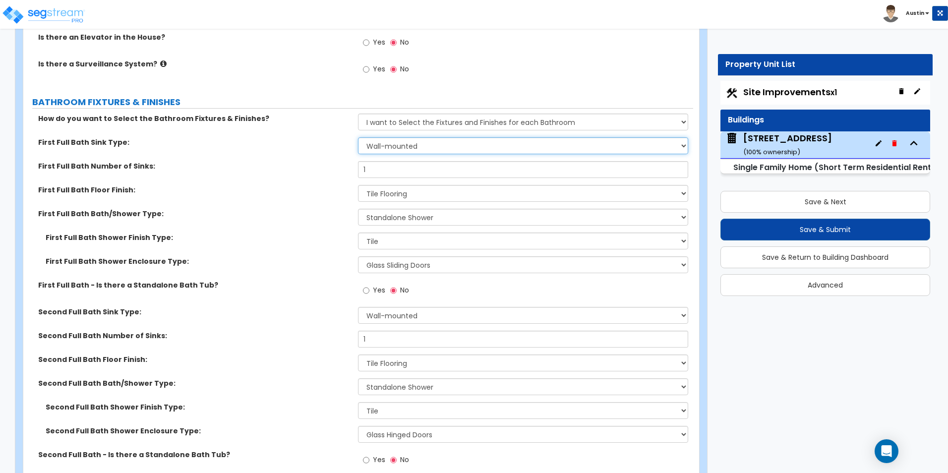
click at [410, 138] on select "Wall-mounted Pedestal-mounted Vanity-mounted" at bounding box center [523, 145] width 330 height 17
select select "3"
click at [358, 137] on select "Wall-mounted Pedestal-mounted Vanity-mounted" at bounding box center [523, 145] width 330 height 17
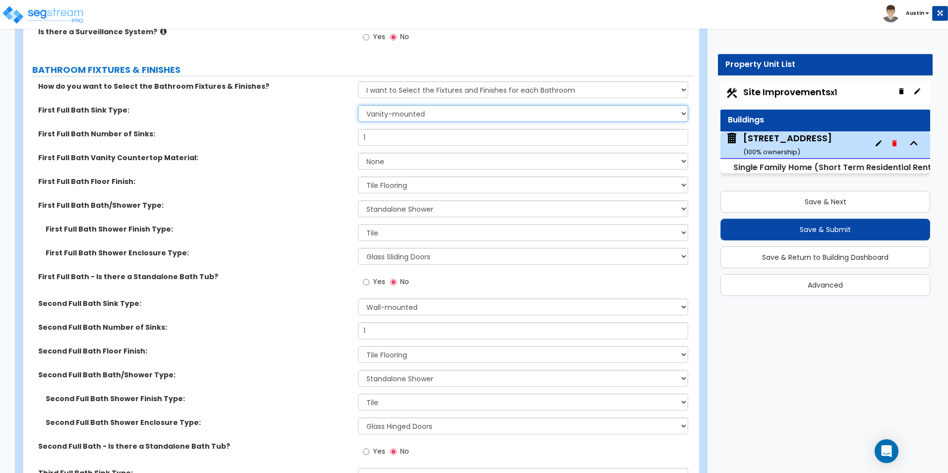
scroll to position [3545, 0]
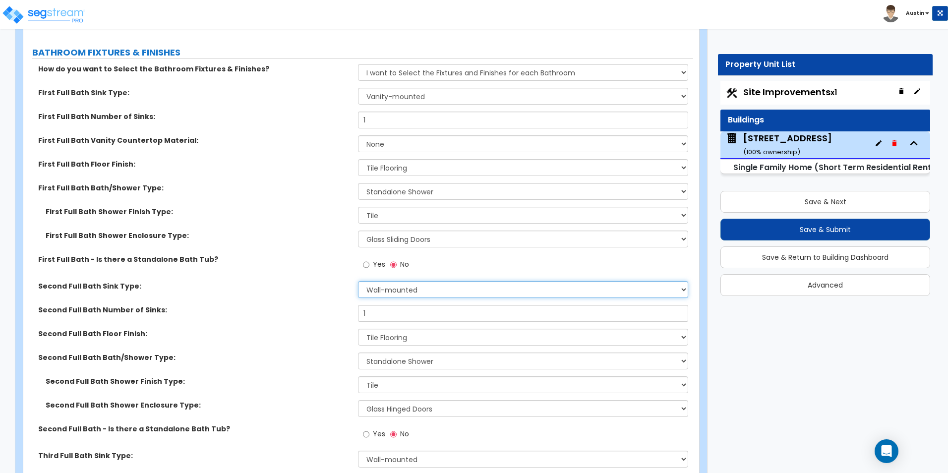
click at [422, 285] on select "Wall-mounted Pedestal-mounted Vanity-mounted" at bounding box center [523, 289] width 330 height 17
select select "3"
click at [358, 281] on select "Wall-mounted Pedestal-mounted Vanity-mounted" at bounding box center [523, 289] width 330 height 17
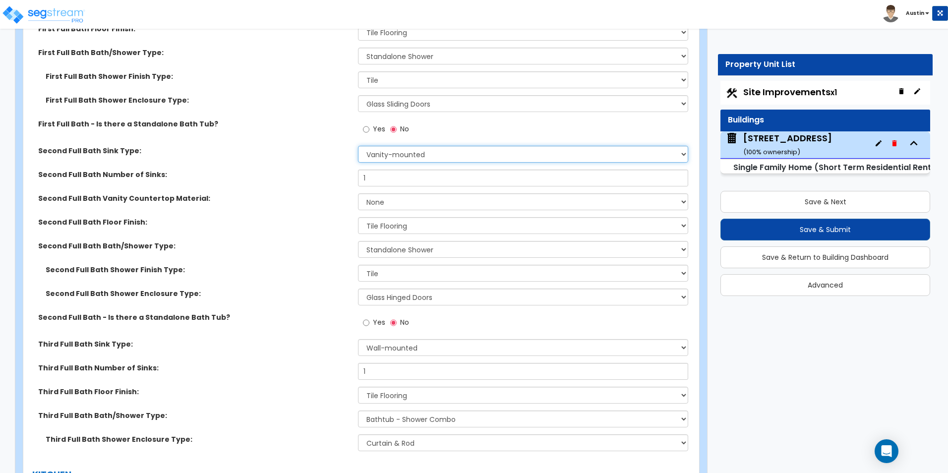
scroll to position [3694, 0]
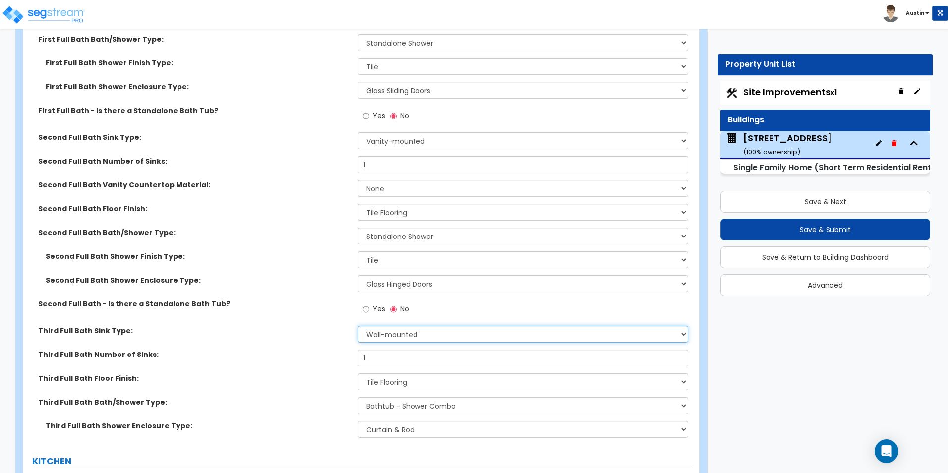
click at [414, 326] on select "Wall-mounted Pedestal-mounted Vanity-mounted" at bounding box center [523, 334] width 330 height 17
select select "3"
click at [358, 326] on select "Wall-mounted Pedestal-mounted Vanity-mounted" at bounding box center [523, 334] width 330 height 17
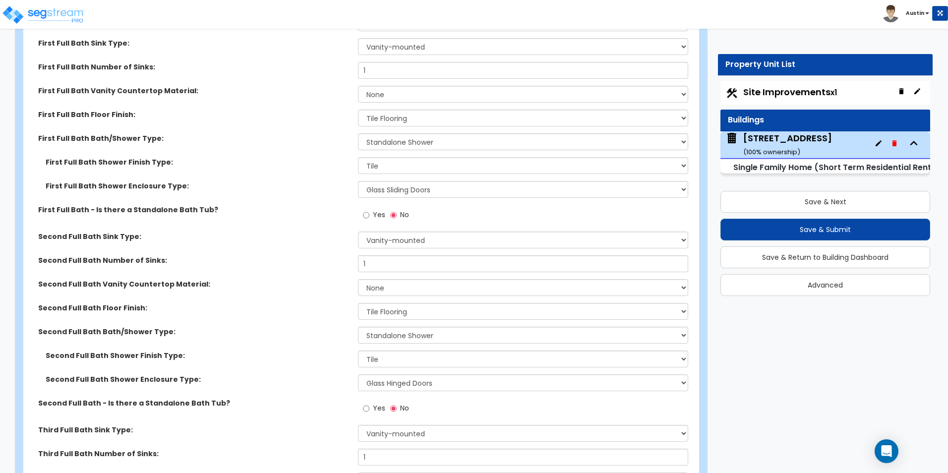
scroll to position [3545, 0]
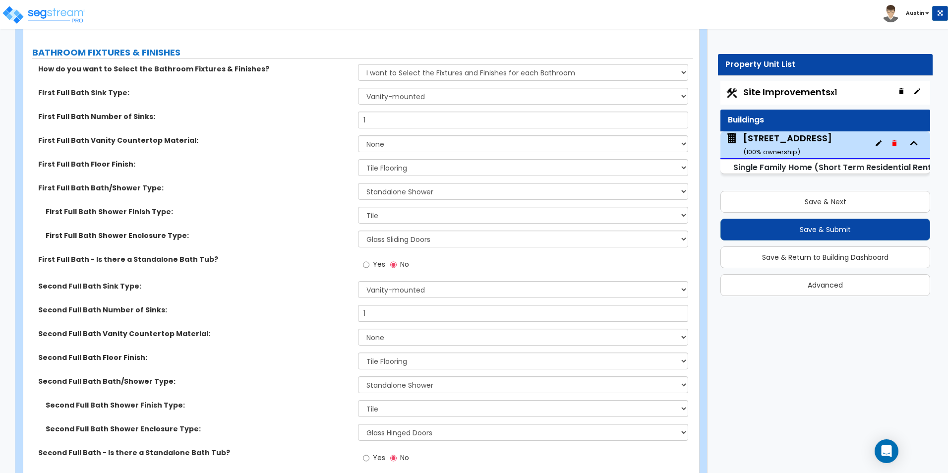
click at [393, 96] on div "First Full Bath Sink Type: Wall-mounted Pedestal-mounted Vanity-mounted" at bounding box center [358, 100] width 670 height 24
click at [393, 91] on select "Wall-mounted Pedestal-mounted Vanity-mounted" at bounding box center [523, 96] width 330 height 17
click at [414, 91] on select "Wall-mounted Pedestal-mounted Vanity-mounted" at bounding box center [523, 96] width 330 height 17
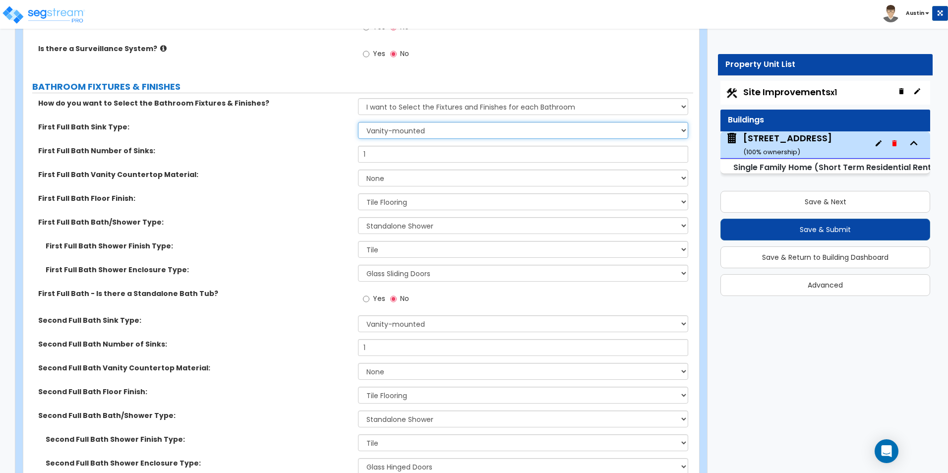
scroll to position [3495, 0]
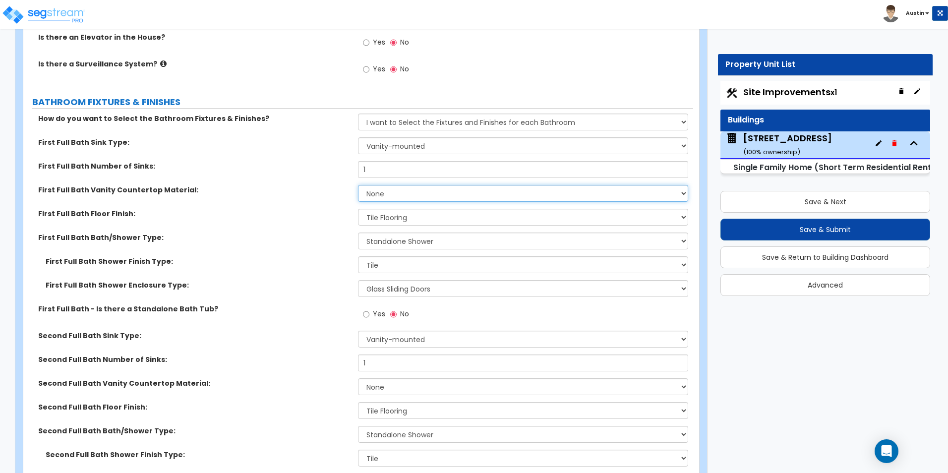
click at [416, 186] on select "None Plastic Laminate Solid Surface Stone Quartz Marble Tile Wood Stainless Ste…" at bounding box center [523, 193] width 330 height 17
click at [411, 188] on select "None Plastic Laminate Solid Surface Stone Quartz Marble Tile Wood Stainless Ste…" at bounding box center [523, 193] width 330 height 17
click at [457, 185] on select "None Plastic Laminate Solid Surface Stone Quartz Marble Tile Wood Stainless Ste…" at bounding box center [523, 193] width 330 height 17
select select "4"
click at [358, 185] on select "None Plastic Laminate Solid Surface Stone Quartz Marble Tile Wood Stainless Ste…" at bounding box center [523, 193] width 330 height 17
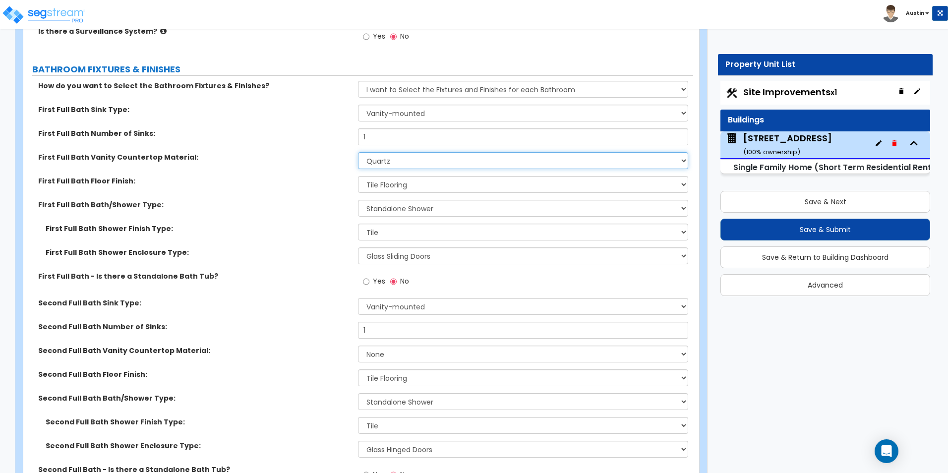
scroll to position [3545, 0]
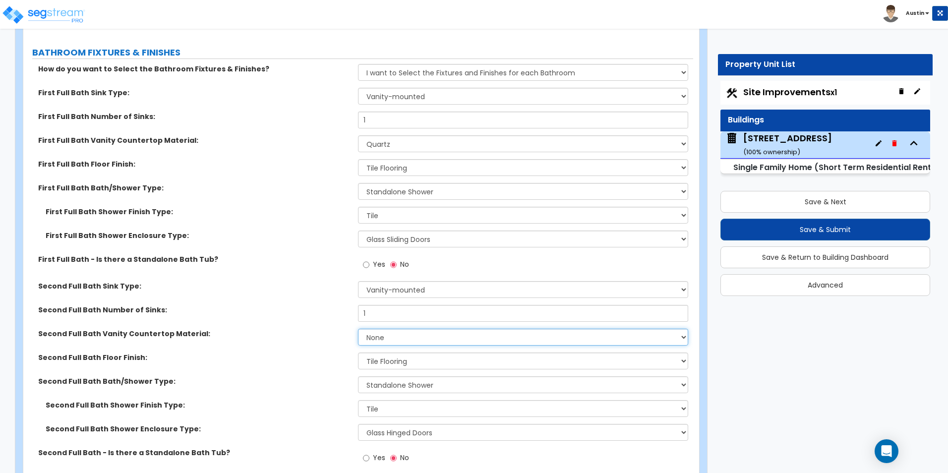
click at [423, 329] on select "None Plastic Laminate Solid Surface Stone Quartz Marble Tile Wood Stainless Ste…" at bounding box center [523, 337] width 330 height 17
select select "4"
click at [358, 329] on select "None Plastic Laminate Solid Surface Stone Quartz Marble Tile Wood Stainless Ste…" at bounding box center [523, 337] width 330 height 17
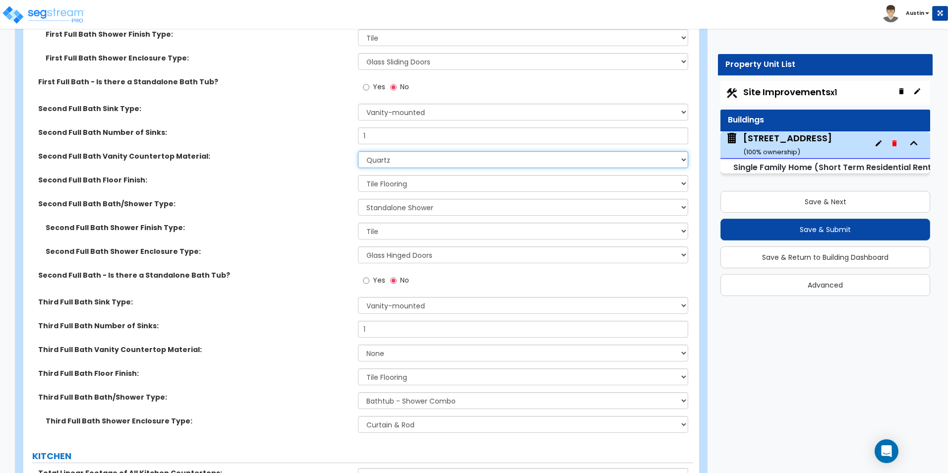
scroll to position [3743, 0]
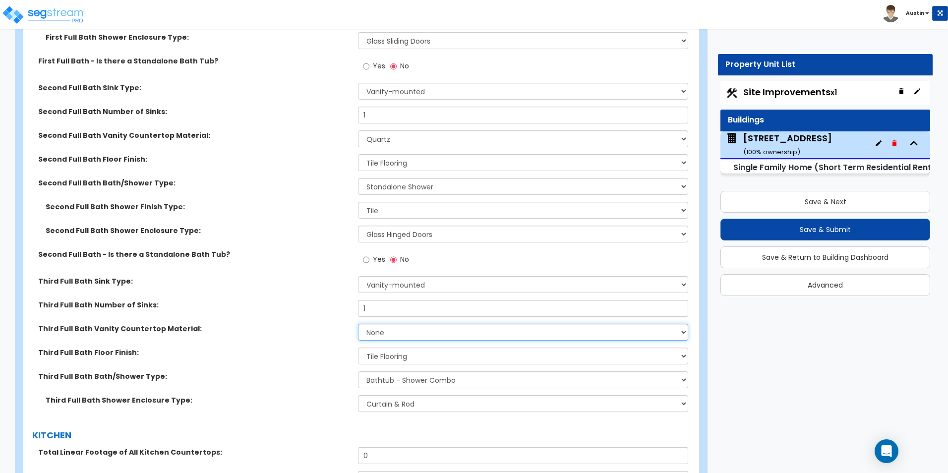
click at [398, 324] on select "None Plastic Laminate Solid Surface Stone Quartz Marble Tile Wood Stainless Ste…" at bounding box center [523, 332] width 330 height 17
select select "4"
click at [358, 324] on select "None Plastic Laminate Solid Surface Stone Quartz Marble Tile Wood Stainless Ste…" at bounding box center [523, 332] width 330 height 17
click at [324, 324] on label "Third Full Bath Vanity Countertop Material:" at bounding box center [194, 329] width 312 height 10
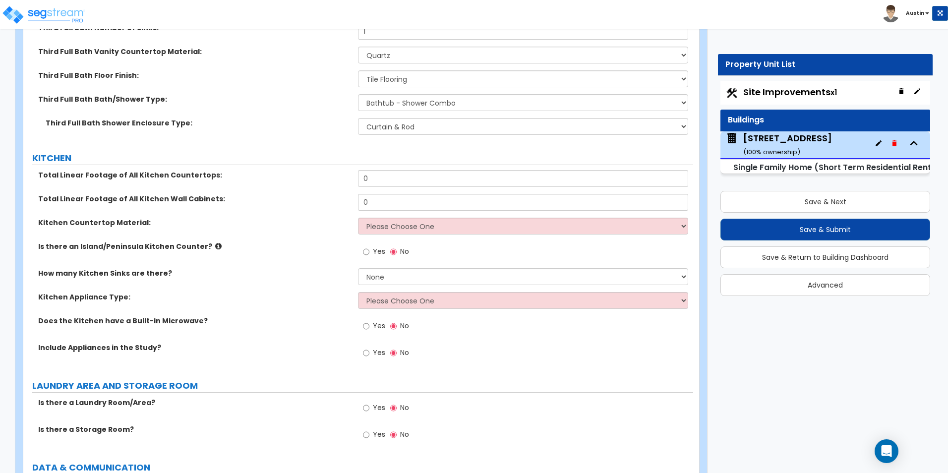
scroll to position [4041, 0]
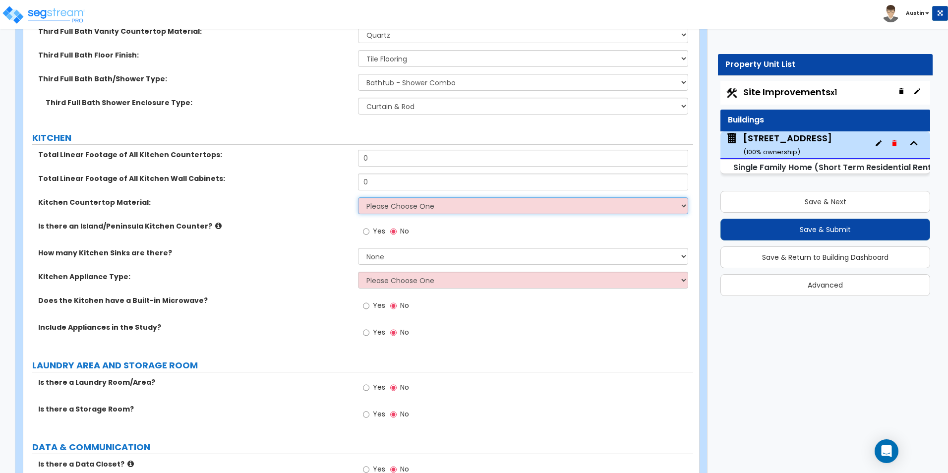
click at [397, 197] on select "Please Choose One Plastic Laminate Solid Surface Stone Quartz Marble Tile Wood …" at bounding box center [523, 205] width 330 height 17
select select "4"
click at [358, 197] on select "Please Choose One Plastic Laminate Solid Surface Stone Quartz Marble Tile Wood …" at bounding box center [523, 205] width 330 height 17
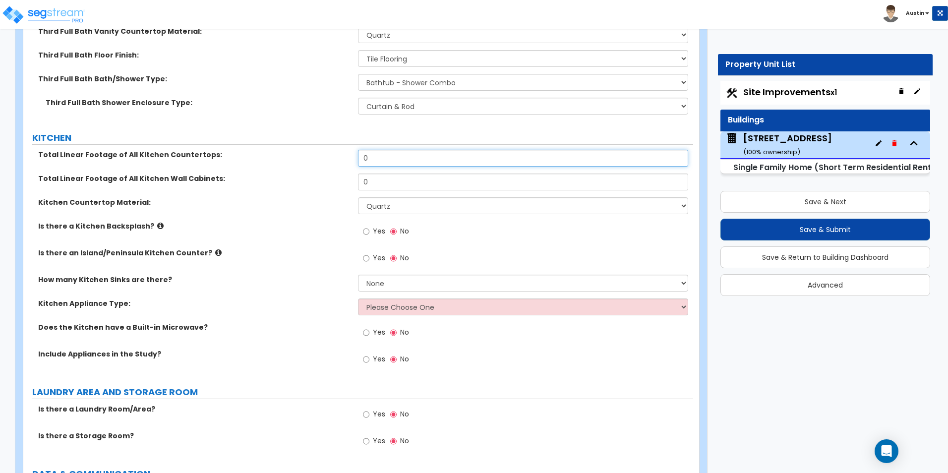
click at [398, 151] on input "0" at bounding box center [523, 158] width 330 height 17
type input "22"
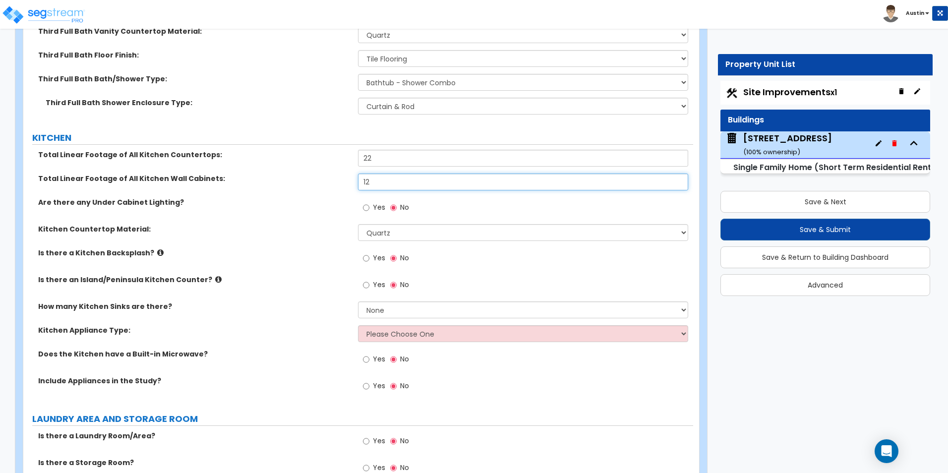
type input "12"
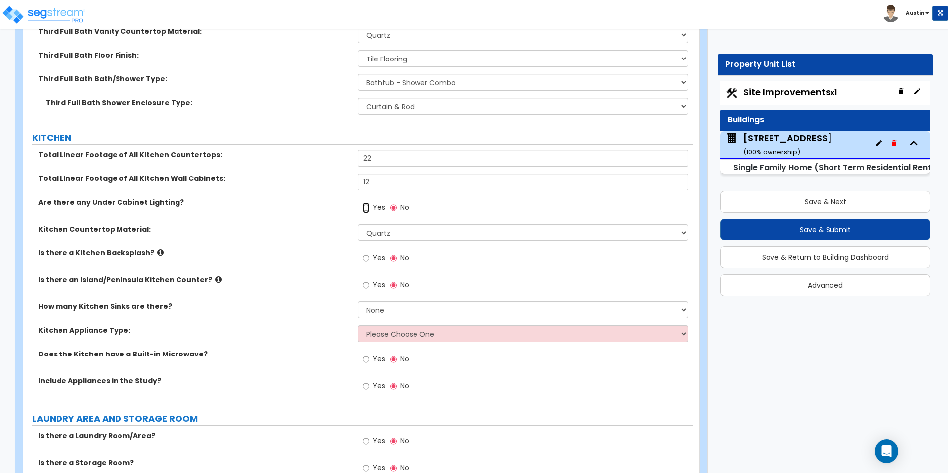
click at [365, 202] on input "Yes" at bounding box center [366, 207] width 6 height 11
radio input "true"
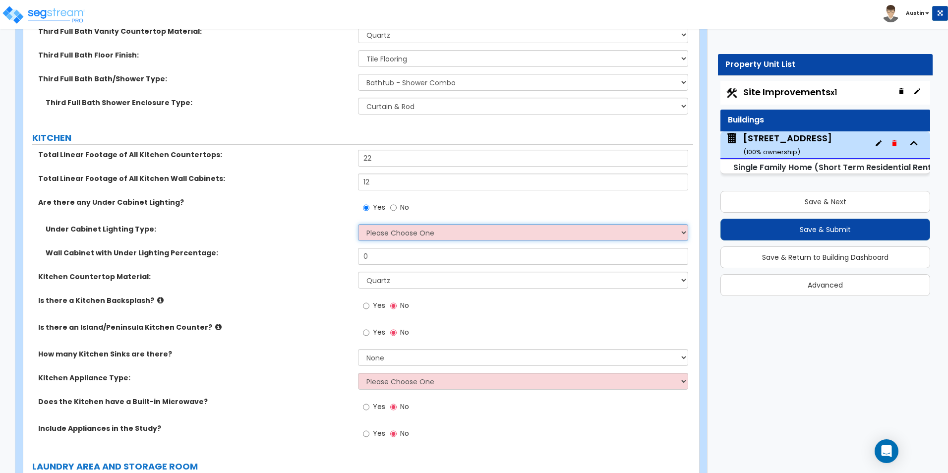
click at [402, 224] on select "Please Choose One Fluorescent Incandescent LED" at bounding box center [523, 232] width 330 height 17
select select "3"
click at [358, 224] on select "Please Choose One Fluorescent Incandescent LED" at bounding box center [523, 232] width 330 height 17
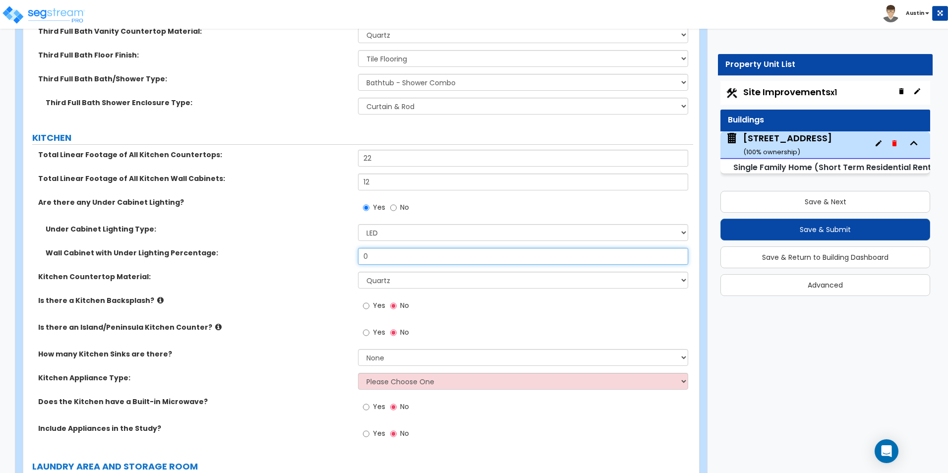
click at [414, 249] on input "0" at bounding box center [523, 256] width 330 height 17
click at [401, 248] on input "0" at bounding box center [523, 256] width 330 height 17
type input "10"
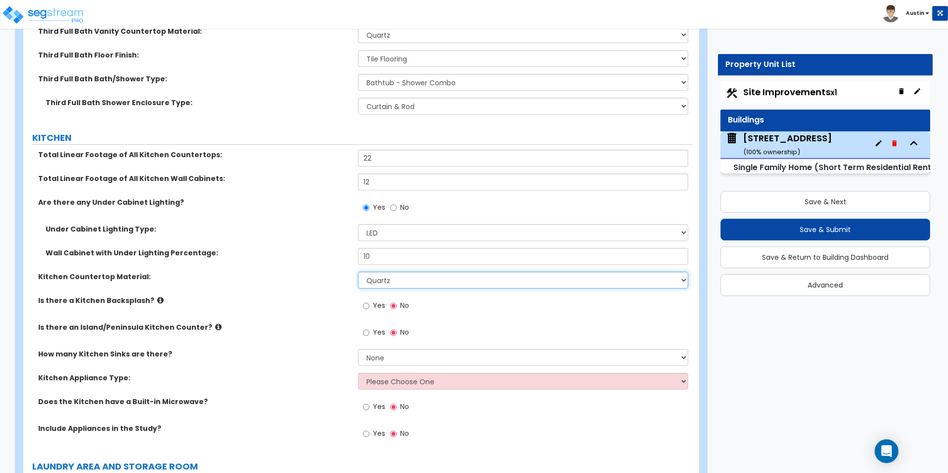
click at [401, 272] on select "Please Choose One Plastic Laminate Solid Surface Stone Quartz Marble Tile Wood …" at bounding box center [523, 280] width 330 height 17
select select "7"
click at [358, 272] on select "Please Choose One Plastic Laminate Solid Surface Stone Quartz Marble Tile Wood …" at bounding box center [523, 280] width 330 height 17
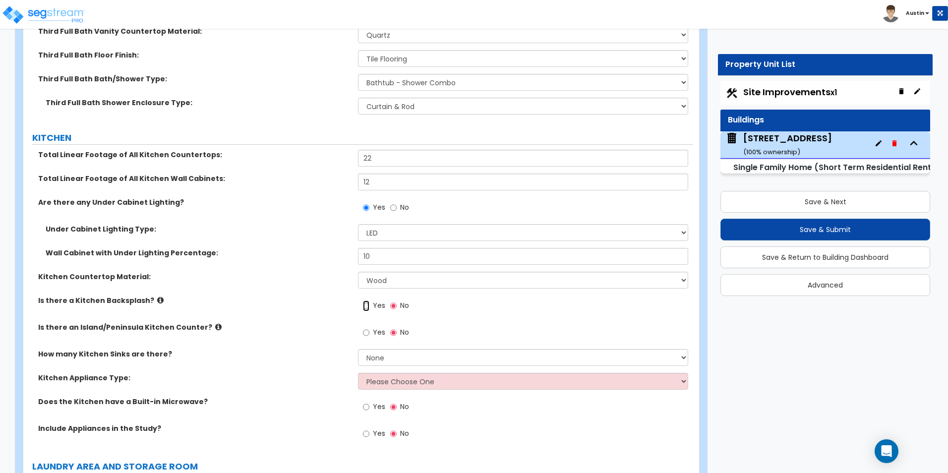
click at [366, 301] on input "Yes" at bounding box center [366, 306] width 6 height 11
radio input "true"
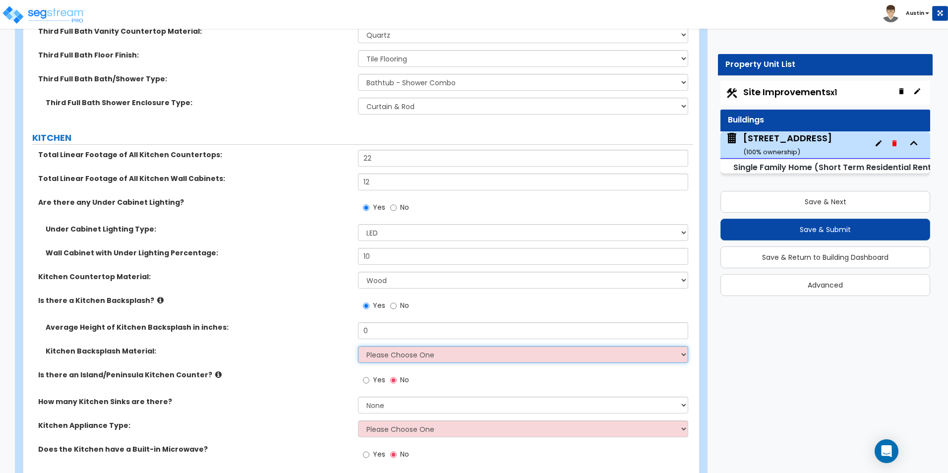
click at [396, 346] on select "Please Choose One Plastic Laminate Solid Surface Stone Quartz Tile Stainless St…" at bounding box center [523, 354] width 330 height 17
select select "6"
click at [358, 346] on select "Please Choose One Plastic Laminate Solid Surface Stone Quartz Tile Stainless St…" at bounding box center [523, 354] width 330 height 17
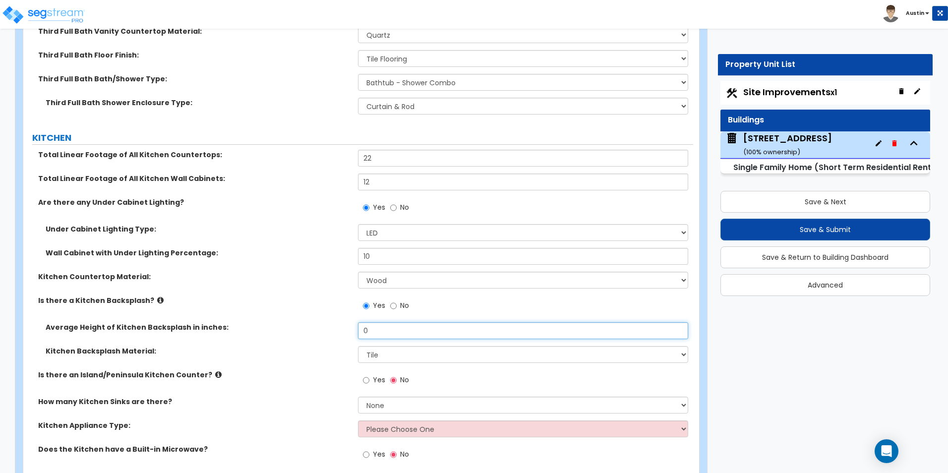
click at [389, 325] on input "0" at bounding box center [523, 330] width 330 height 17
type input "18"
click at [331, 296] on label "Is there a Kitchen Backsplash?" at bounding box center [194, 301] width 312 height 10
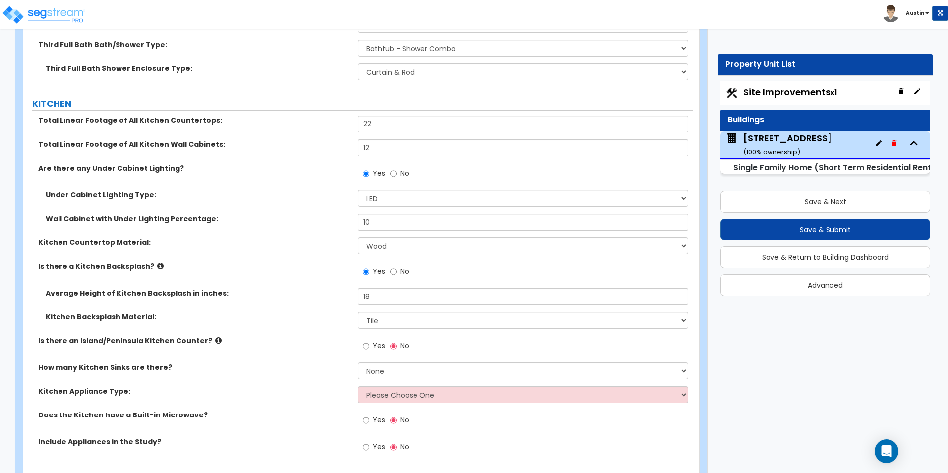
scroll to position [4090, 0]
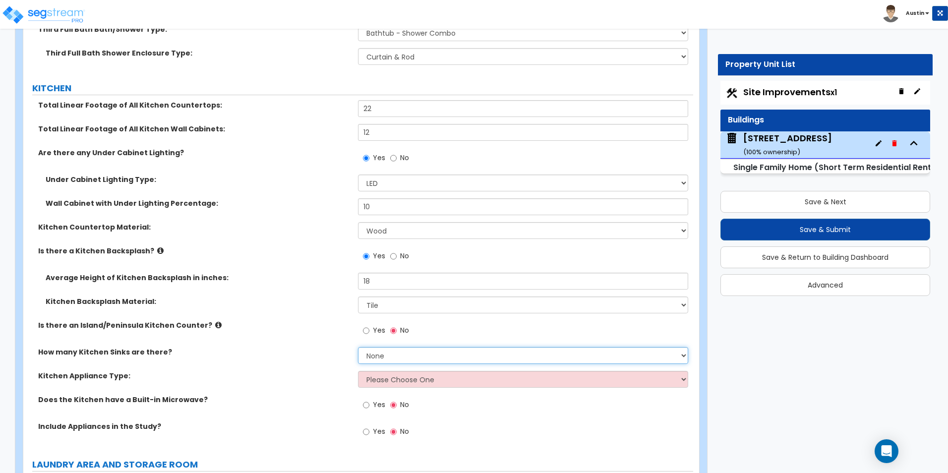
click at [405, 349] on select "None 1 2 3" at bounding box center [523, 355] width 330 height 17
select select "1"
click at [358, 347] on select "None 1 2 3" at bounding box center [523, 355] width 330 height 17
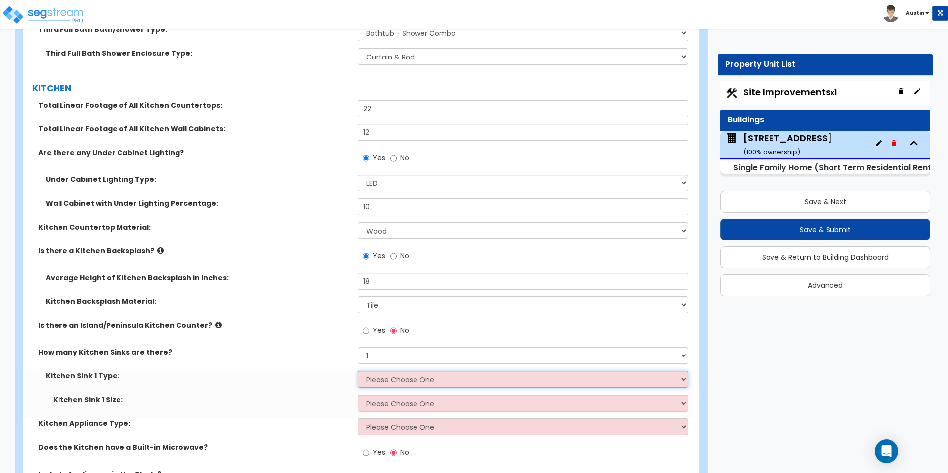
click at [405, 371] on select "Please Choose One Stainless Steel Porcelain Enamel Cast Iron Granite Composite" at bounding box center [523, 379] width 330 height 17
select select "1"
click at [358, 371] on select "Please Choose One Stainless Steel Porcelain Enamel Cast Iron Granite Composite" at bounding box center [523, 379] width 330 height 17
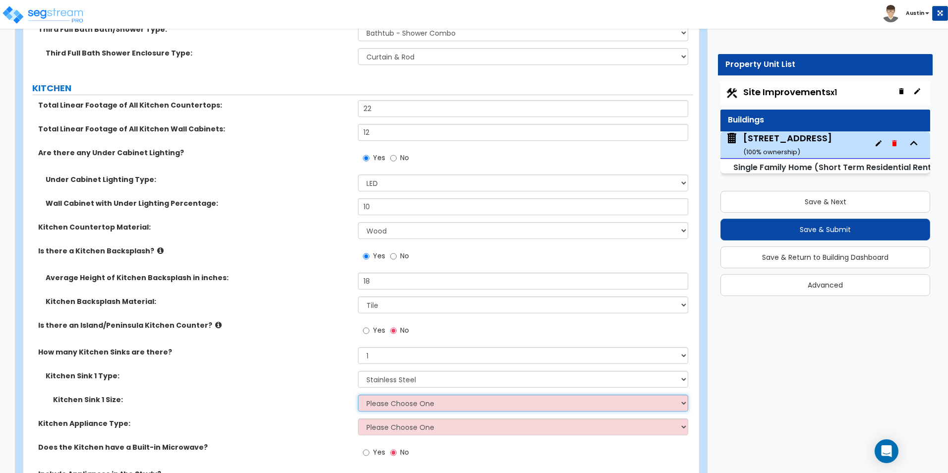
click at [404, 395] on select "Please Choose One Single Sink Double Sink" at bounding box center [523, 403] width 330 height 17
select select "1"
click at [358, 395] on select "Please Choose One Single Sink Double Sink" at bounding box center [523, 403] width 330 height 17
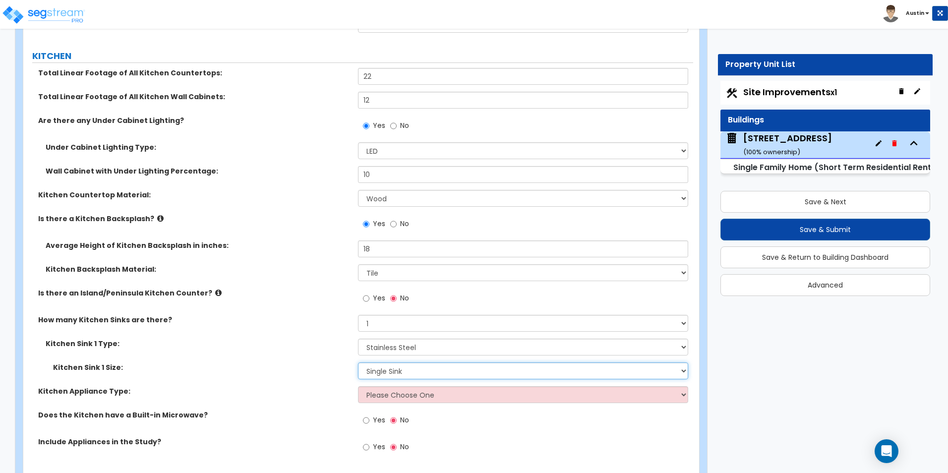
scroll to position [4140, 0]
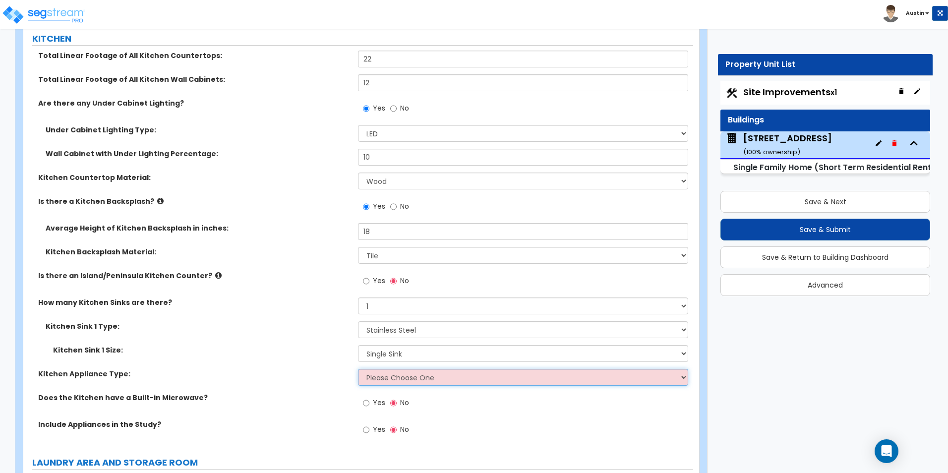
click at [389, 369] on select "Please Choose One Gas Electric" at bounding box center [523, 377] width 330 height 17
click at [358, 369] on select "Please Choose One Gas Electric" at bounding box center [523, 377] width 330 height 17
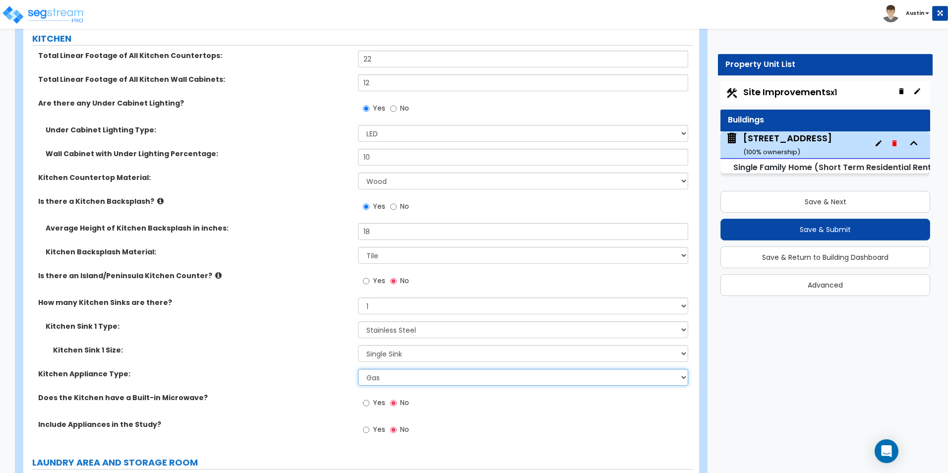
click at [395, 371] on select "Please Choose One Gas Electric" at bounding box center [523, 377] width 330 height 17
select select "2"
click at [358, 369] on select "Please Choose One Gas Electric" at bounding box center [523, 377] width 330 height 17
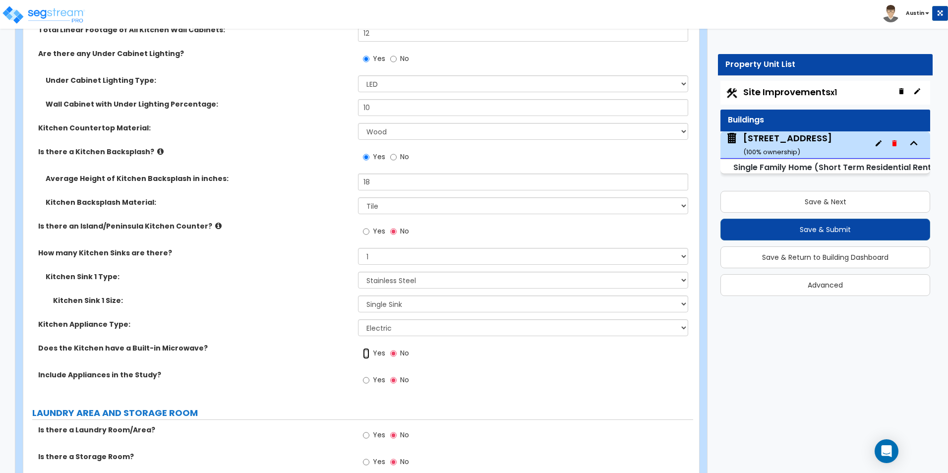
click at [368, 348] on input "Yes" at bounding box center [366, 353] width 6 height 11
radio input "true"
click at [366, 375] on input "Yes" at bounding box center [366, 380] width 6 height 11
radio input "true"
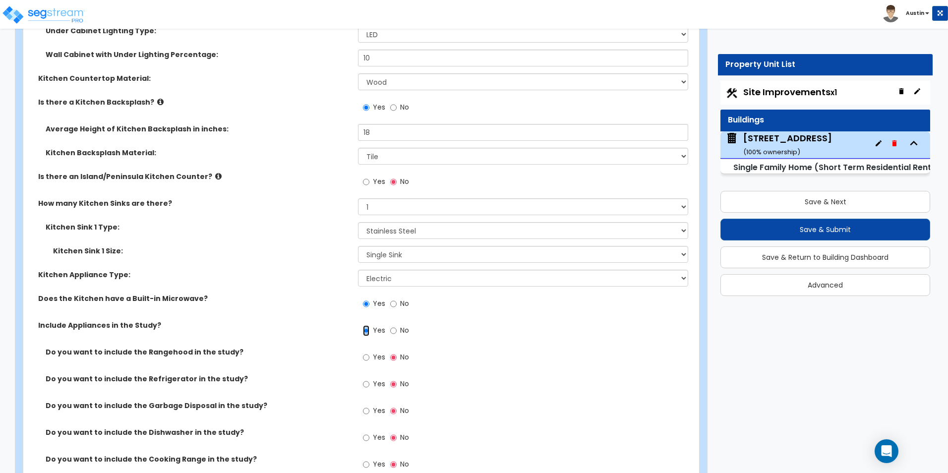
scroll to position [4289, 0]
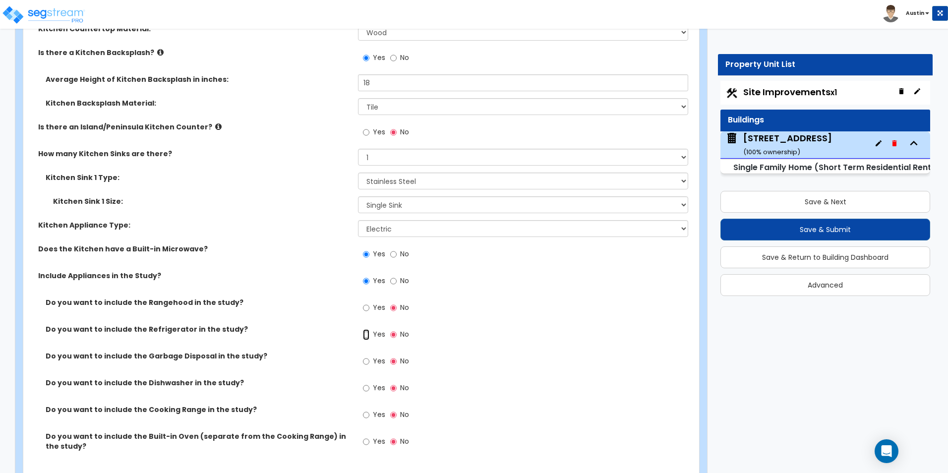
click at [367, 329] on input "Yes" at bounding box center [366, 334] width 6 height 11
radio input "true"
click at [365, 356] on input "Yes" at bounding box center [366, 361] width 6 height 11
radio input "true"
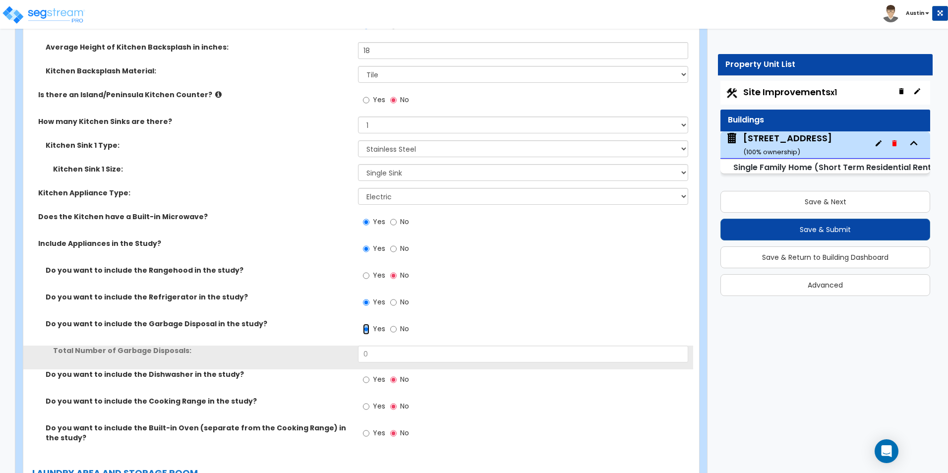
scroll to position [4338, 0]
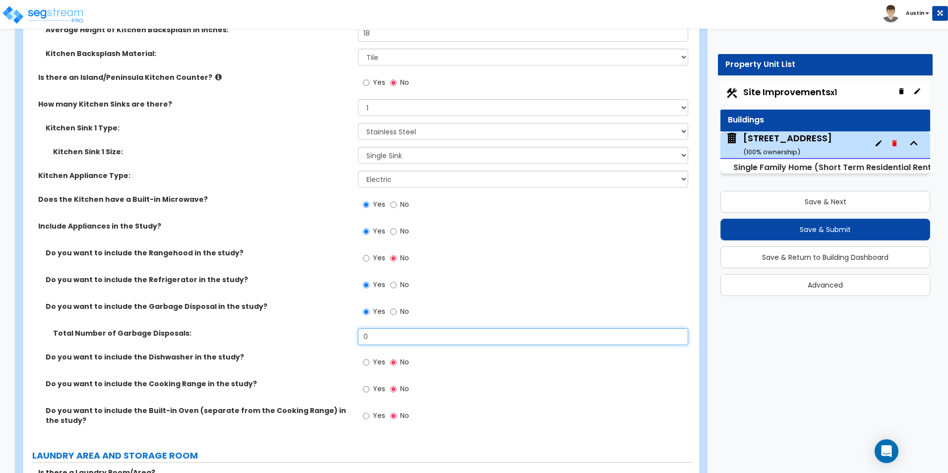
click at [377, 328] on input "0" at bounding box center [523, 336] width 330 height 17
type input "1"
click at [368, 357] on input "Yes" at bounding box center [366, 362] width 6 height 11
radio input "true"
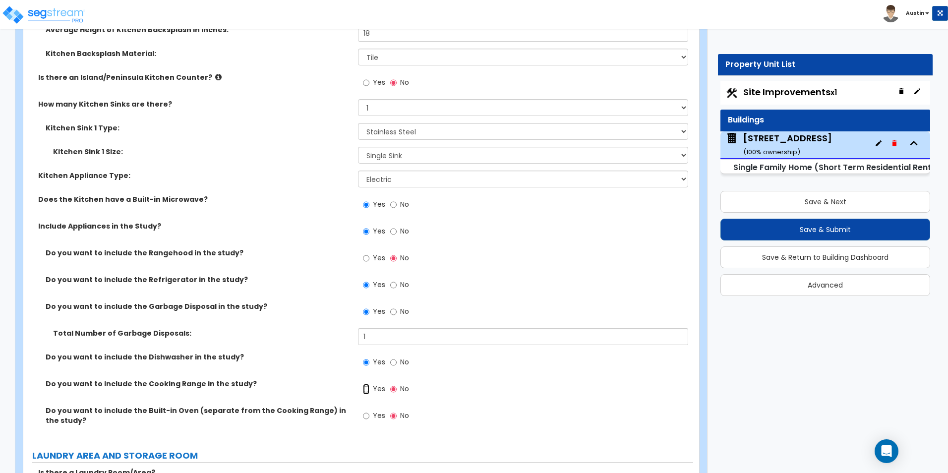
click at [366, 384] on input "Yes" at bounding box center [366, 389] width 6 height 11
radio input "true"
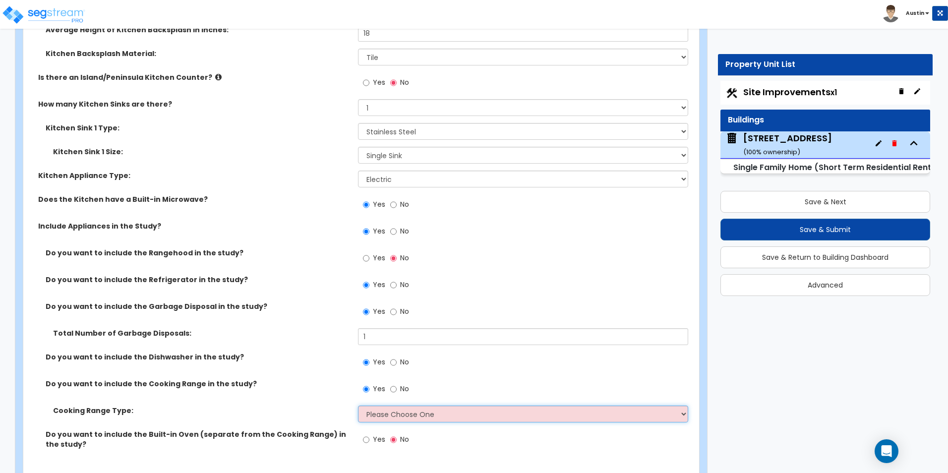
click at [377, 406] on select "Please Choose One Cook Top Only Range with Oven" at bounding box center [523, 414] width 330 height 17
select select "2"
click at [358, 406] on select "Please Choose One Cook Top Only Range with Oven" at bounding box center [523, 414] width 330 height 17
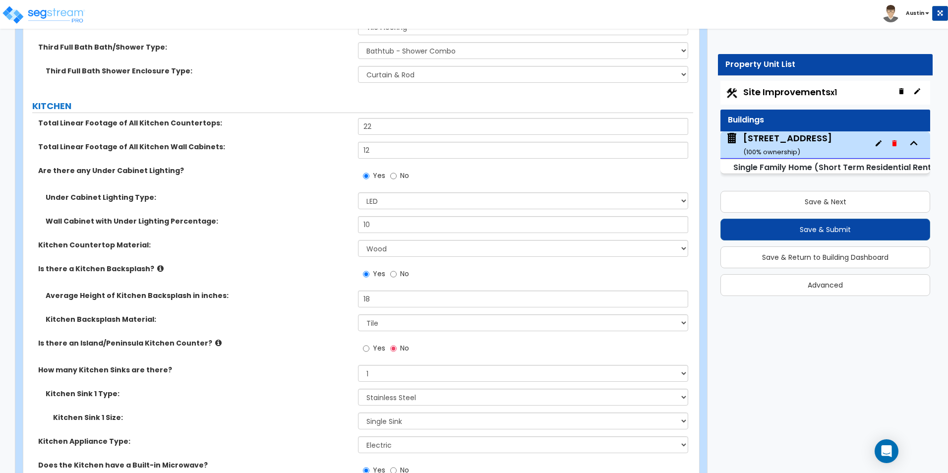
scroll to position [4090, 0]
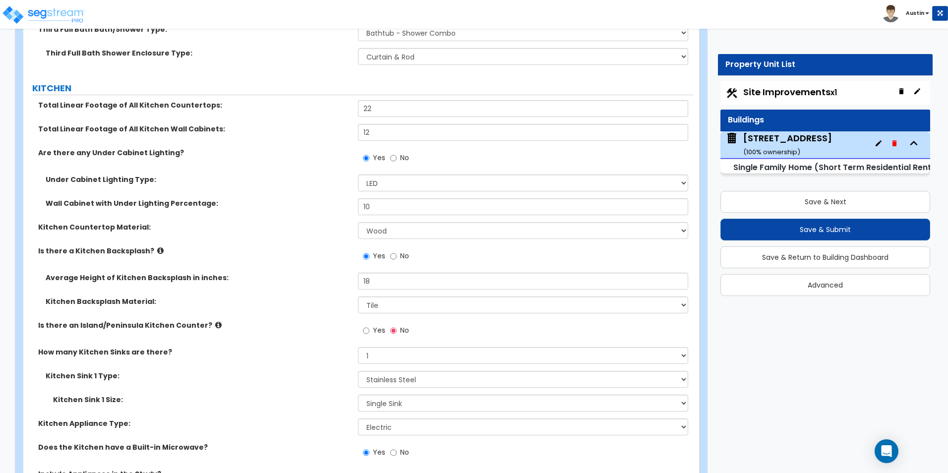
click at [373, 325] on span "Yes" at bounding box center [379, 330] width 12 height 10
click at [369, 325] on input "Yes" at bounding box center [366, 330] width 6 height 11
radio input "true"
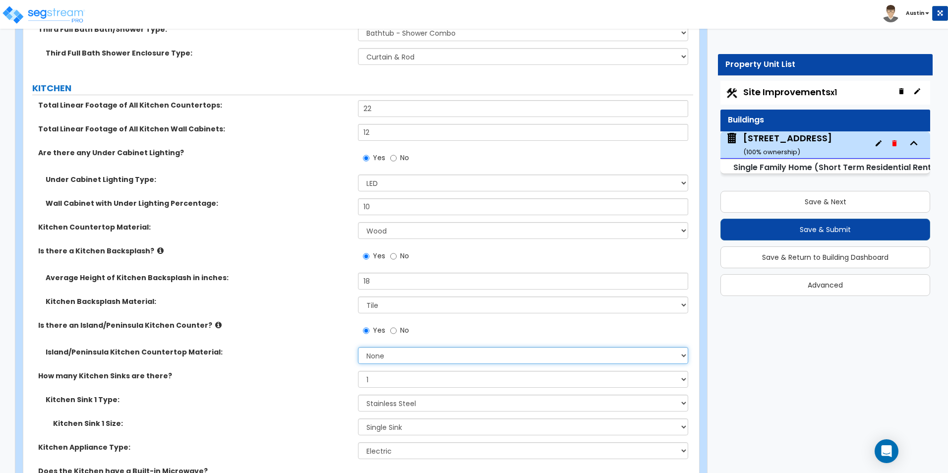
click at [393, 347] on select "None Plastic Laminate Solid Surface Stone Quartz Marble Tile Wood Stainless Ste…" at bounding box center [523, 355] width 330 height 17
select select "7"
click at [358, 347] on select "None Plastic Laminate Solid Surface Stone Quartz Marble Tile Wood Stainless Ste…" at bounding box center [523, 355] width 330 height 17
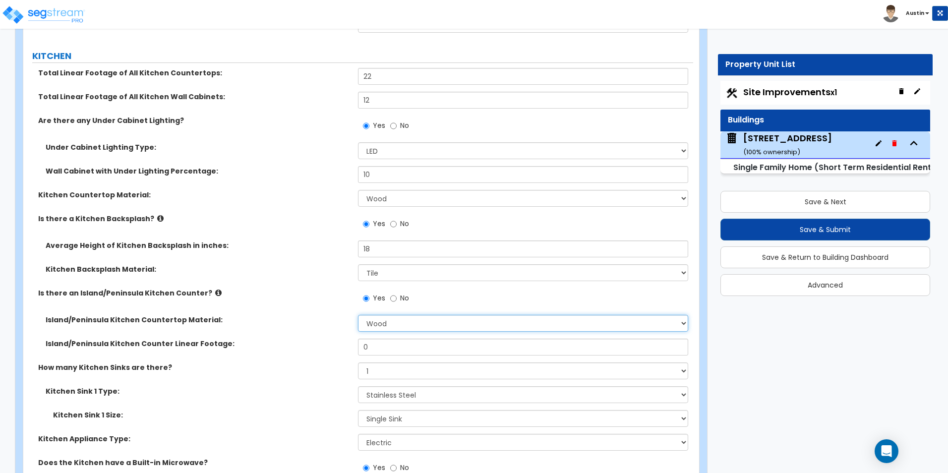
scroll to position [4140, 0]
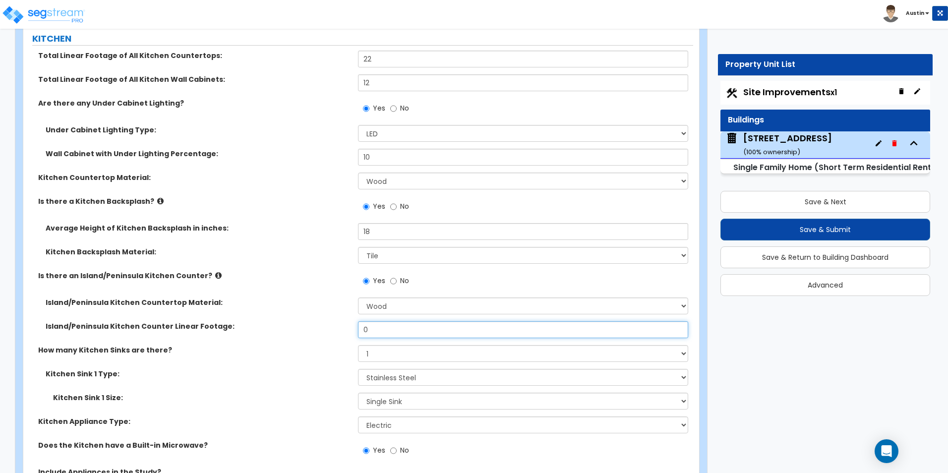
click at [383, 321] on input "0" at bounding box center [523, 329] width 330 height 17
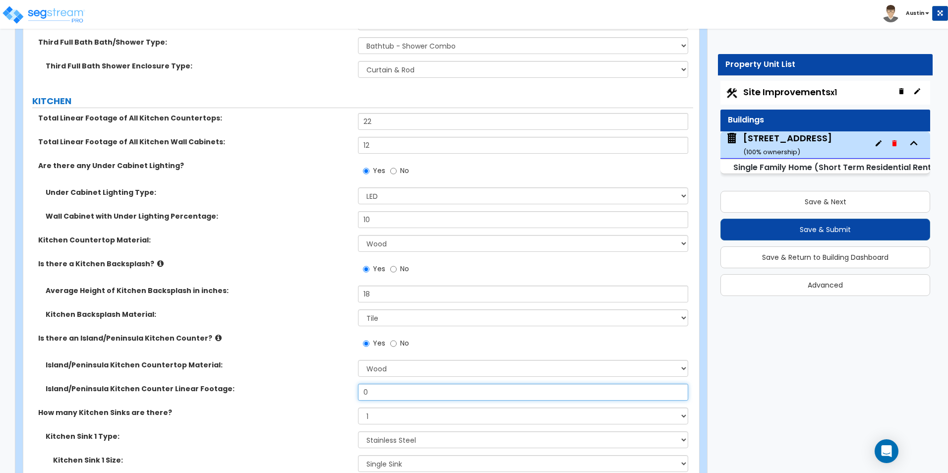
scroll to position [4090, 0]
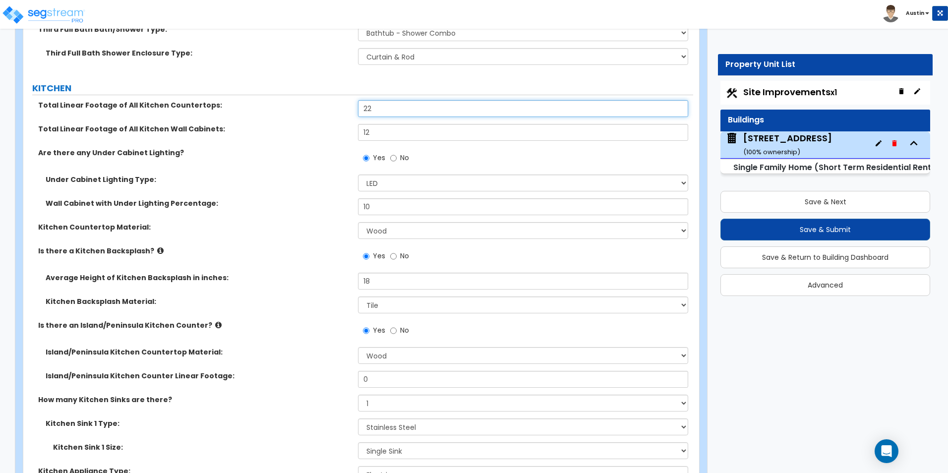
click at [397, 101] on input "22" at bounding box center [523, 108] width 330 height 17
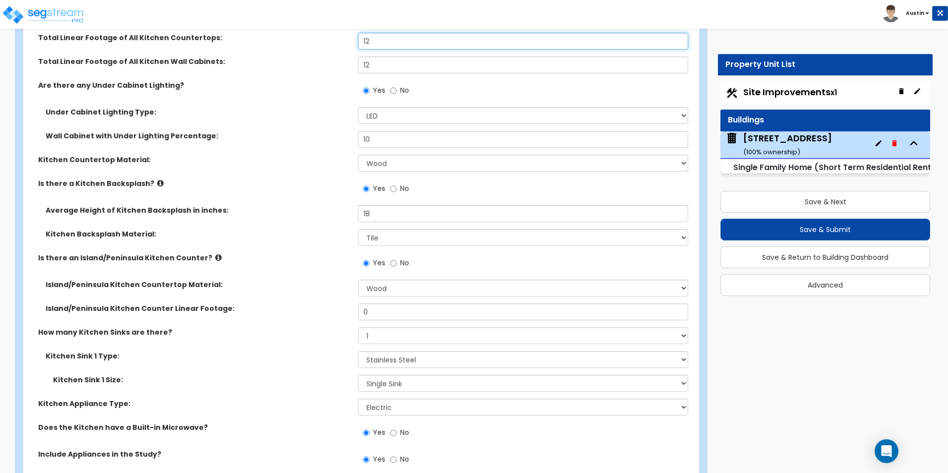
scroll to position [4140, 0]
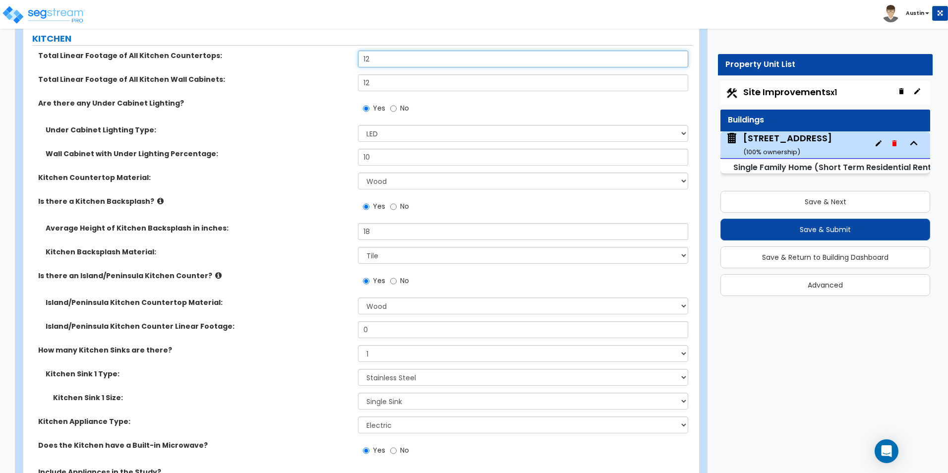
type input "12"
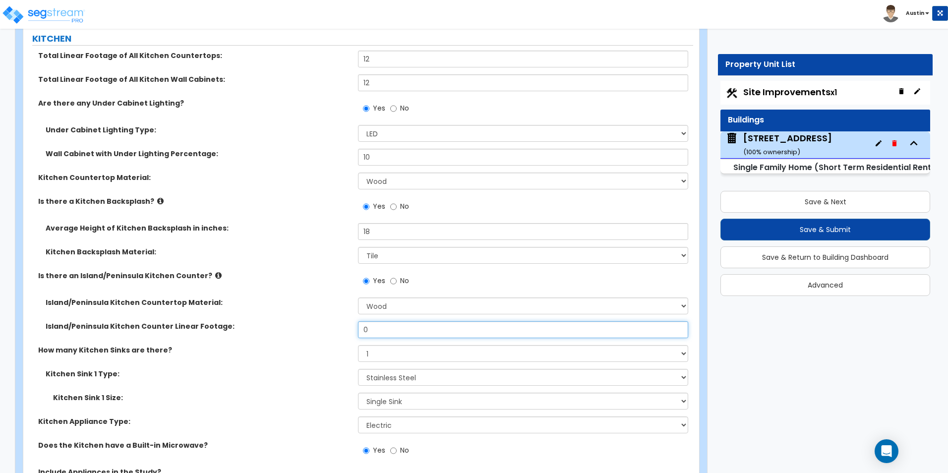
click at [394, 321] on input "0" at bounding box center [523, 329] width 330 height 17
type input "12"
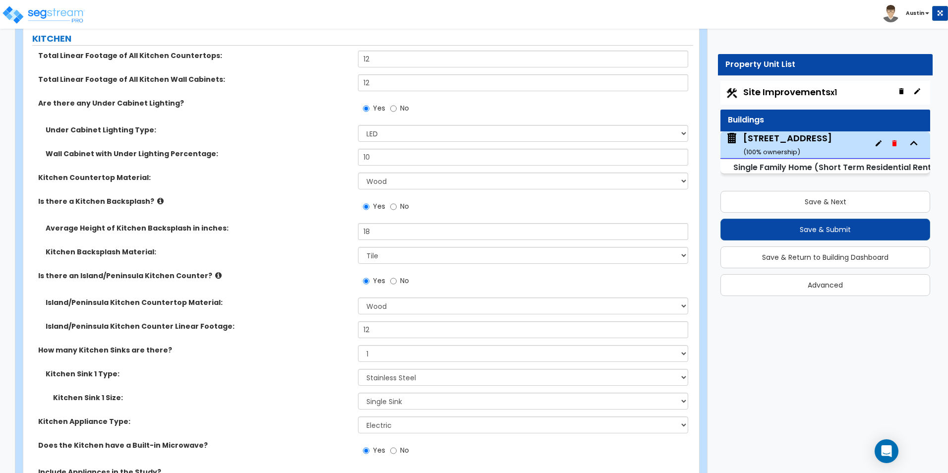
click at [301, 298] on label "Island/Peninsula Kitchen Countertop Material:" at bounding box center [198, 303] width 305 height 10
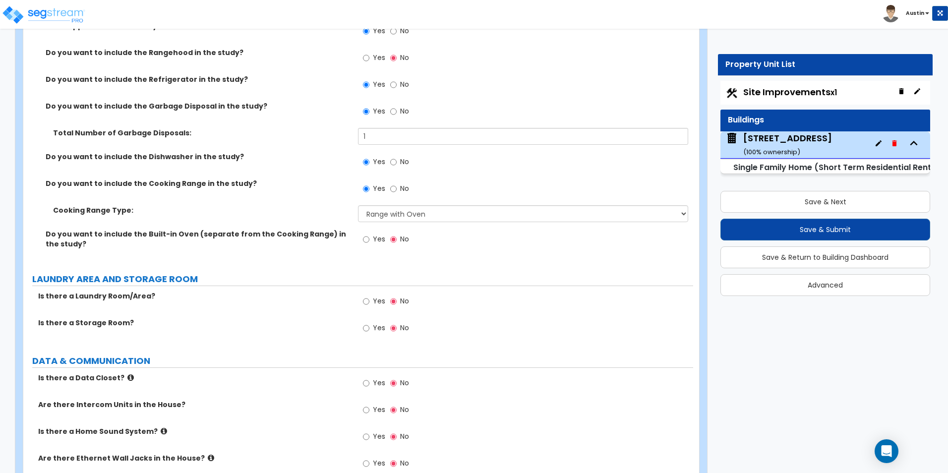
scroll to position [4636, 0]
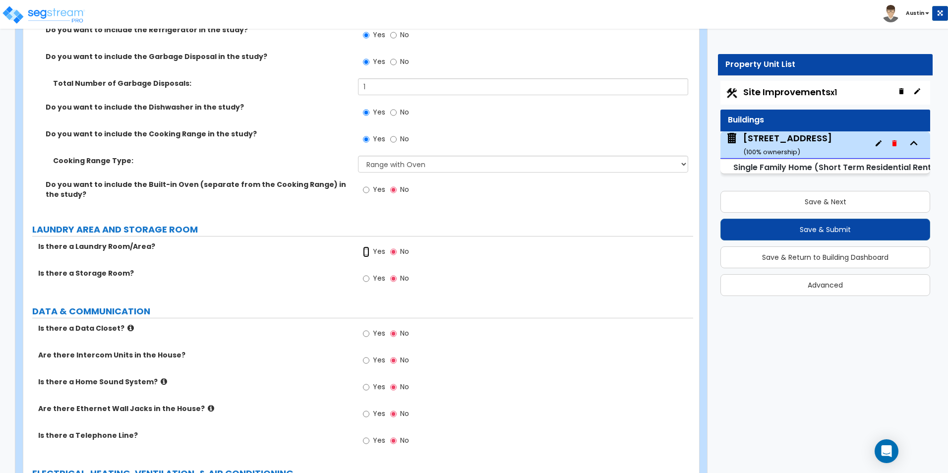
click at [365, 246] on input "Yes" at bounding box center [366, 251] width 6 height 11
radio input "true"
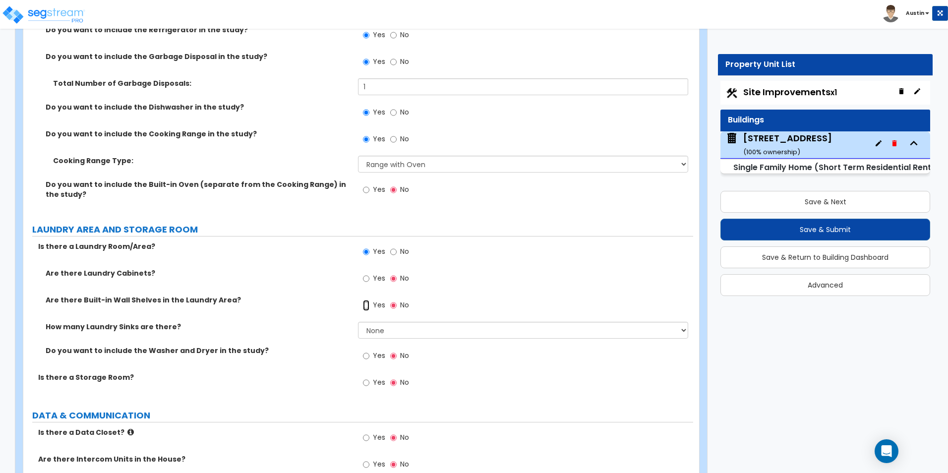
click at [367, 300] on input "Yes" at bounding box center [366, 305] width 6 height 11
radio input "true"
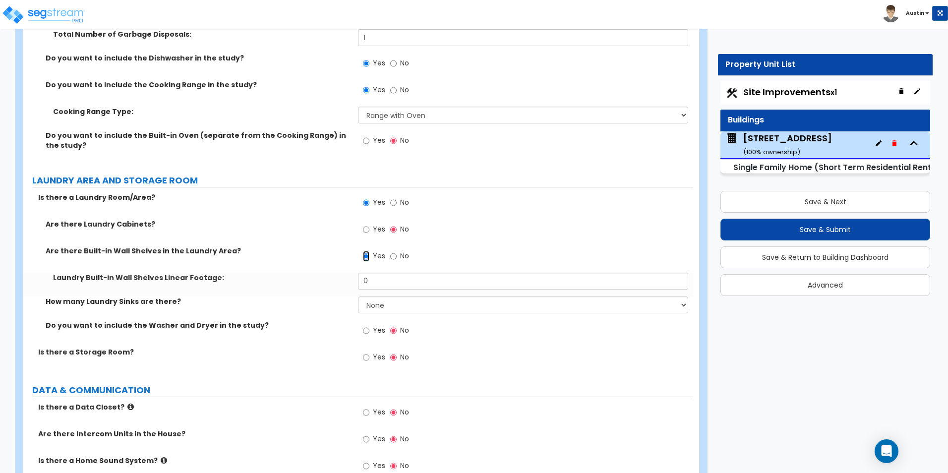
scroll to position [4685, 0]
click at [392, 285] on div "Laundry Built-in Wall Shelves Linear Footage: 0" at bounding box center [358, 284] width 670 height 24
click at [395, 276] on input "0" at bounding box center [523, 280] width 330 height 17
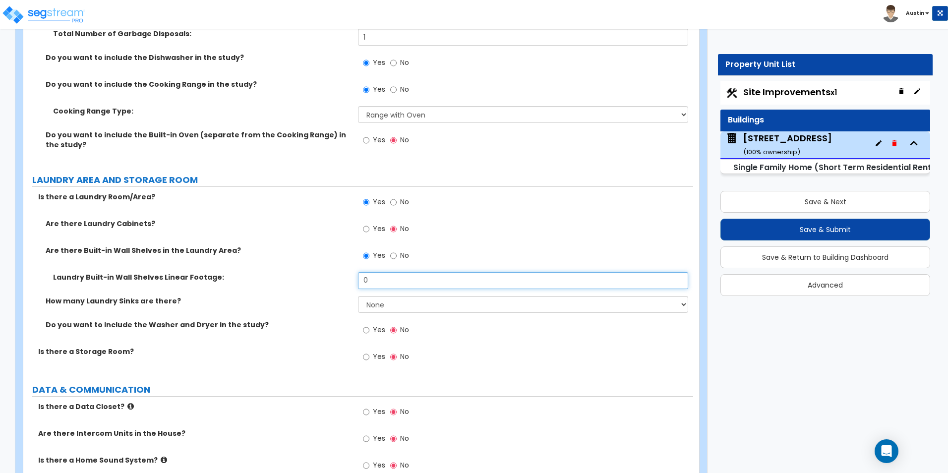
click at [375, 272] on input "0" at bounding box center [523, 280] width 330 height 17
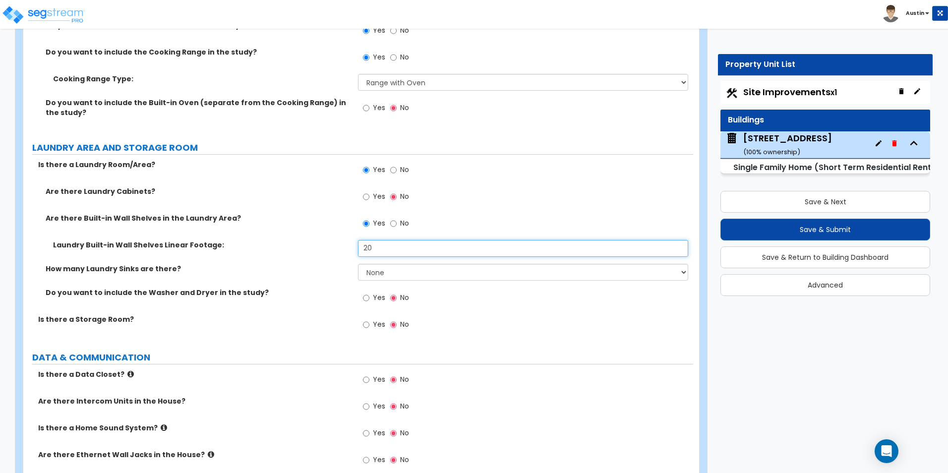
scroll to position [4735, 0]
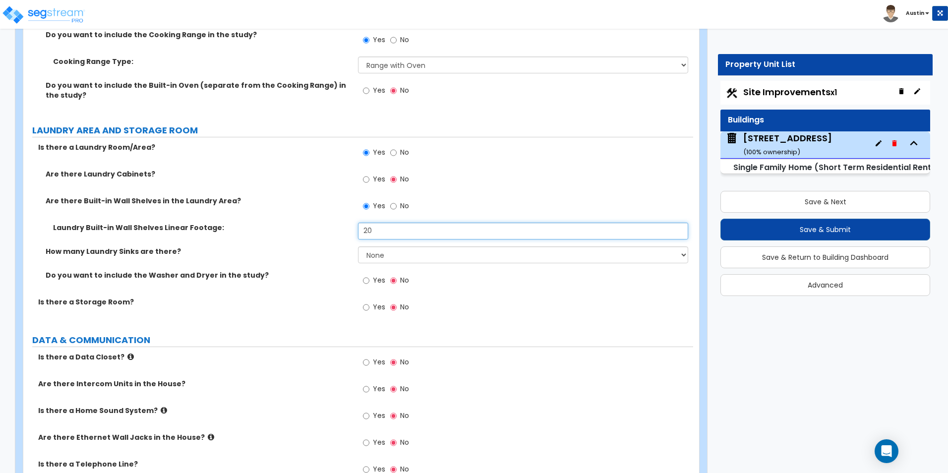
type input "20"
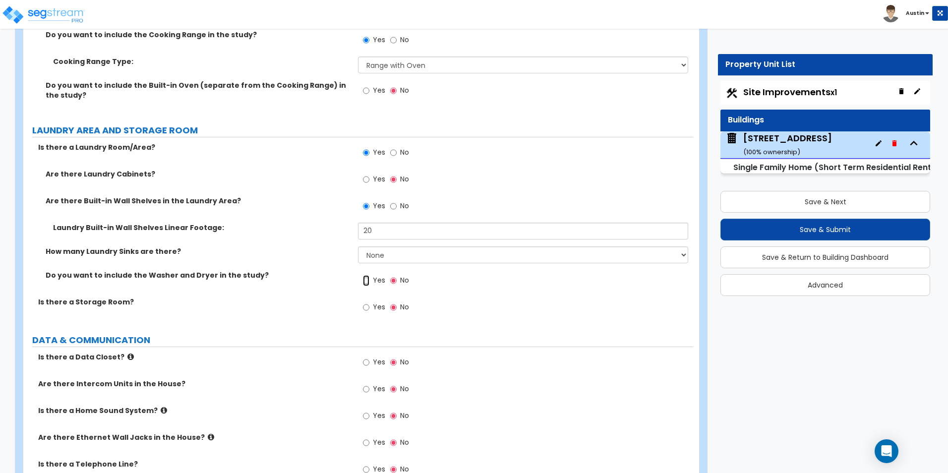
click at [367, 275] on input "Yes" at bounding box center [366, 280] width 6 height 11
radio input "true"
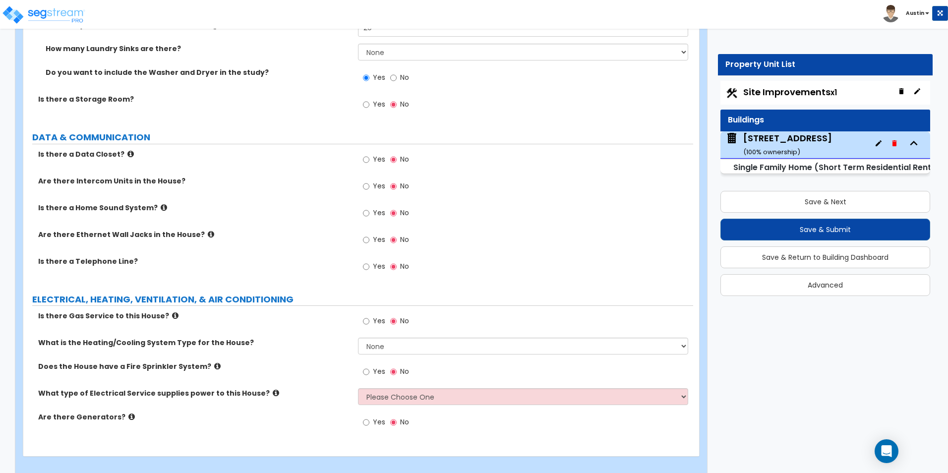
scroll to position [4939, 0]
click at [366, 314] on input "Yes" at bounding box center [366, 319] width 6 height 11
radio input "true"
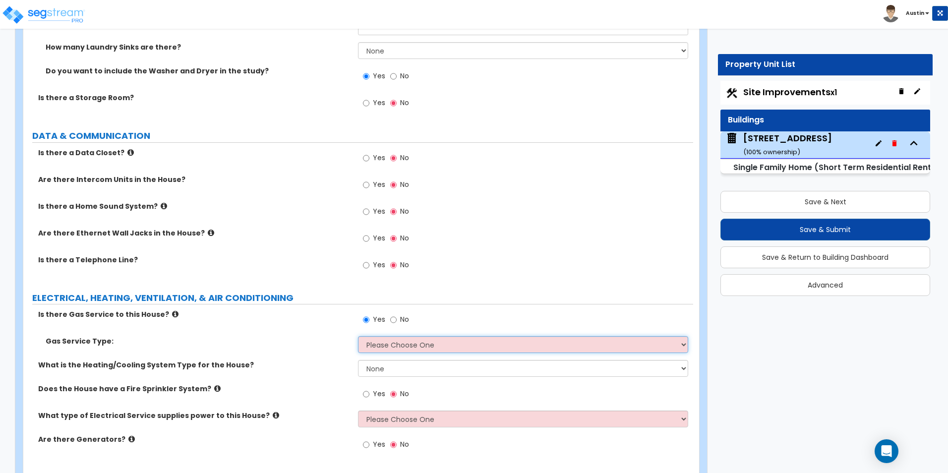
click at [383, 336] on select "Please Choose One Natural Gas Service Propane Tank On-site" at bounding box center [523, 344] width 330 height 17
select select "1"
click at [358, 336] on select "Please Choose One Natural Gas Service Propane Tank On-site" at bounding box center [523, 344] width 330 height 17
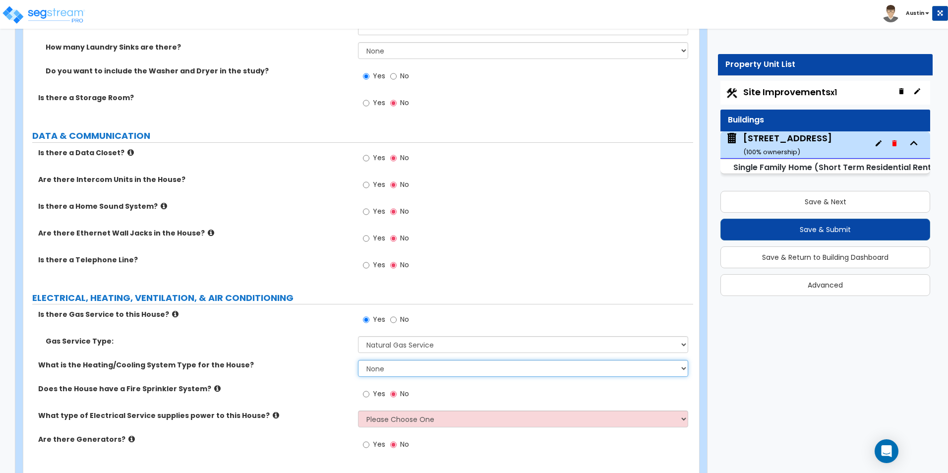
click at [397, 362] on select "None Heat Only Centralized Heating & Cooling Thru Wall Air Conditioners Mini Sp…" at bounding box center [523, 368] width 330 height 17
select select "2"
click at [358, 360] on select "None Heat Only Centralized Heating & Cooling Thru Wall Air Conditioners Mini Sp…" at bounding box center [523, 368] width 330 height 17
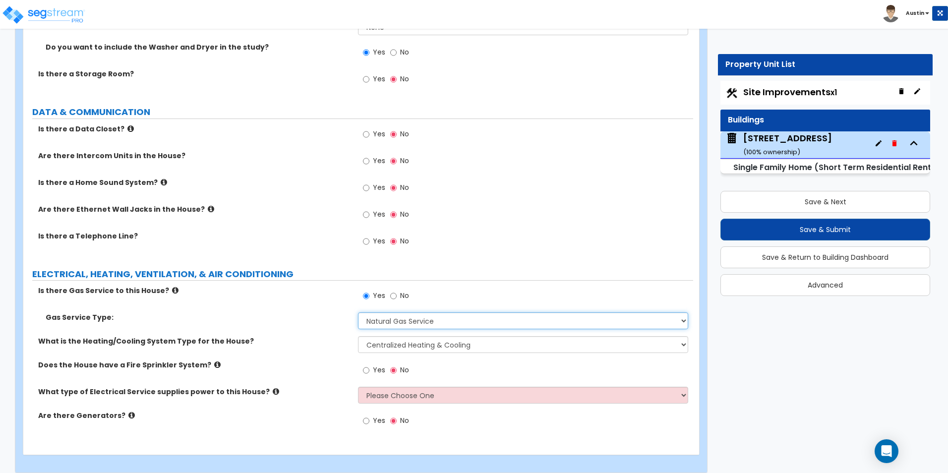
click at [416, 312] on select "Please Choose One Natural Gas Service Propane Tank On-site" at bounding box center [523, 320] width 330 height 17
select select "2"
click at [358, 312] on select "Please Choose One Natural Gas Service Propane Tank On-site" at bounding box center [523, 320] width 330 height 17
click at [406, 336] on select "None Heat Only Centralized Heating & Cooling Thru Wall Air Conditioners Mini Sp…" at bounding box center [523, 344] width 330 height 17
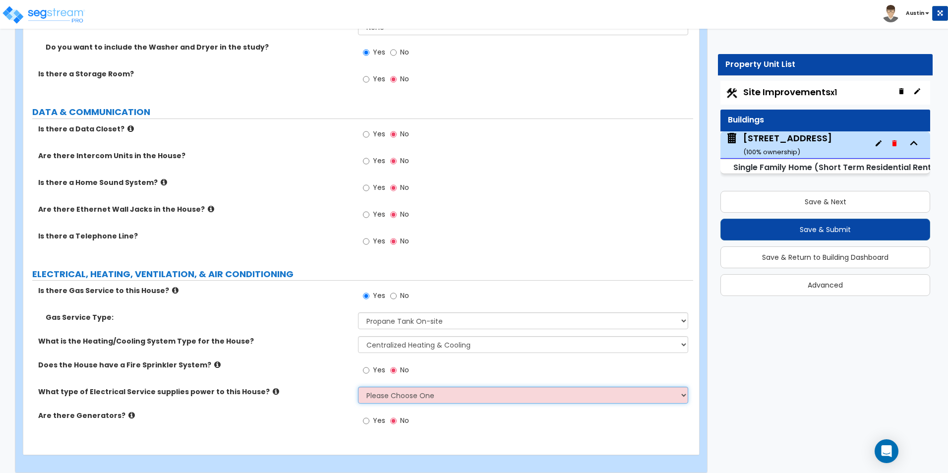
click at [418, 387] on select "Please Choose One Overhead Underground" at bounding box center [523, 395] width 330 height 17
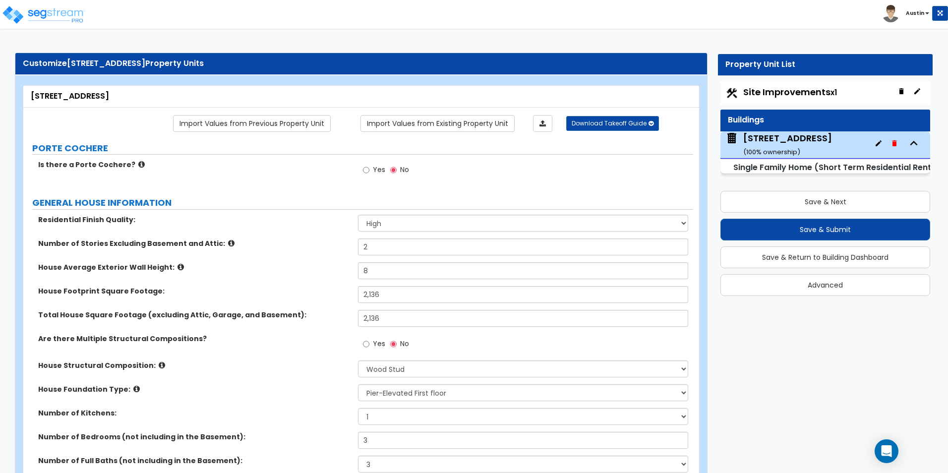
scroll to position [0, 0]
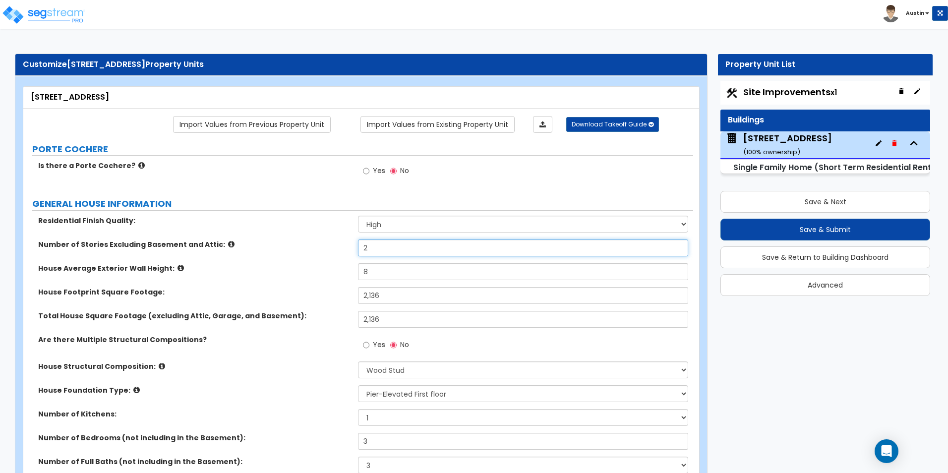
click at [373, 244] on input "2" at bounding box center [523, 248] width 330 height 17
type input "3"
click at [318, 255] on div "Number of Stories Excluding Basement and Attic: 3" at bounding box center [358, 252] width 670 height 24
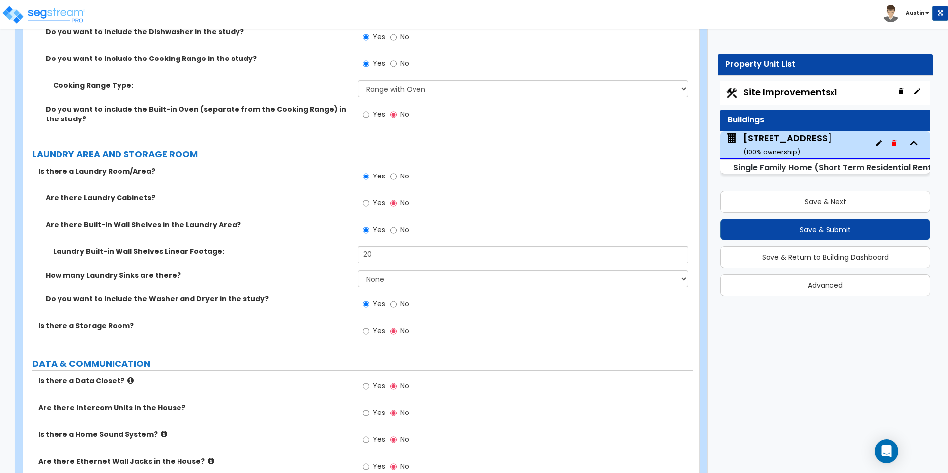
scroll to position [4963, 0]
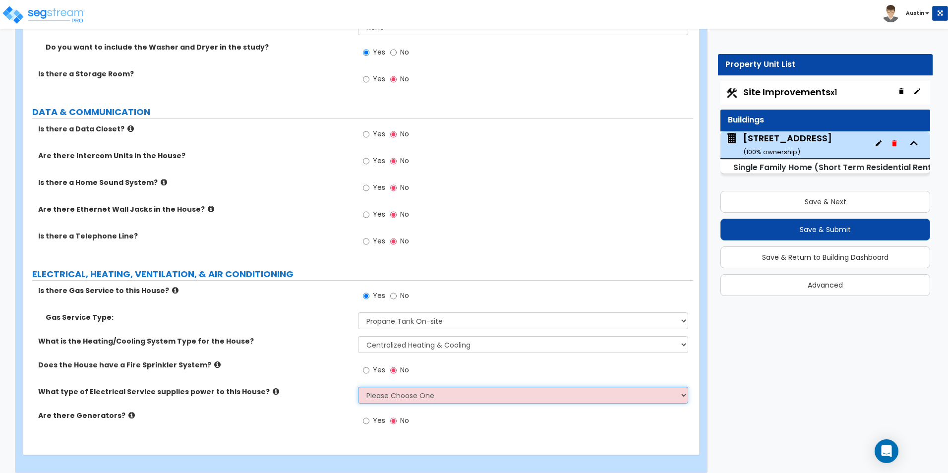
click at [417, 387] on select "Please Choose One Overhead Underground" at bounding box center [523, 395] width 330 height 17
select select "1"
click at [358, 387] on select "Please Choose One Overhead Underground" at bounding box center [523, 395] width 330 height 17
click at [304, 360] on label "Does the House have a Fire Sprinkler System?" at bounding box center [194, 365] width 312 height 10
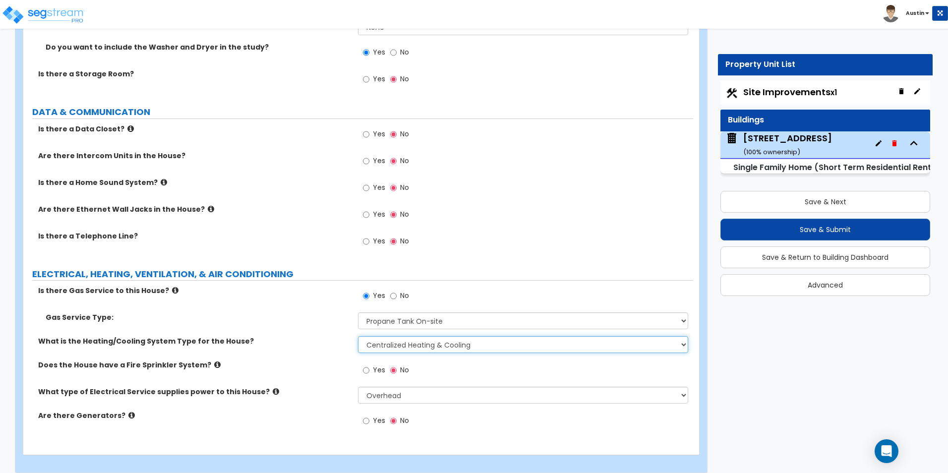
click at [441, 336] on select "None Heat Only Centralized Heating & Cooling Thru Wall Air Conditioners Mini Sp…" at bounding box center [523, 344] width 330 height 17
click at [432, 338] on select "None Heat Only Centralized Heating & Cooling Thru Wall Air Conditioners Mini Sp…" at bounding box center [523, 344] width 330 height 17
click at [400, 336] on select "None Heat Only Centralized Heating & Cooling Thru Wall Air Conditioners Mini Sp…" at bounding box center [523, 344] width 330 height 17
click at [549, 336] on select "None Heat Only Centralized Heating & Cooling Thru Wall Air Conditioners Mini Sp…" at bounding box center [523, 344] width 330 height 17
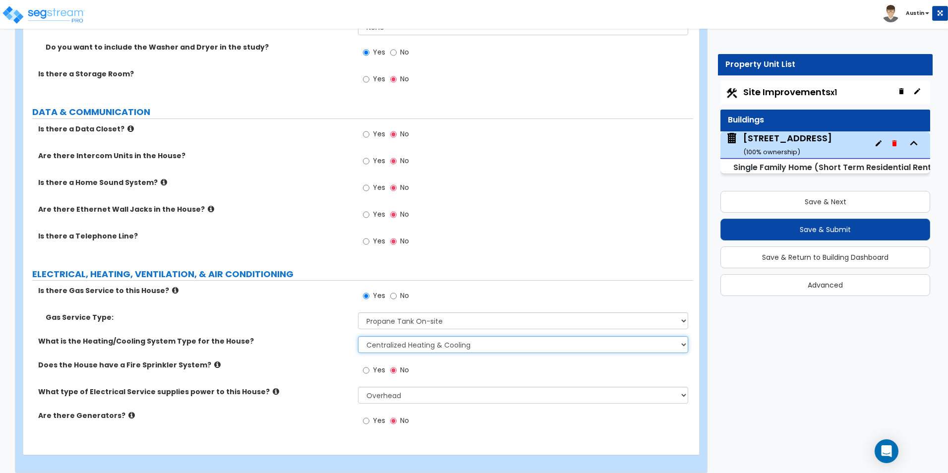
select select "4"
click at [358, 336] on select "None Heat Only Centralized Heating & Cooling Thru Wall Air Conditioners Mini Sp…" at bounding box center [523, 344] width 330 height 17
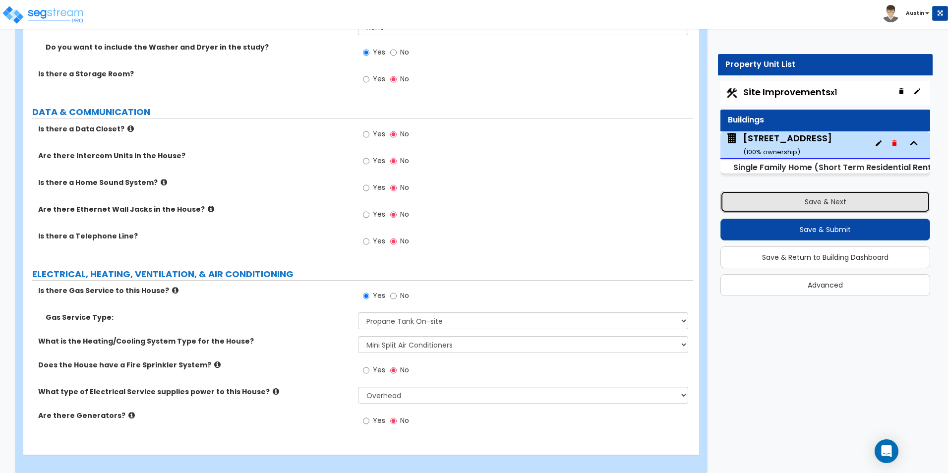
click at [829, 202] on button "Save & Next" at bounding box center [826, 202] width 210 height 22
select select "2"
select select "1"
select select "2"
select select "1"
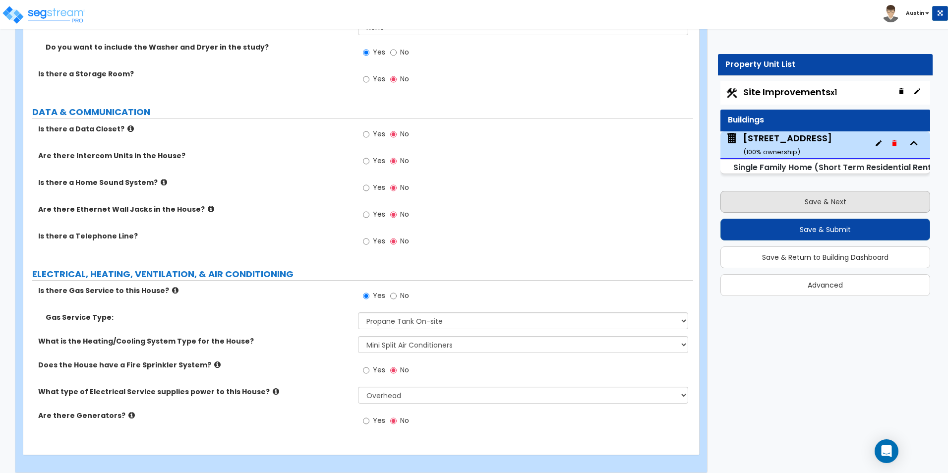
select select "1"
select select "2"
select select "1"
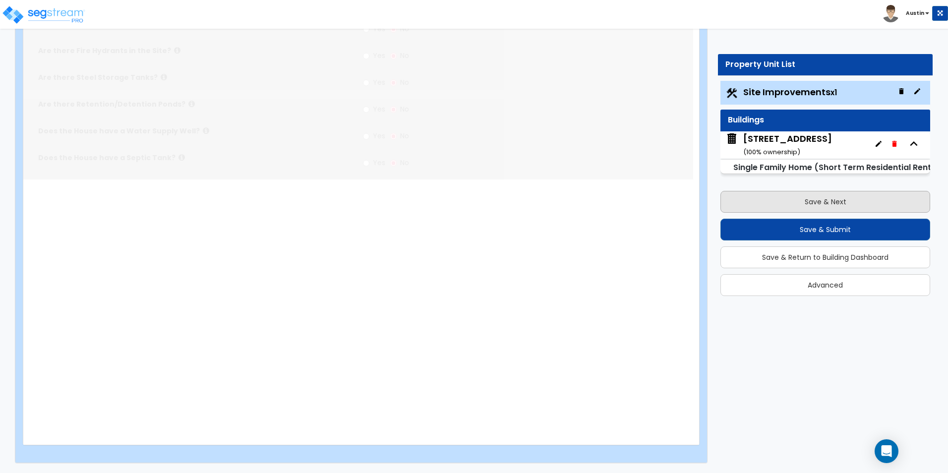
scroll to position [0, 0]
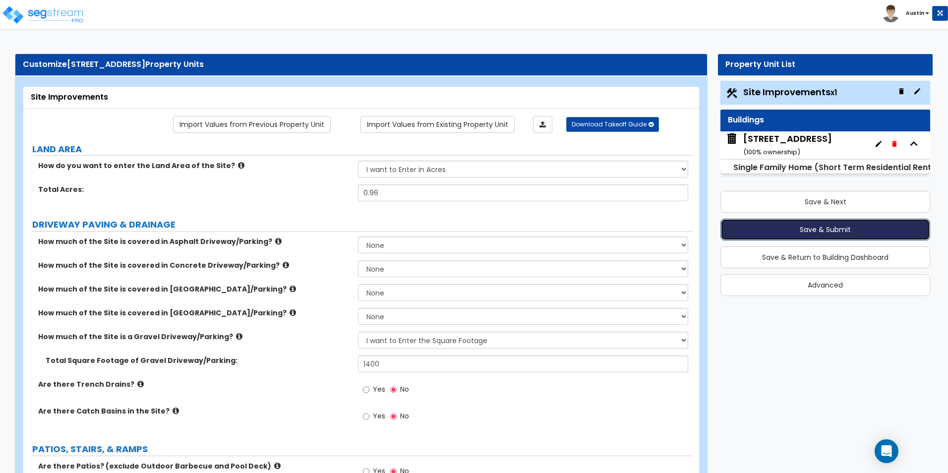
click at [824, 231] on button "Save & Submit" at bounding box center [826, 230] width 210 height 22
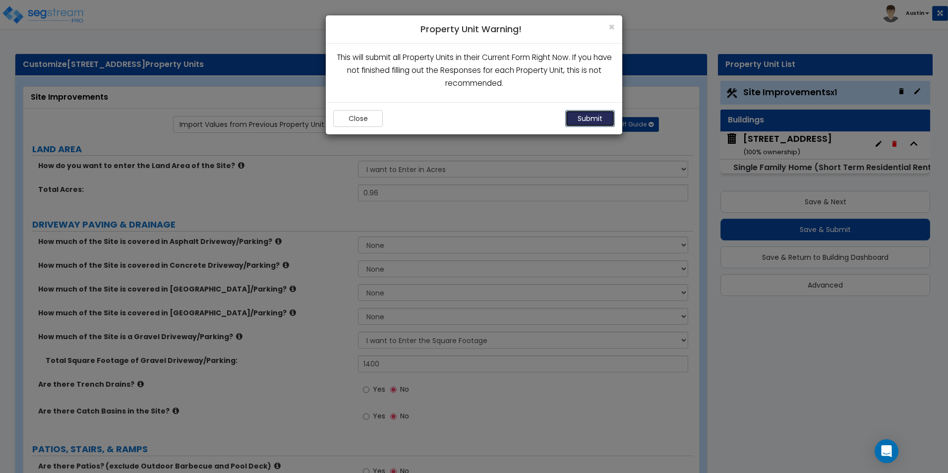
click at [592, 114] on button "Submit" at bounding box center [590, 118] width 50 height 17
